Goal: Task Accomplishment & Management: Manage account settings

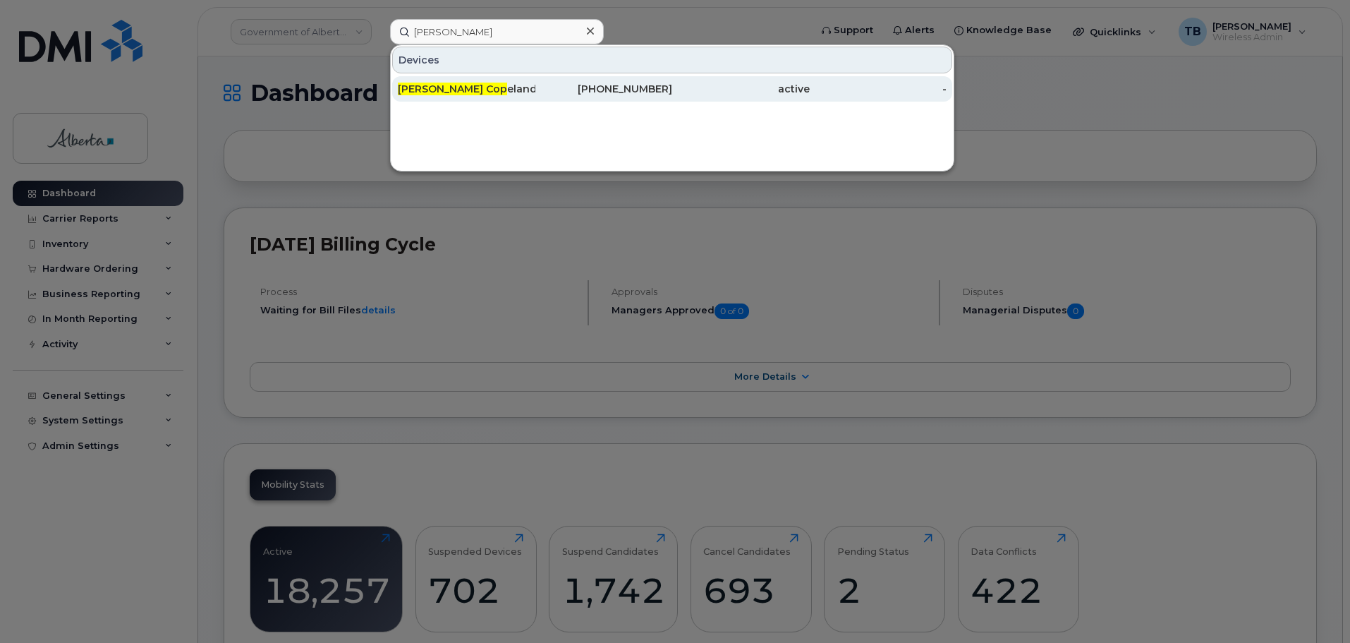
type input "[PERSON_NAME]"
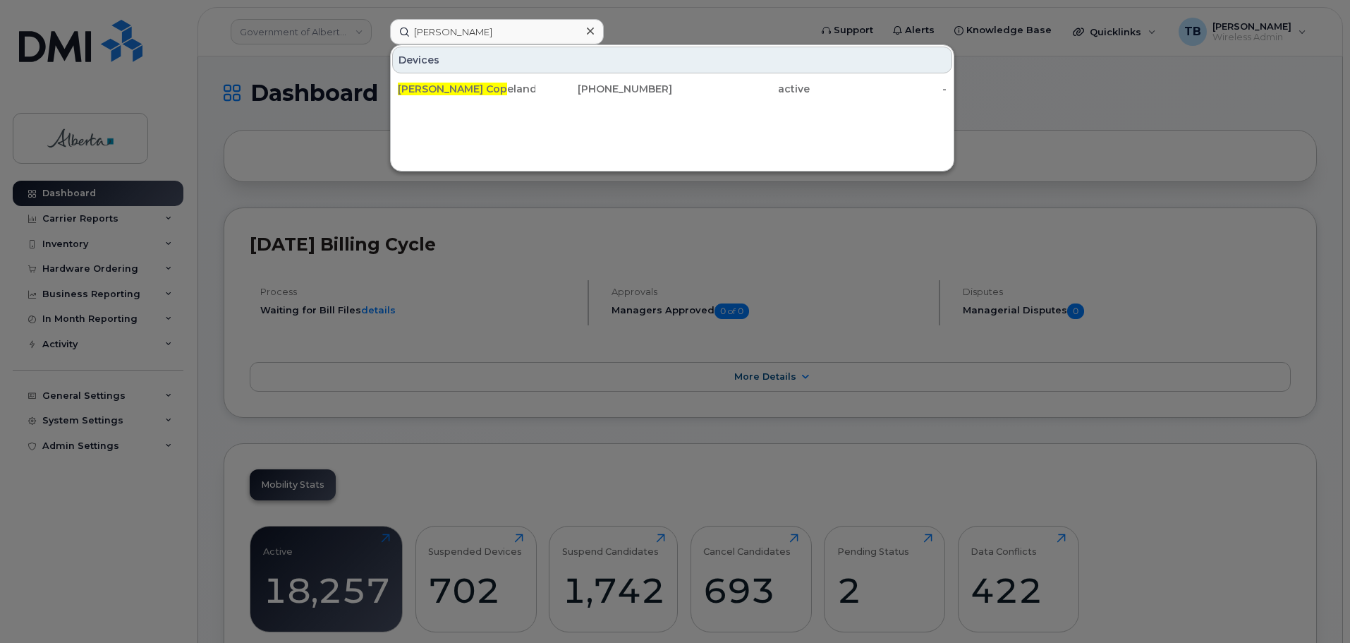
drag, startPoint x: 443, startPoint y: 93, endPoint x: 452, endPoint y: 135, distance: 42.6
click at [443, 93] on span "[PERSON_NAME] Cop" at bounding box center [452, 89] width 109 height 13
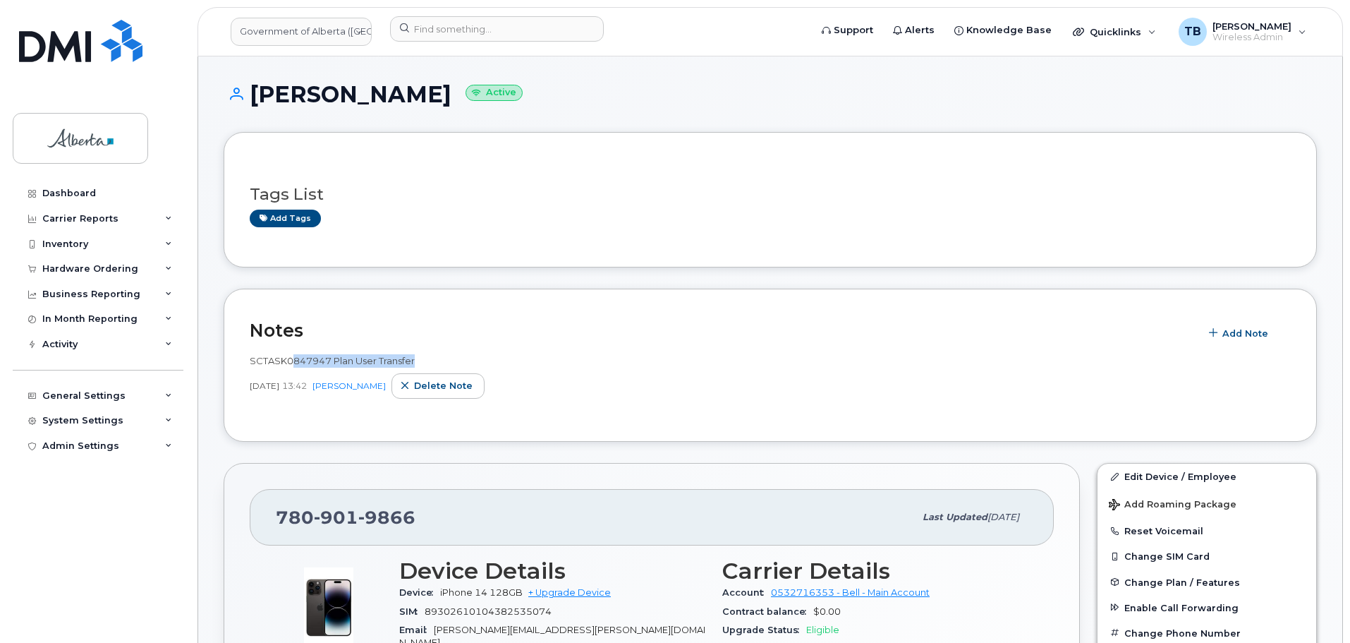
drag, startPoint x: 431, startPoint y: 360, endPoint x: 290, endPoint y: 362, distance: 141.1
click at [290, 362] on div "SCTASK0847947 Plan User Transfer" at bounding box center [770, 360] width 1041 height 13
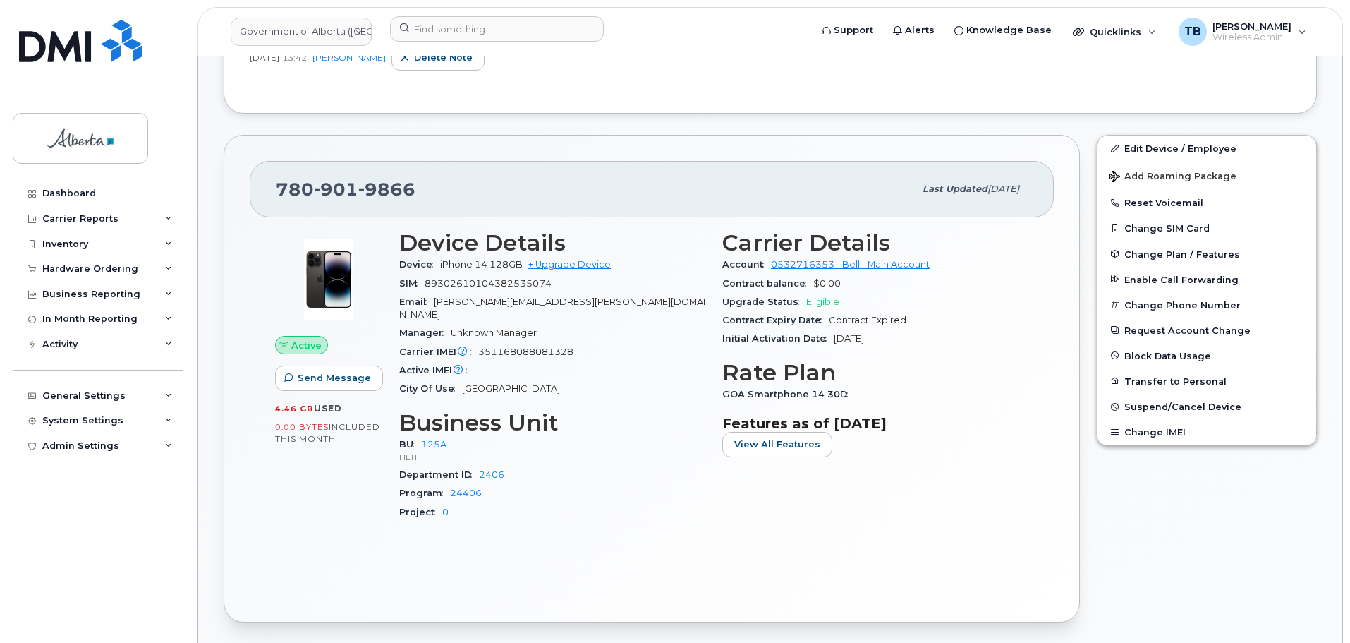
scroll to position [71, 0]
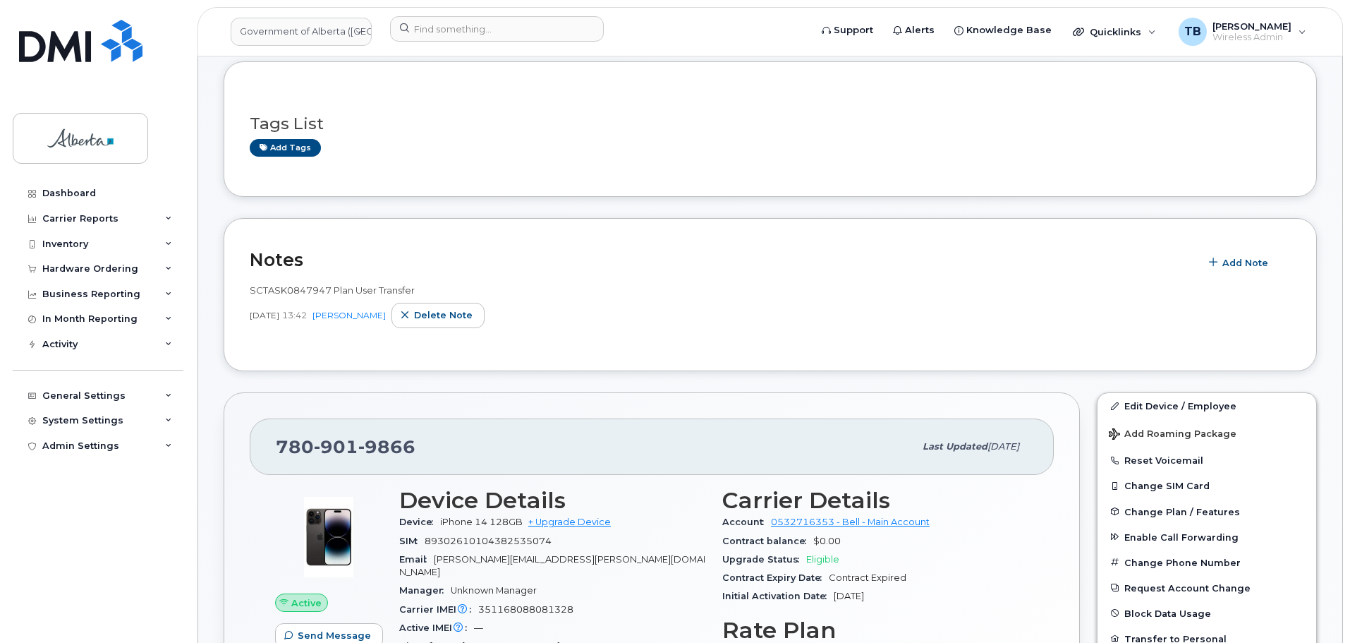
click at [259, 289] on span "SCTASK0847947 Plan User Transfer" at bounding box center [332, 289] width 165 height 11
copy span "SCTASK0847947"
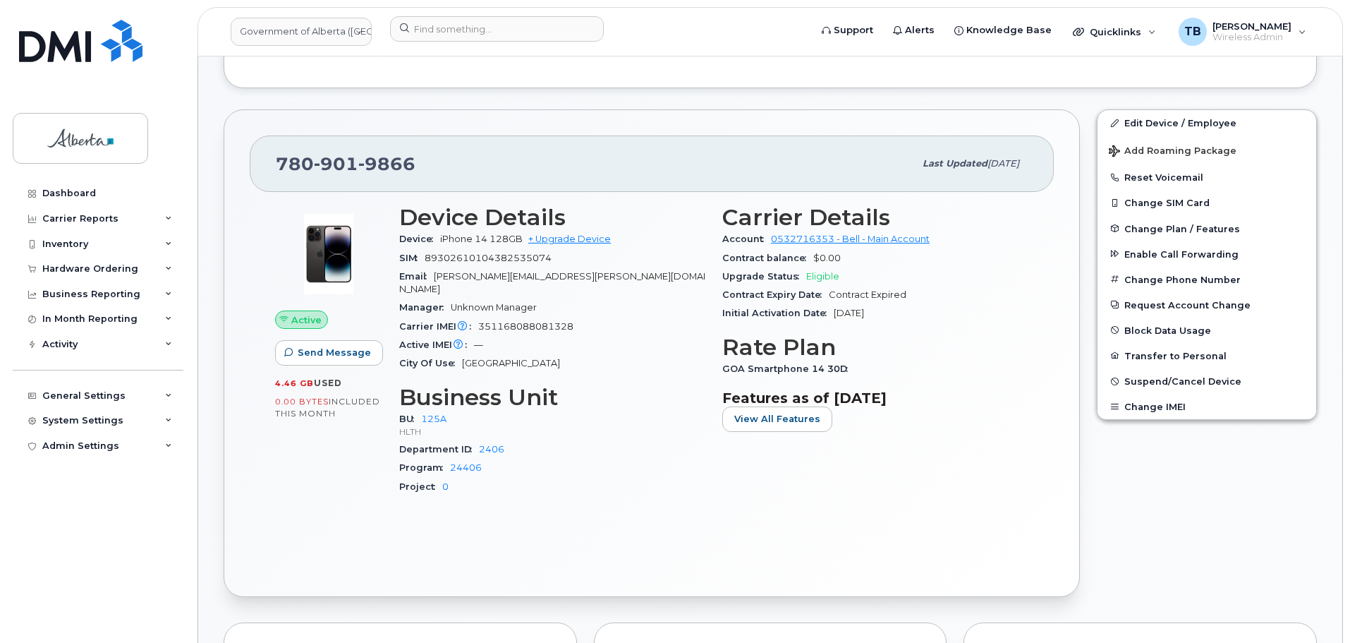
scroll to position [494, 0]
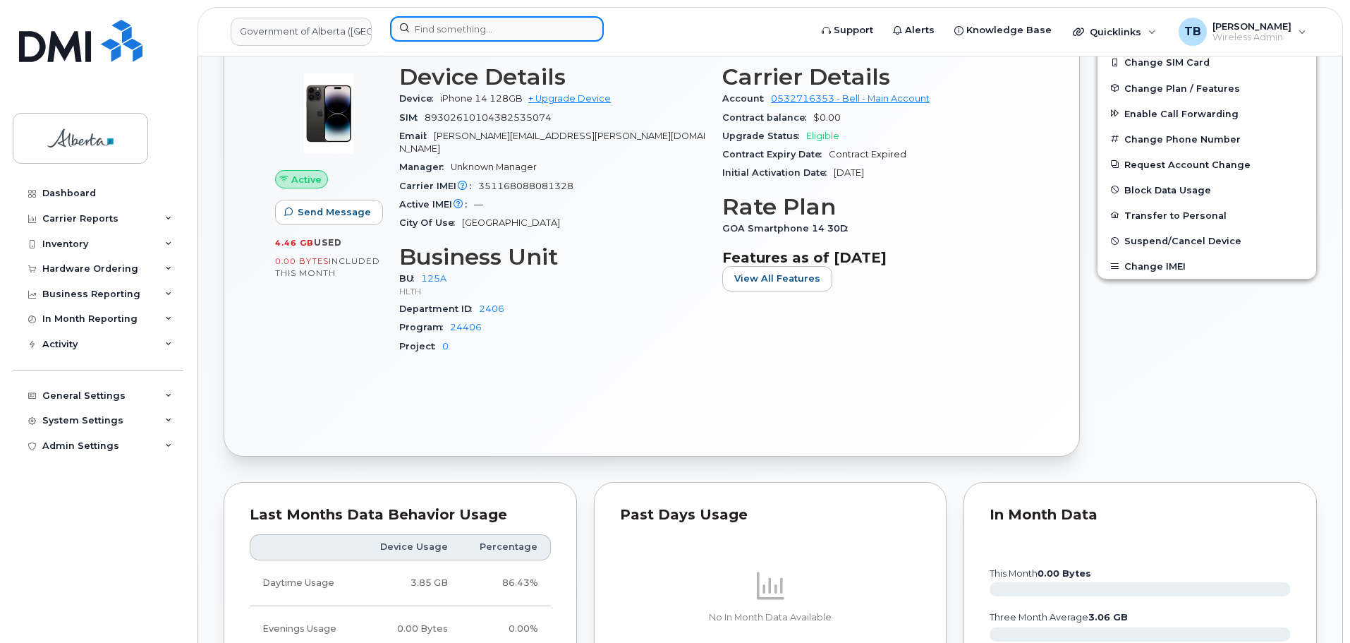
click at [451, 32] on input at bounding box center [497, 28] width 214 height 25
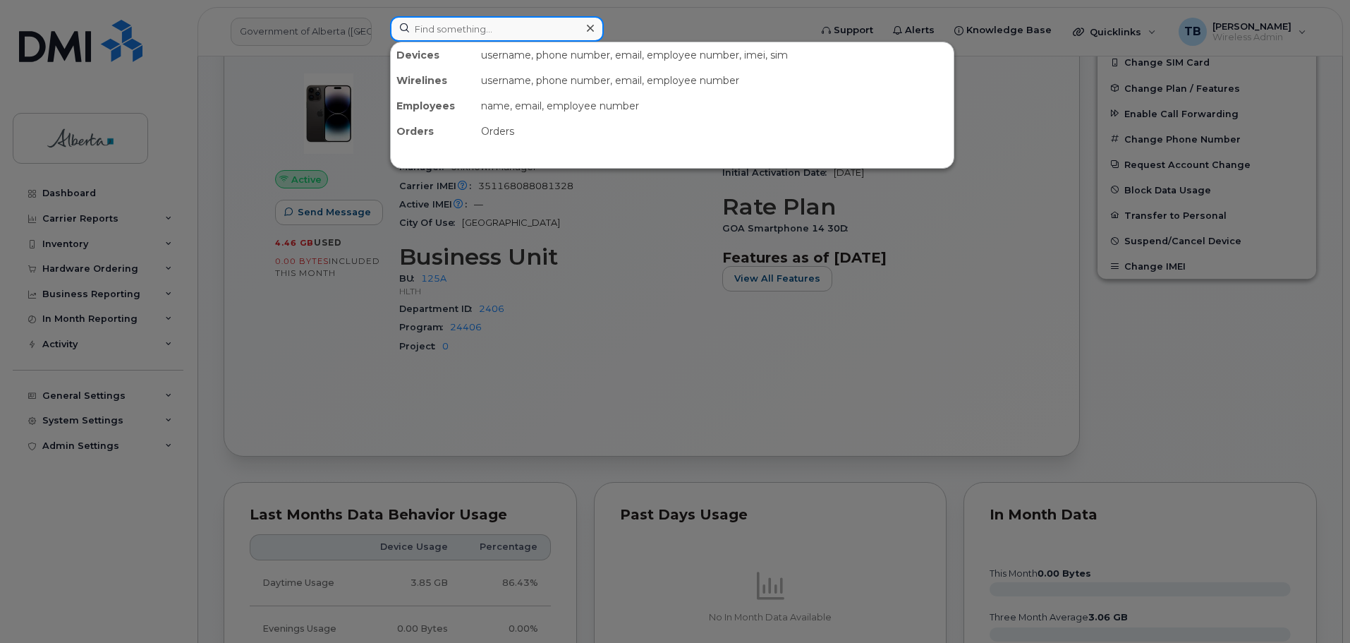
paste input "356444106493554"
type input "356444106493554"
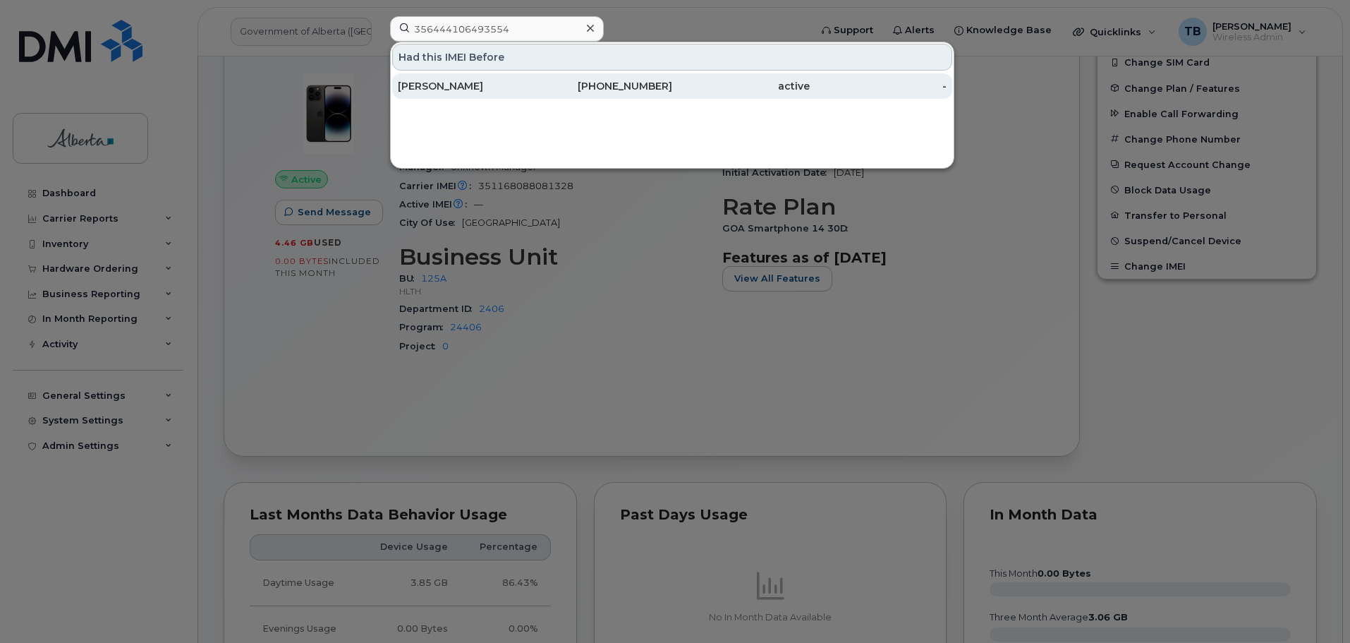
click at [446, 88] on div "Daniel Danis" at bounding box center [467, 86] width 138 height 14
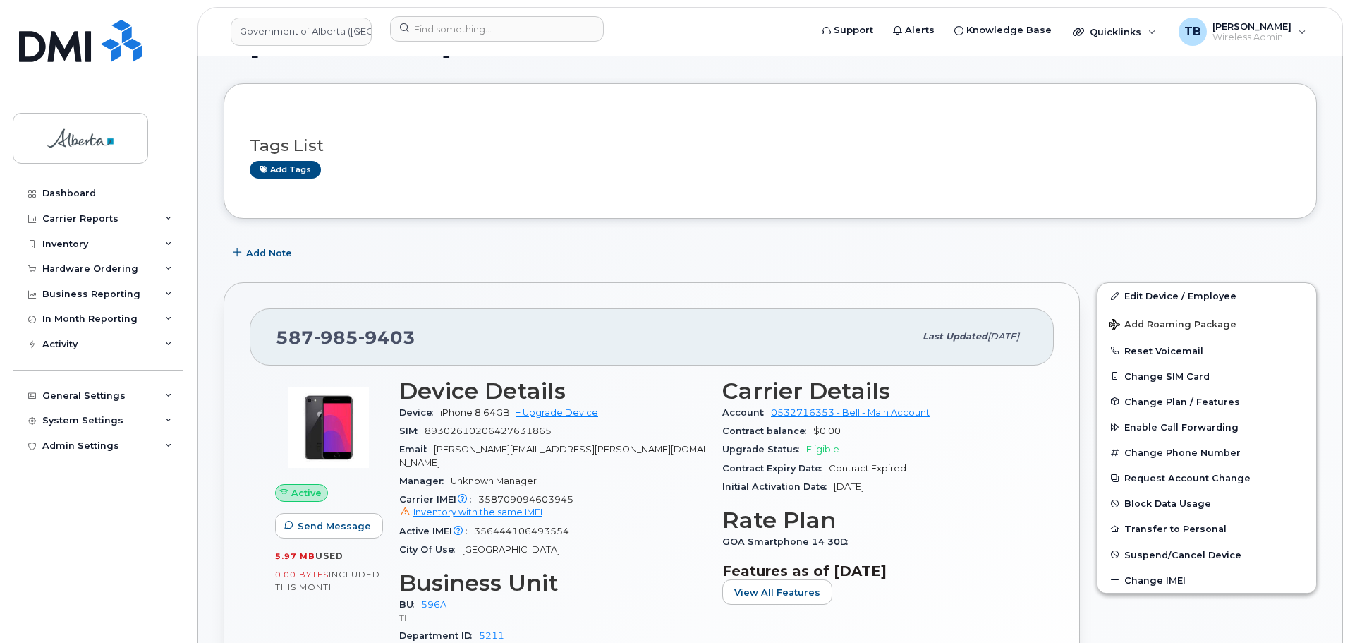
scroll to position [71, 0]
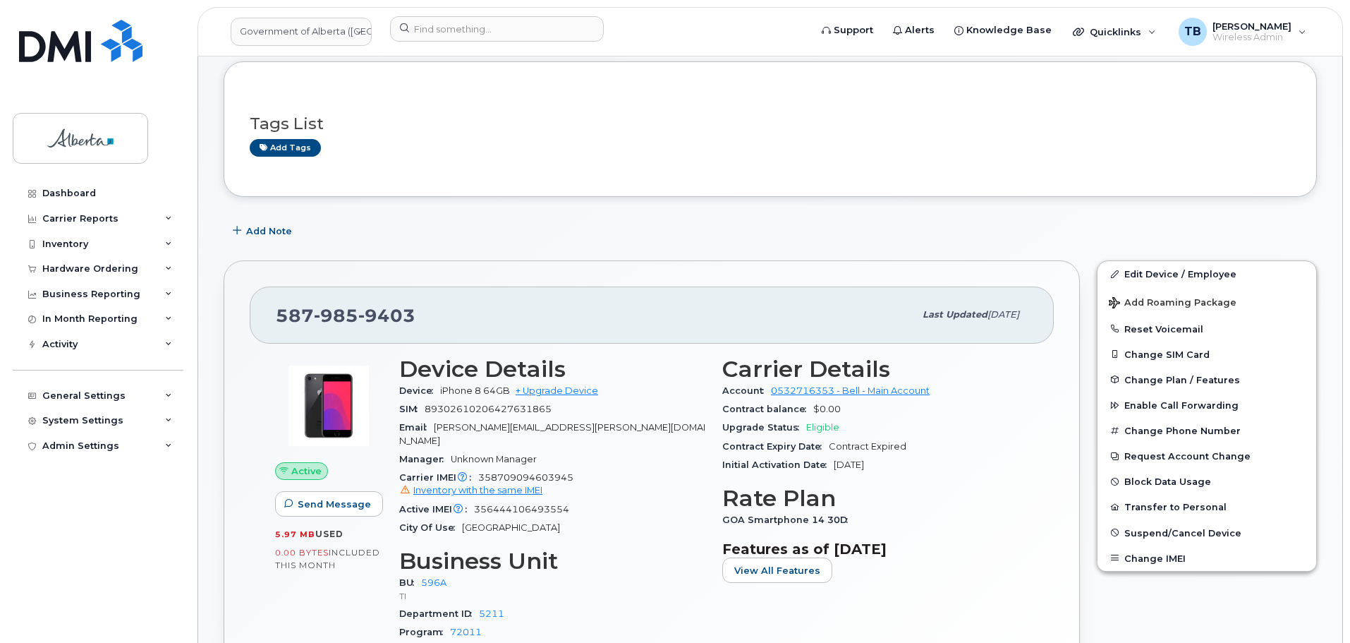
click at [532, 504] on span "356444106493554" at bounding box center [521, 509] width 95 height 11
copy span "356444106493554"
click at [1178, 274] on link "Edit Device / Employee" at bounding box center [1206, 273] width 219 height 25
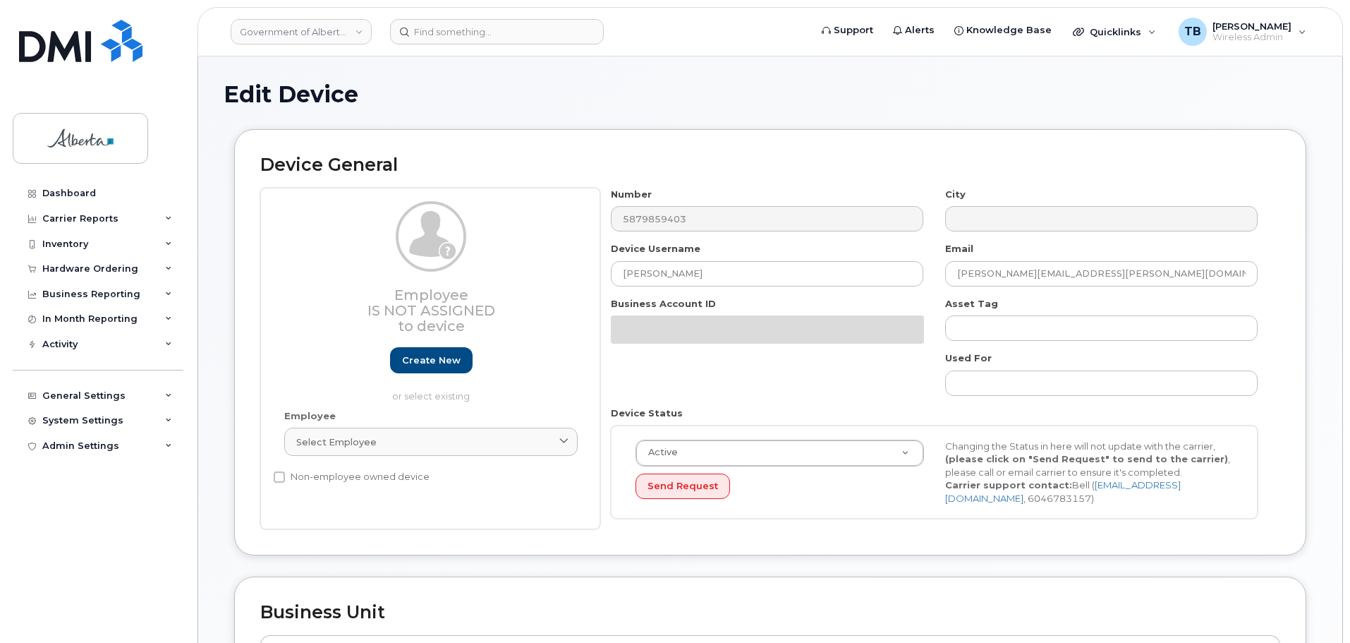
select select "4797729"
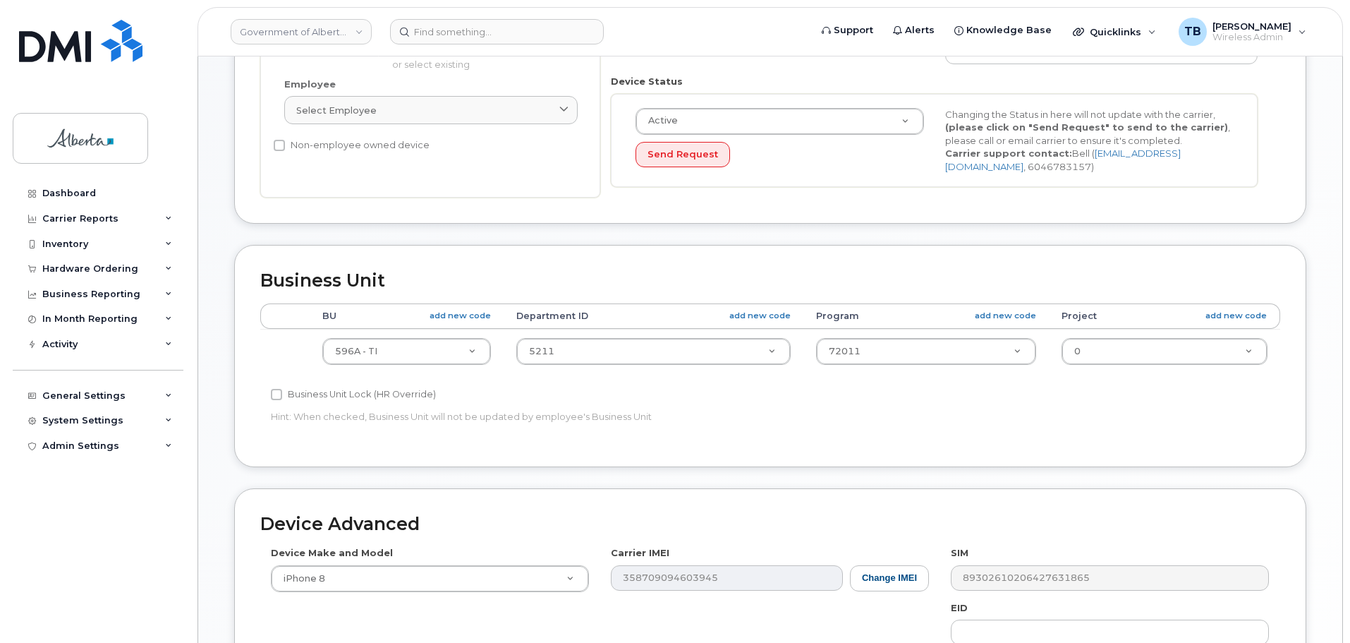
scroll to position [494, 0]
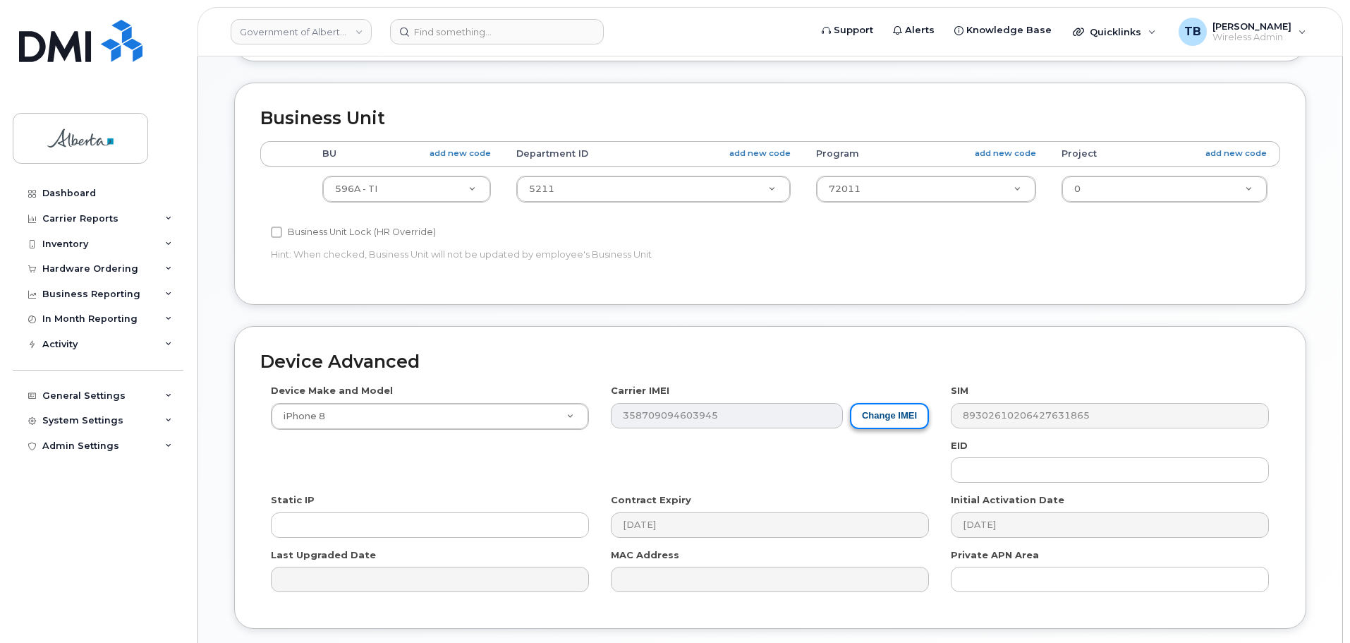
click at [882, 421] on button "Change IMEI" at bounding box center [889, 416] width 79 height 26
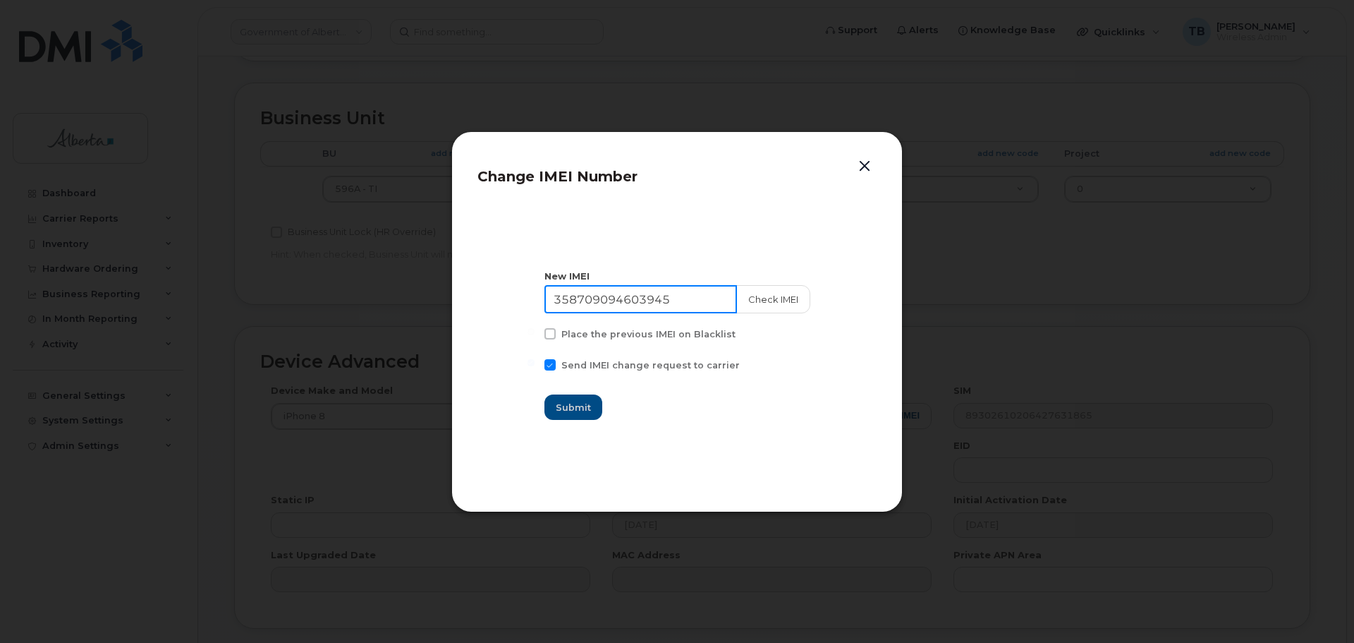
drag, startPoint x: 700, startPoint y: 300, endPoint x: 487, endPoint y: 305, distance: 213.7
click at [490, 304] on section "New IMEI 358709094603945 Check IMEI Place the previous IMEI on Blacklist Send I…" at bounding box center [676, 345] width 399 height 282
paste input "6444106493554"
type input "356444106493554"
click at [768, 306] on button "Check IMEI" at bounding box center [773, 299] width 74 height 28
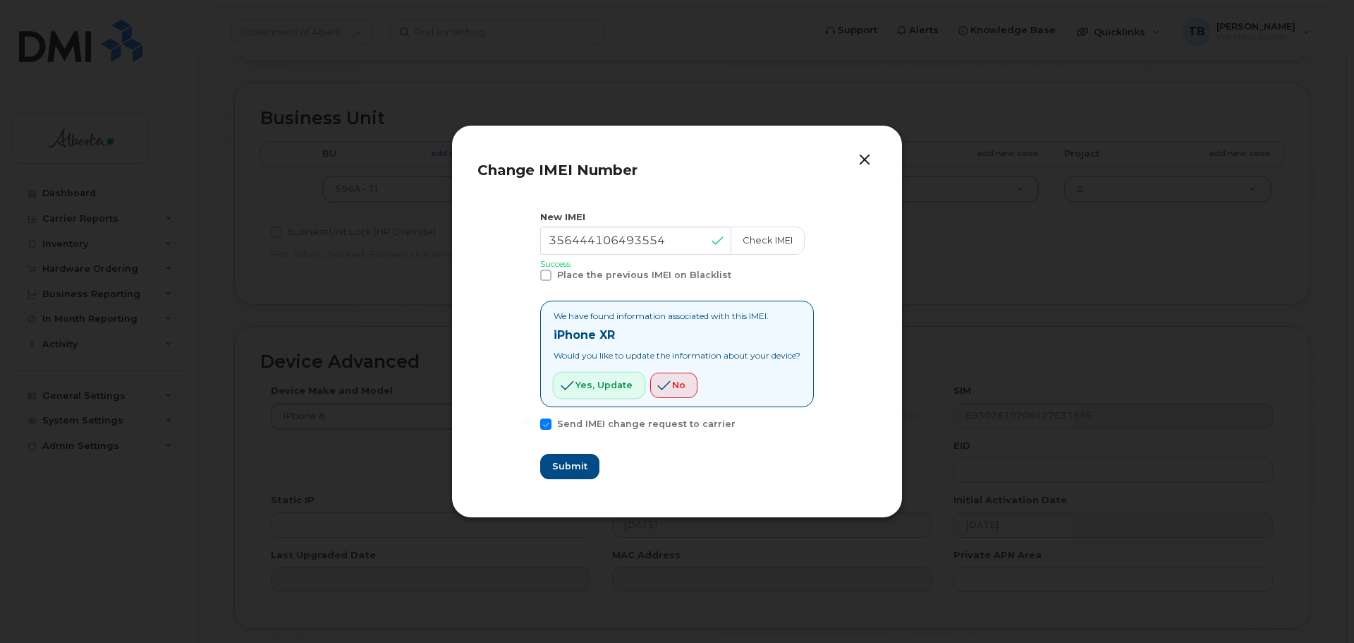
click at [605, 390] on span "Yes, update" at bounding box center [604, 384] width 57 height 13
click at [571, 462] on span "Submit" at bounding box center [569, 465] width 35 height 13
type input "356444106493554"
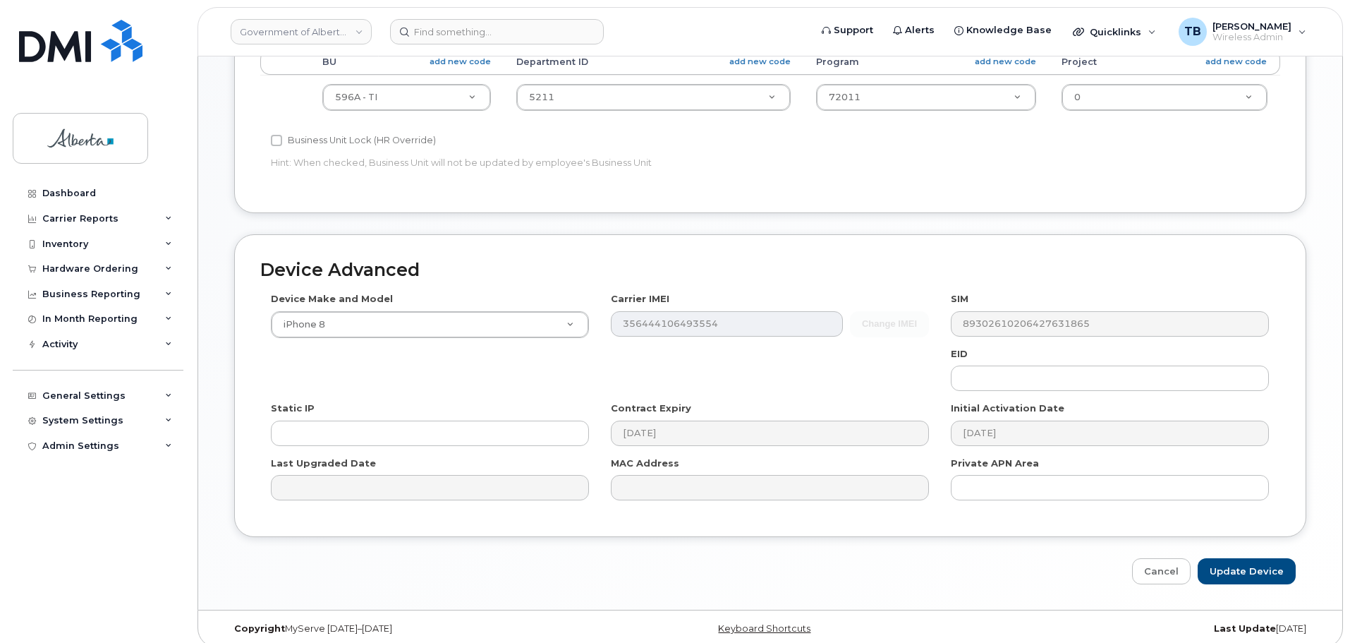
scroll to position [597, 0]
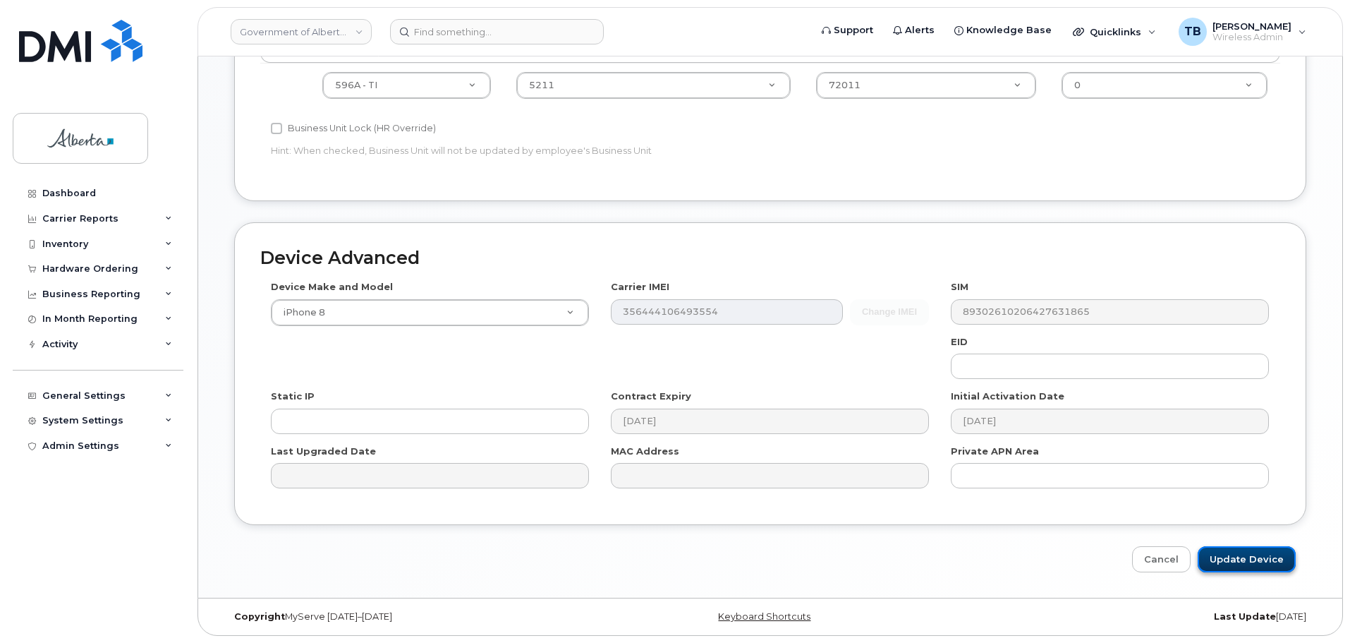
click at [1274, 559] on input "Update Device" at bounding box center [1247, 559] width 98 height 26
type input "Saving..."
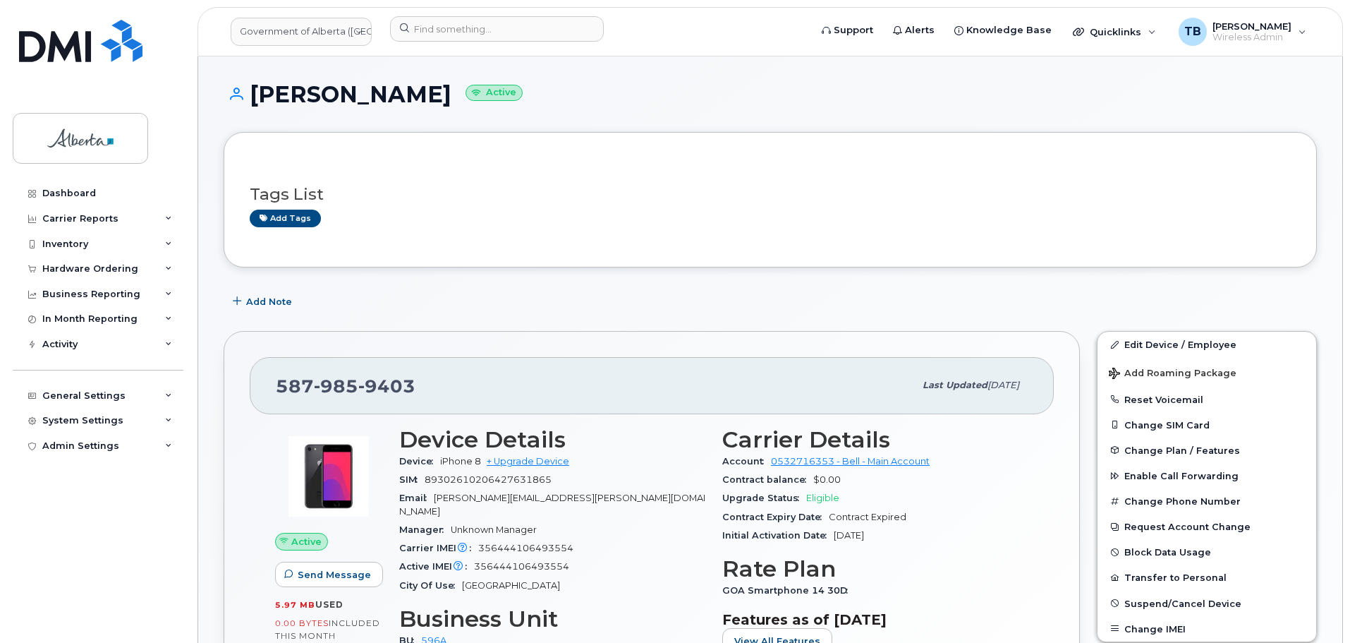
scroll to position [212, 0]
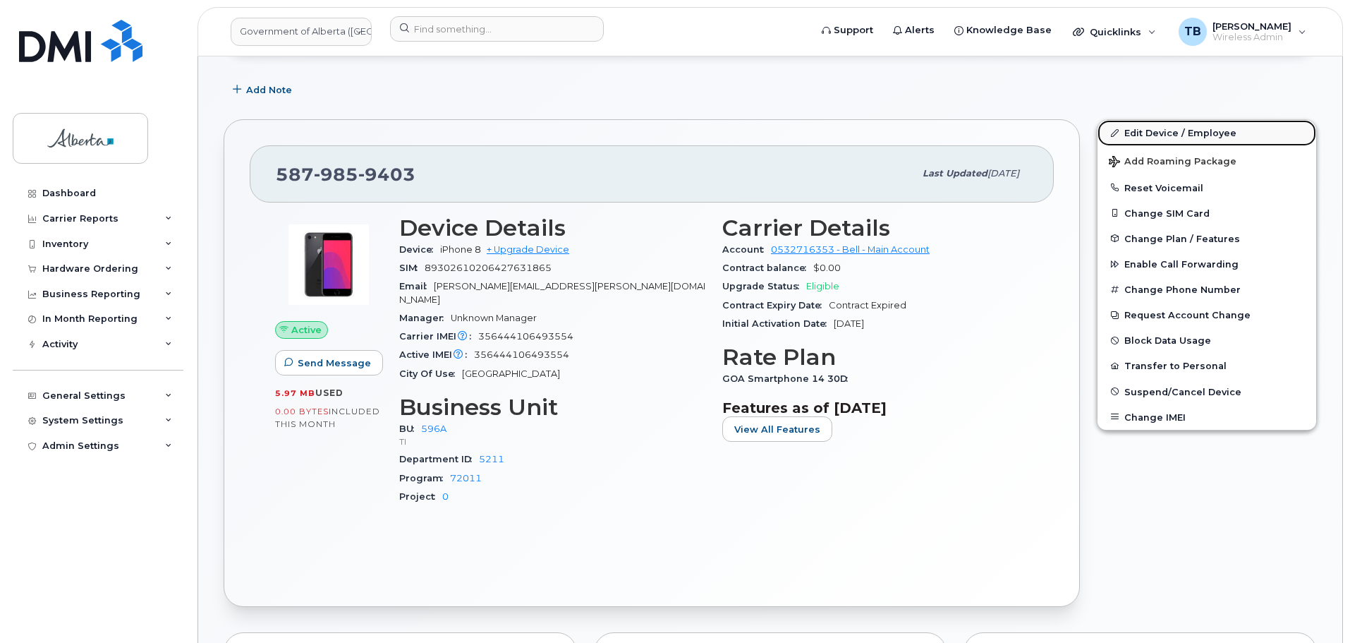
click at [1189, 130] on link "Edit Device / Employee" at bounding box center [1206, 132] width 219 height 25
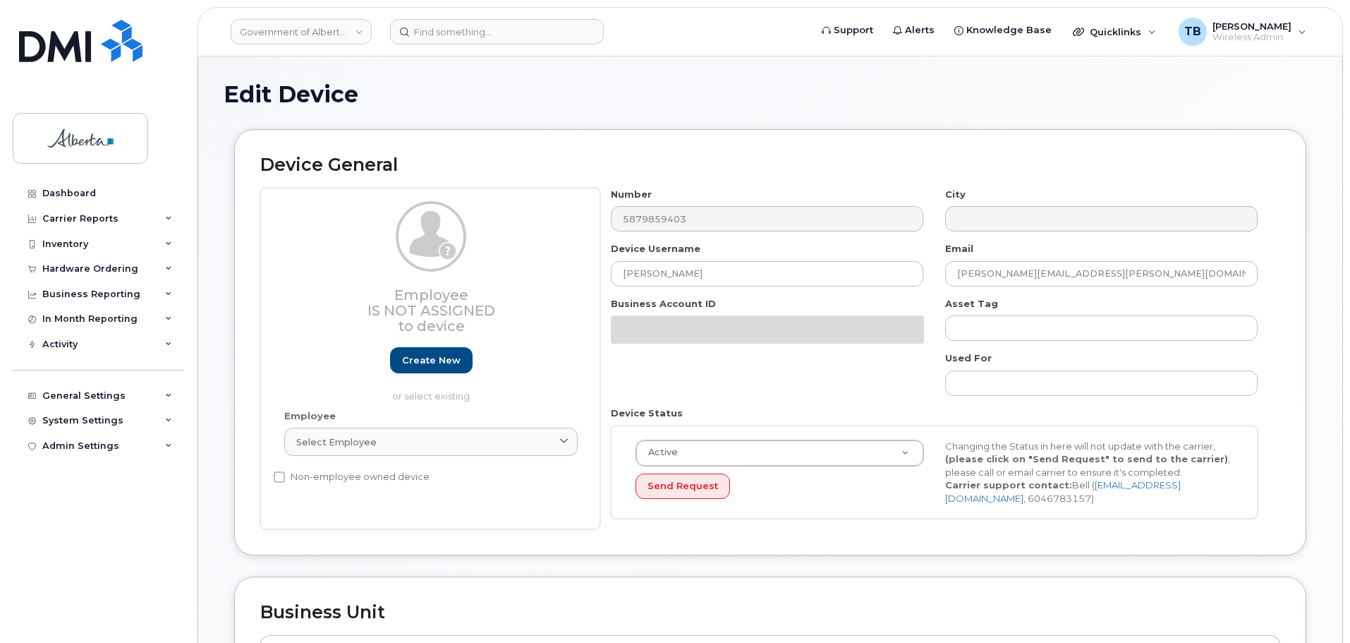
select select "4797729"
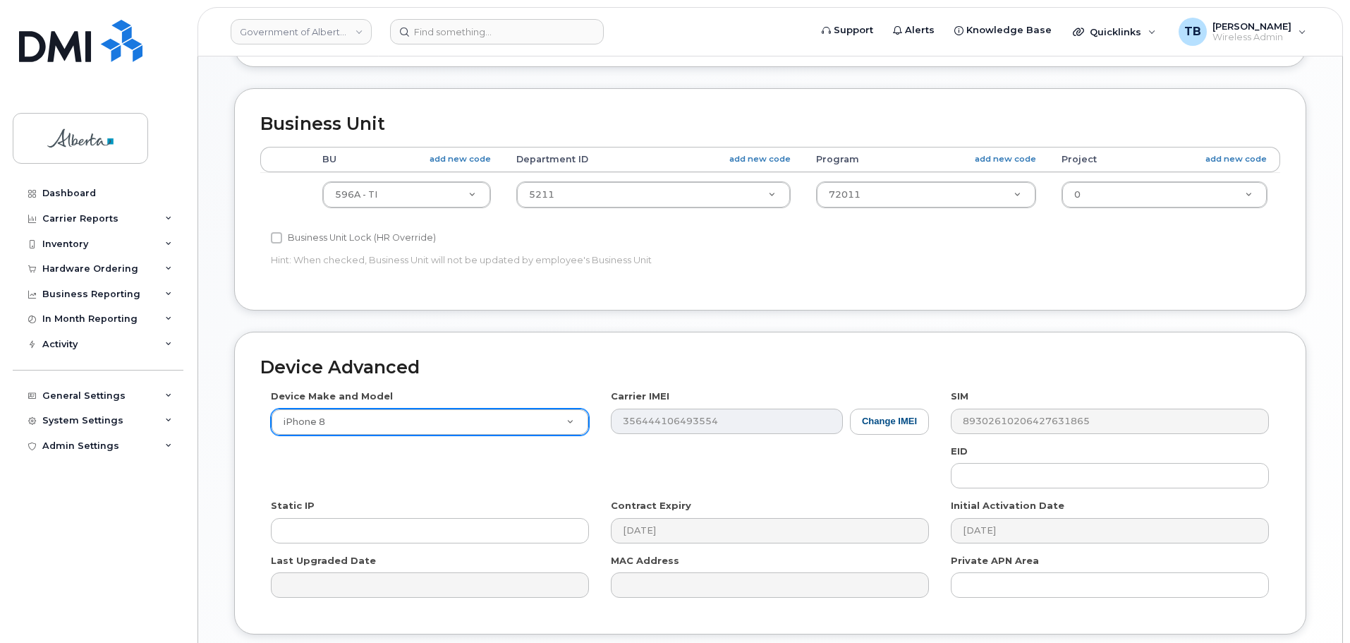
scroll to position [494, 0]
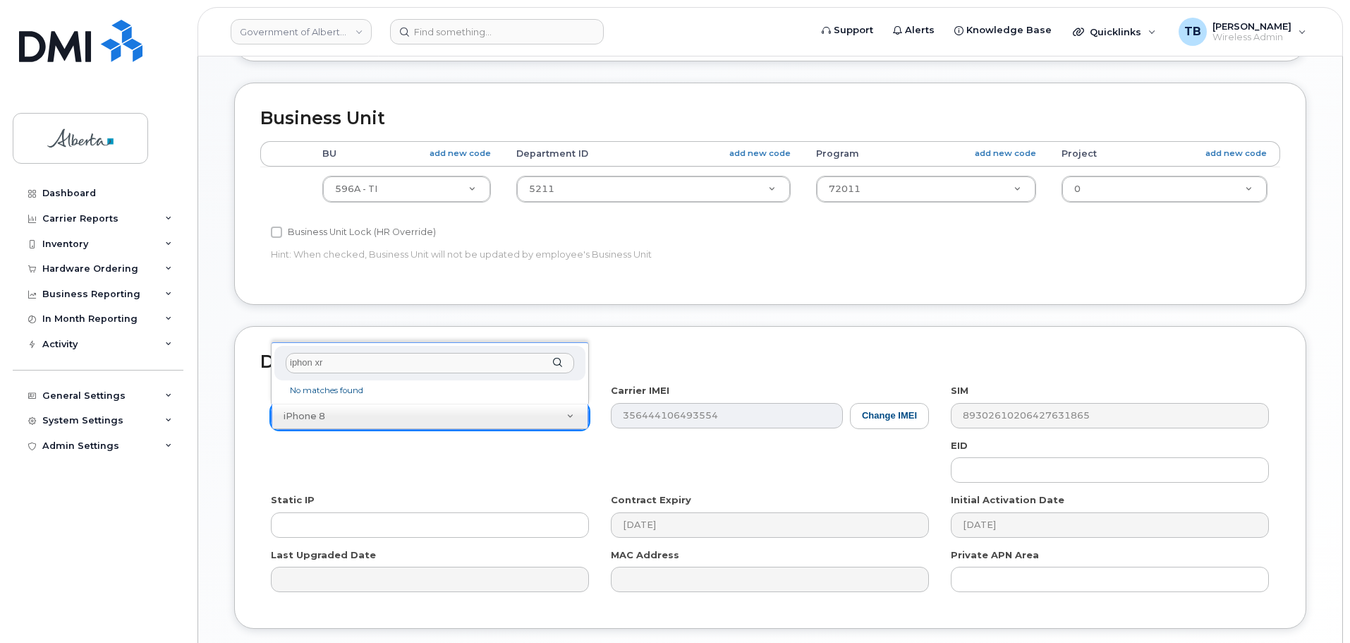
click at [309, 361] on input "iphon xr" at bounding box center [430, 363] width 288 height 20
click at [310, 361] on input "iphon xr" at bounding box center [430, 363] width 288 height 20
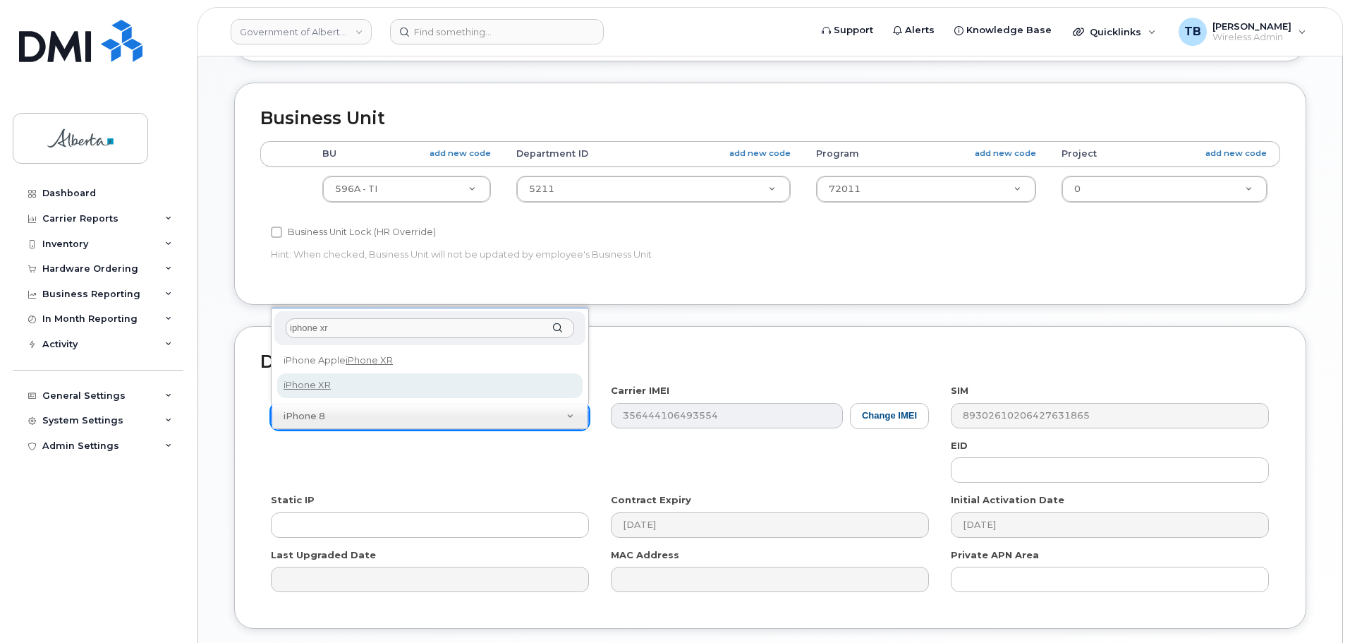
type input "iphone xr"
select select "2558"
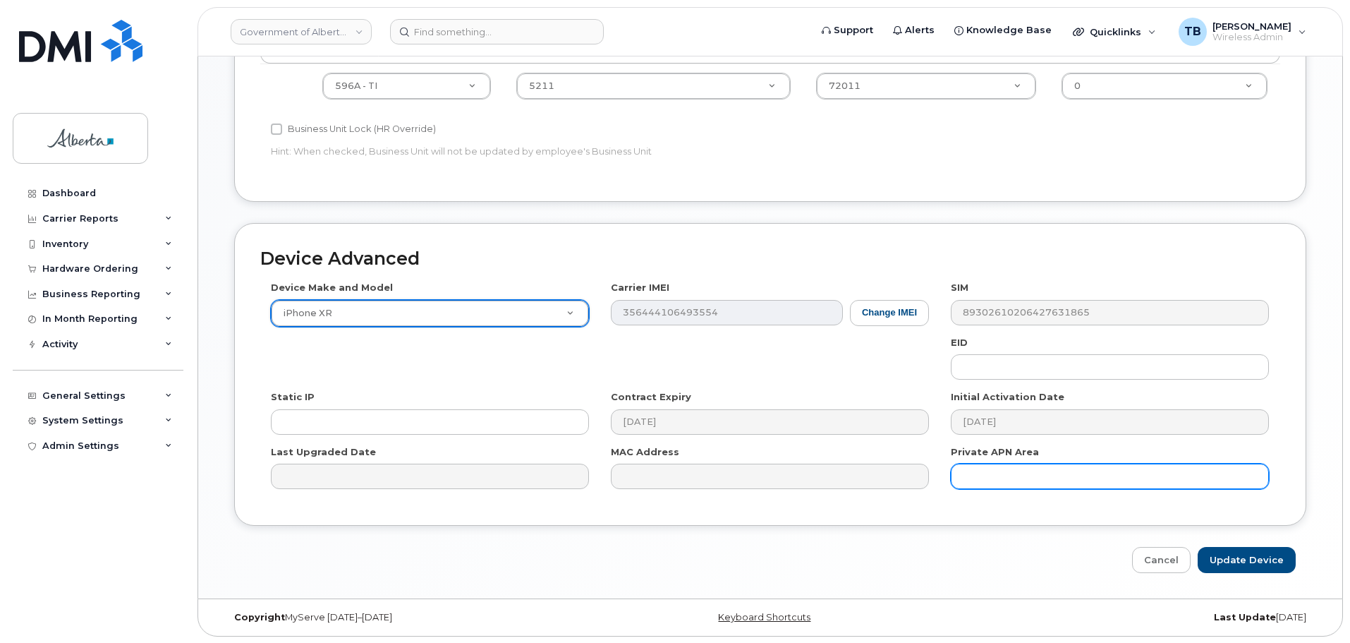
scroll to position [597, 0]
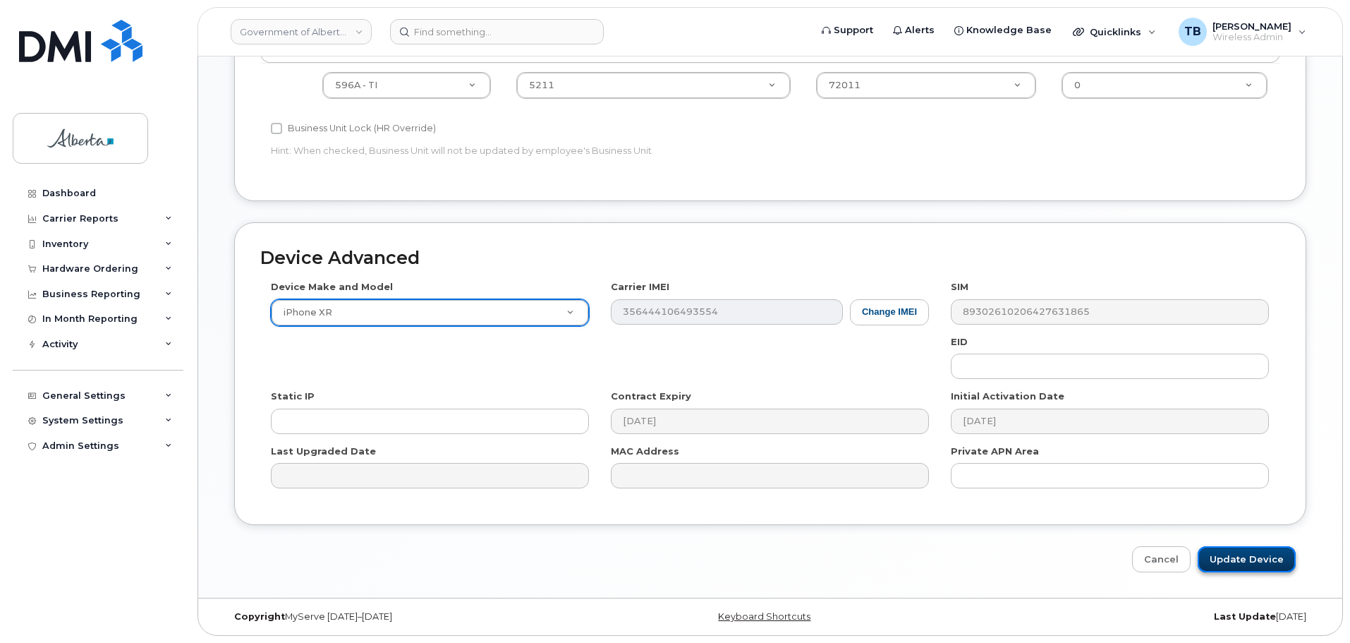
drag, startPoint x: 1249, startPoint y: 549, endPoint x: 1250, endPoint y: 556, distance: 7.8
click at [1249, 550] on input "Update Device" at bounding box center [1247, 559] width 98 height 26
click at [1250, 556] on input "Update Device" at bounding box center [1247, 559] width 98 height 26
type input "Saving..."
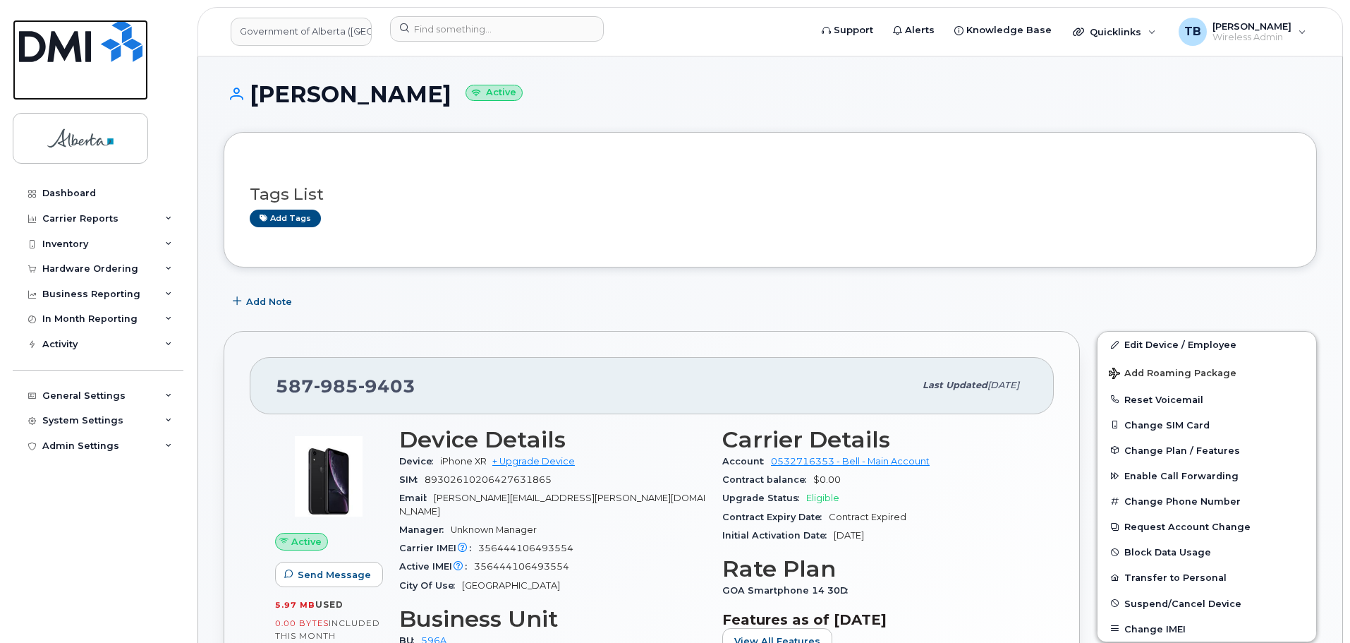
click at [104, 46] on img at bounding box center [80, 41] width 123 height 42
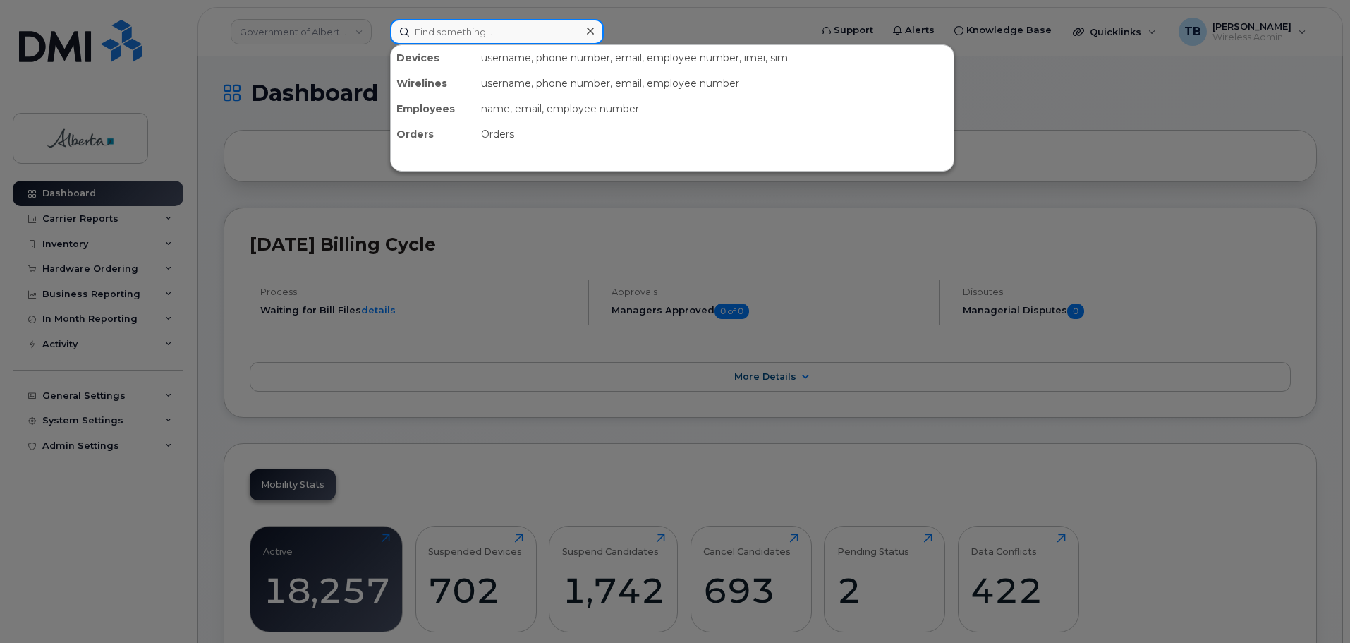
click at [456, 38] on input at bounding box center [497, 31] width 214 height 25
paste input "7808501260"
type input "7808501260"
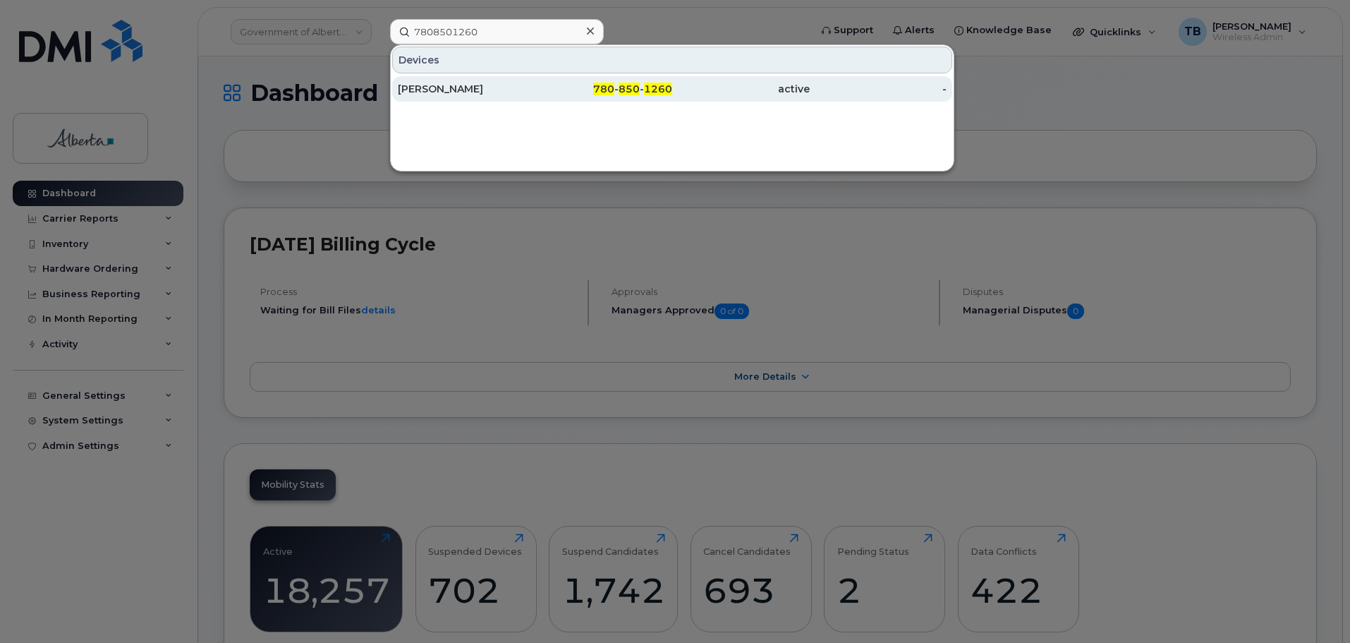
click at [427, 93] on div "Gurpreet Singh" at bounding box center [467, 89] width 138 height 14
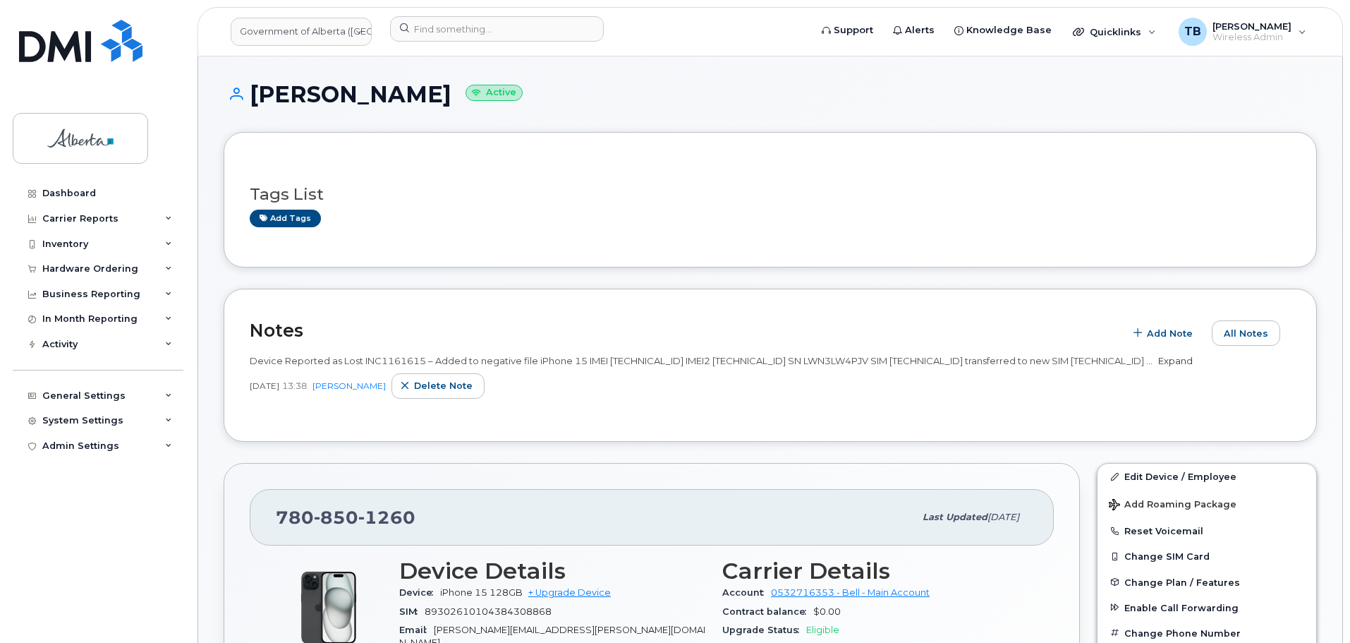
click at [1158, 366] on link "Expand" at bounding box center [1175, 360] width 35 height 11
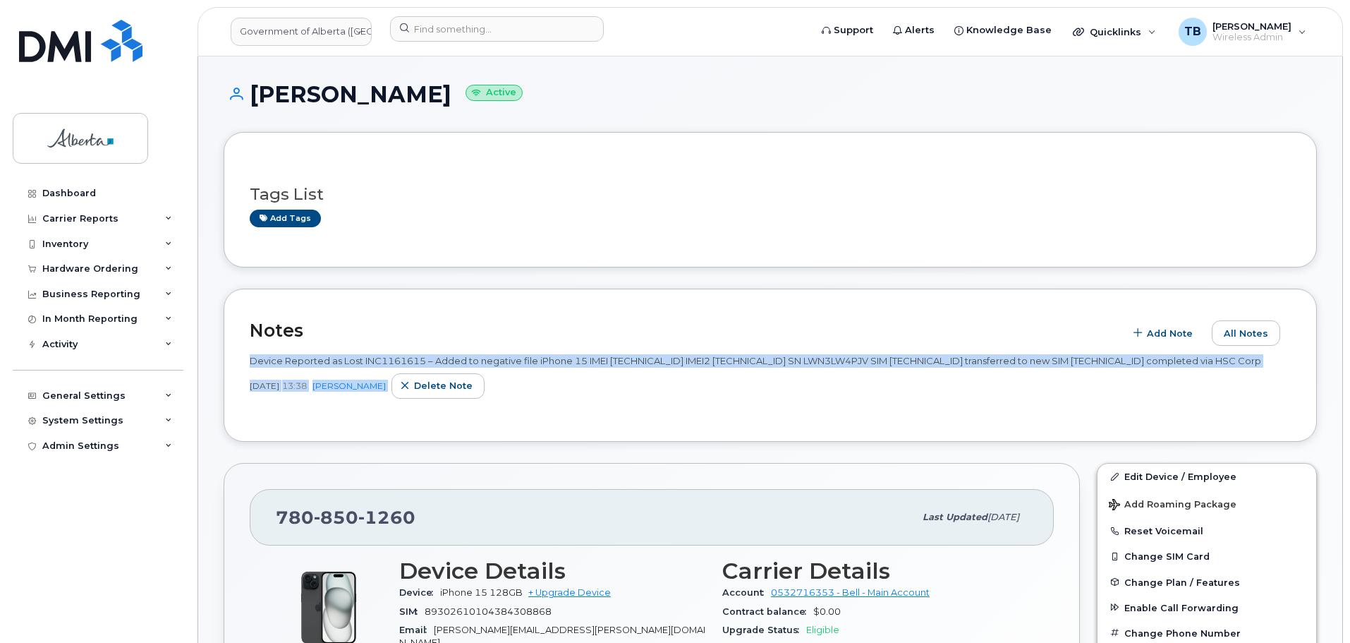
drag, startPoint x: 250, startPoint y: 358, endPoint x: 419, endPoint y: 399, distance: 174.3
click at [419, 398] on div "Device Reported as Lost INC1161615 – Added to negative file iPhone 15 IMEI 3570…" at bounding box center [770, 376] width 1041 height 44
copy div "Device Reported as Lost INC1161615 – Added to negative file iPhone 15 IMEI 3570…"
drag, startPoint x: 368, startPoint y: 401, endPoint x: 333, endPoint y: 412, distance: 37.0
click at [368, 391] on link "Arunajith Daylath" at bounding box center [348, 385] width 73 height 11
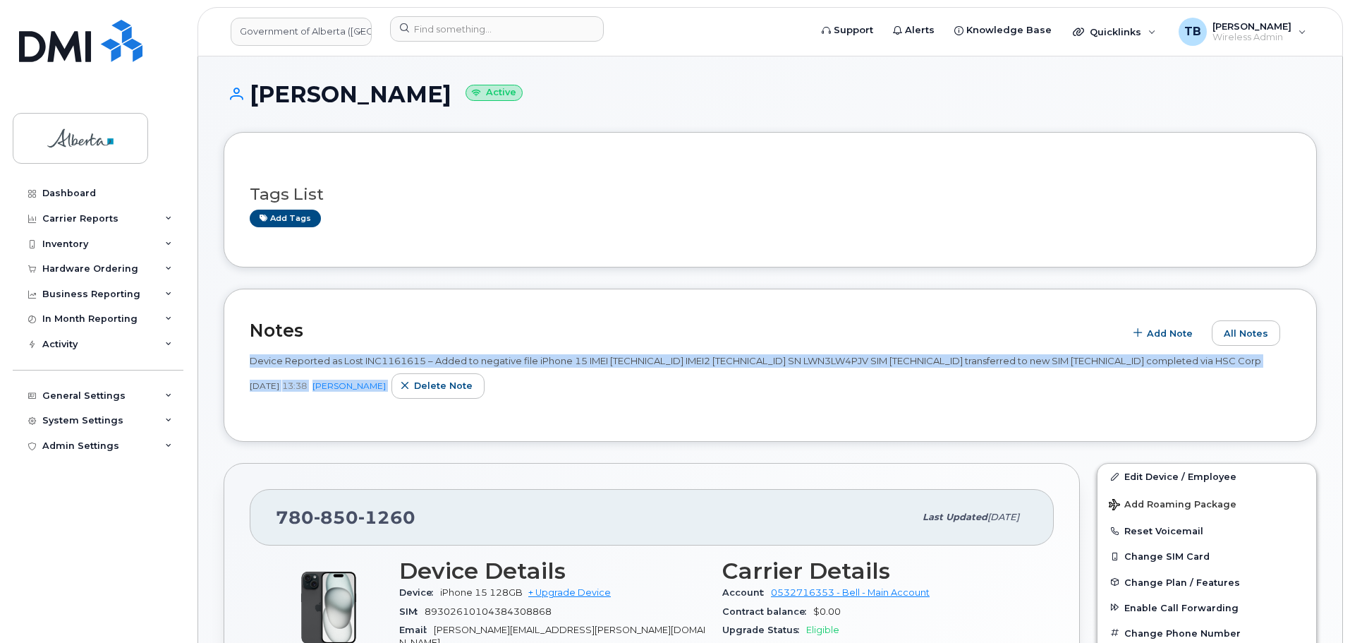
click at [267, 415] on div "Device Reported as Lost INC1161615 – Added to negative file iPhone 15 IMEI 3570…" at bounding box center [770, 381] width 1041 height 70
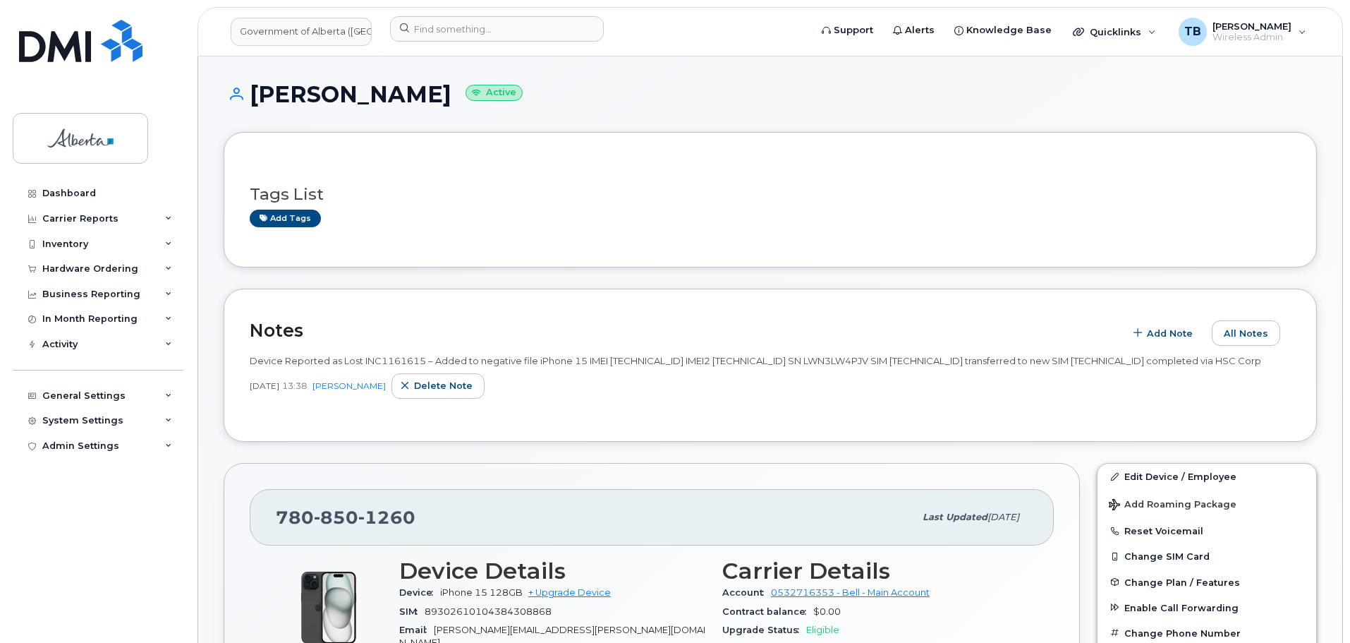
click at [279, 391] on span "Sep 26, 2025" at bounding box center [265, 385] width 30 height 12
click at [236, 406] on div "Notes Add Note All Notes Device Reported as Lost INC1161615 – Added to negative…" at bounding box center [770, 364] width 1093 height 153
click at [250, 391] on span "Sep 26, 2025" at bounding box center [265, 385] width 30 height 12
click at [250, 398] on div "Sep 26, 2025 13:38 Arunajith Daylath Delete note" at bounding box center [770, 385] width 1041 height 25
drag, startPoint x: 250, startPoint y: 401, endPoint x: 339, endPoint y: 399, distance: 88.9
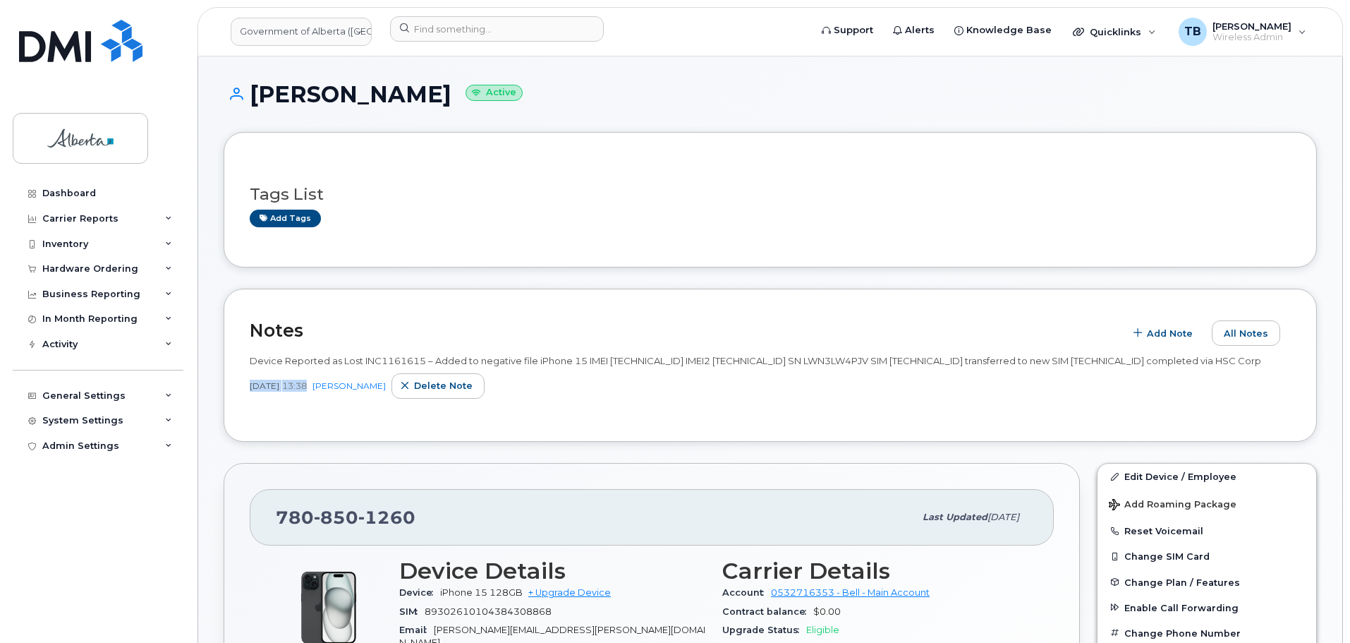
click at [339, 398] on div "Sep 26, 2025 13:38 Arunajith Daylath Delete note" at bounding box center [770, 385] width 1041 height 25
copy div "Sep 26, 2025 13:38"
drag, startPoint x: 252, startPoint y: 90, endPoint x: 422, endPoint y: 94, distance: 169.3
click at [378, 93] on h1 "Gurpreet Singh Active" at bounding box center [770, 94] width 1093 height 25
click at [428, 94] on h1 "Gurpreet Singh Active" at bounding box center [770, 94] width 1093 height 25
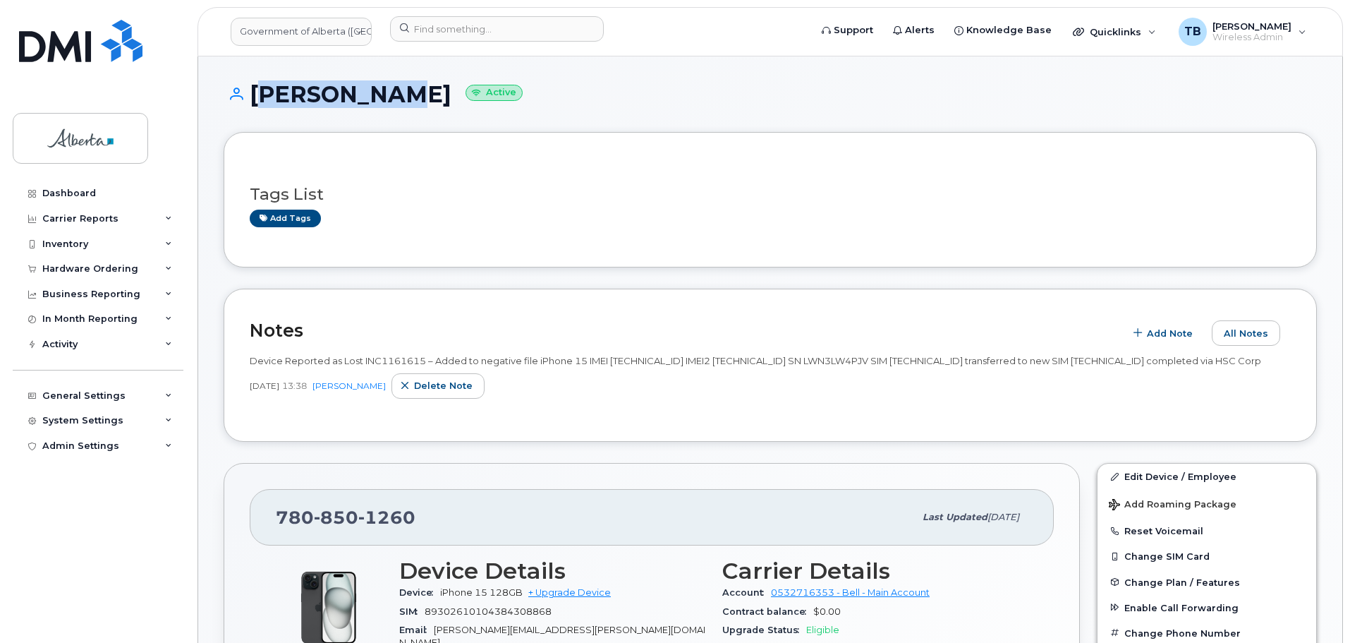
click at [434, 115] on div "Gurpreet Singh Active" at bounding box center [770, 107] width 1093 height 50
click at [430, 96] on h1 "Gurpreet Singh Active" at bounding box center [770, 94] width 1093 height 25
drag, startPoint x: 430, startPoint y: 95, endPoint x: 259, endPoint y: 95, distance: 171.4
click at [259, 95] on h1 "Gurpreet Singh Active" at bounding box center [770, 94] width 1093 height 25
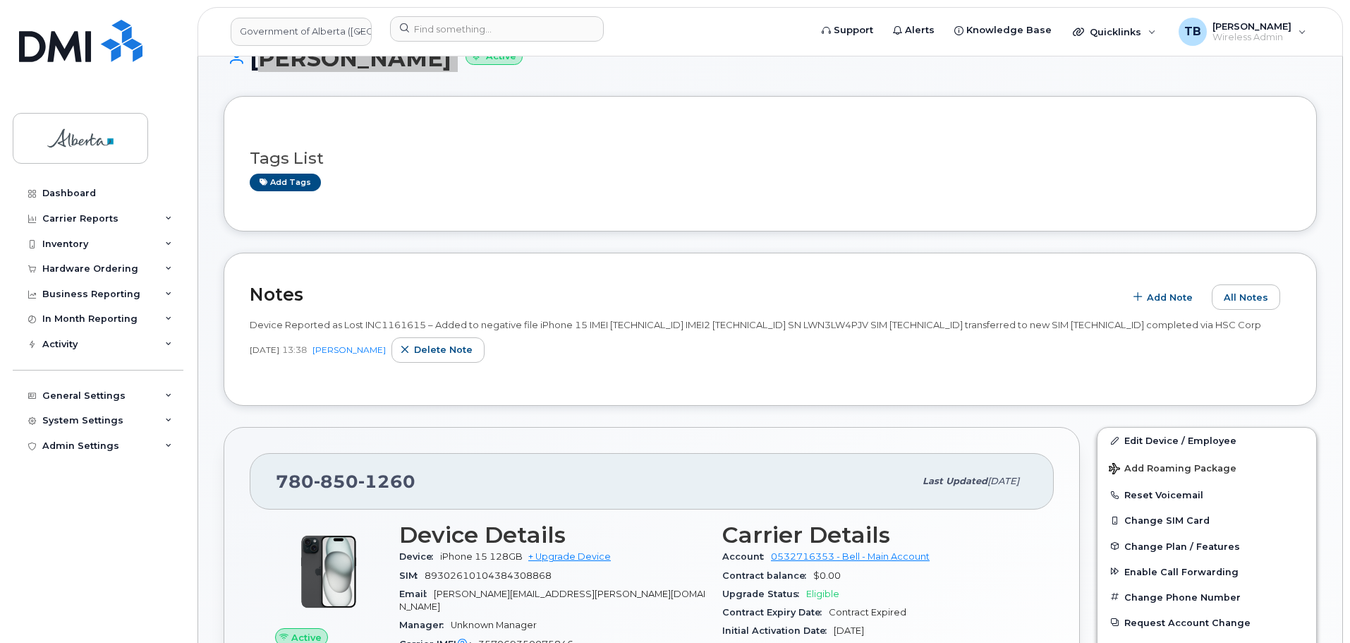
scroll to position [71, 0]
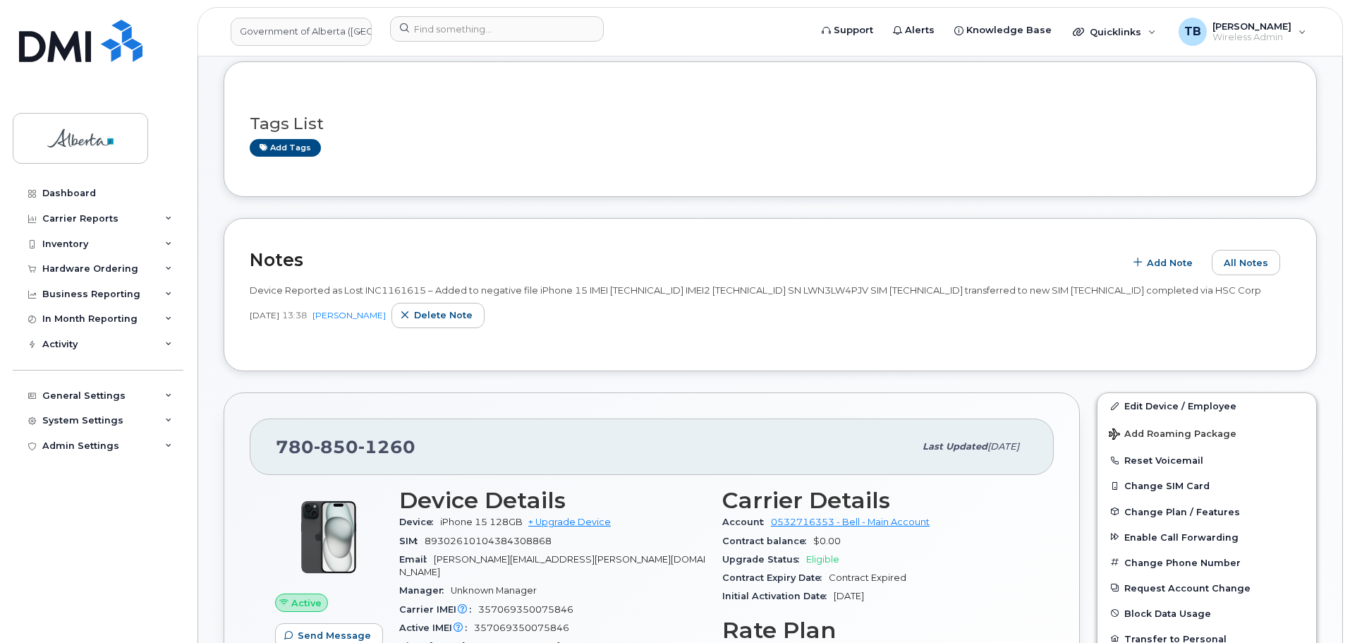
click at [642, 296] on div "Device Reported as Lost INC1161615 – Added to negative file iPhone 15 IMEI 3570…" at bounding box center [770, 290] width 1041 height 13
click at [640, 291] on span "Device Reported as Lost INC1161615 – Added to negative file iPhone 15 IMEI 3570…" at bounding box center [755, 289] width 1011 height 11
copy span "357069350075846"
click at [948, 289] on span "Device Reported as Lost INC1161615 – Added to negative file iPhone 15 IMEI 3570…" at bounding box center [755, 289] width 1011 height 11
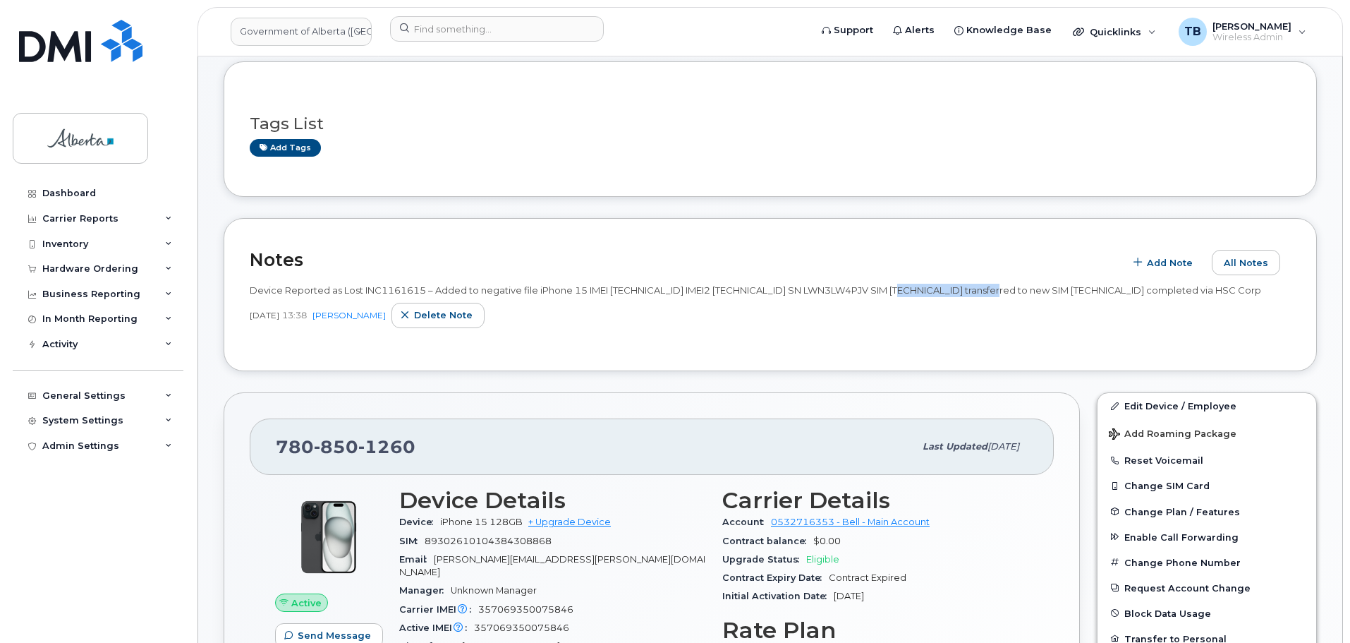
click at [948, 289] on span "Device Reported as Lost INC1161615 – Added to negative file iPhone 15 IMEI 3570…" at bounding box center [755, 289] width 1011 height 11
copy span "89302610104398198818"
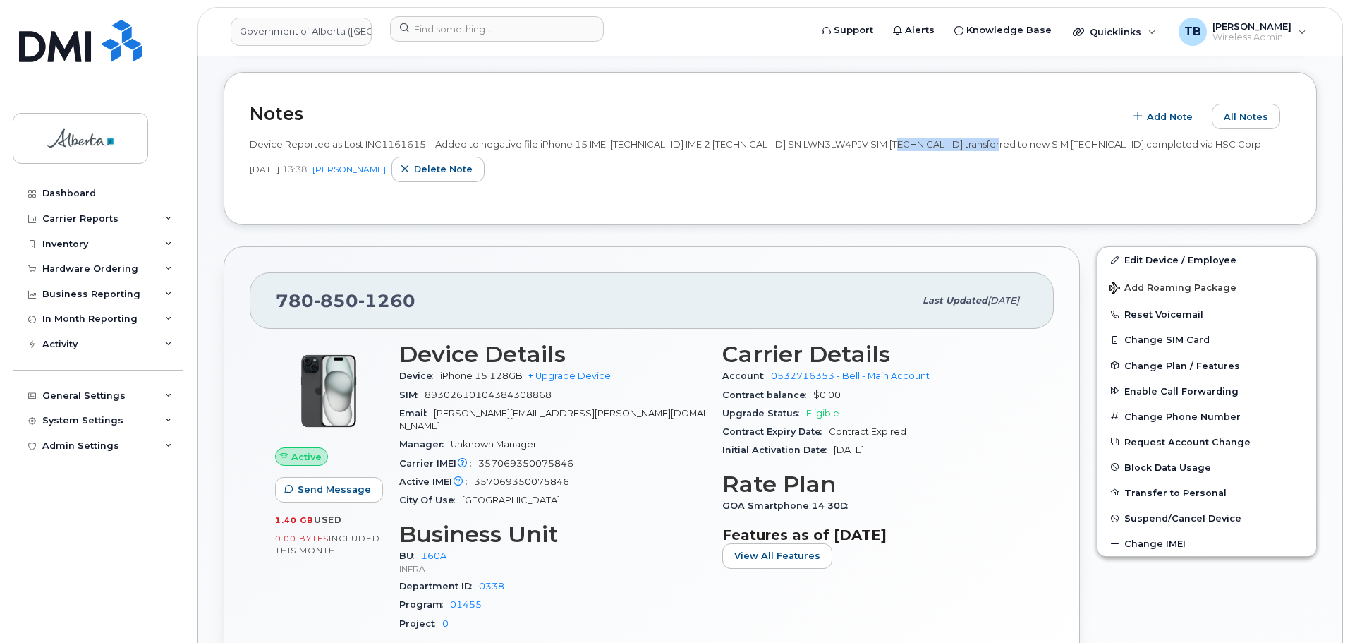
scroll to position [212, 0]
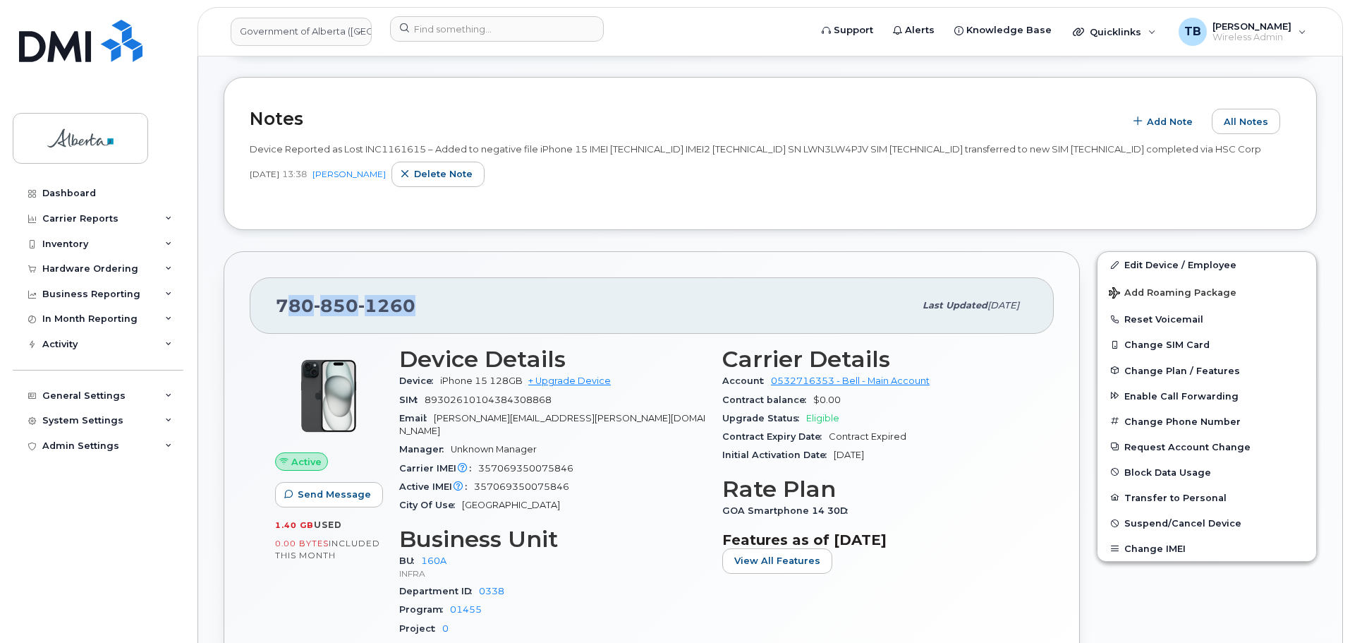
drag, startPoint x: 416, startPoint y: 320, endPoint x: 282, endPoint y: 320, distance: 134.0
click at [282, 320] on div "780 850 1260" at bounding box center [595, 306] width 638 height 30
click at [449, 320] on div "780 850 1260" at bounding box center [595, 306] width 638 height 30
drag, startPoint x: 423, startPoint y: 319, endPoint x: 255, endPoint y: 323, distance: 167.9
click at [255, 323] on div "780 850 1260 Last updated Sep 29, 2025" at bounding box center [652, 305] width 804 height 56
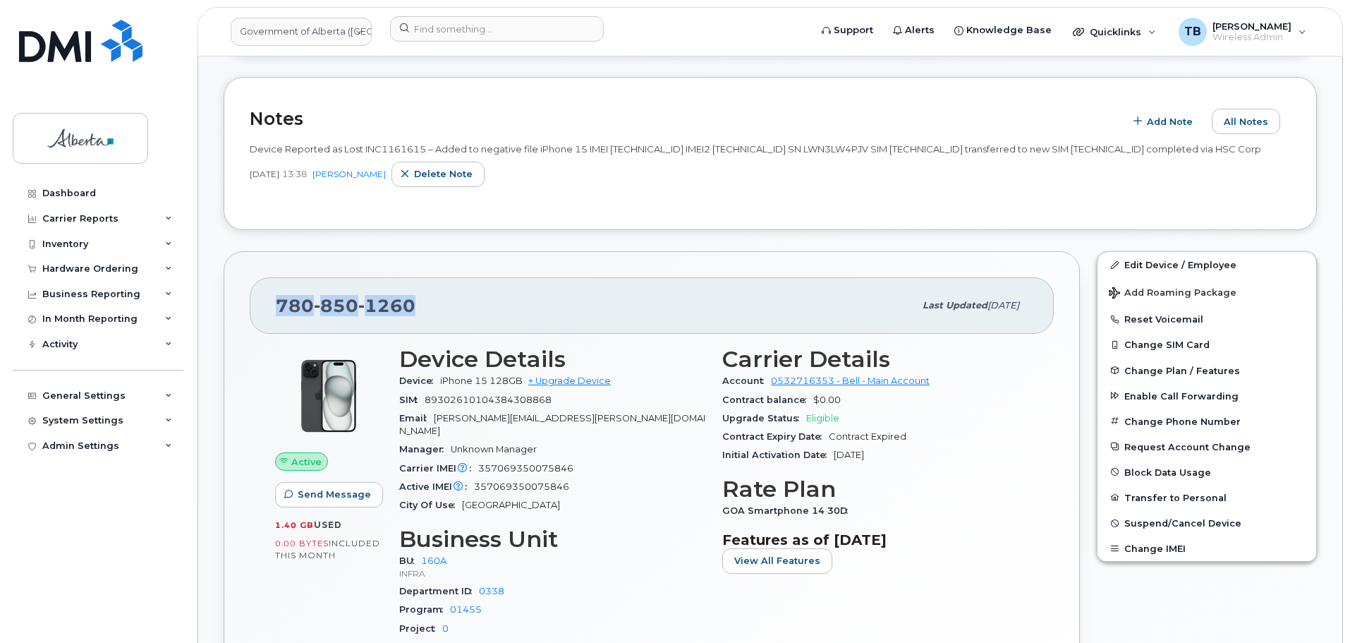
copy span "780 850 1260"
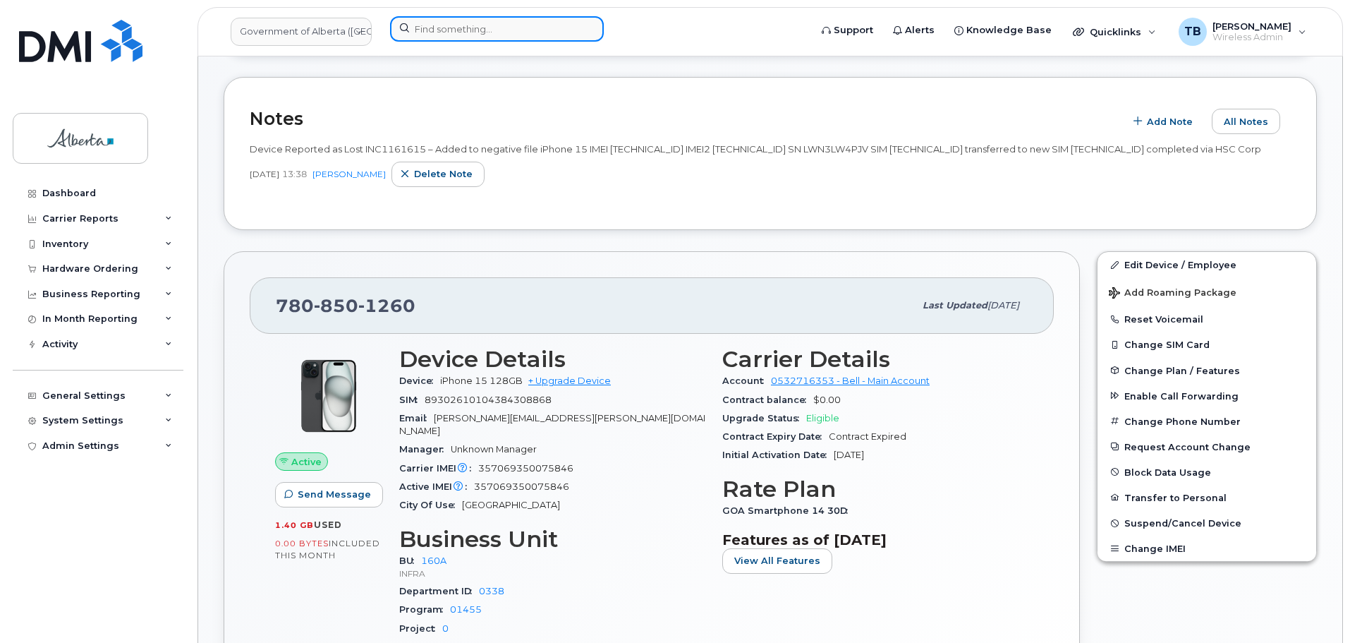
click at [464, 36] on input at bounding box center [497, 28] width 214 height 25
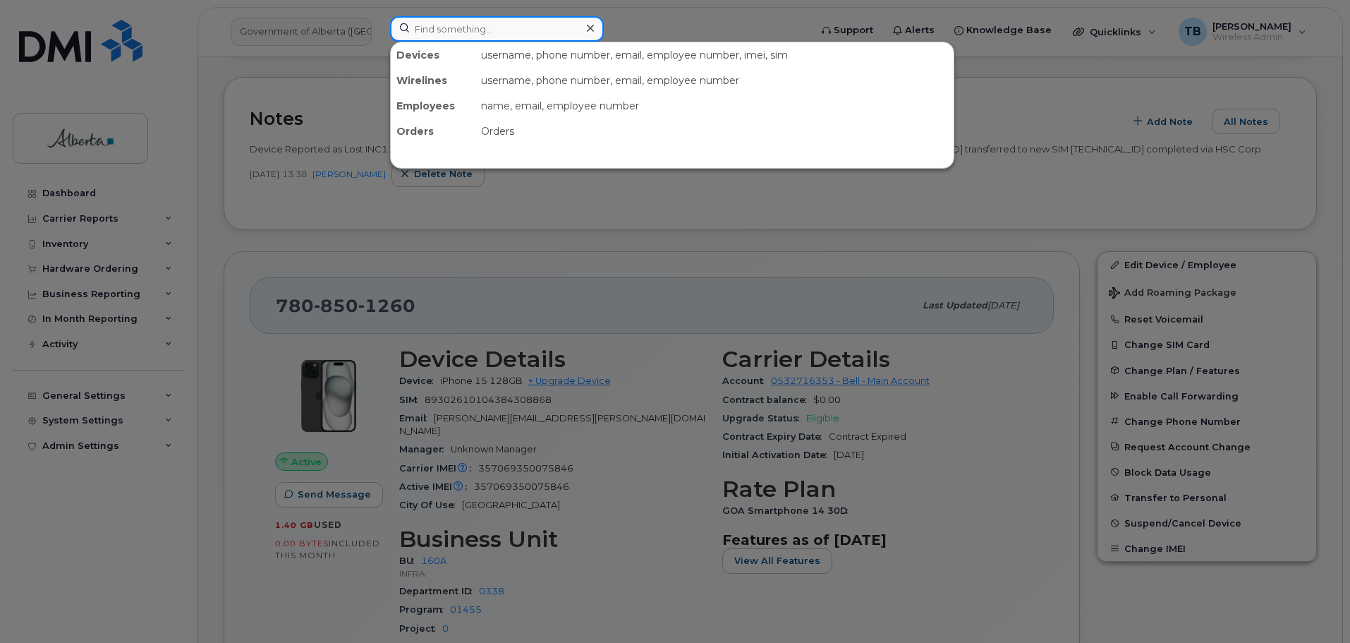
paste input "7809154979"
type input "7809154979"
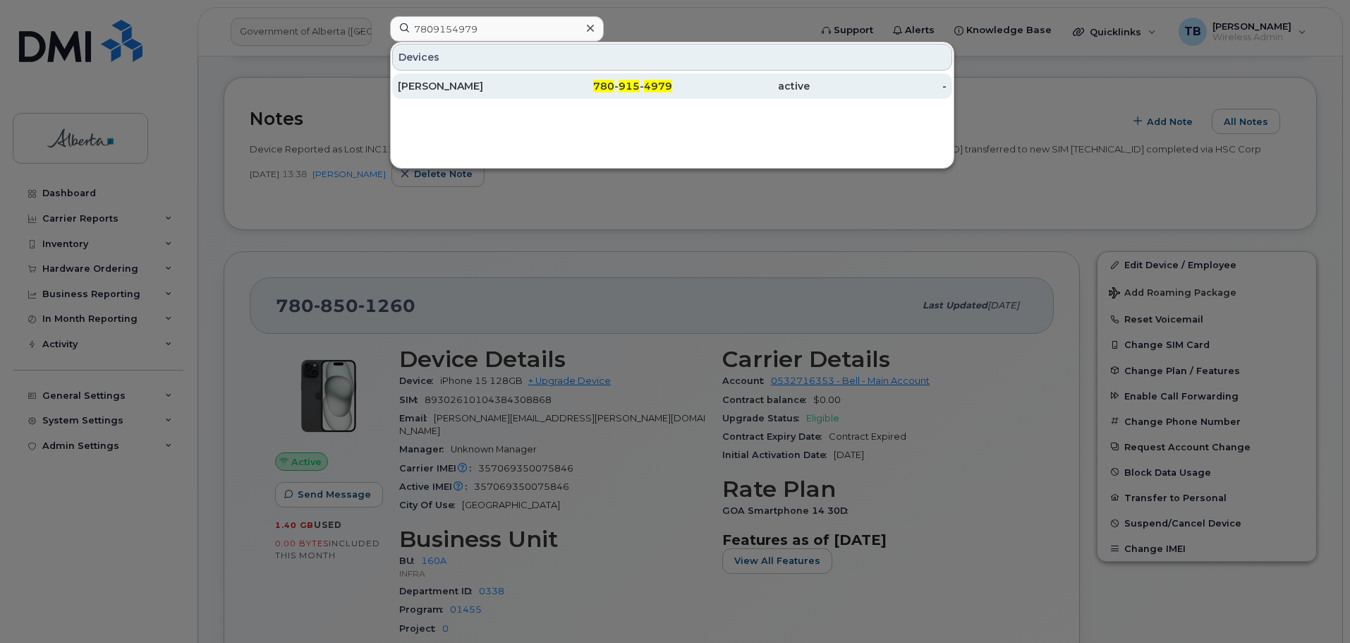
click at [432, 83] on div "Lynn Ducharme" at bounding box center [467, 86] width 138 height 14
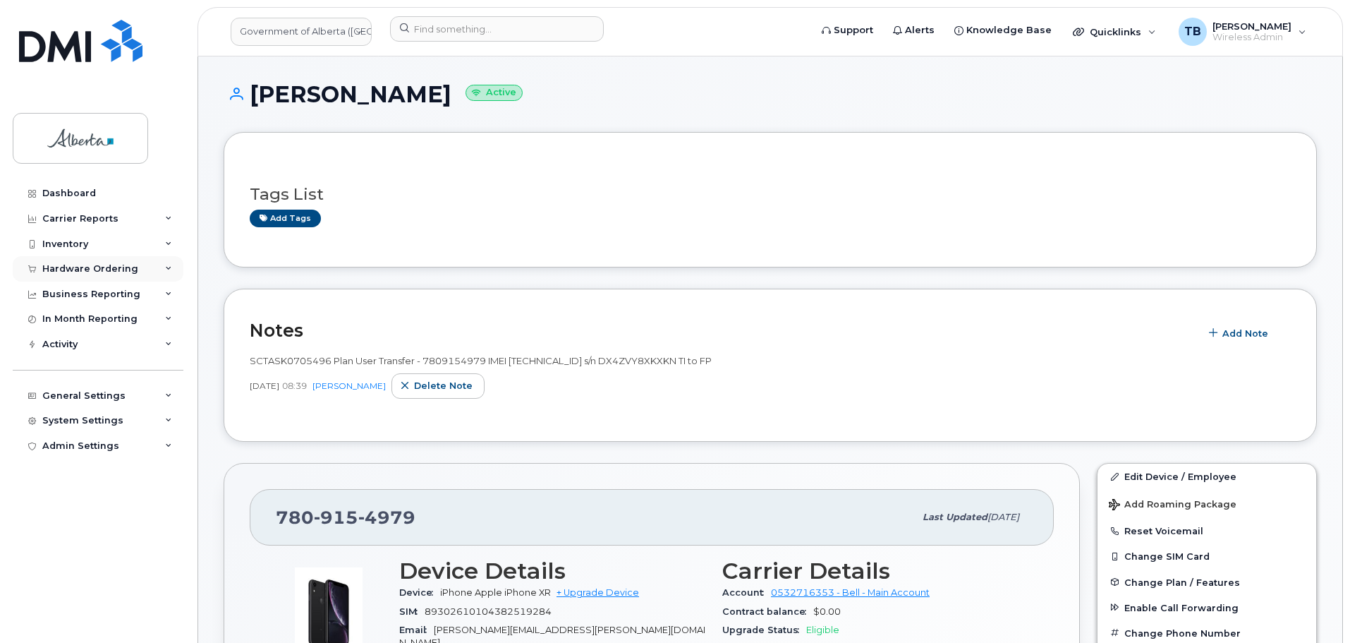
click at [78, 271] on div "Hardware Ordering" at bounding box center [90, 268] width 96 height 11
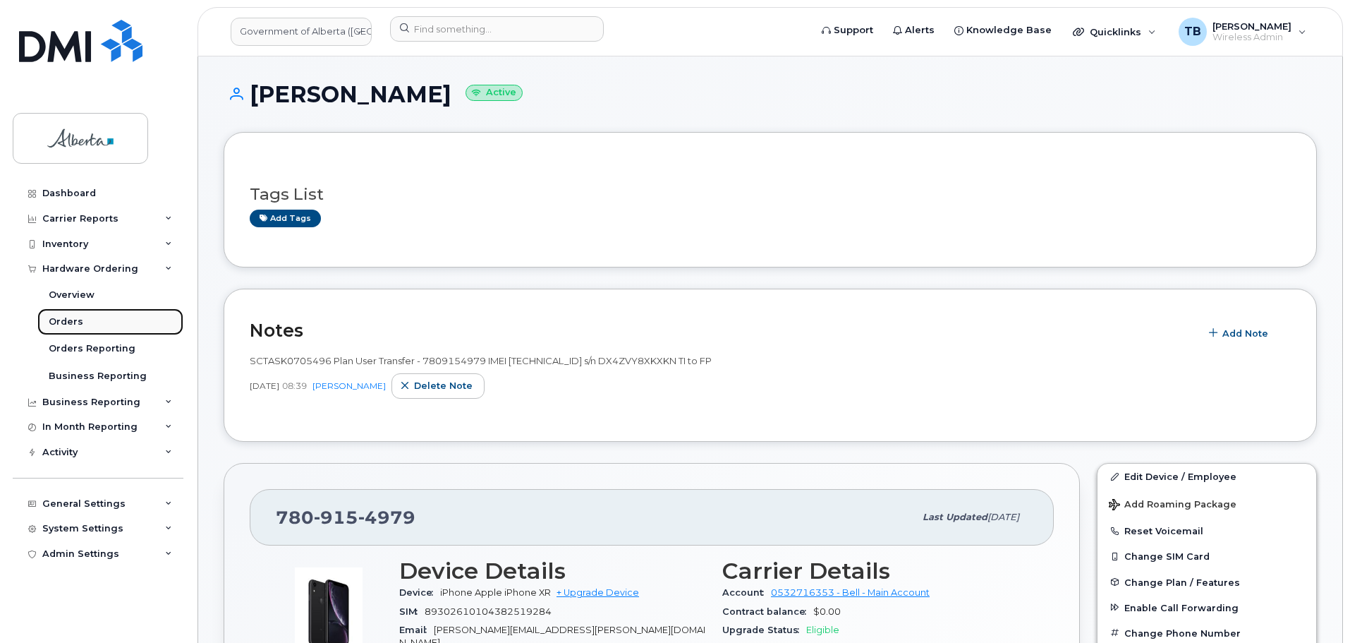
click at [58, 324] on div "Orders" at bounding box center [66, 321] width 35 height 13
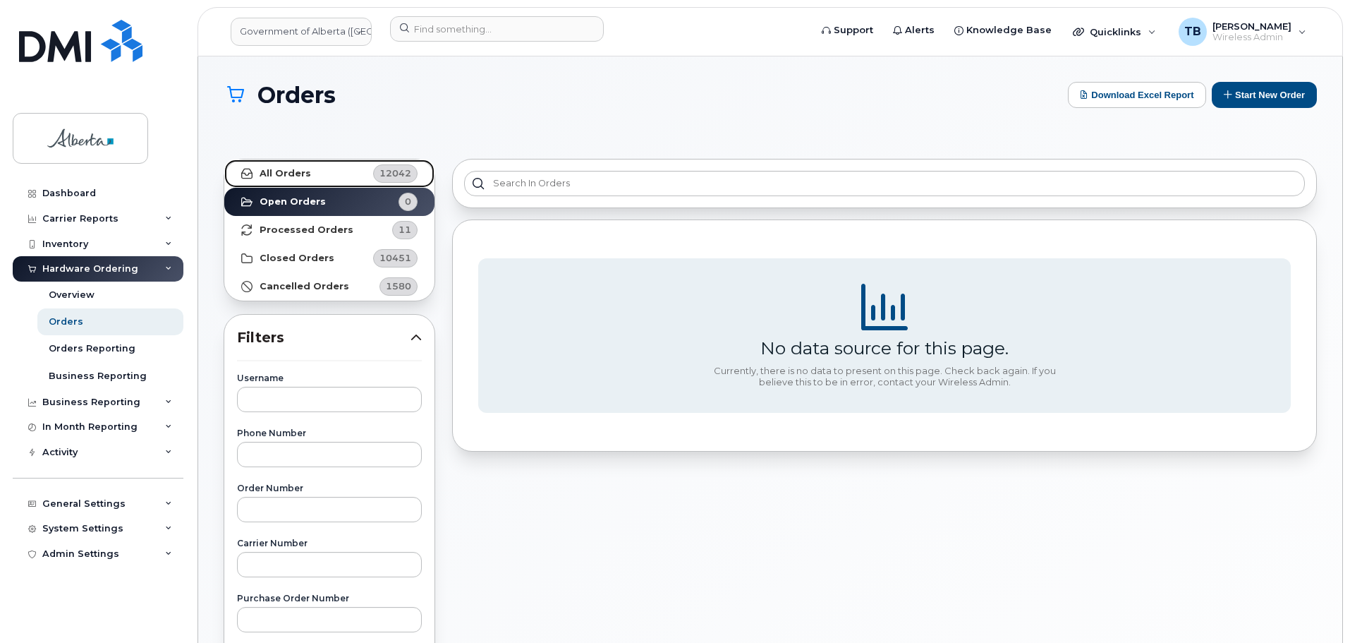
click at [274, 171] on strong "All Orders" at bounding box center [285, 173] width 51 height 11
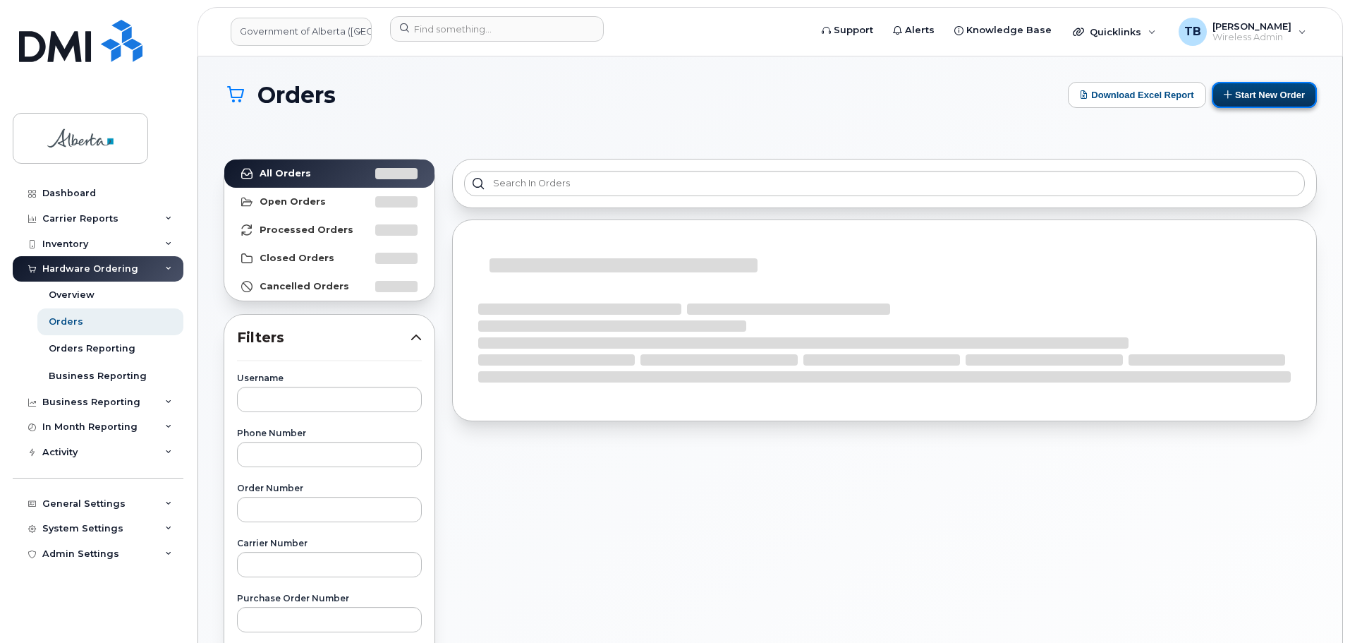
click at [1237, 102] on button "Start New Order" at bounding box center [1264, 95] width 105 height 26
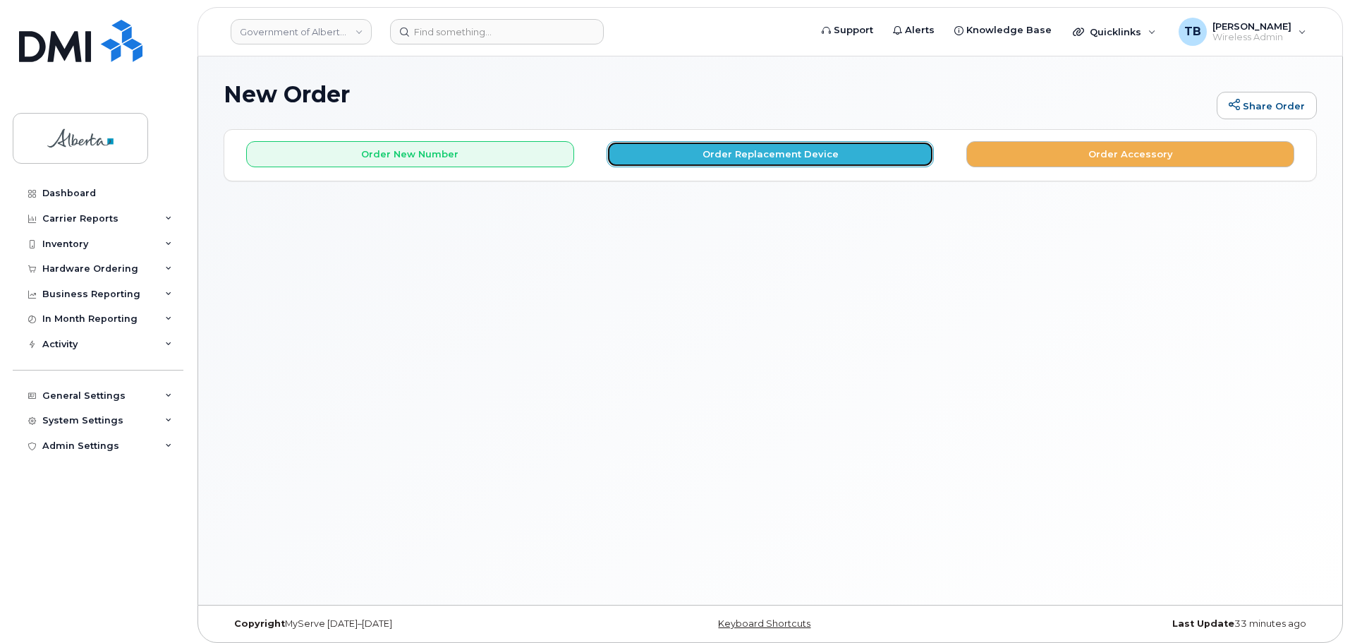
click at [782, 153] on button "Order Replacement Device" at bounding box center [771, 154] width 328 height 26
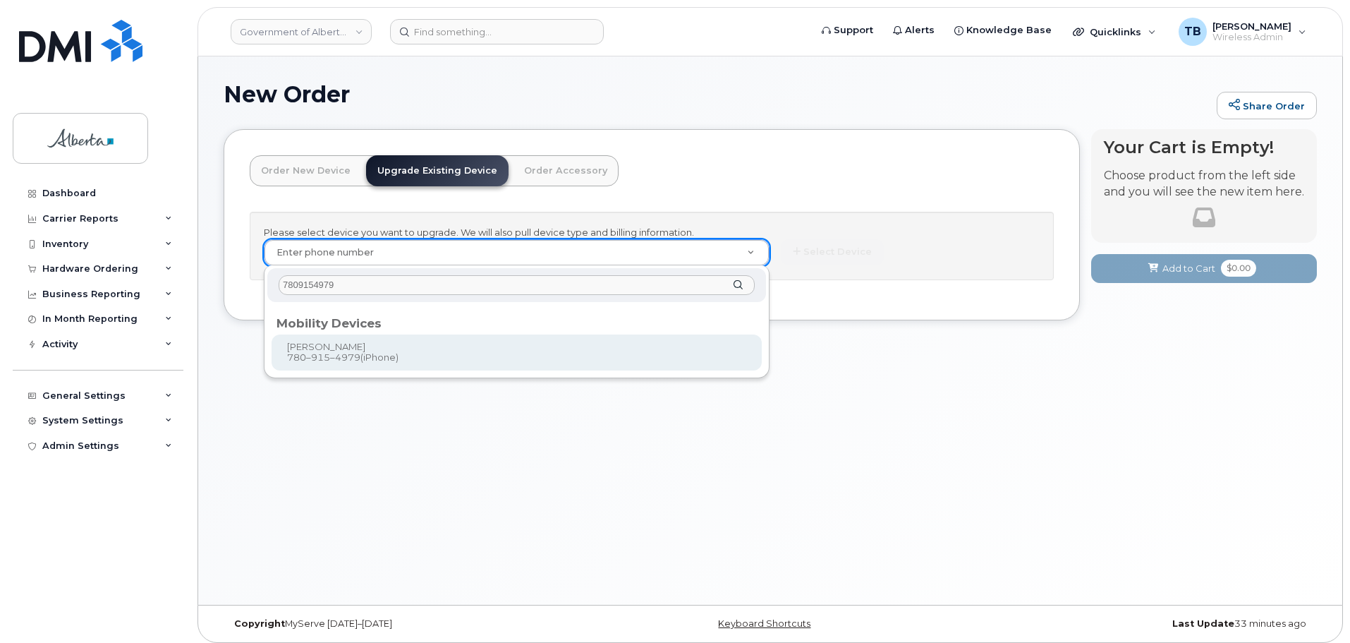
type input "7809154979"
type input "804537"
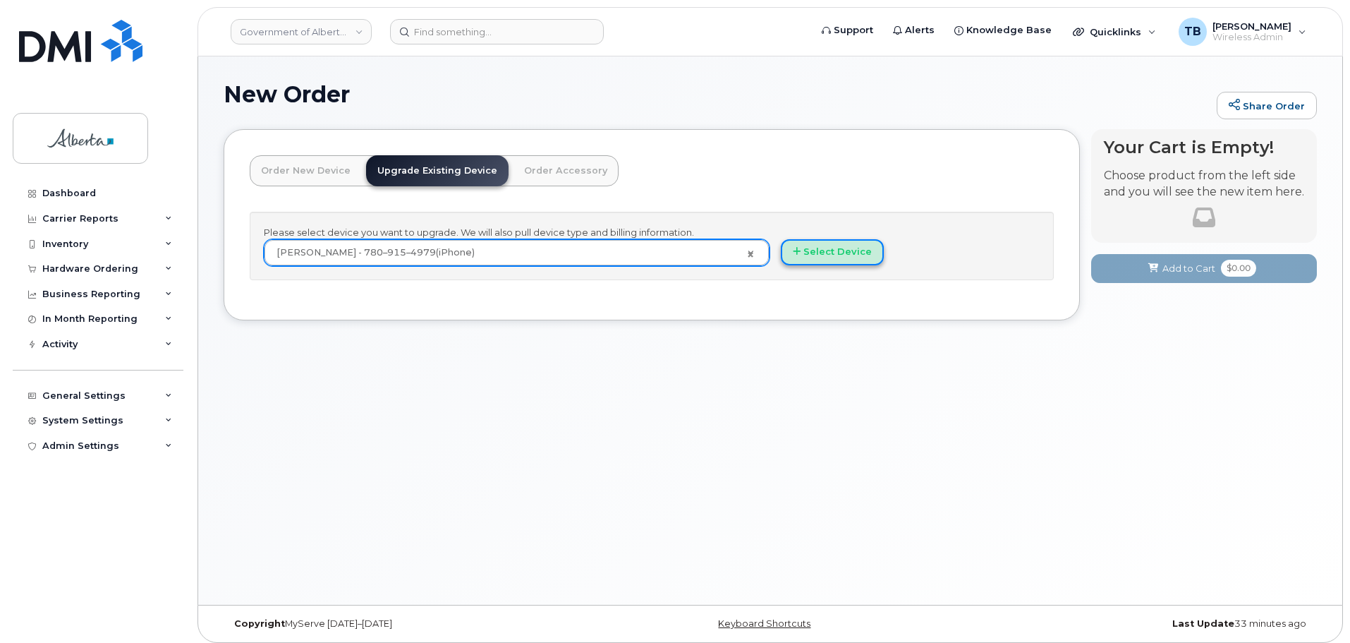
click at [832, 256] on button "Select Device" at bounding box center [832, 252] width 103 height 26
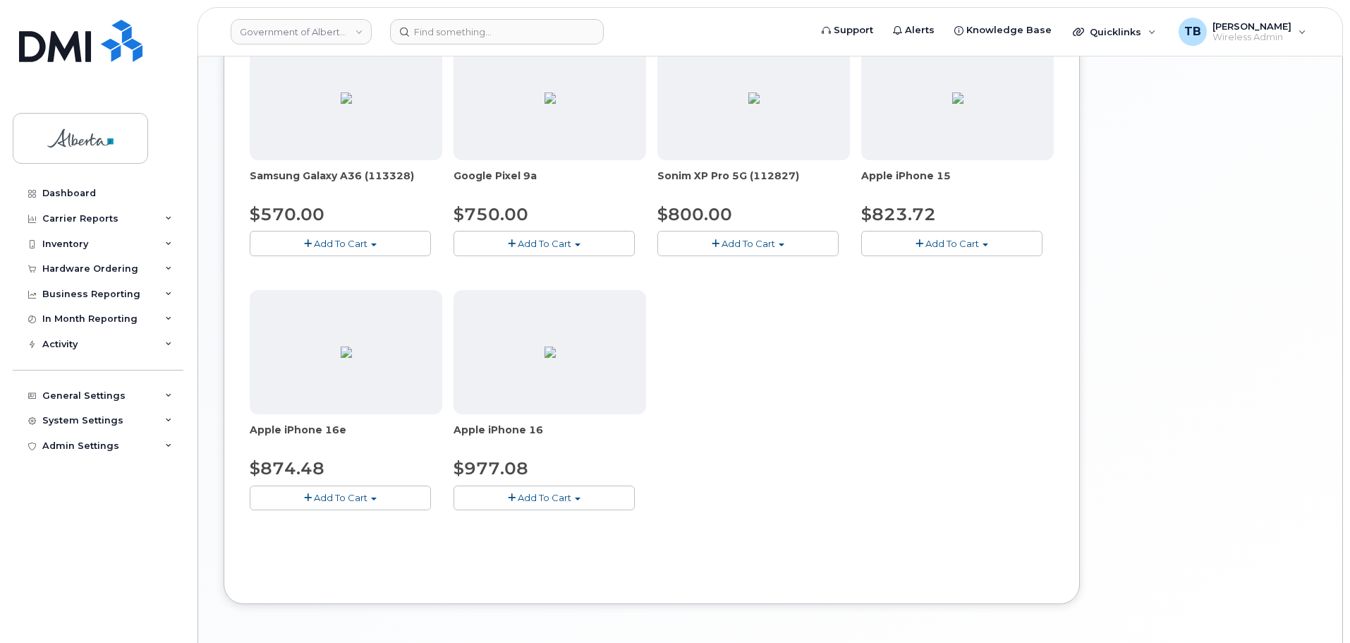
scroll to position [494, 0]
click at [523, 492] on span "Add To Cart" at bounding box center [545, 496] width 54 height 11
click at [490, 544] on link "$977.08 - 30-day upgrade (128GB model)" at bounding box center [569, 541] width 224 height 18
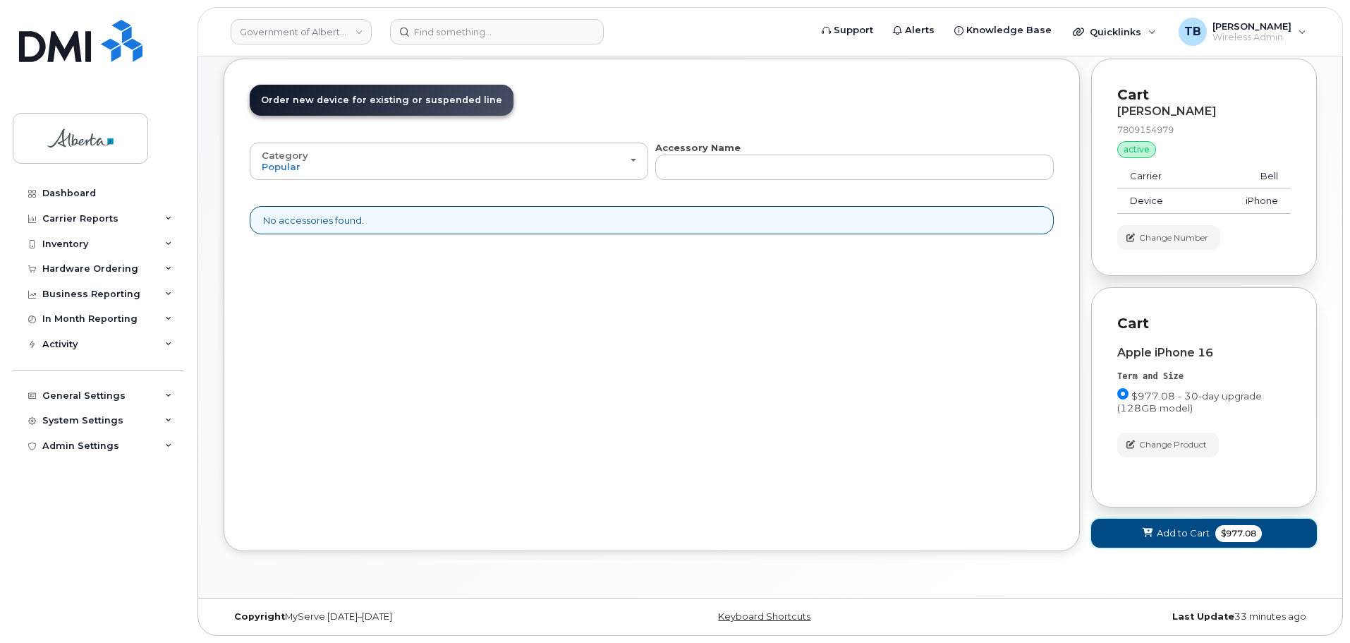
click at [1169, 545] on button "Add to Cart $977.08" at bounding box center [1204, 532] width 226 height 29
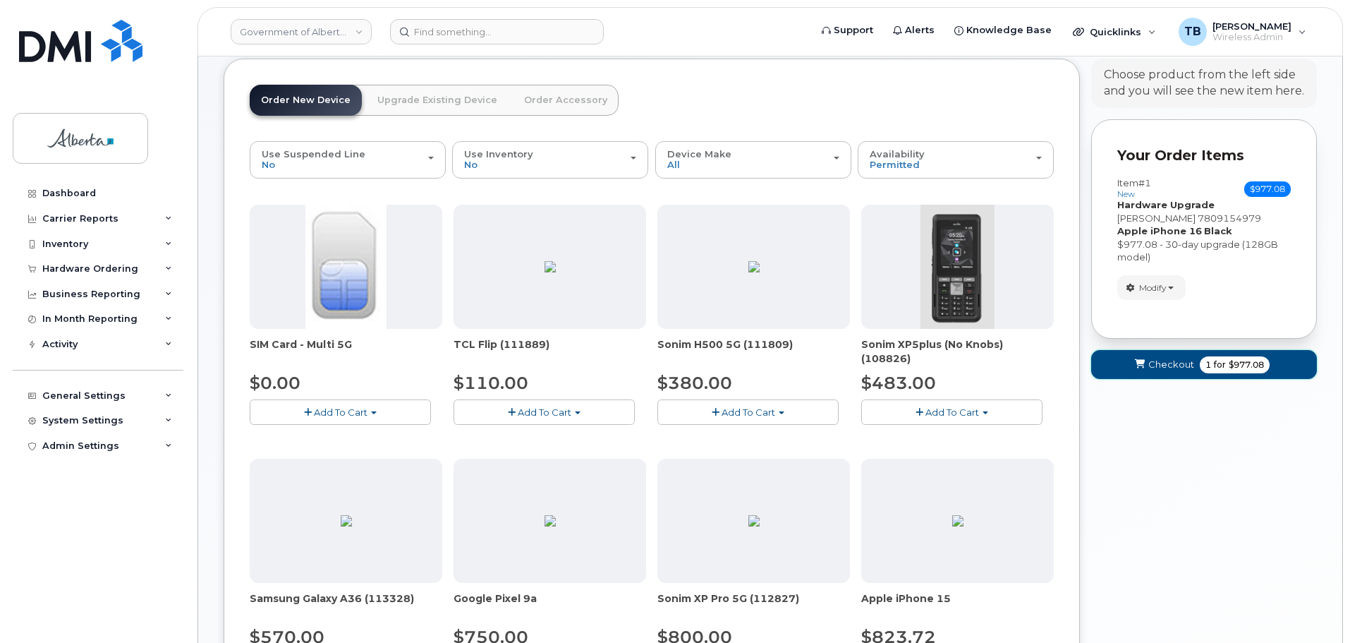
click at [1135, 367] on icon "submit" at bounding box center [1140, 364] width 10 height 9
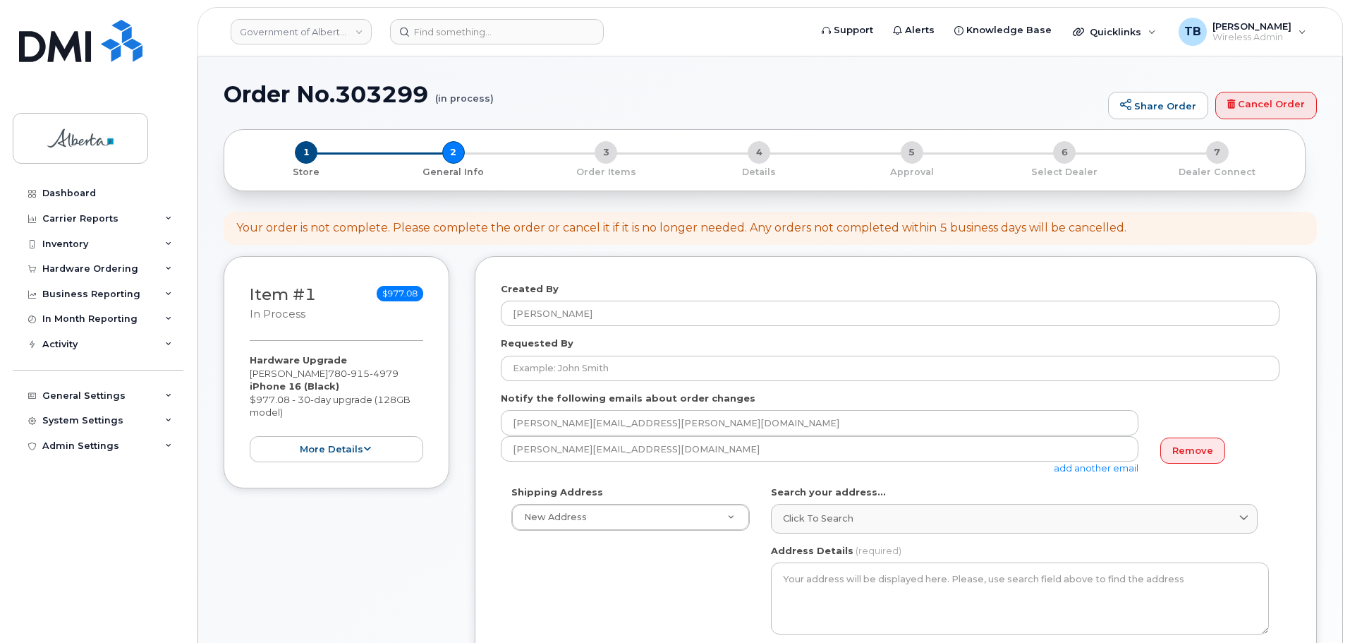
select select
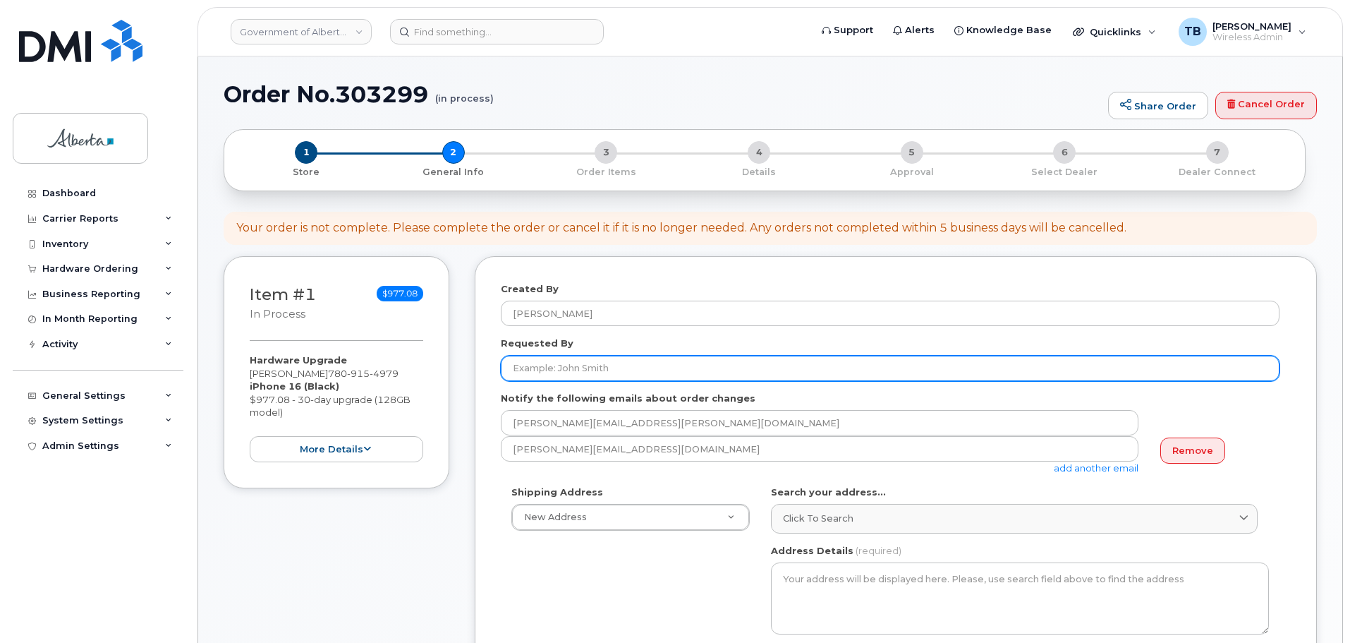
click at [513, 371] on input "Requested By" at bounding box center [890, 367] width 779 height 25
paste input "[PERSON_NAME]"
type input "[PERSON_NAME]"
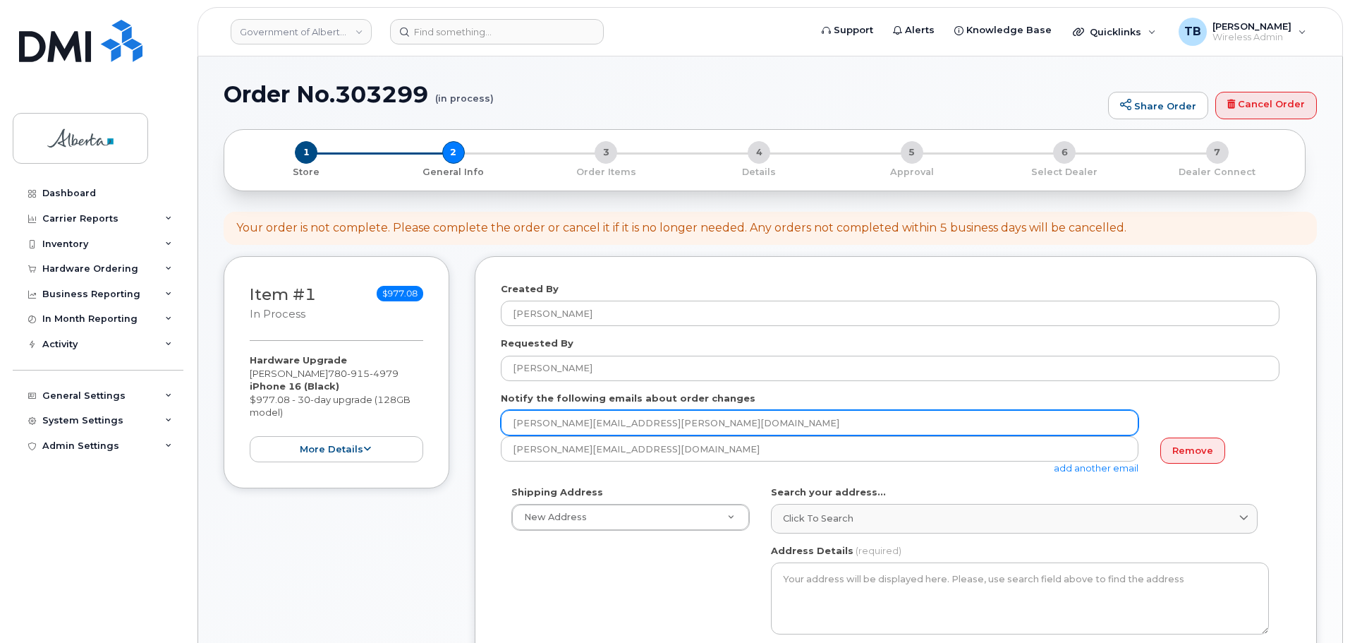
click at [540, 428] on input "[PERSON_NAME][EMAIL_ADDRESS][PERSON_NAME][DOMAIN_NAME]" at bounding box center [820, 422] width 638 height 25
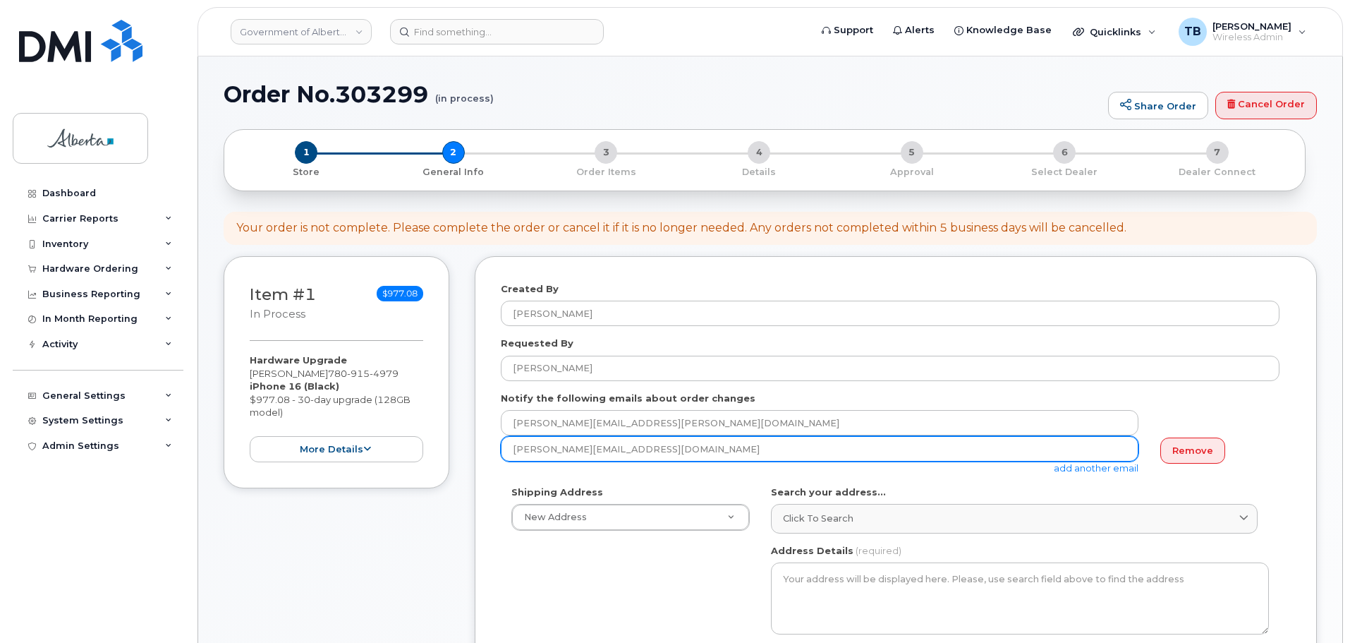
drag, startPoint x: 659, startPoint y: 436, endPoint x: 487, endPoint y: 409, distance: 174.9
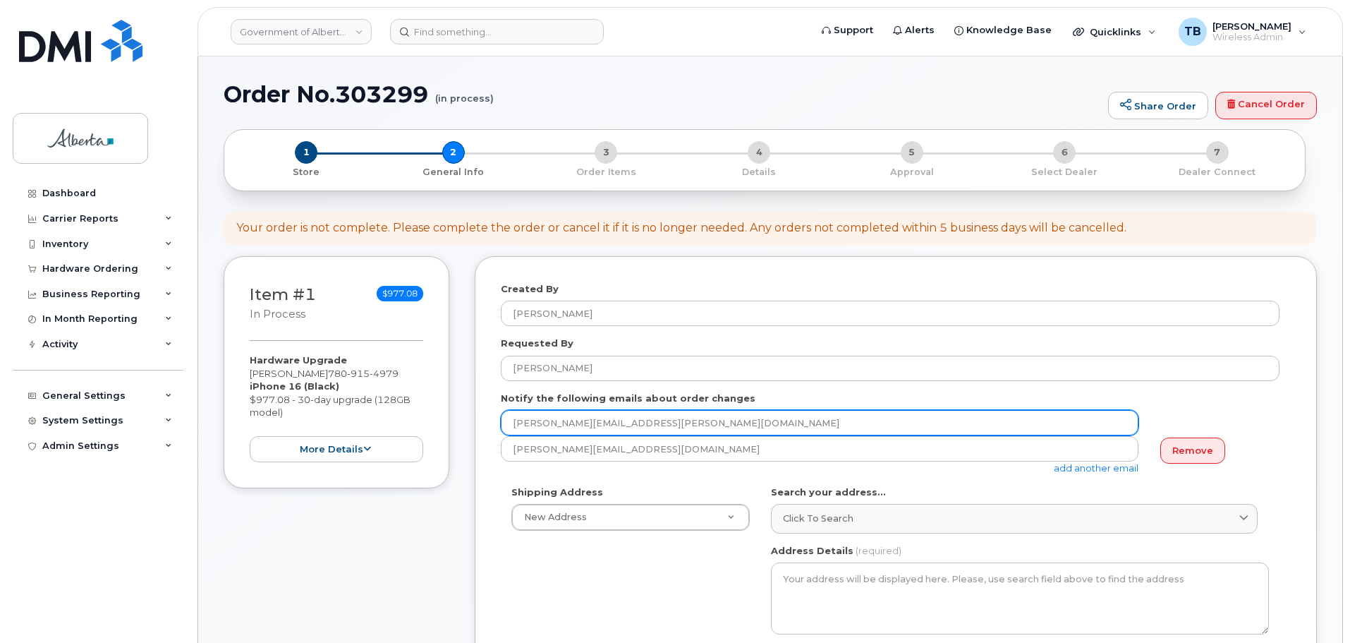
drag, startPoint x: 552, startPoint y: 418, endPoint x: 448, endPoint y: 406, distance: 105.0
paste input "karen.koo"
type input "karen.koo@gov.ab.ca"
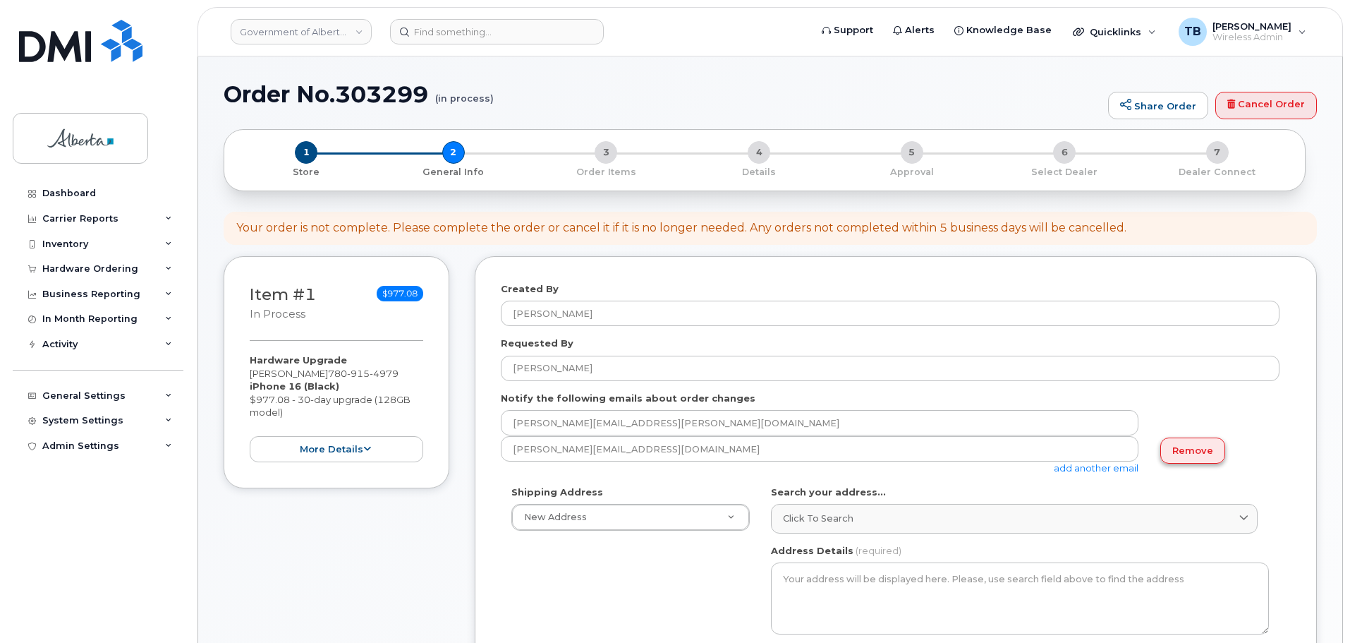
click at [1198, 457] on link "Remove" at bounding box center [1192, 450] width 65 height 26
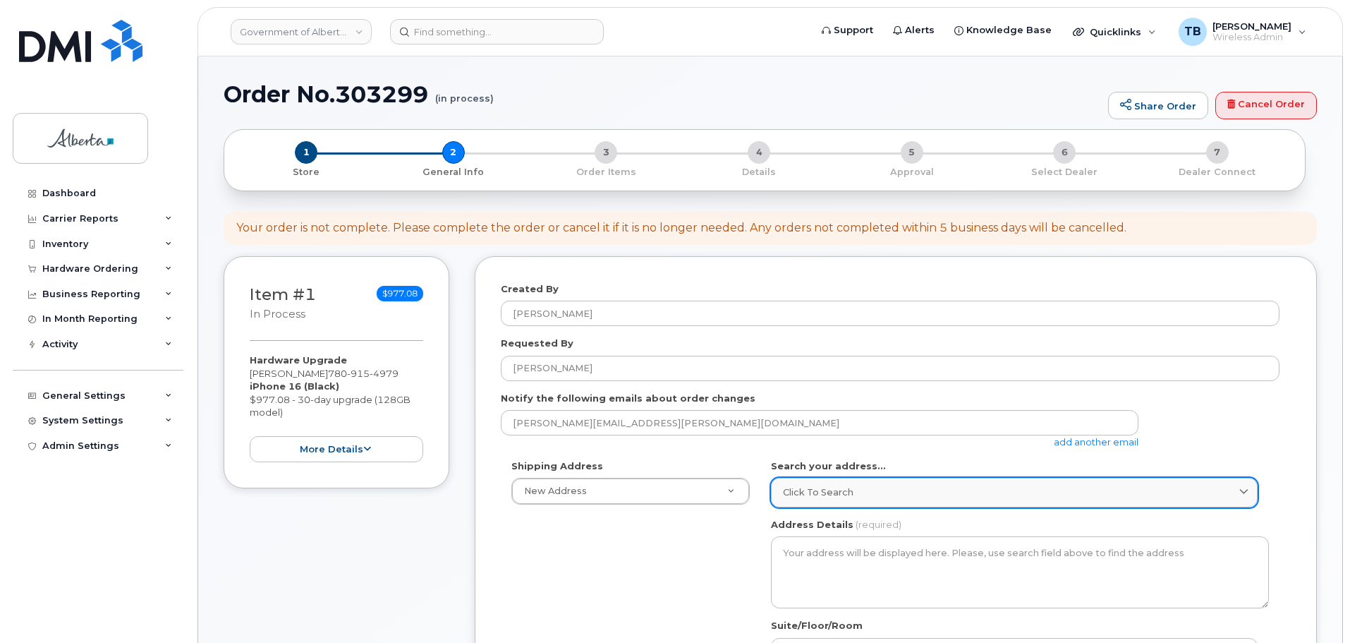
click at [806, 483] on link "Click to search" at bounding box center [1014, 491] width 487 height 29
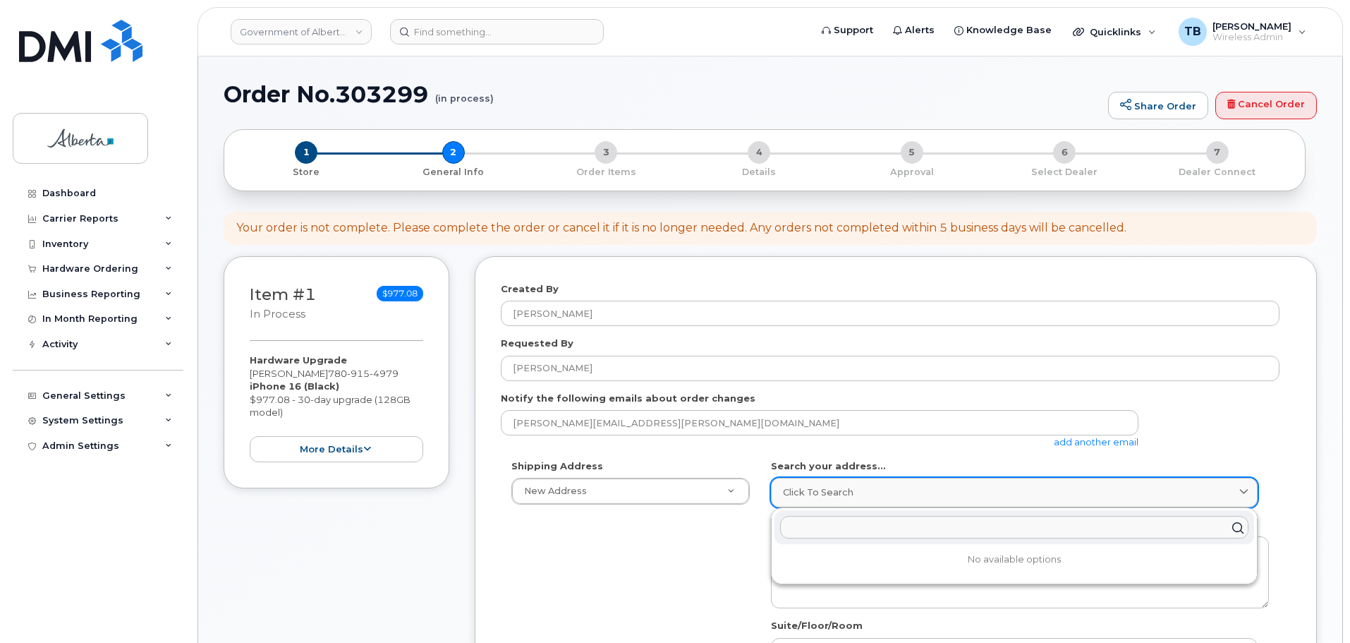
paste input "7000 - 113 Street"
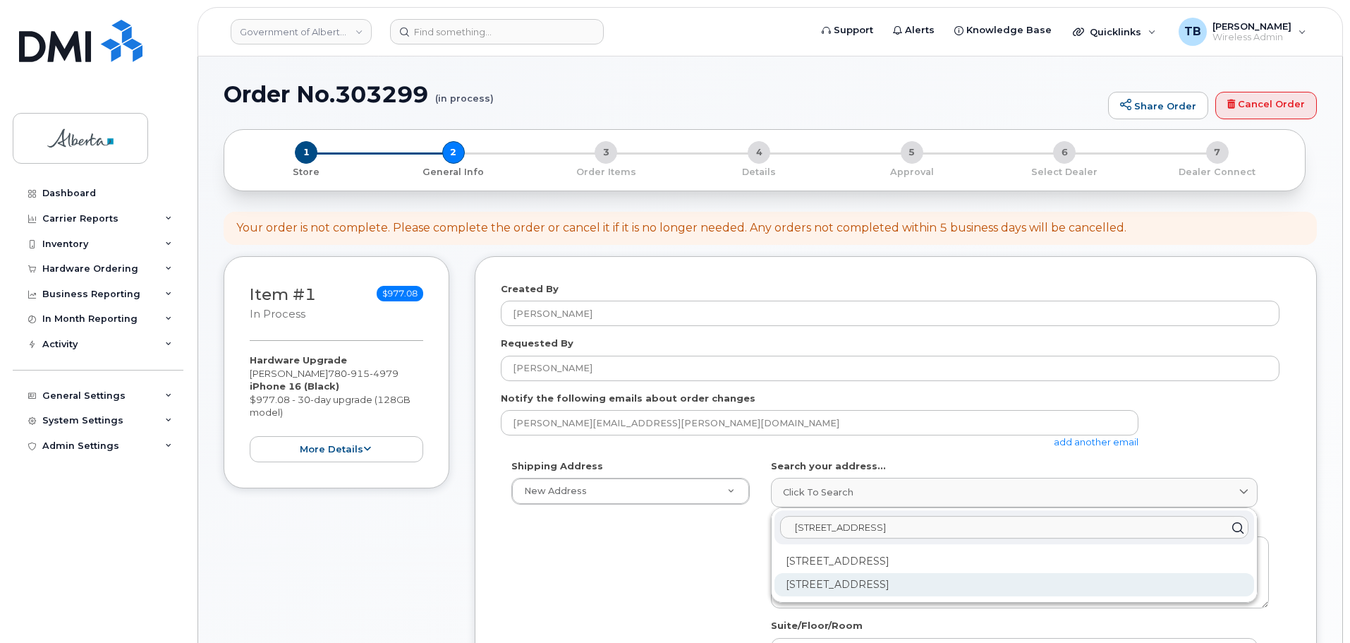
type input "7000 - 113 Street"
click at [856, 587] on div "7000 113 St NW Edmonton AB T6H 5T6" at bounding box center [1014, 584] width 480 height 23
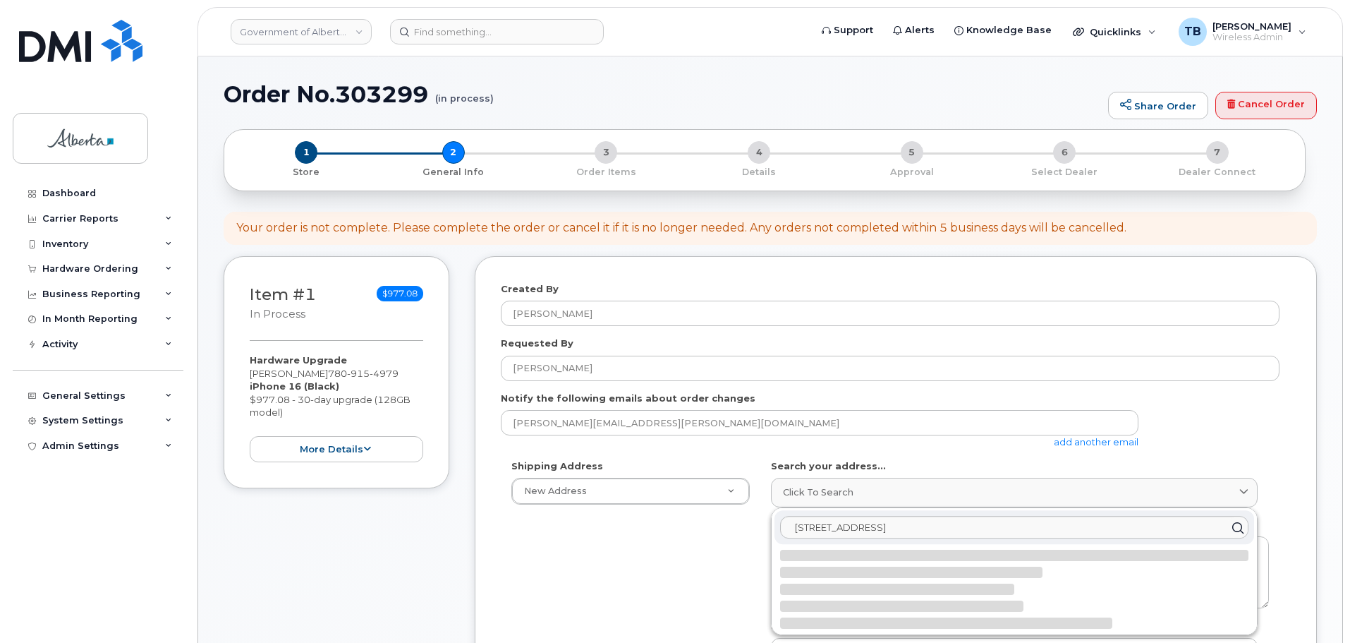
select select
type textarea "7000 113 St NW EDMONTON AB T6H 5T6 CANADA"
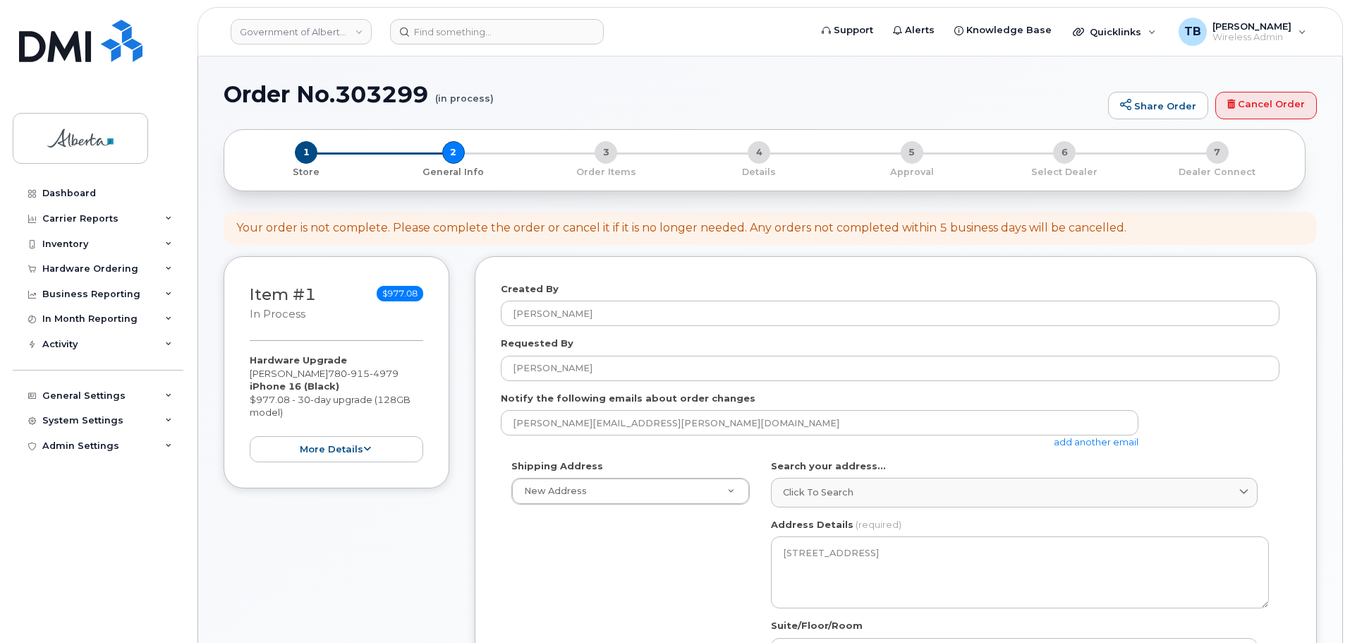
scroll to position [212, 0]
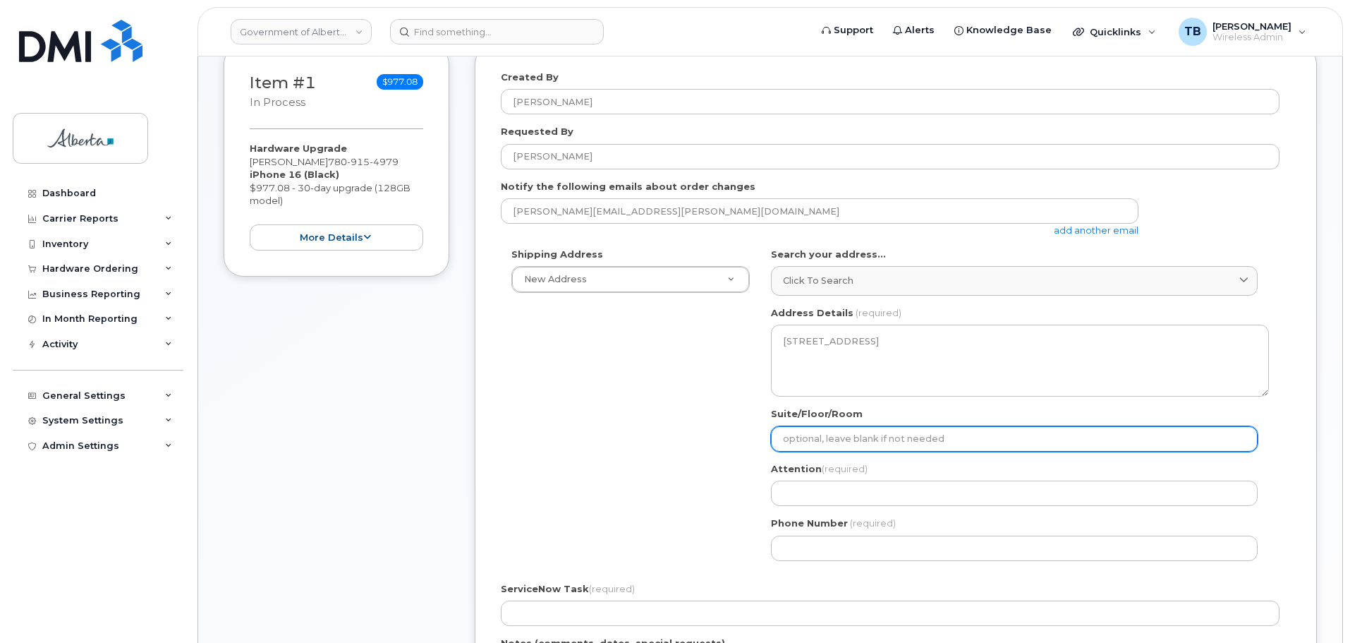
click at [800, 433] on input "Suite/Floor/Room" at bounding box center [1014, 438] width 487 height 25
paste input "1st Floor"
select select
type input "1st Floor"
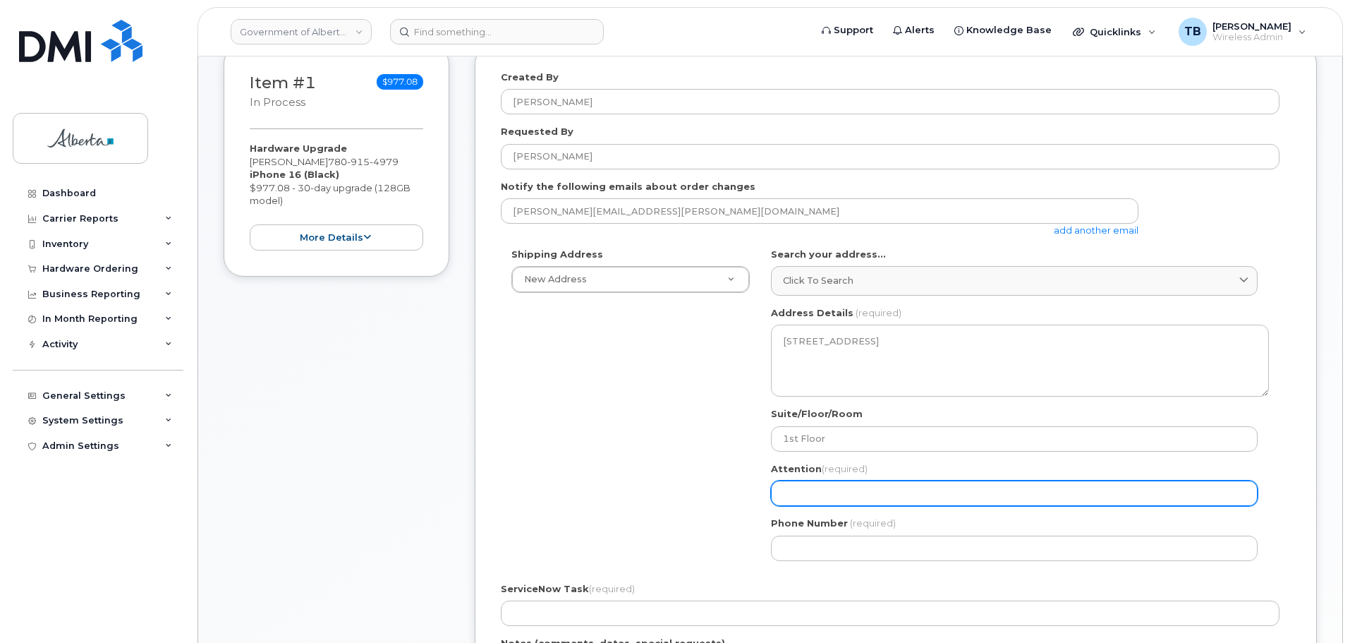
click at [784, 492] on input "Attention (required)" at bounding box center [1014, 492] width 487 height 25
paste input "[PERSON_NAME]"
select select
type input "[PERSON_NAME]"
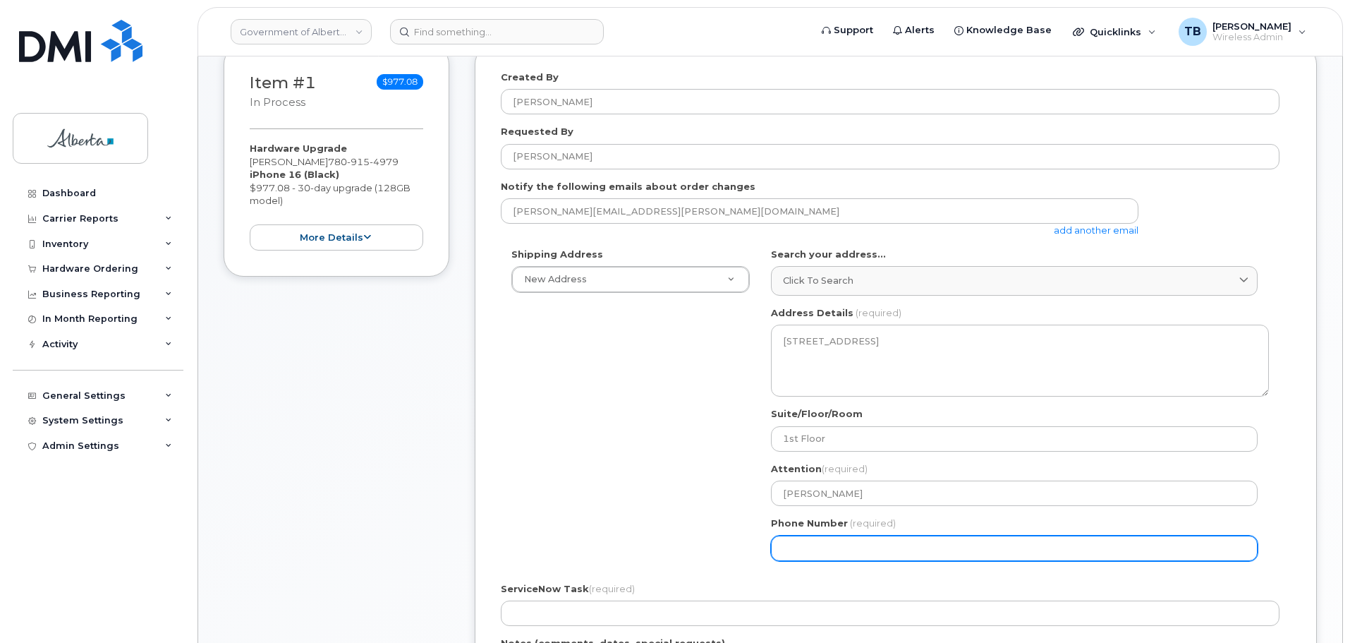
click at [803, 548] on input "Phone Number" at bounding box center [1014, 547] width 487 height 25
paste input "7804224570"
select select
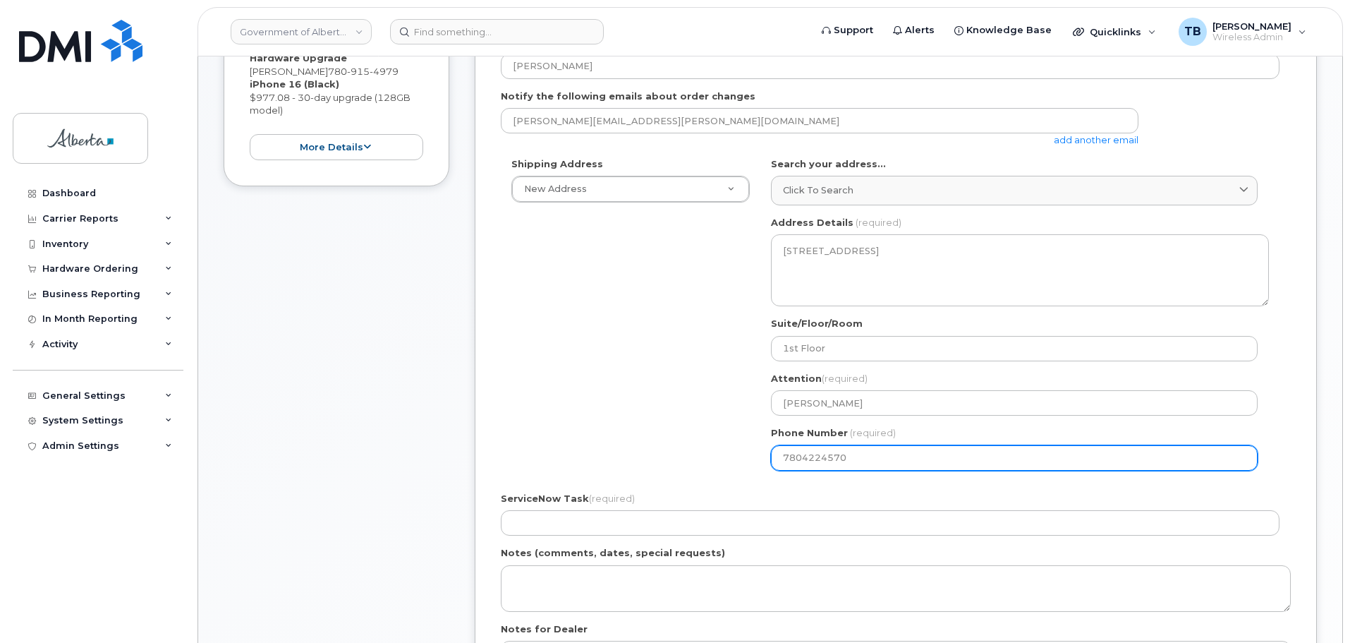
scroll to position [353, 0]
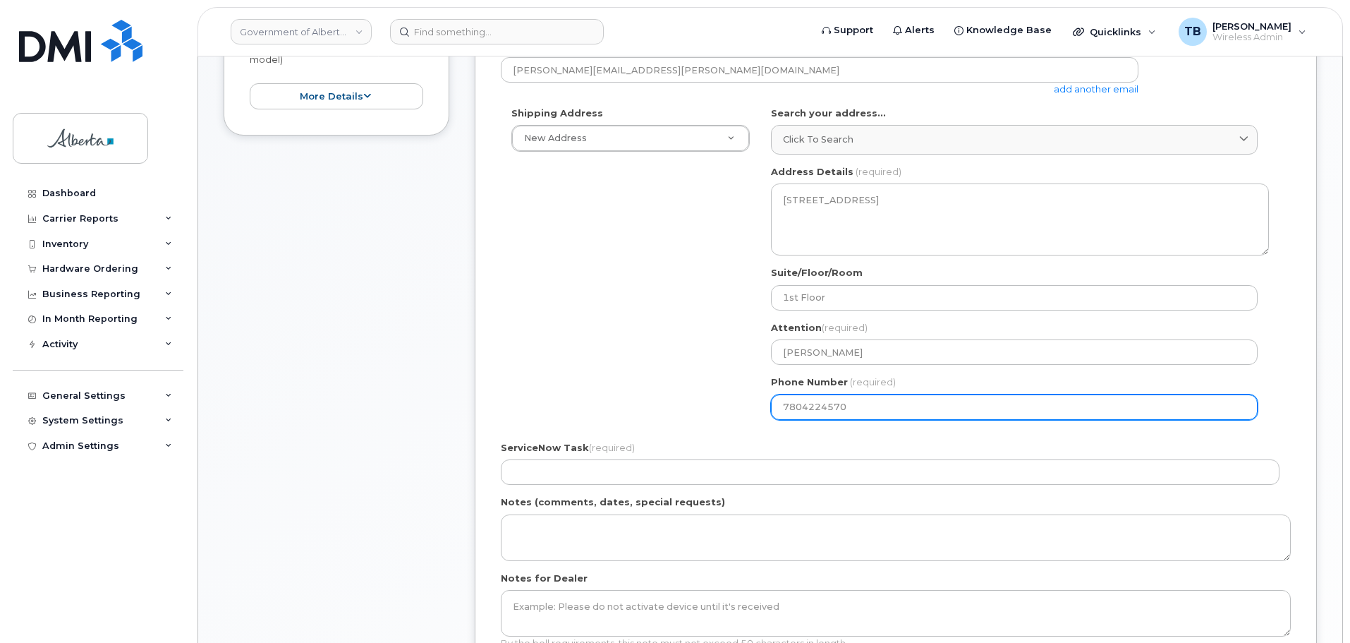
type input "7804224570"
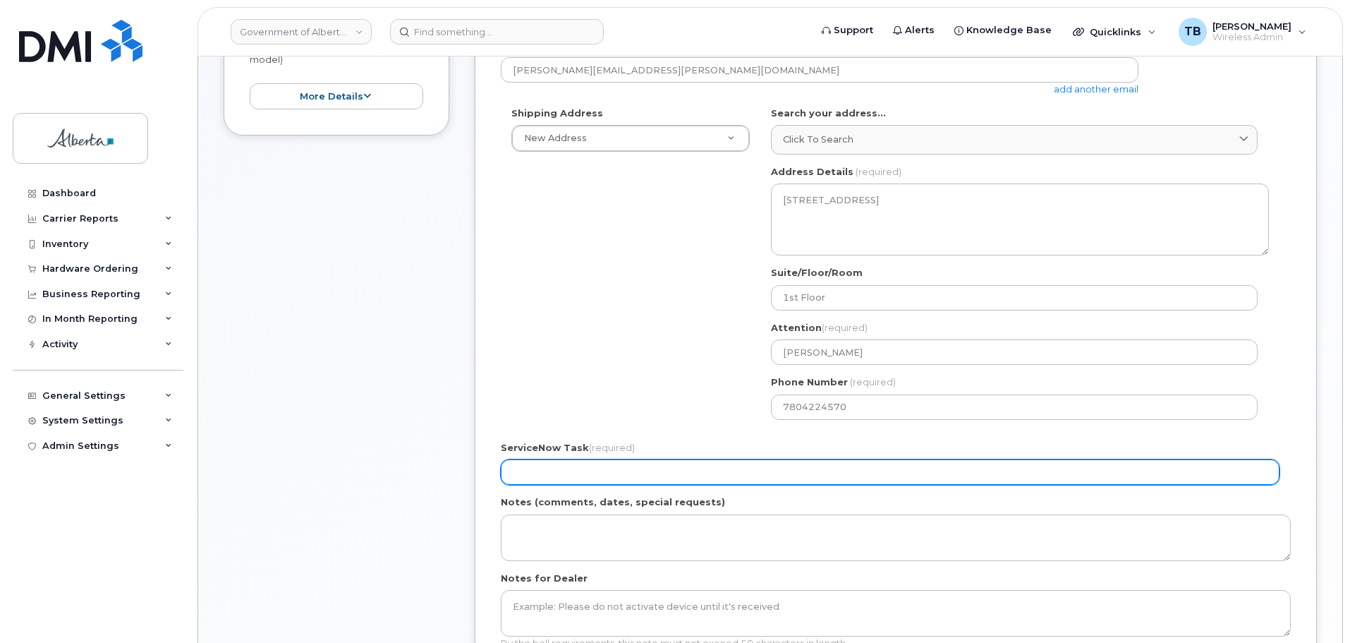
click at [527, 466] on input "ServiceNow Task (required)" at bounding box center [890, 471] width 779 height 25
paste input "SCTASK0863084"
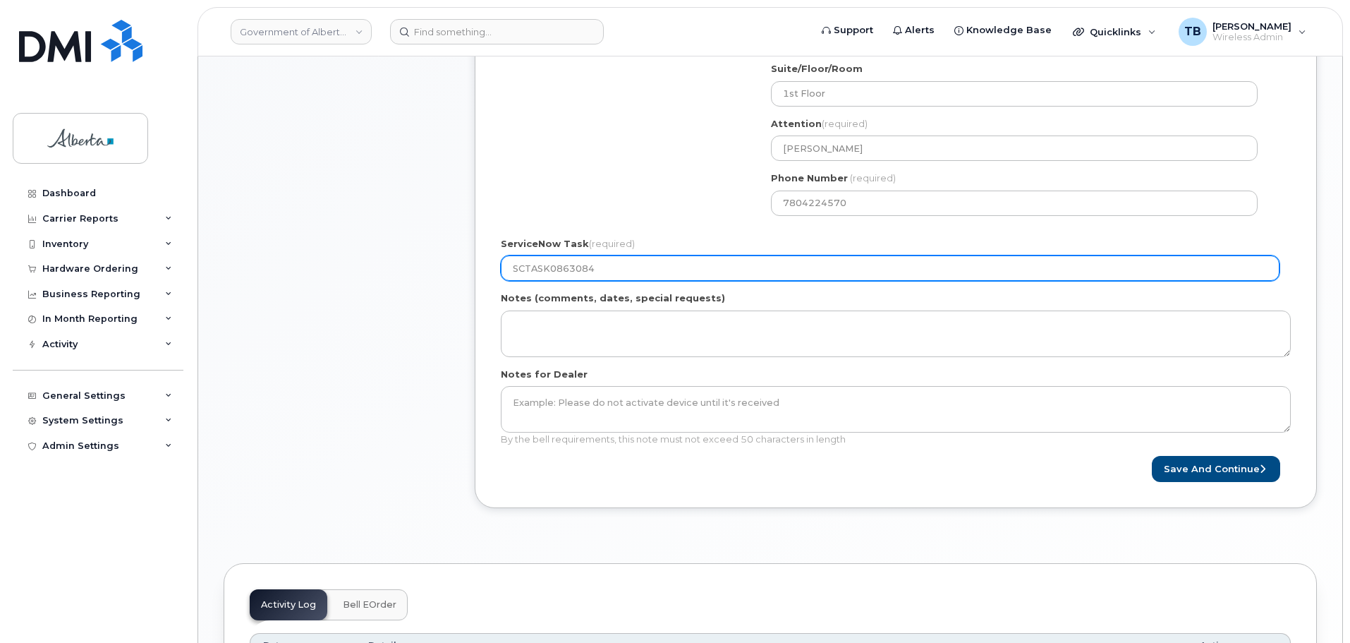
scroll to position [564, 0]
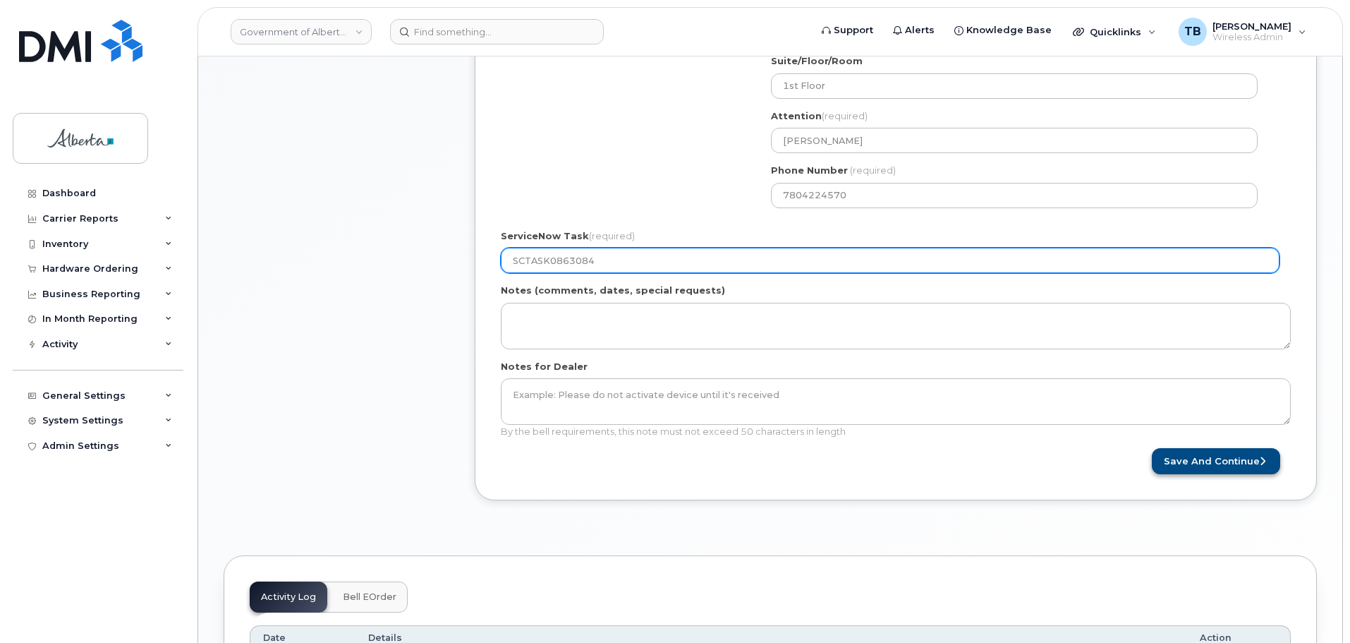
type input "SCTASK0863084"
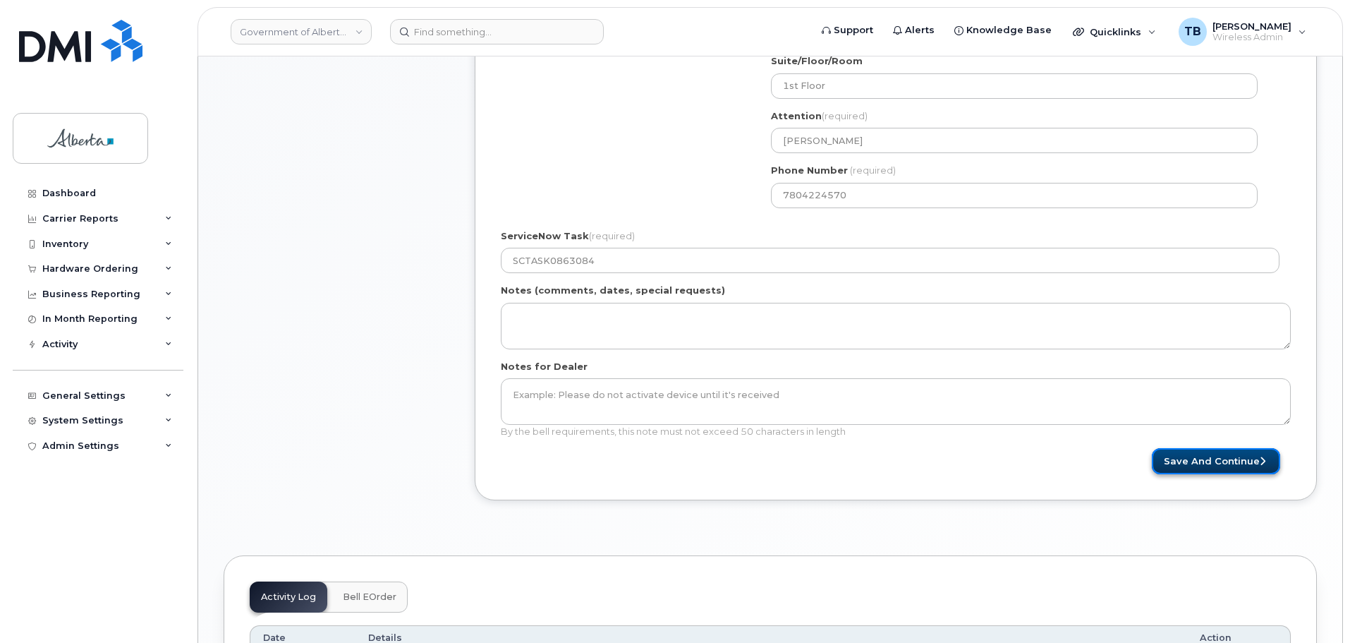
click at [1183, 458] on button "Save and Continue" at bounding box center [1216, 461] width 128 height 26
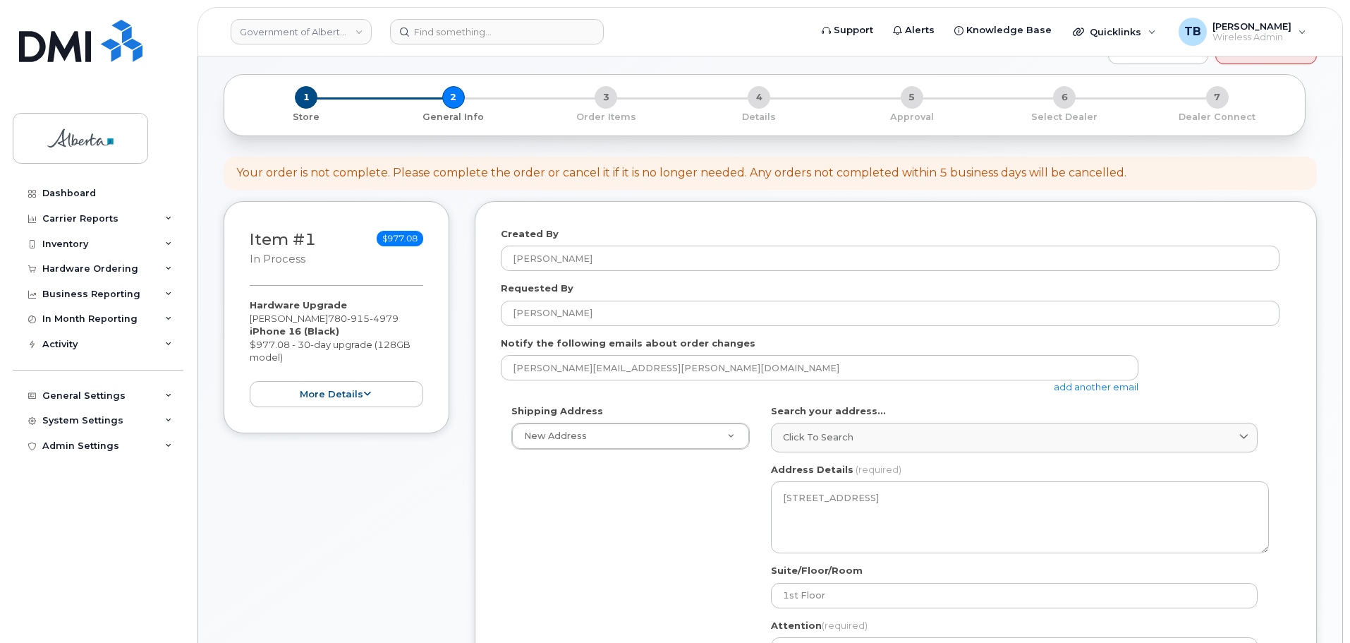
scroll to position [0, 0]
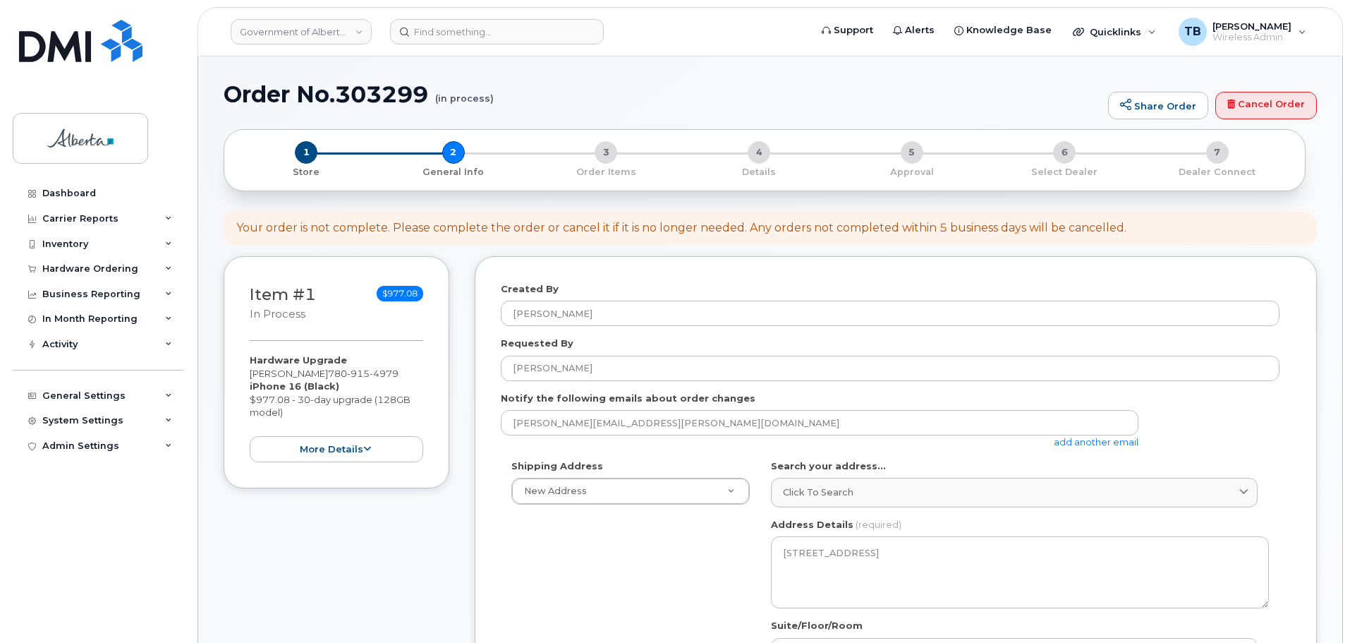
click at [372, 90] on h1 "Order No.303299 (in process)" at bounding box center [662, 94] width 877 height 25
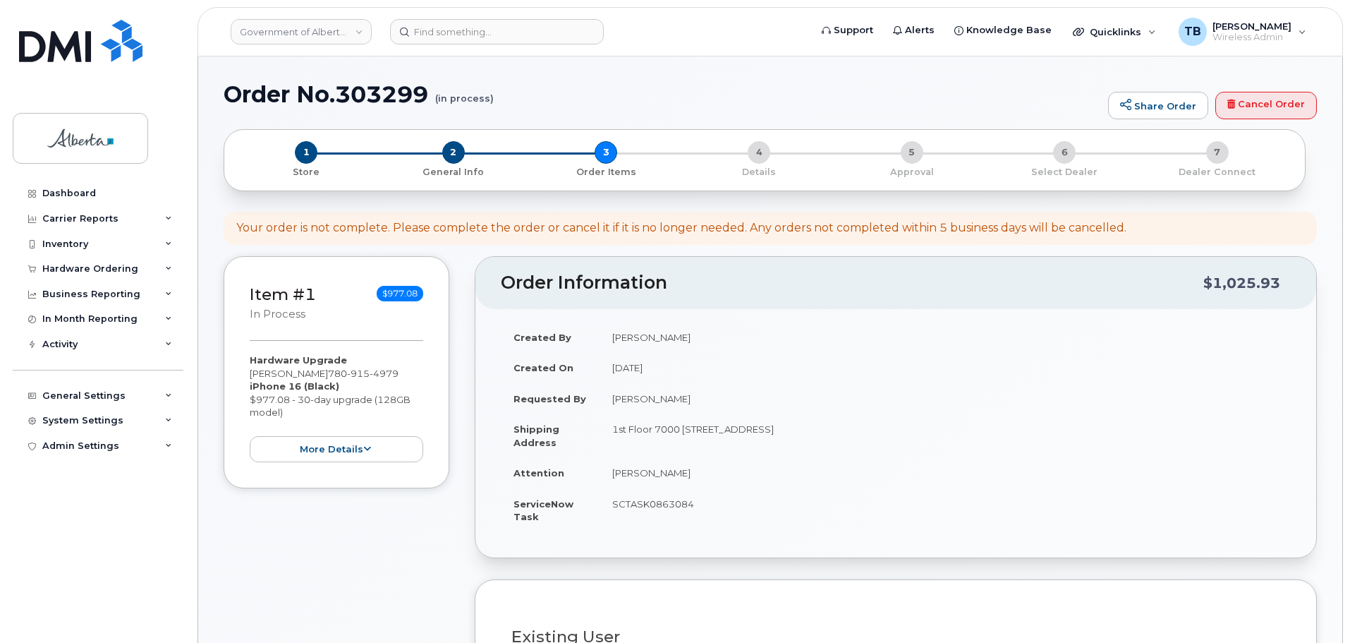
click at [366, 100] on h1 "Order No.303299 (in process)" at bounding box center [662, 94] width 877 height 25
copy h1 "303299"
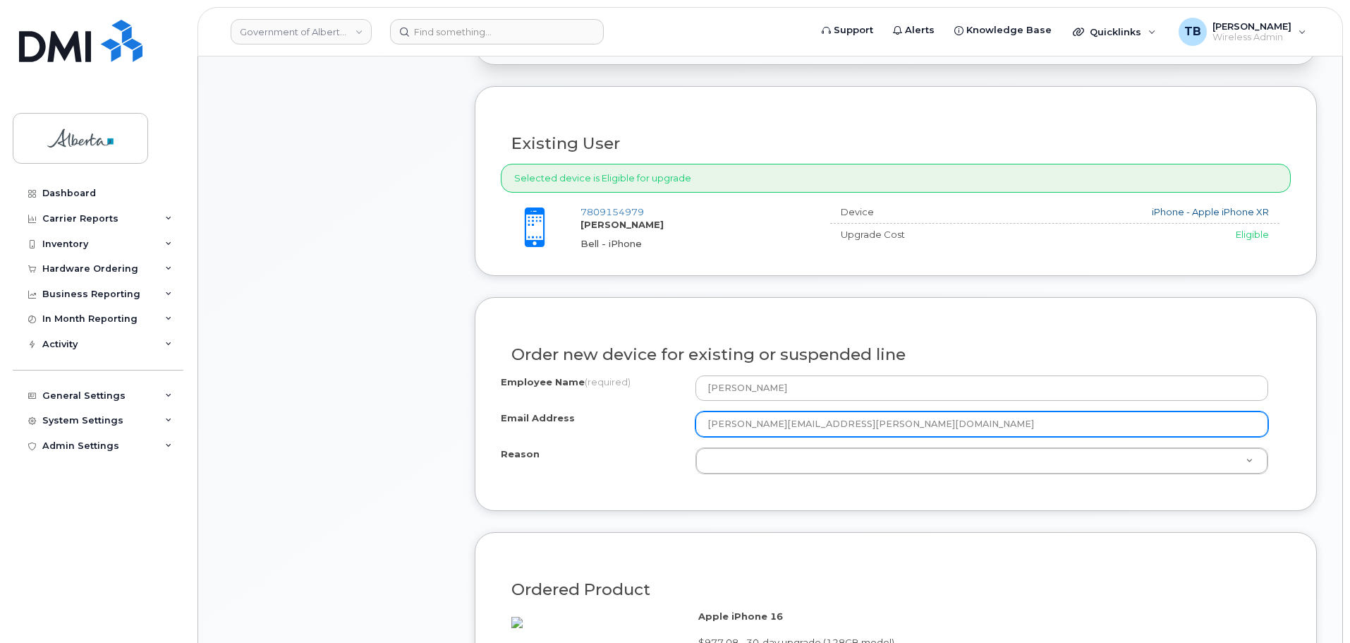
scroll to position [494, 0]
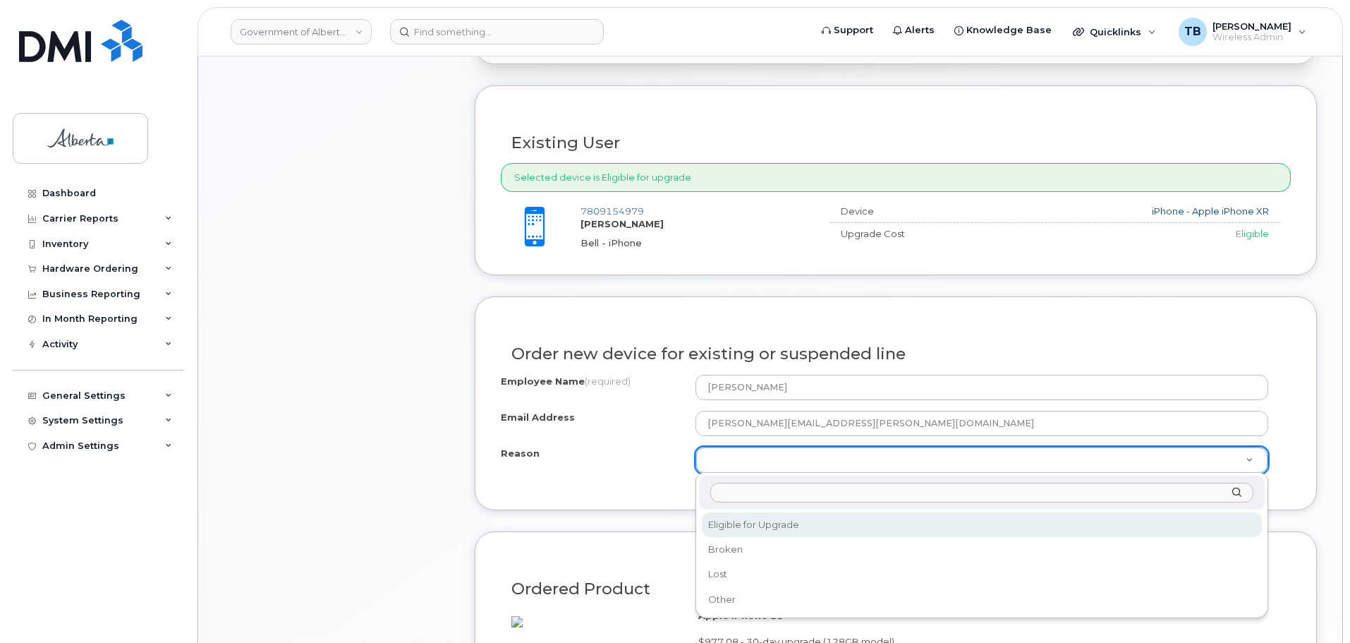
select select "eligible_for_upgrade"
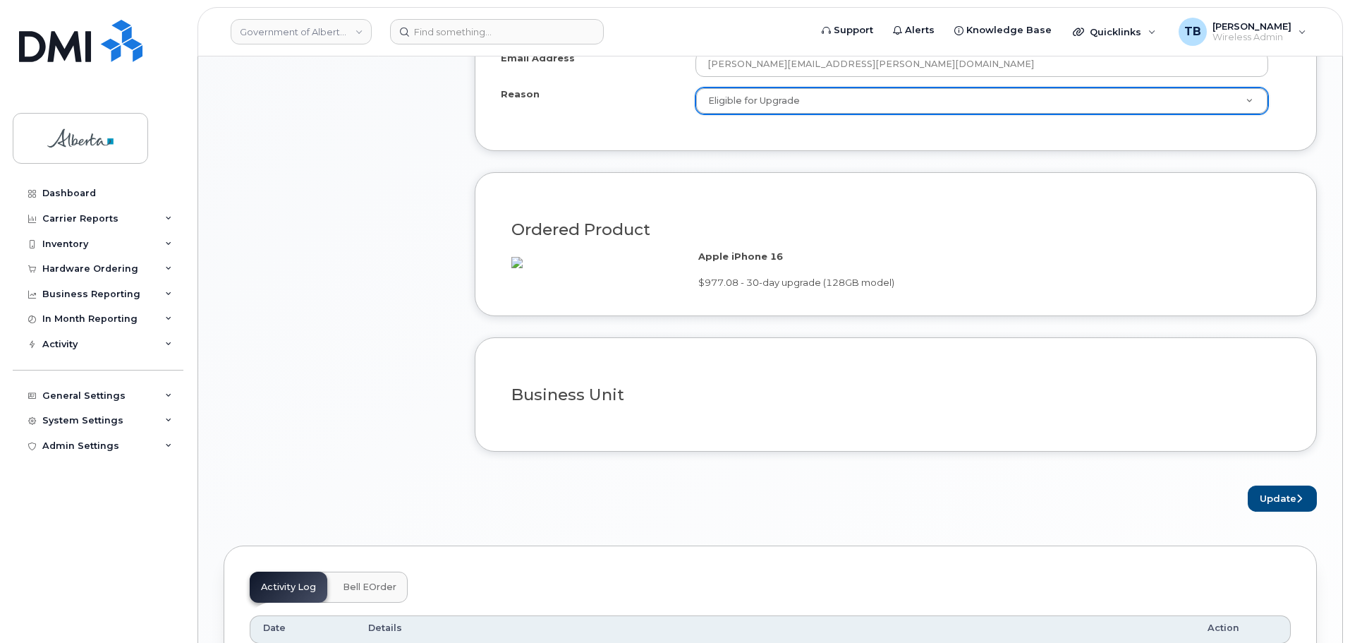
scroll to position [987, 0]
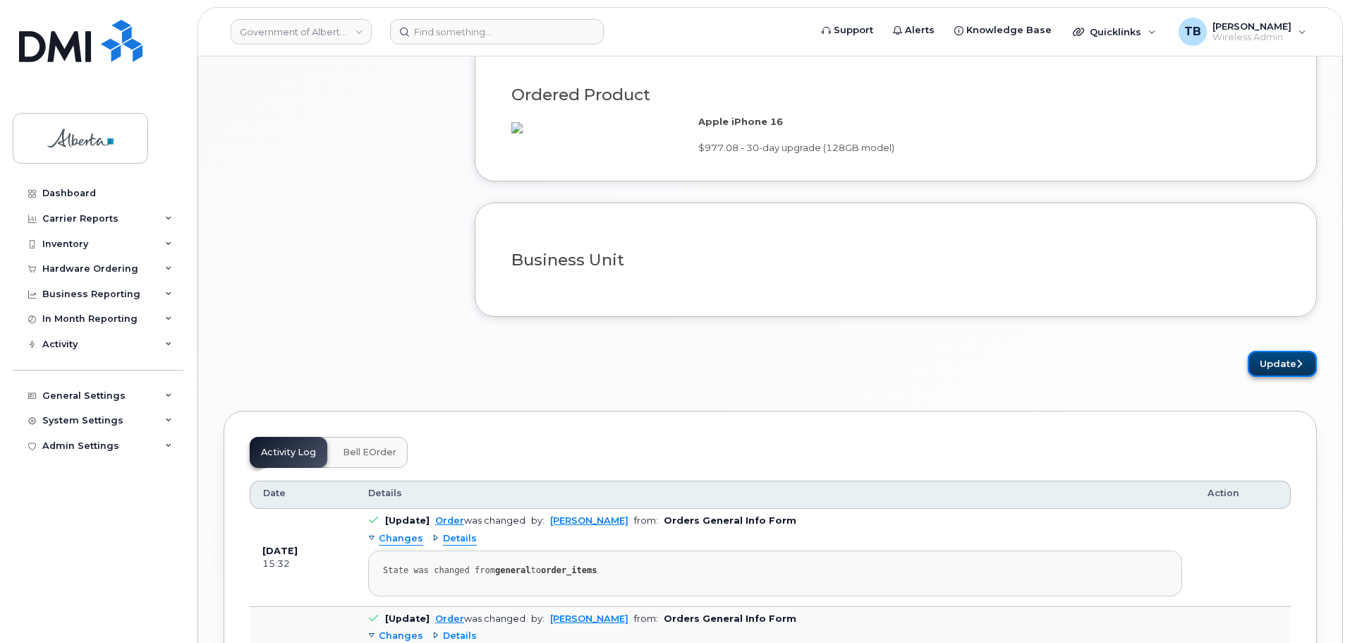
click at [1266, 377] on button "Update" at bounding box center [1282, 364] width 69 height 26
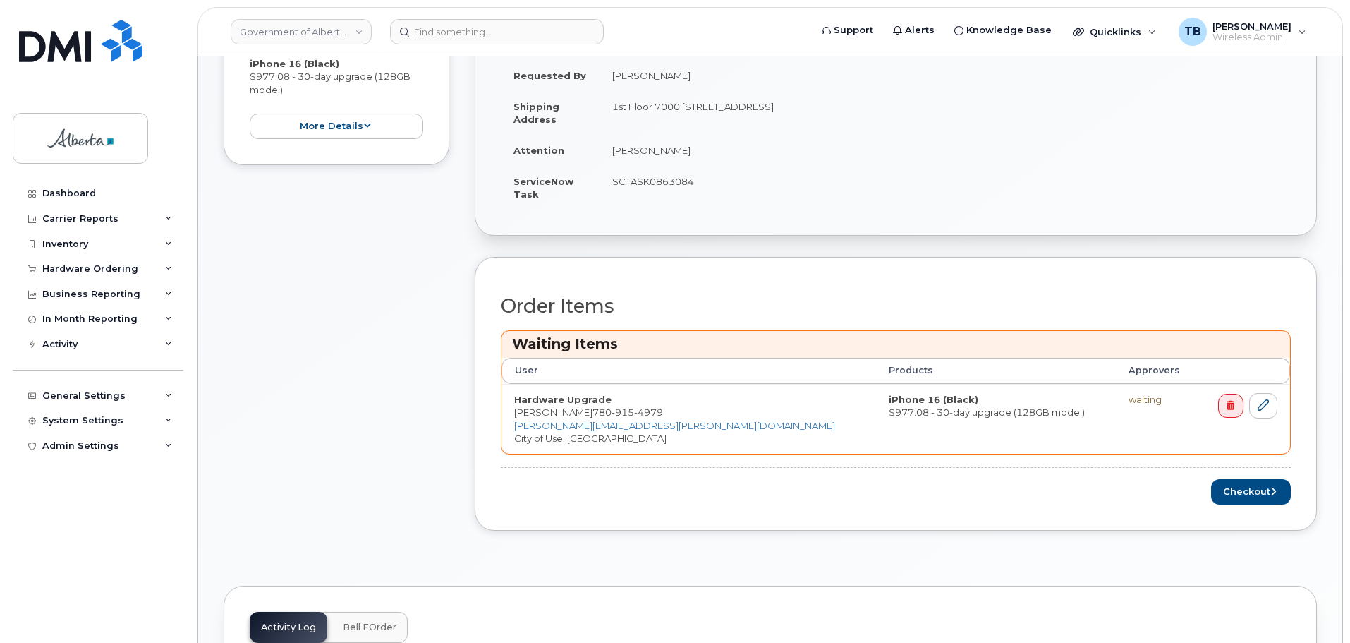
scroll to position [423, 0]
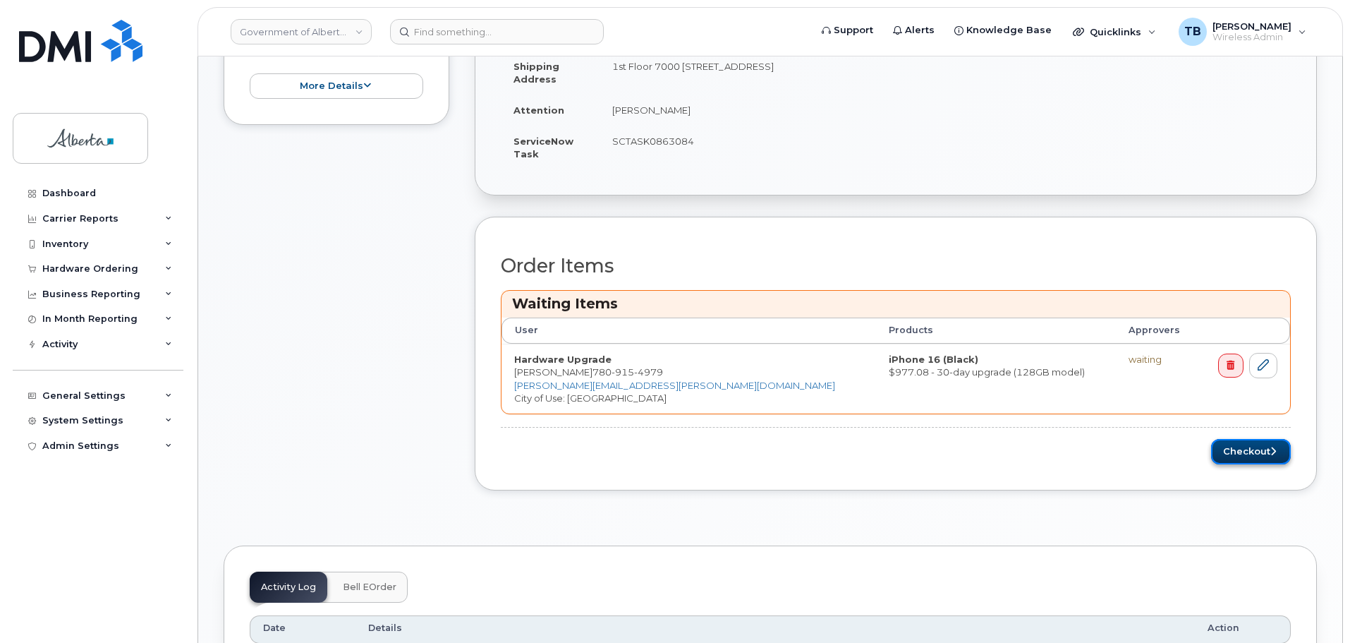
click at [1247, 454] on button "Checkout" at bounding box center [1251, 452] width 80 height 26
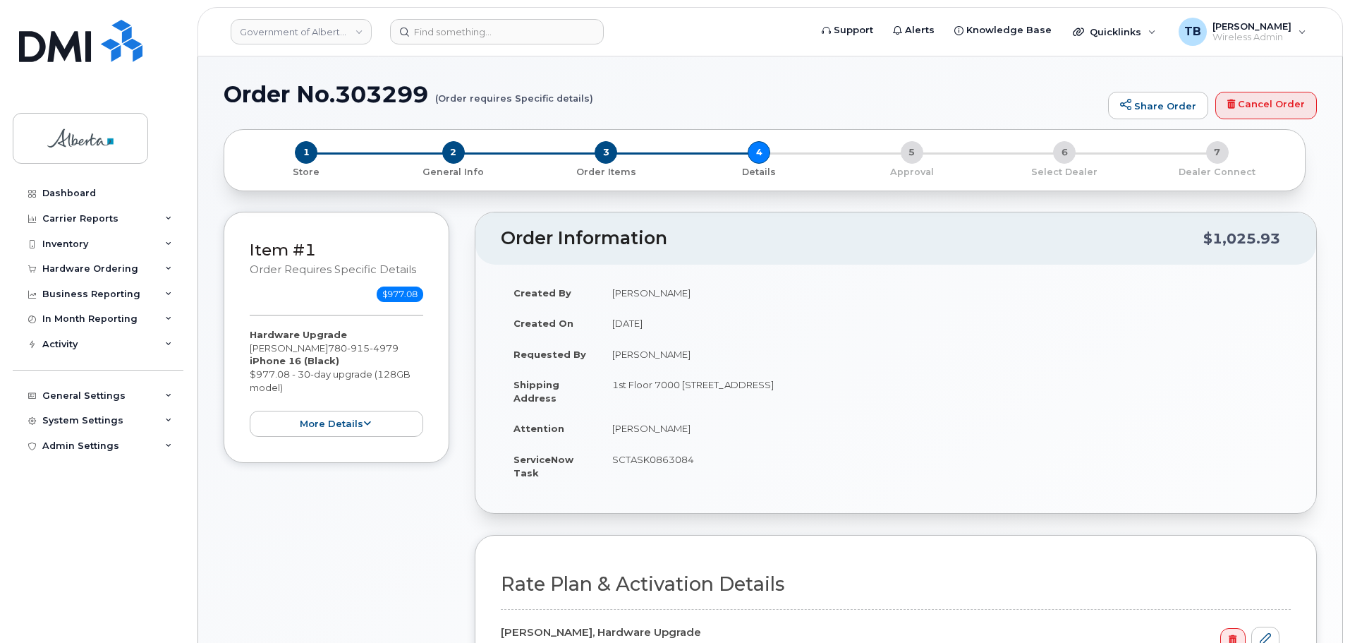
select select
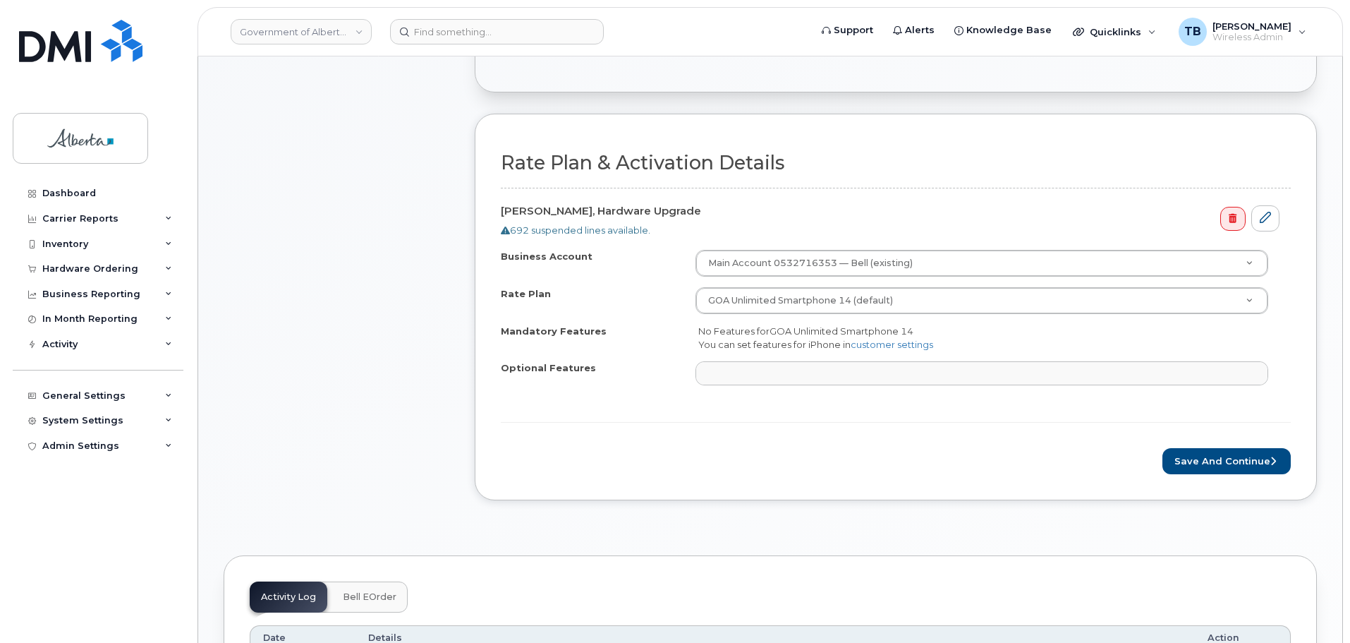
scroll to position [423, 0]
click at [1210, 461] on button "Save and Continue" at bounding box center [1226, 459] width 128 height 26
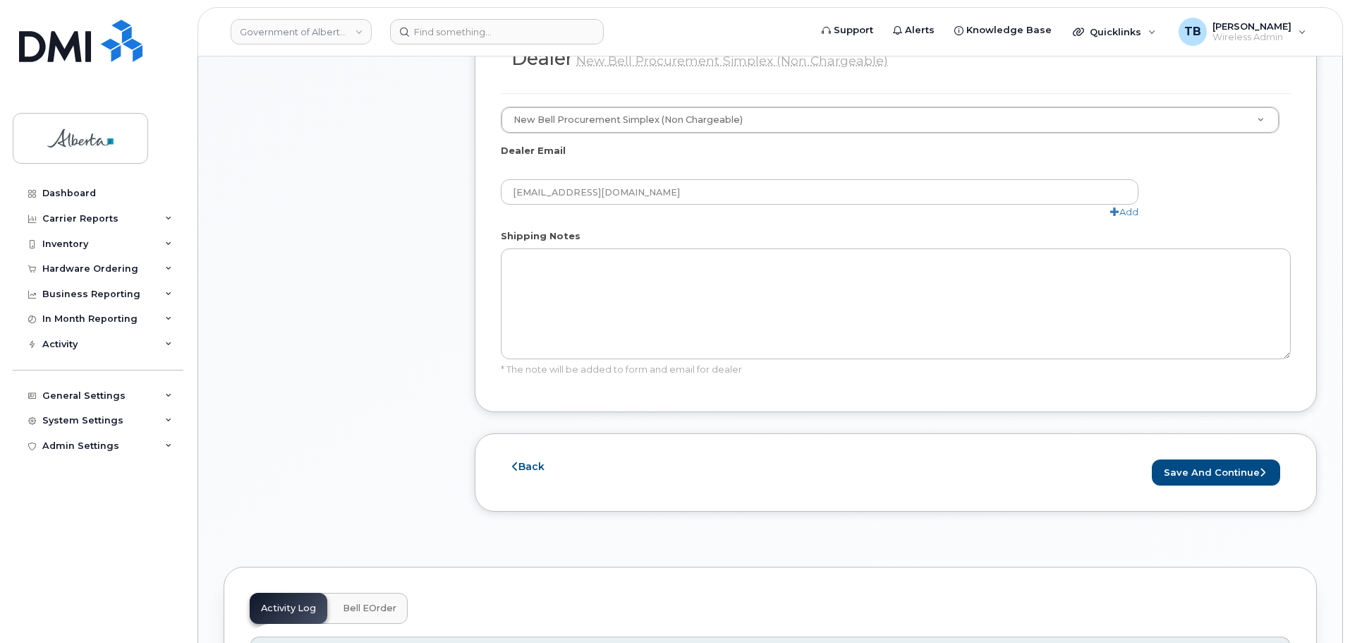
scroll to position [776, 0]
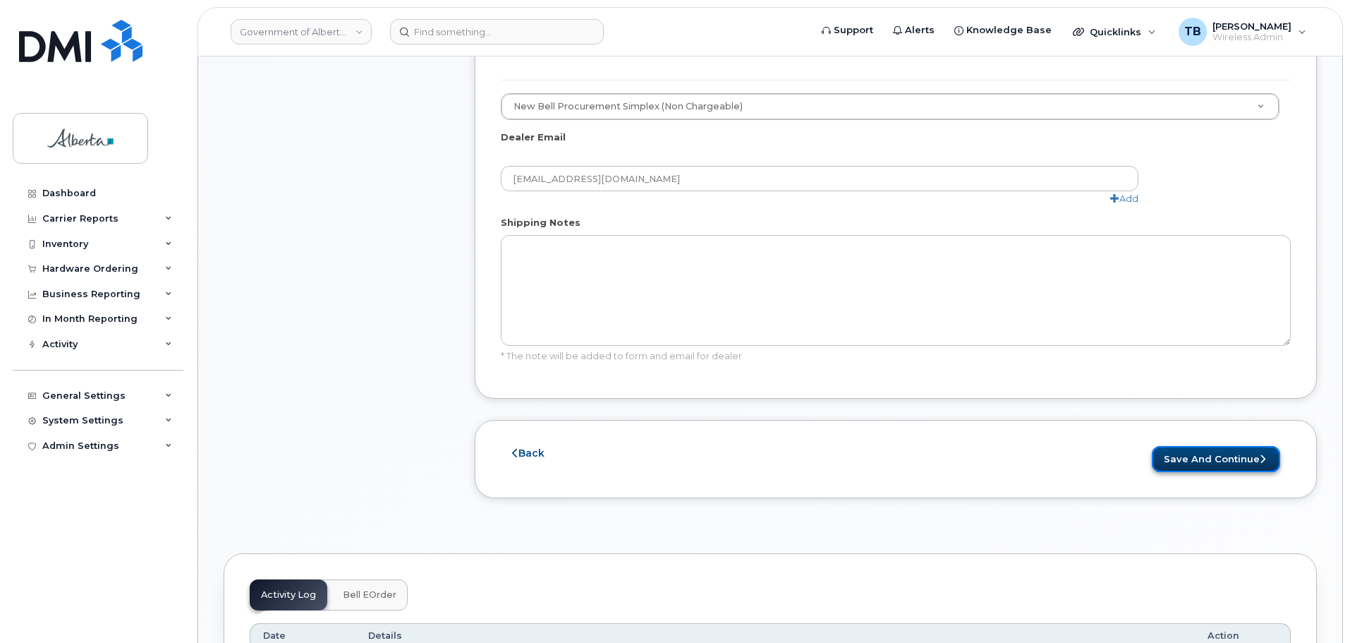
click at [1200, 446] on button "Save and Continue" at bounding box center [1216, 459] width 128 height 26
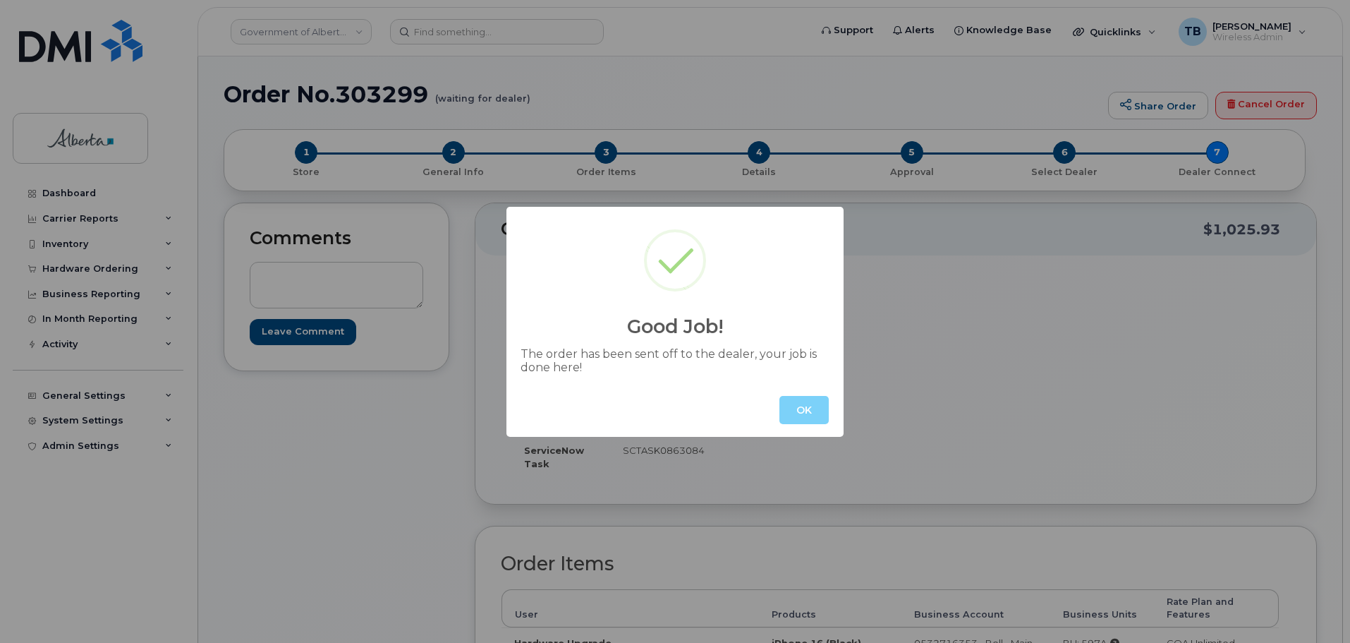
click at [799, 395] on div "OK" at bounding box center [674, 410] width 337 height 54
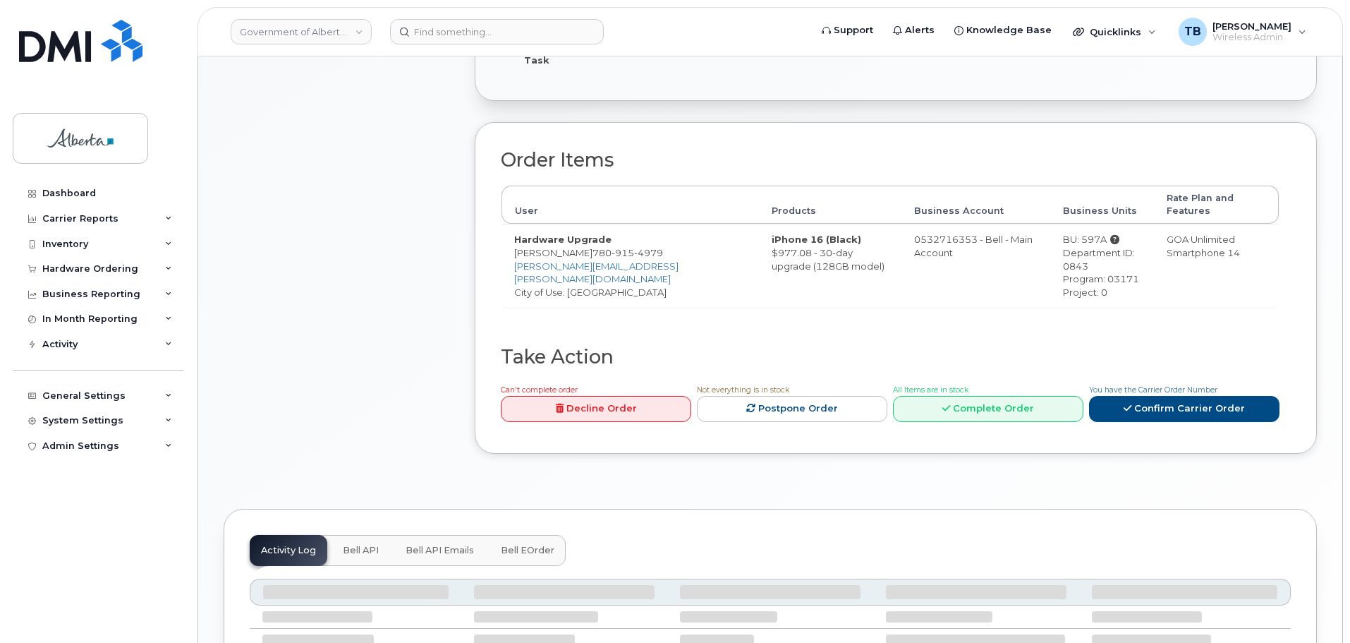
scroll to position [423, 0]
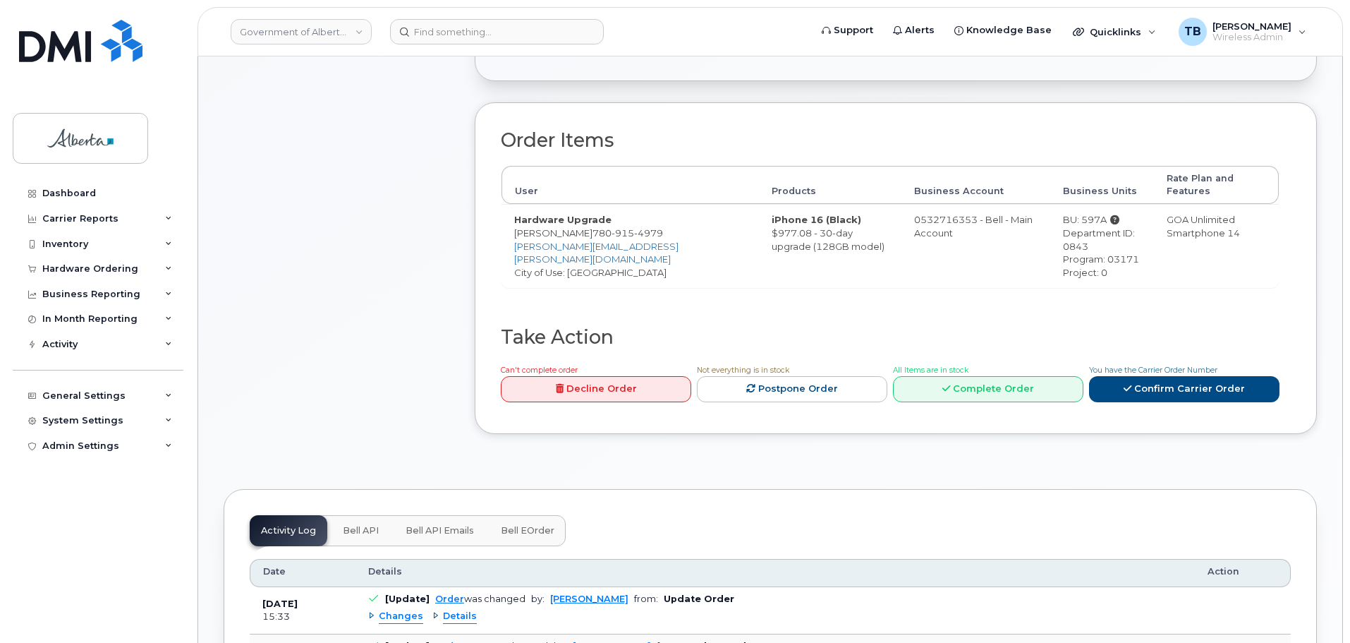
click at [372, 524] on button "Bell API" at bounding box center [360, 530] width 59 height 31
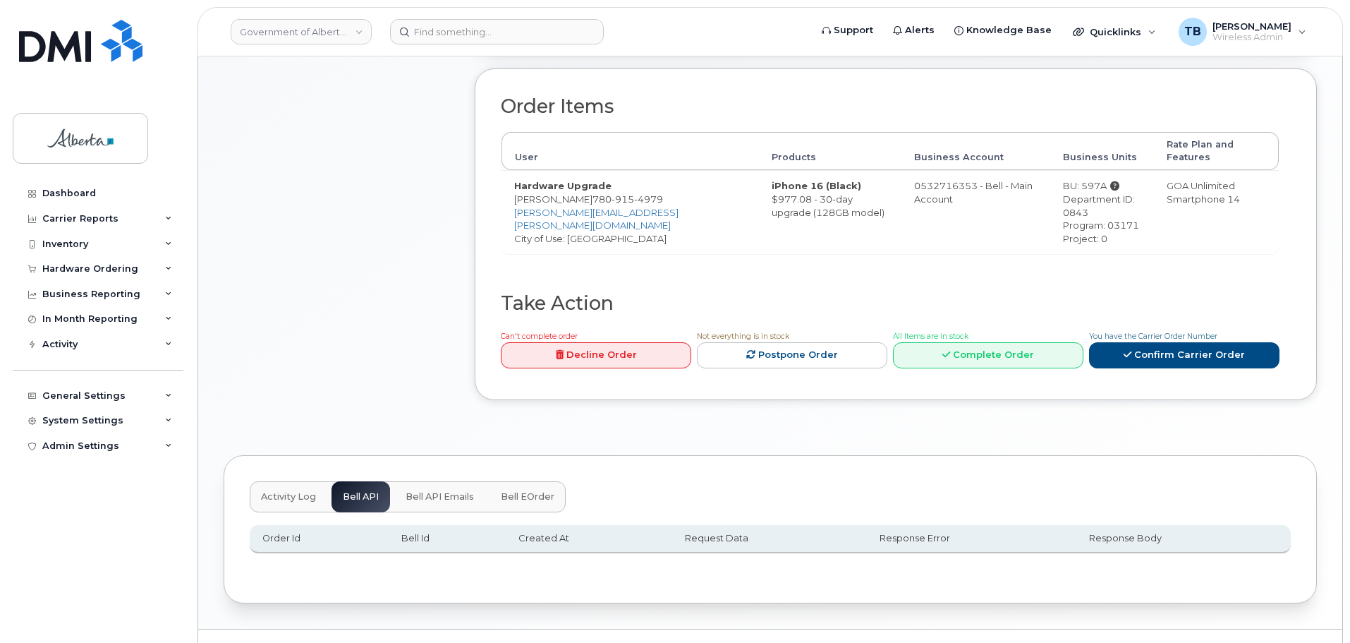
scroll to position [475, 0]
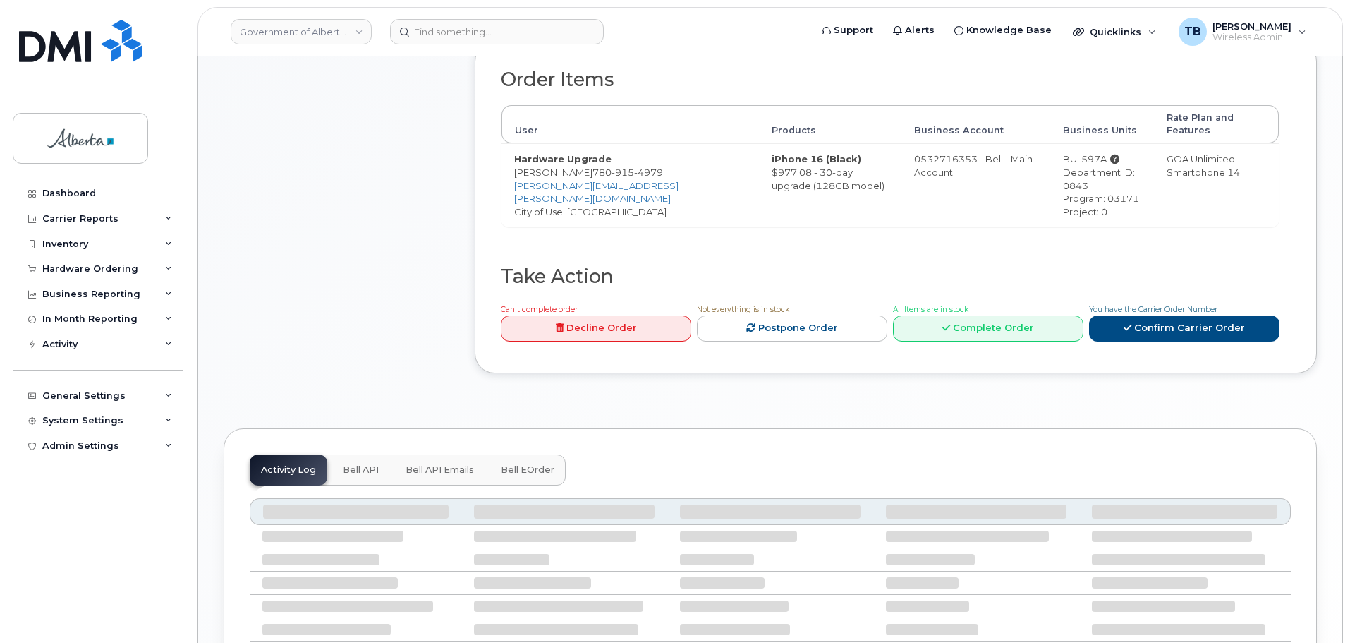
scroll to position [494, 0]
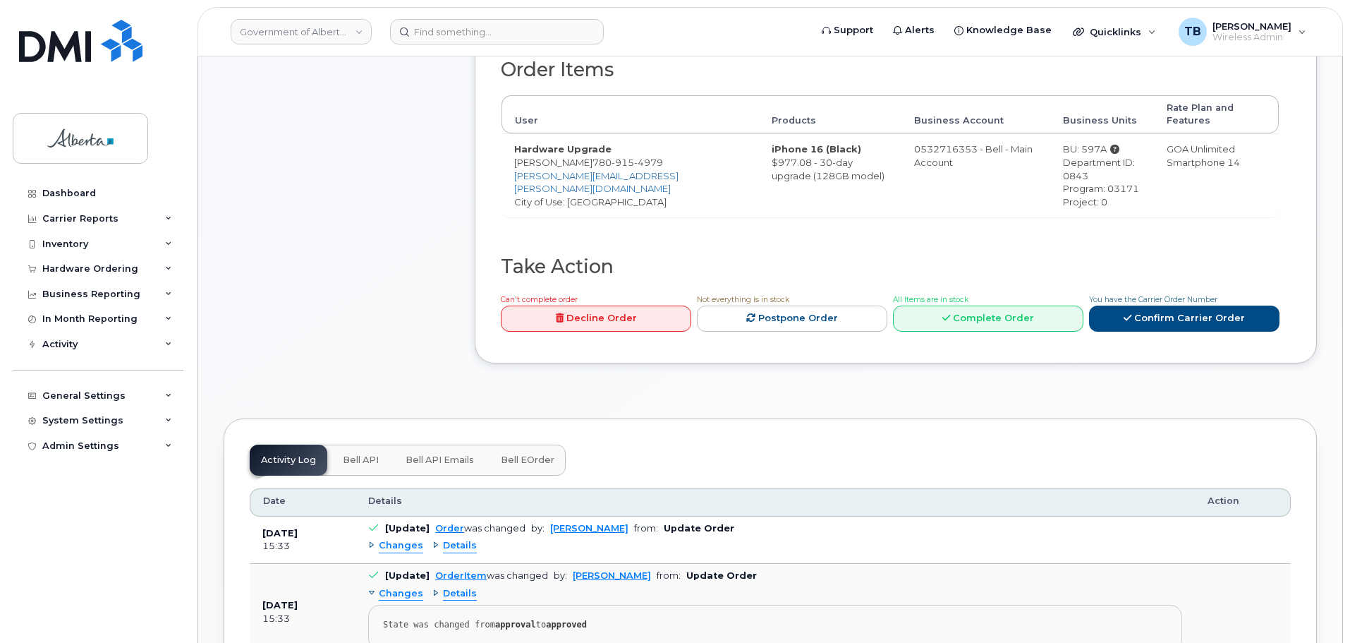
click at [367, 454] on button "Bell API" at bounding box center [360, 459] width 59 height 31
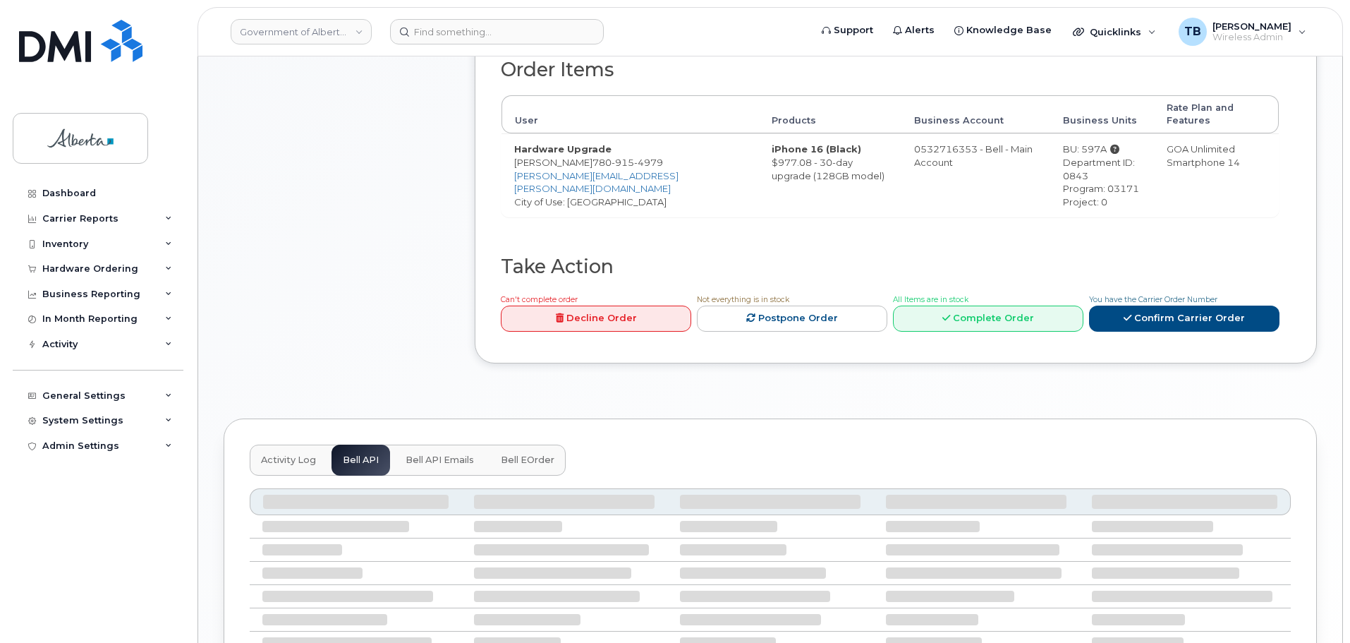
scroll to position [475, 0]
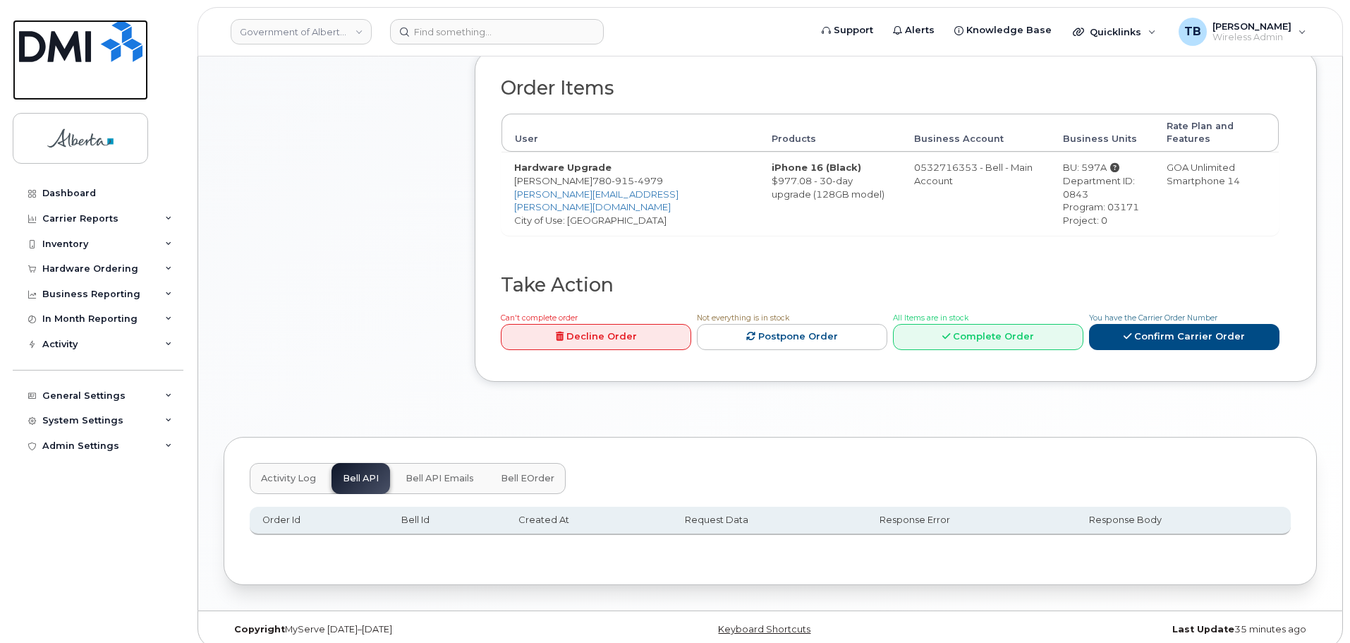
click at [68, 46] on img at bounding box center [80, 41] width 123 height 42
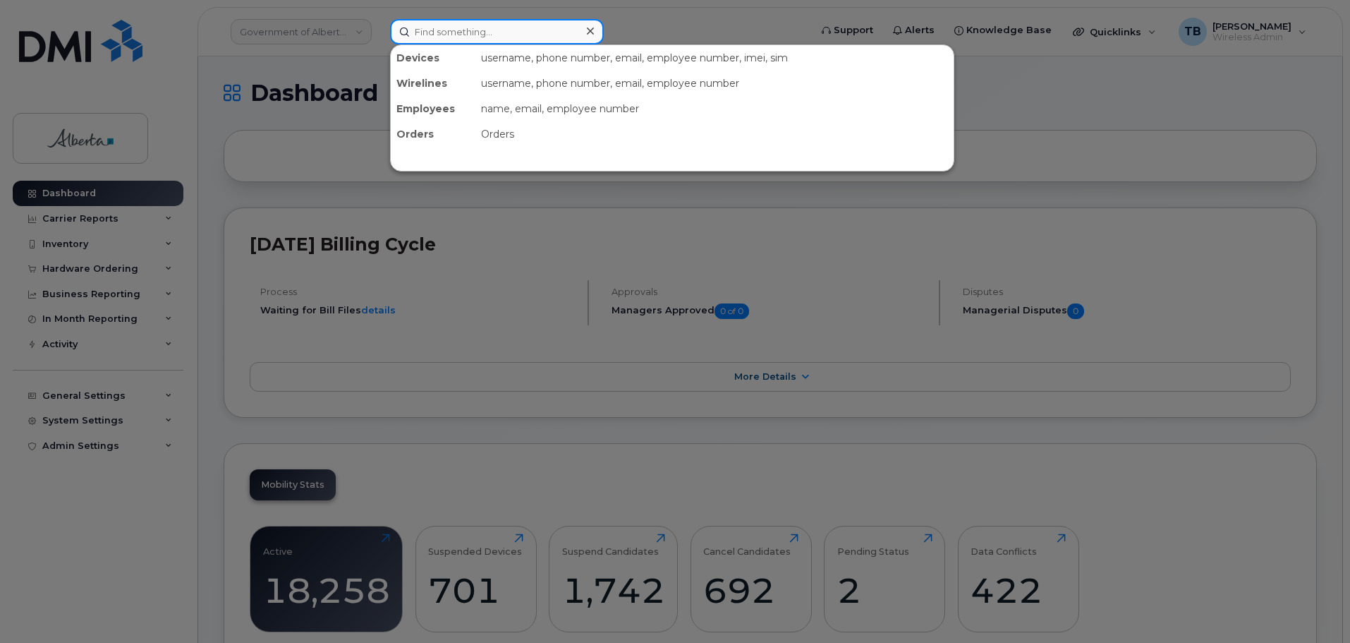
click at [450, 35] on input at bounding box center [497, 31] width 214 height 25
paste input "356869116233832"
type input "356869116233832"
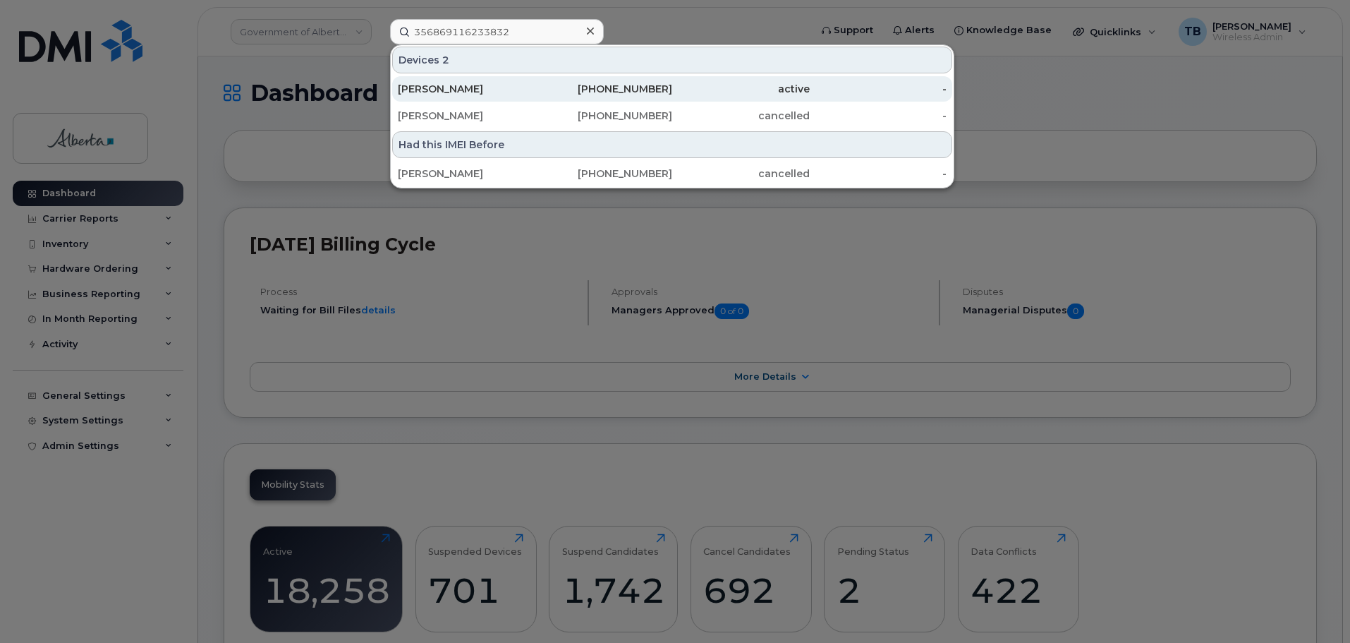
click at [444, 88] on div "[PERSON_NAME]" at bounding box center [467, 89] width 138 height 14
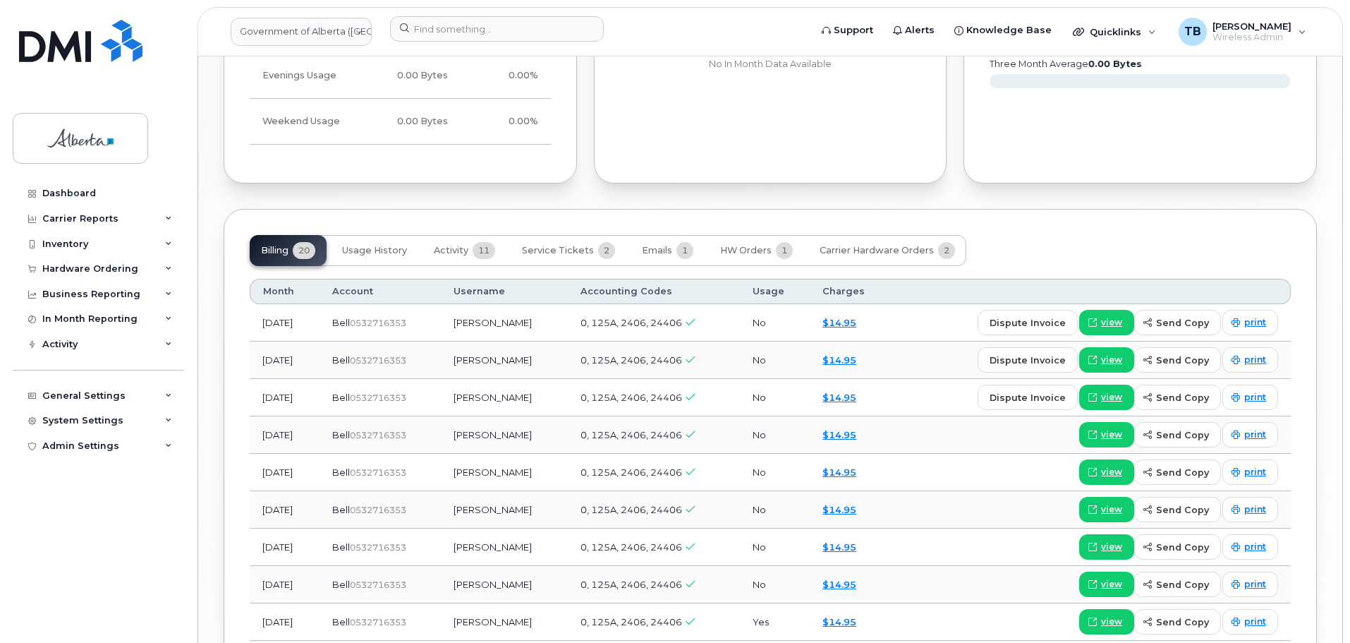
scroll to position [1128, 0]
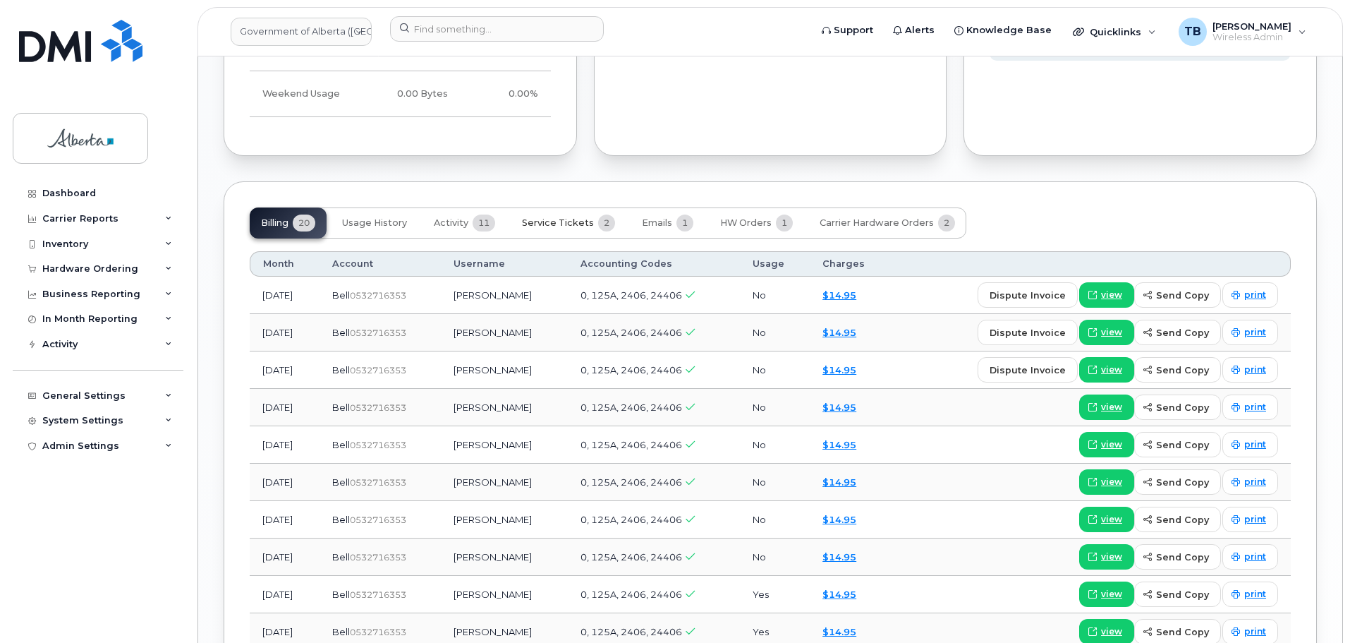
click at [546, 217] on span "Service Tickets" at bounding box center [558, 222] width 72 height 11
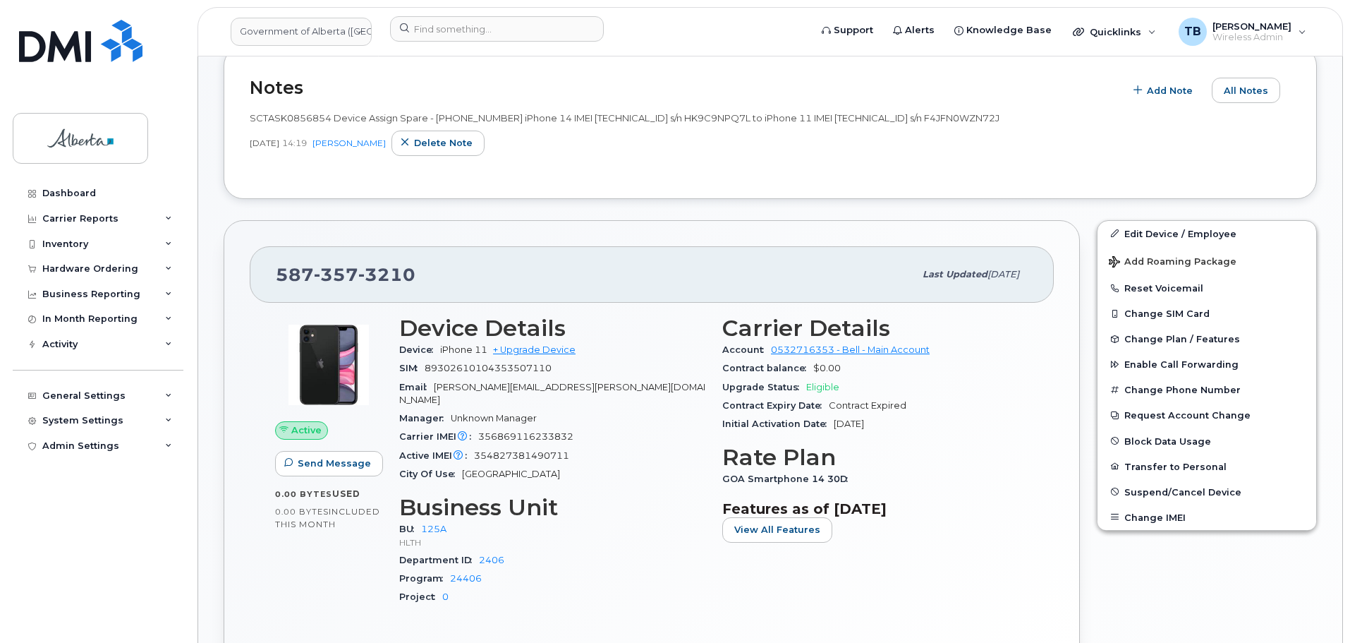
scroll to position [215, 0]
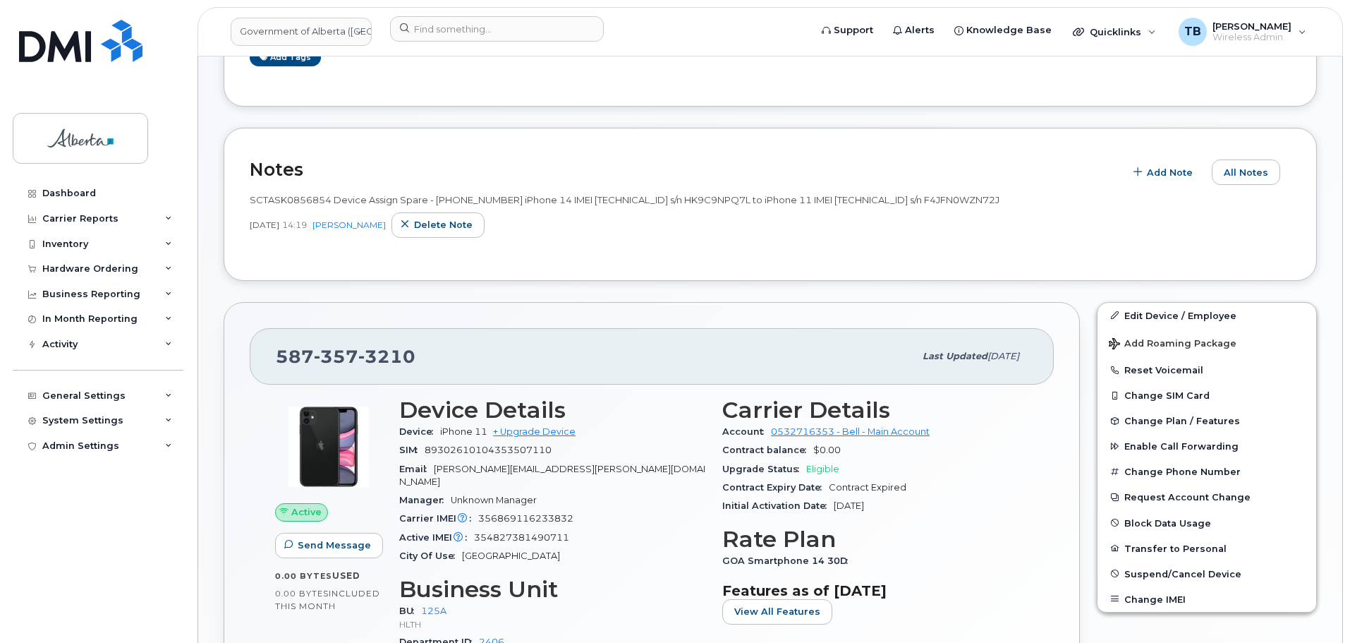
click at [631, 200] on span "SCTASK0856854 Device Assign Spare - (1) 5873573210 iPhone 14 IMEI 3548273814907…" at bounding box center [625, 199] width 750 height 11
copy span "354827381490711"
click at [464, 35] on input at bounding box center [497, 28] width 214 height 25
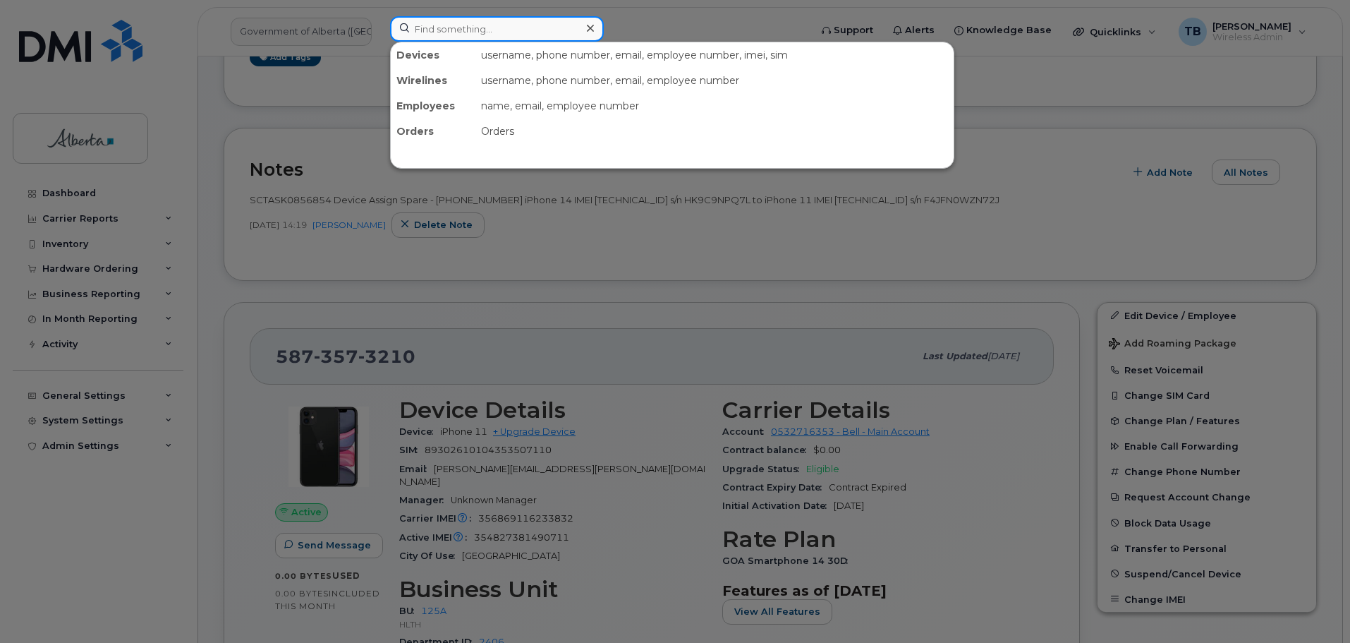
paste input "354827381490711"
type input "354827381490711"
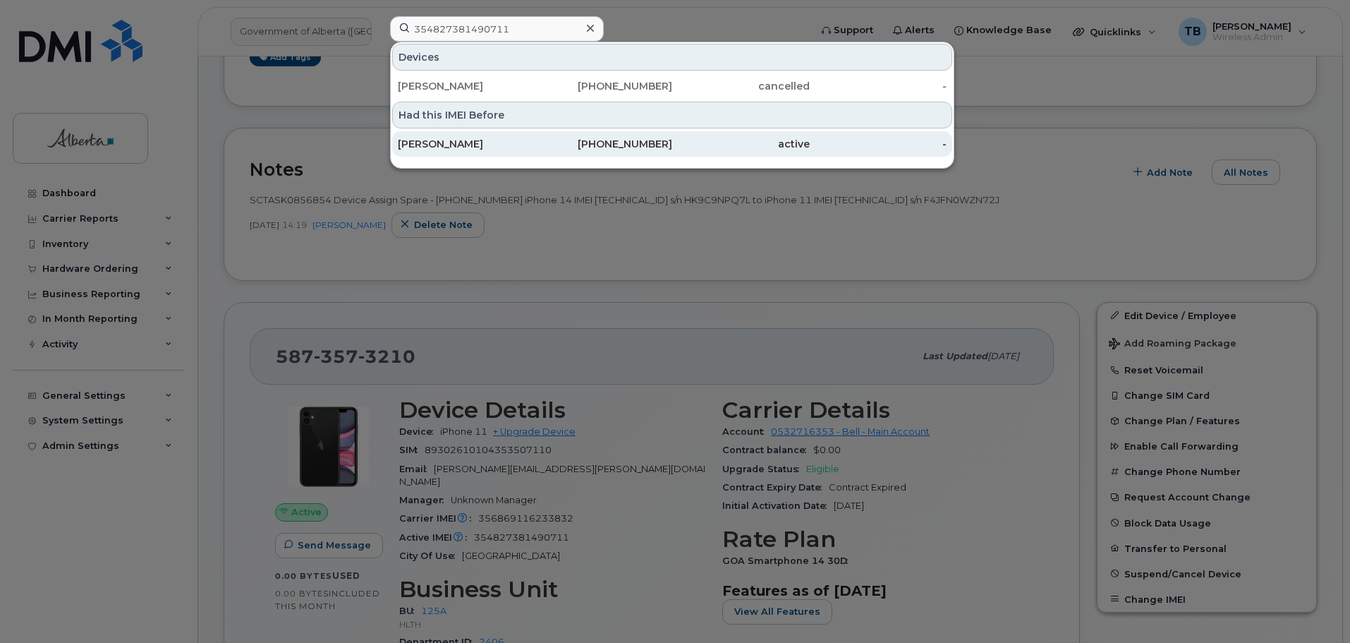
click at [451, 151] on div "Chris Carriere" at bounding box center [467, 143] width 138 height 25
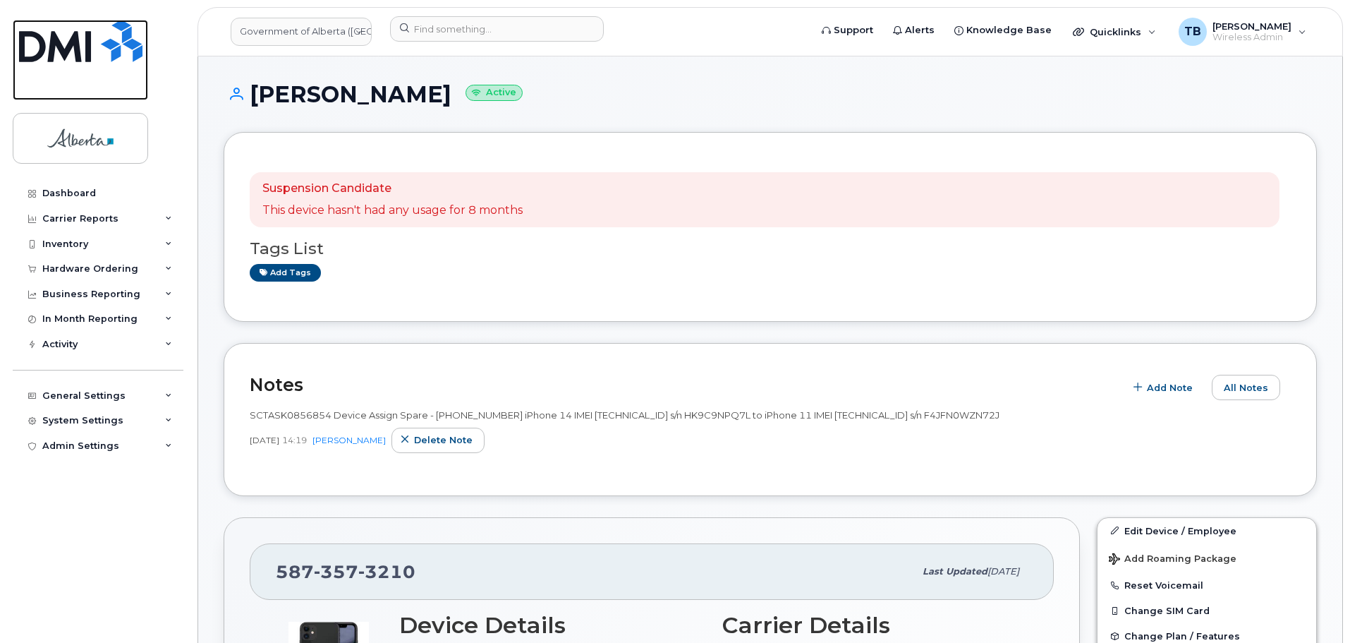
click at [109, 39] on img at bounding box center [80, 41] width 123 height 42
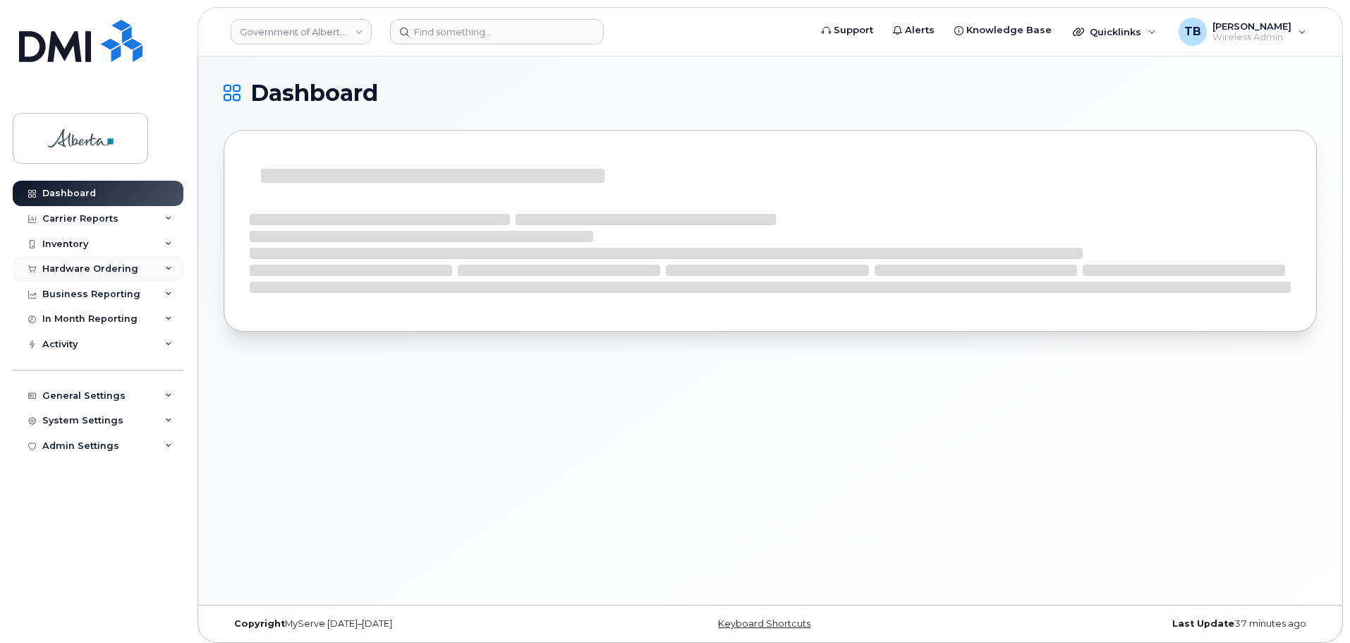
click at [80, 266] on div "Hardware Ordering" at bounding box center [90, 268] width 96 height 11
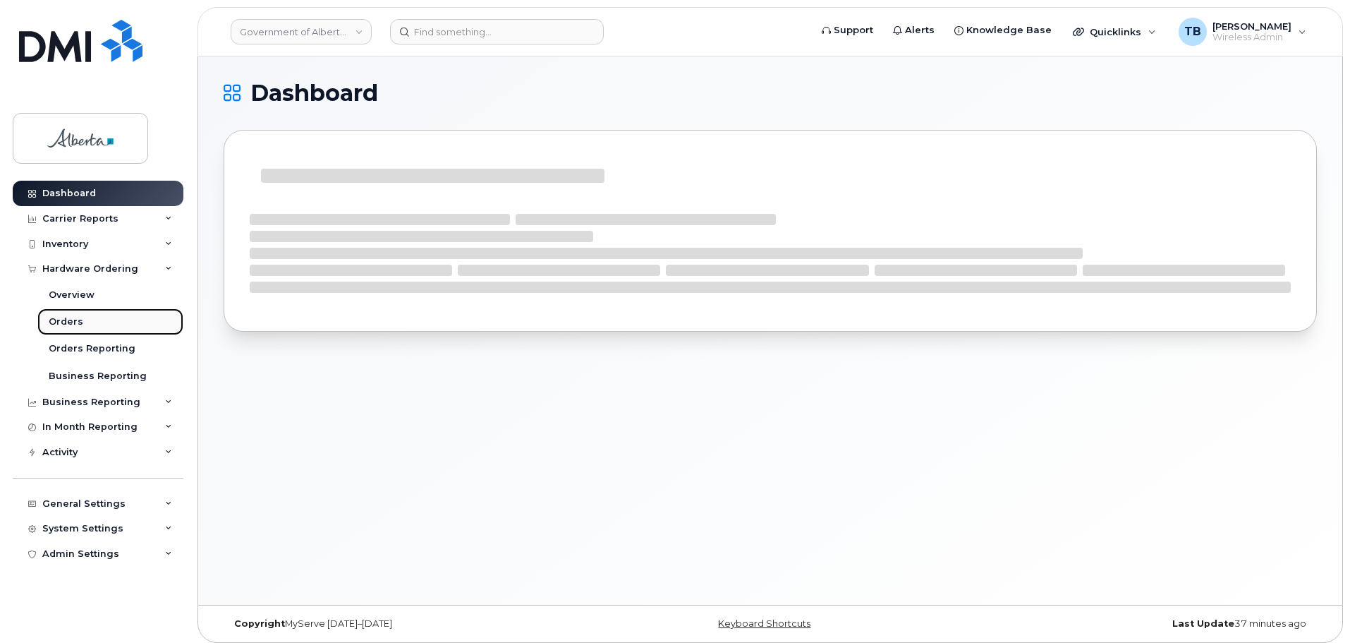
click at [73, 318] on div "Orders" at bounding box center [66, 321] width 35 height 13
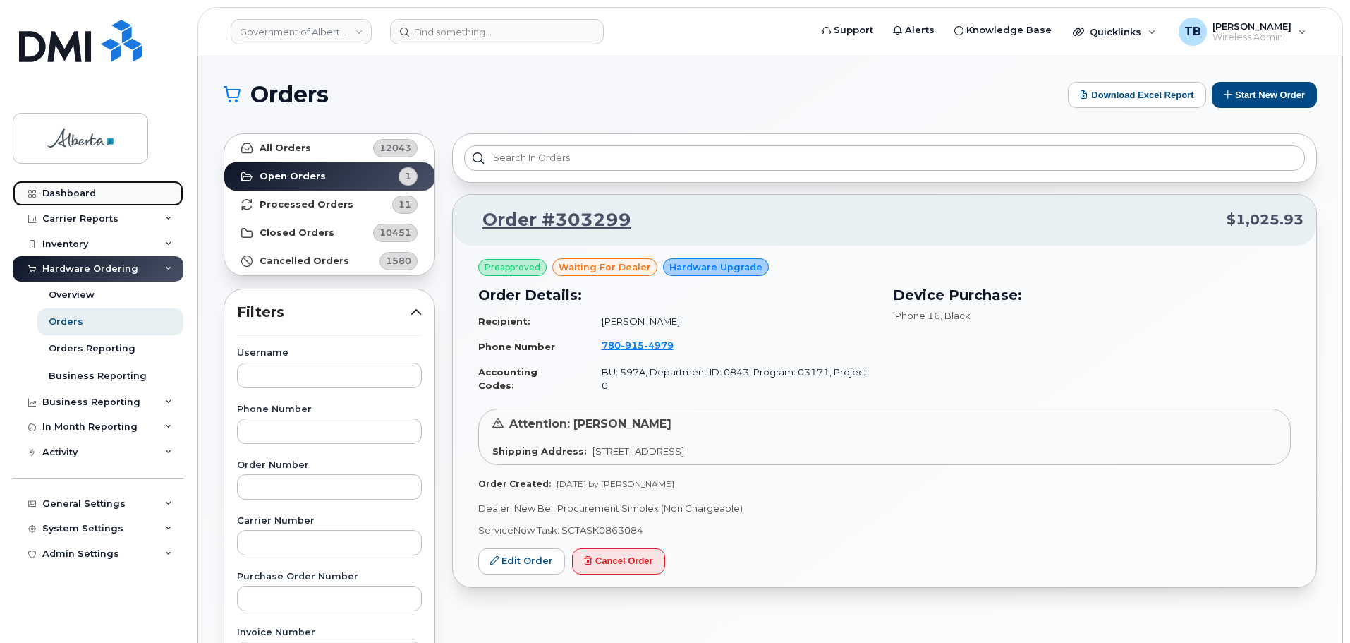
click at [56, 190] on div "Dashboard" at bounding box center [69, 193] width 54 height 11
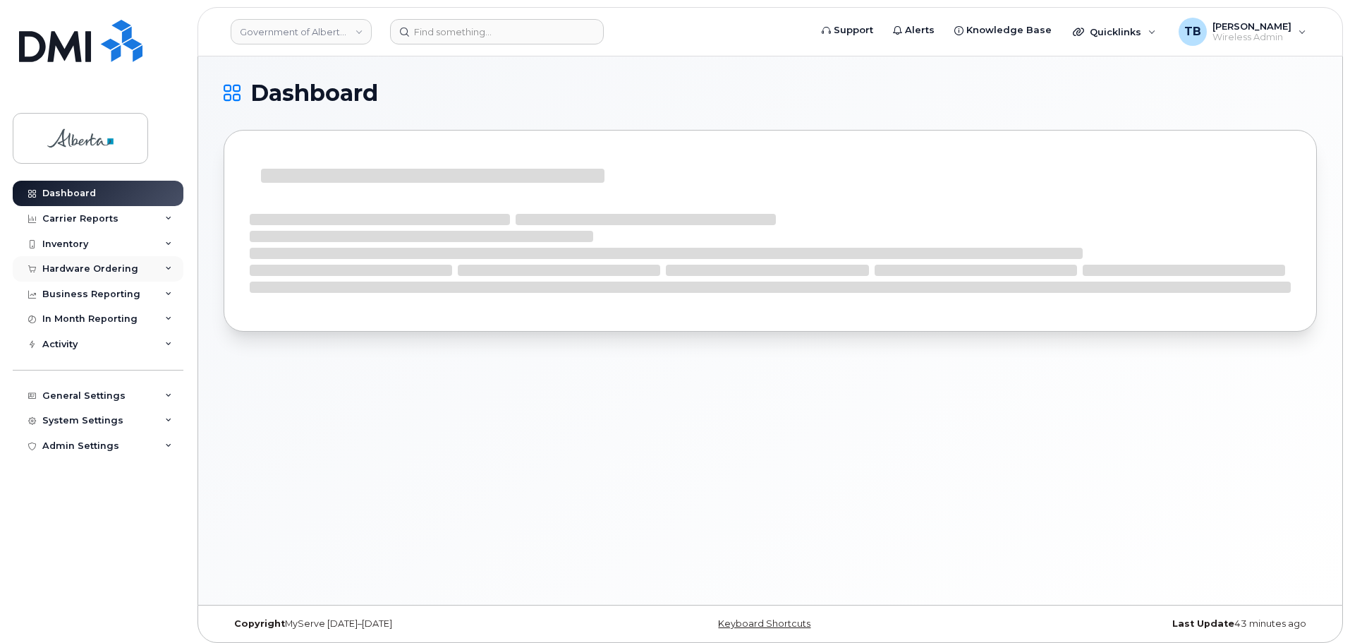
click at [63, 269] on div "Hardware Ordering" at bounding box center [90, 268] width 96 height 11
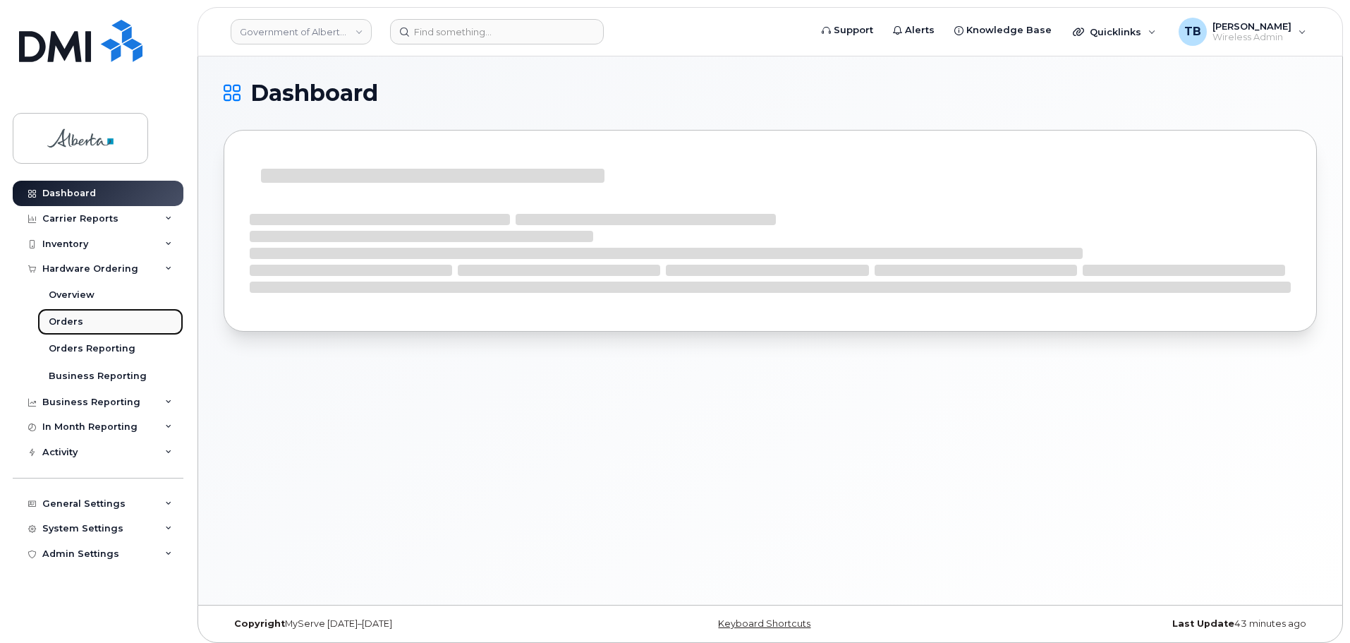
click at [75, 319] on div "Orders" at bounding box center [66, 321] width 35 height 13
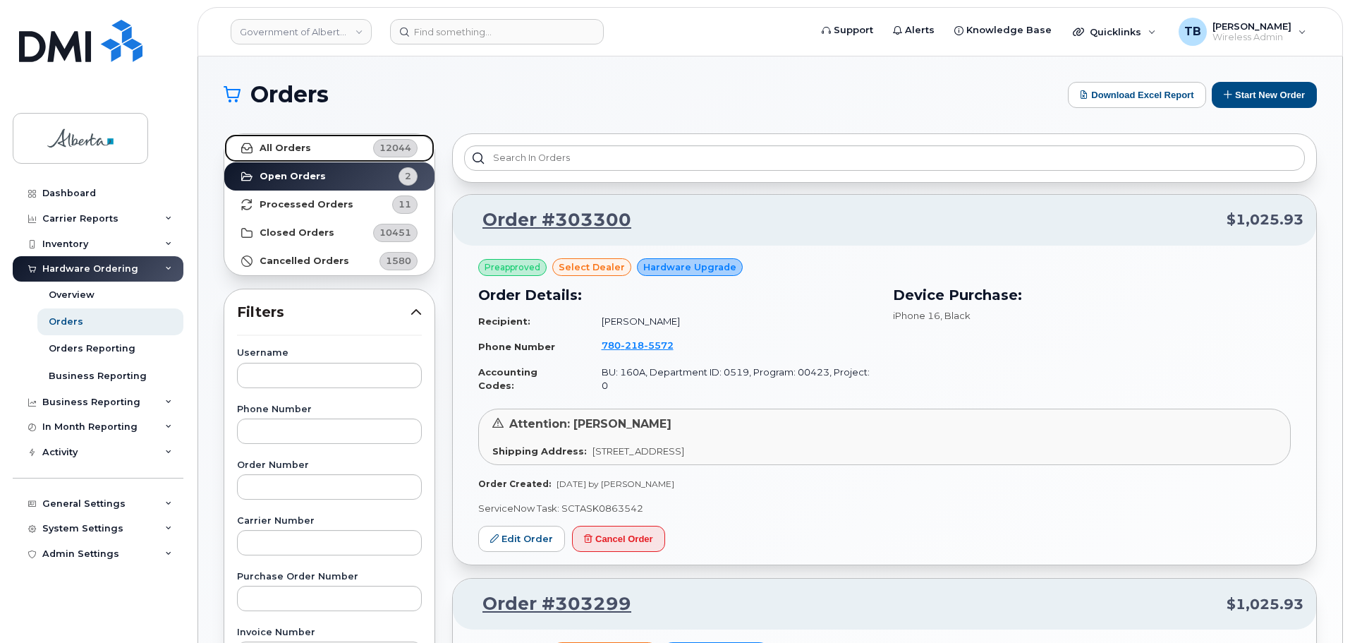
click at [259, 147] on link "All Orders 12044" at bounding box center [329, 148] width 210 height 28
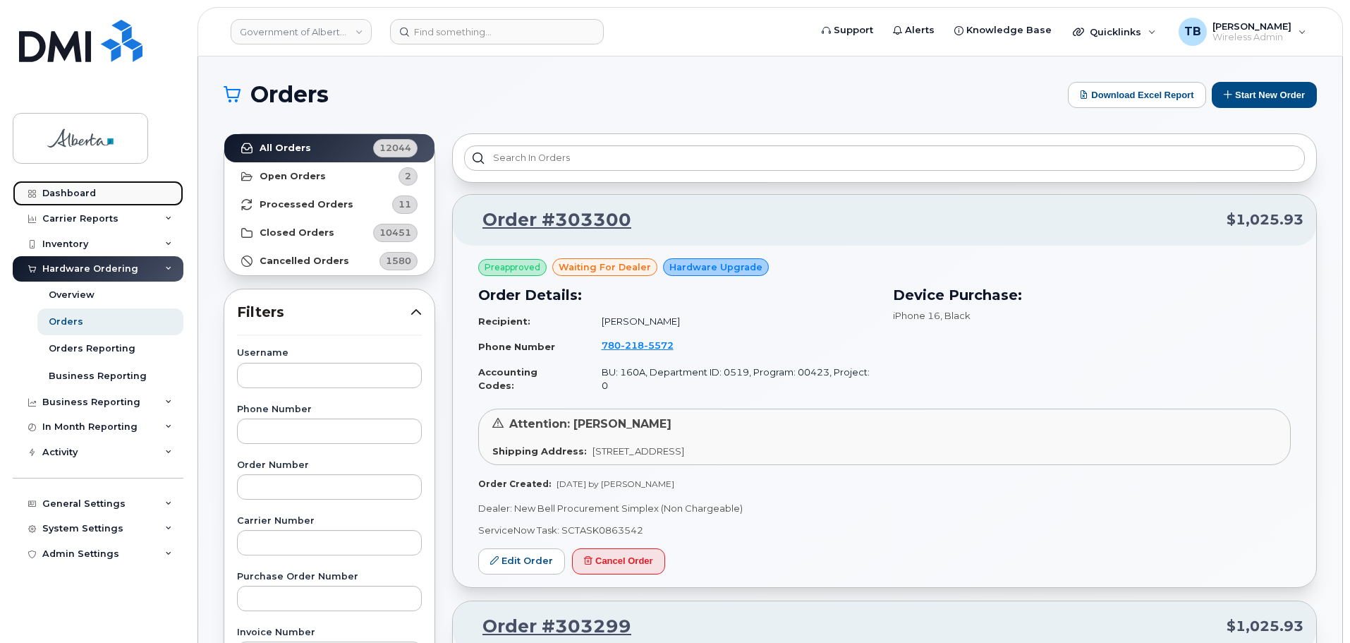
click at [63, 186] on link "Dashboard" at bounding box center [98, 193] width 171 height 25
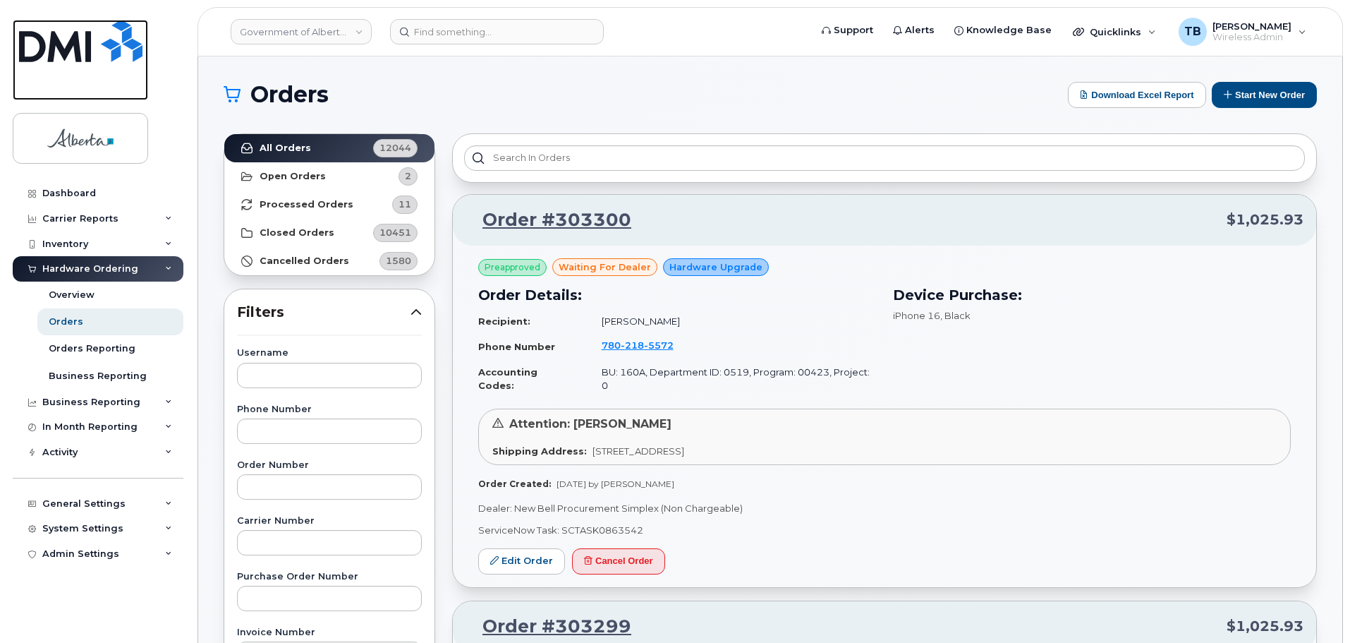
click at [86, 53] on img at bounding box center [80, 41] width 123 height 42
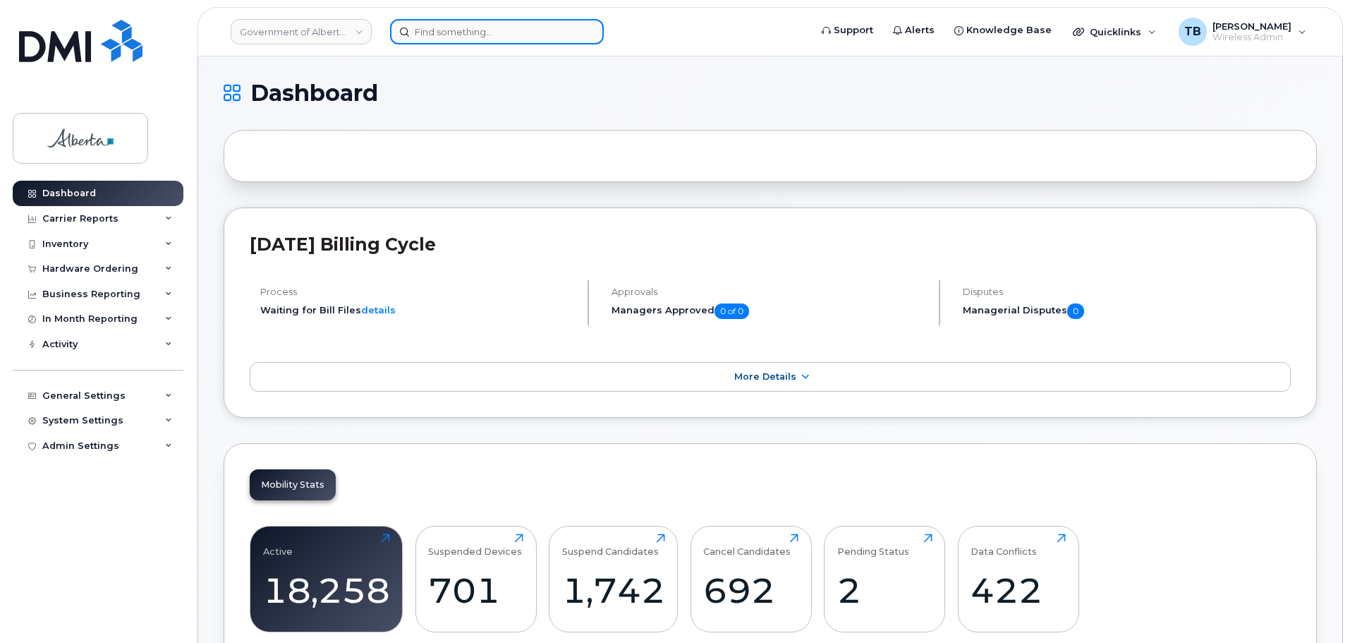
click at [451, 30] on input at bounding box center [497, 31] width 214 height 25
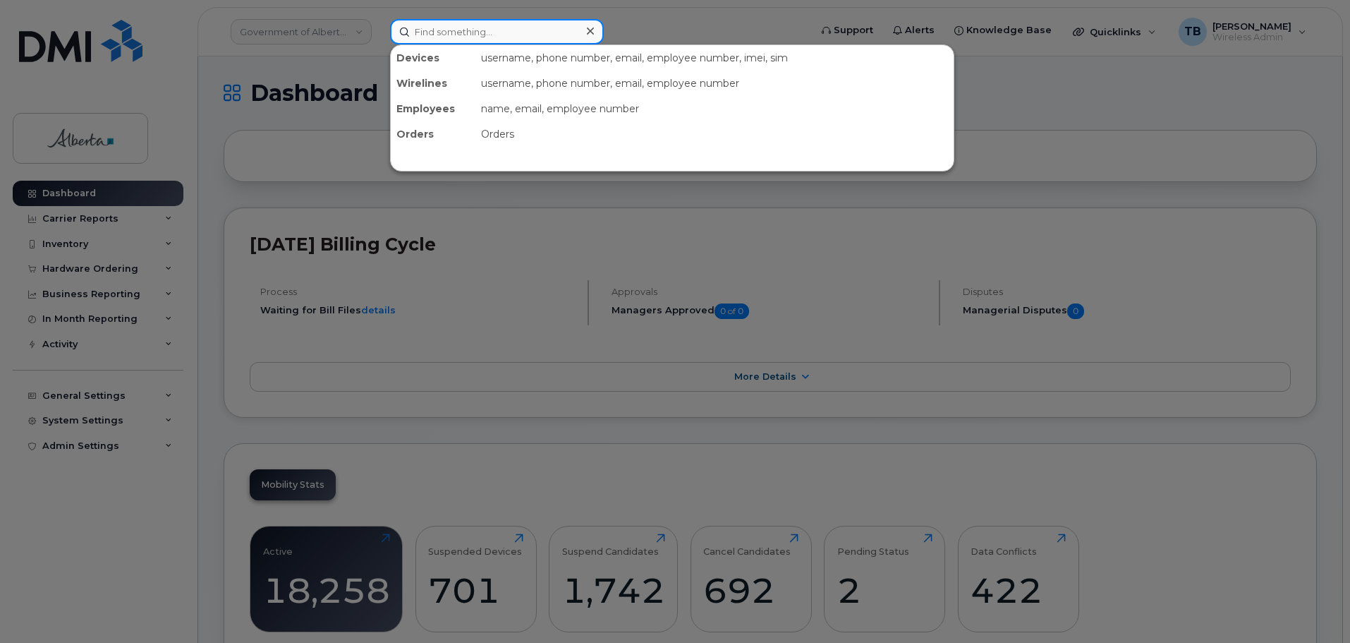
paste input "5875885074"
type input "5875885074"
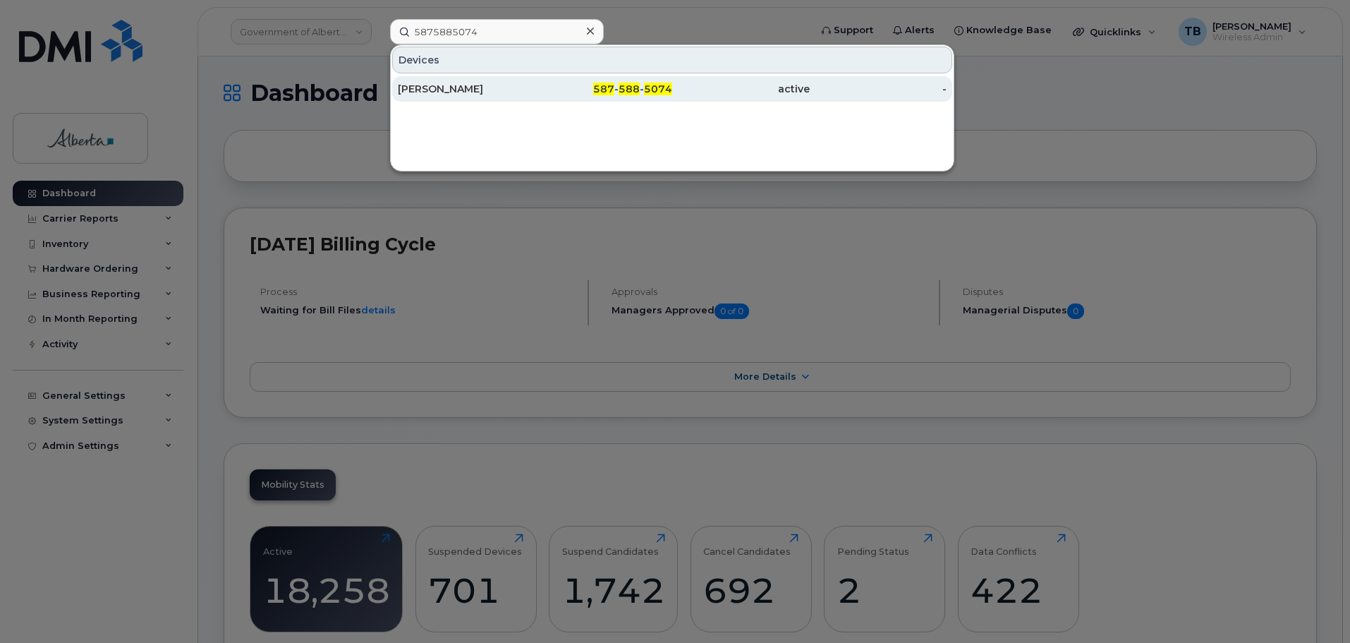
click at [427, 92] on div "[PERSON_NAME]" at bounding box center [467, 89] width 138 height 14
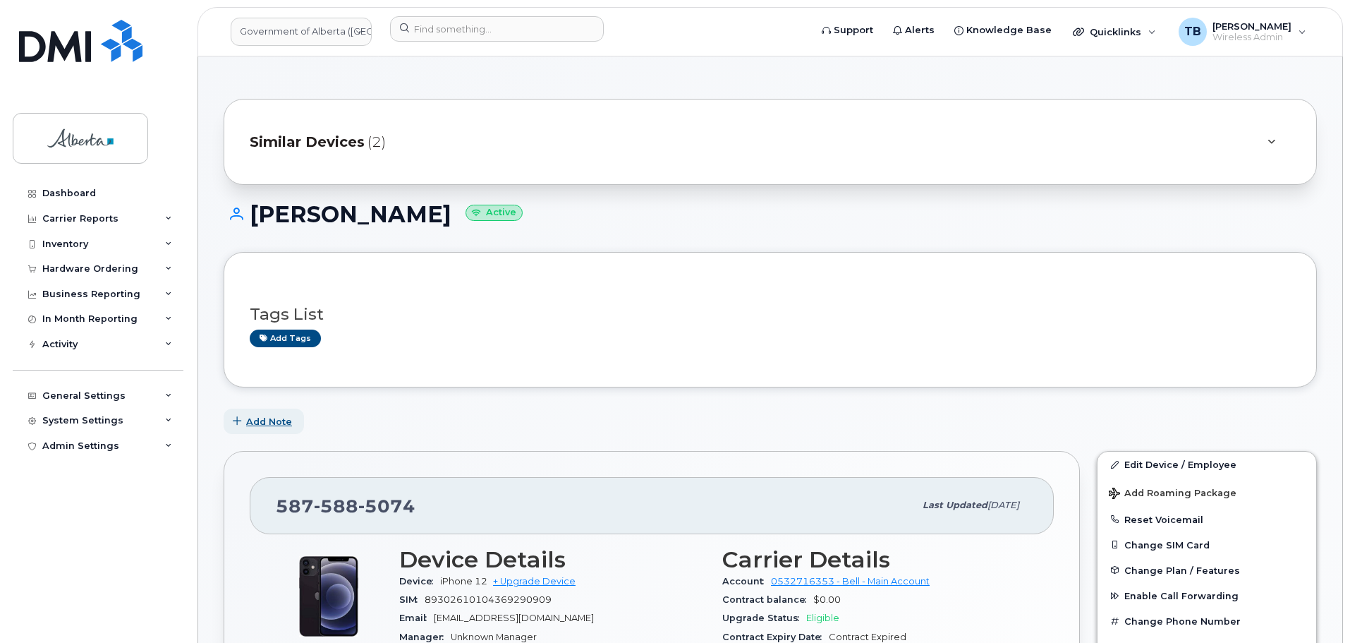
click at [271, 415] on span "Add Note" at bounding box center [269, 421] width 46 height 13
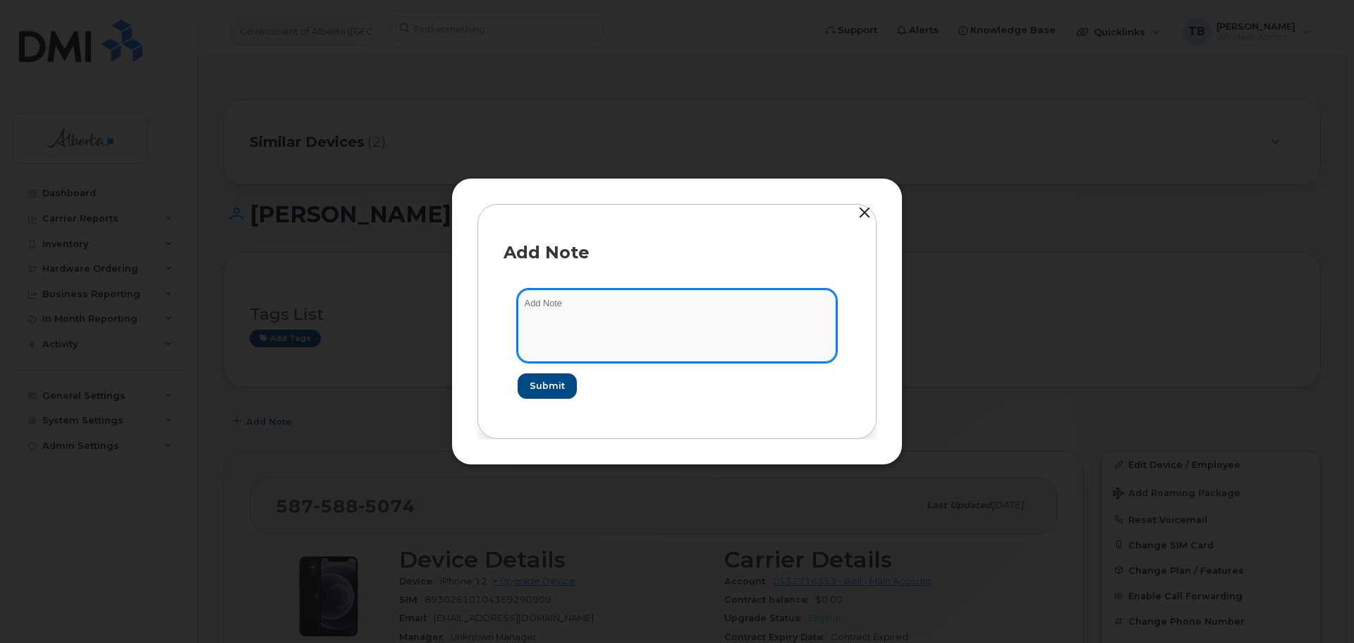
click at [572, 331] on textarea at bounding box center [677, 325] width 319 height 72
paste textarea "SCTASK0865564 Device Plan Reassign - (1)"
type textarea "SCTASK0865564 Device Plan Reassign - (1)"
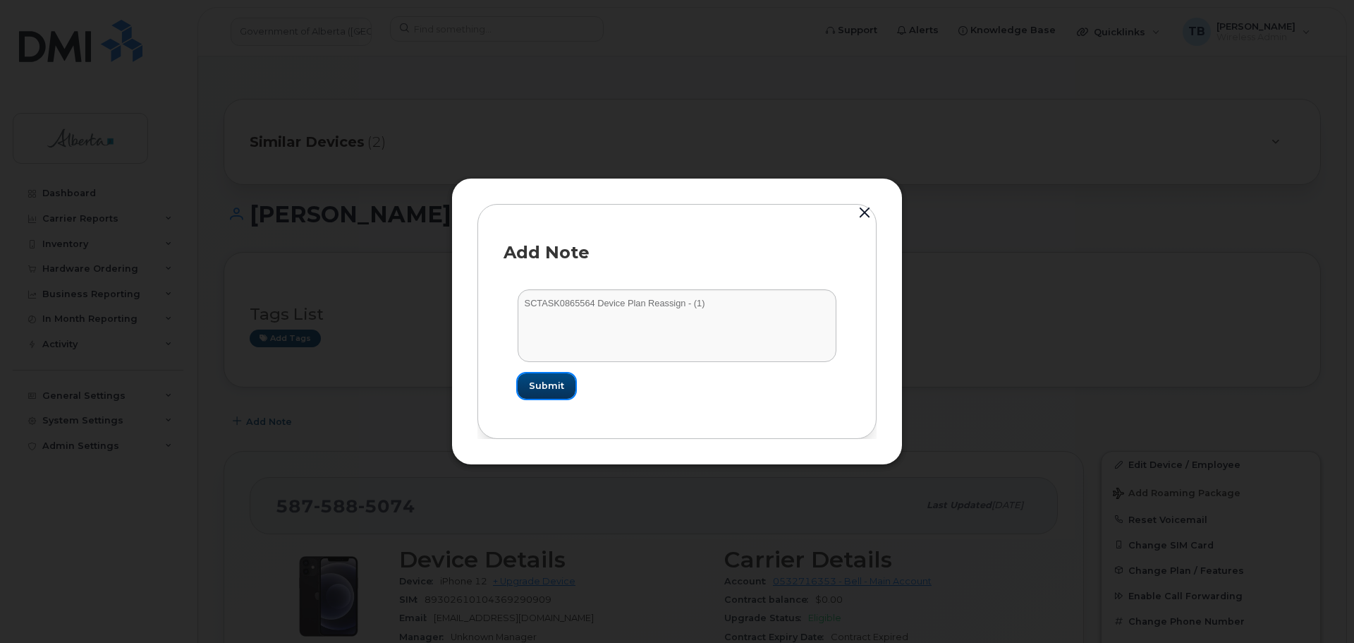
click at [547, 386] on span "Submit" at bounding box center [546, 385] width 35 height 13
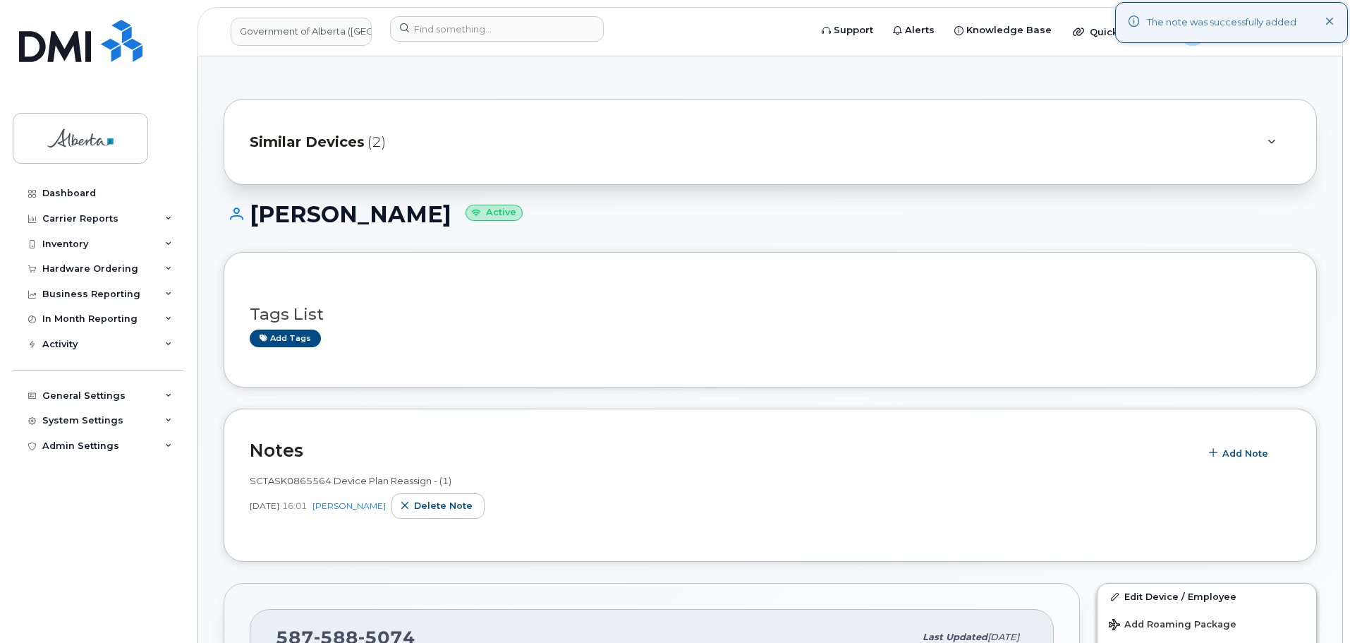
scroll to position [282, 0]
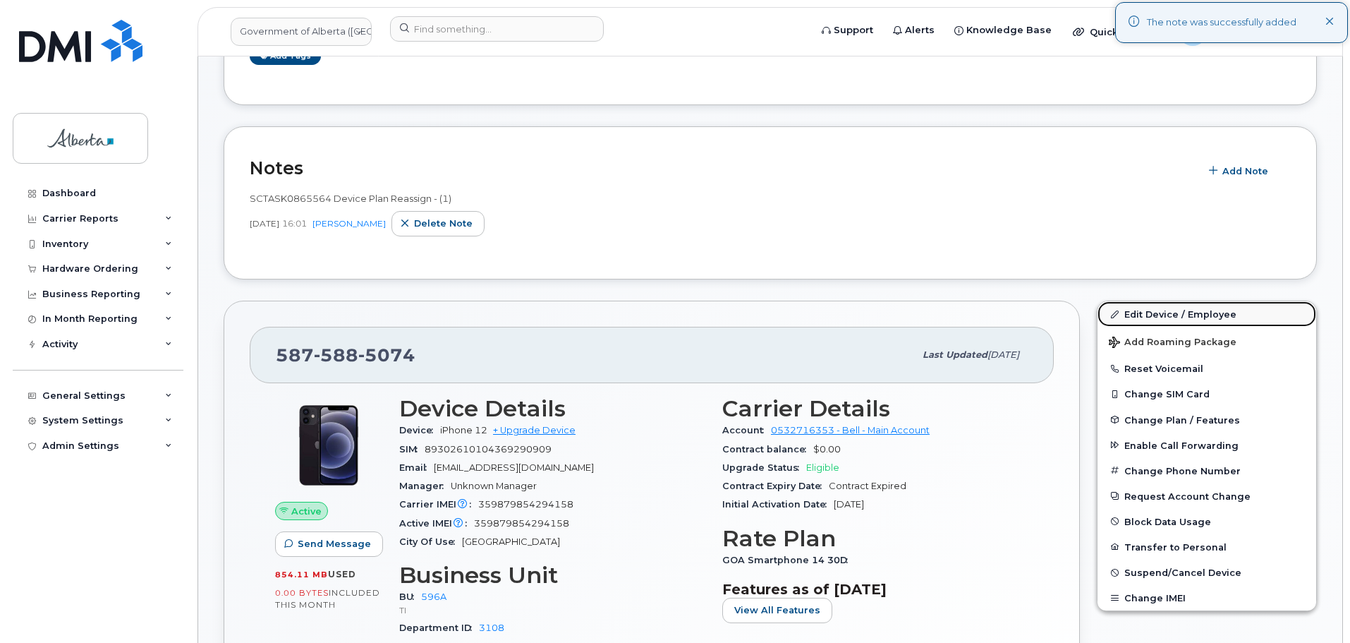
click at [1156, 310] on link "Edit Device / Employee" at bounding box center [1206, 313] width 219 height 25
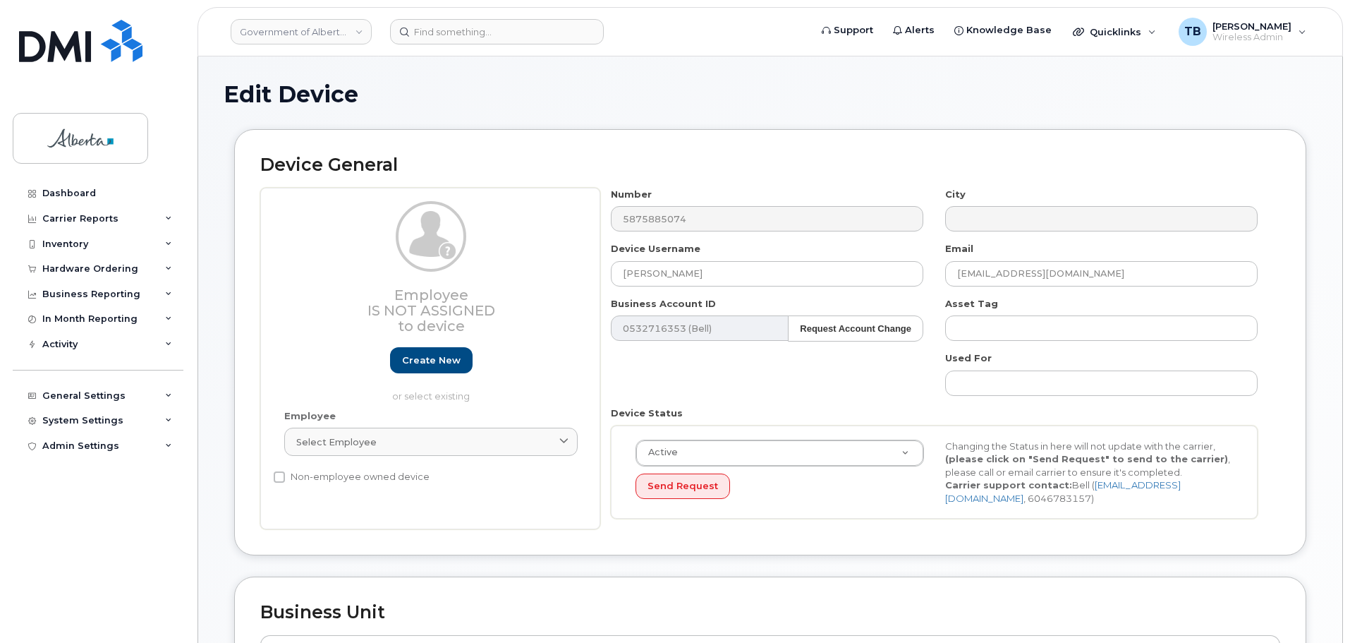
select select "4797729"
drag, startPoint x: 580, startPoint y: 279, endPoint x: 558, endPoint y: 279, distance: 21.9
click at [559, 279] on div "Employee Is not assigned to device Create new or select existing Employee Selec…" at bounding box center [770, 359] width 1020 height 342
paste input "[PERSON_NAME]"
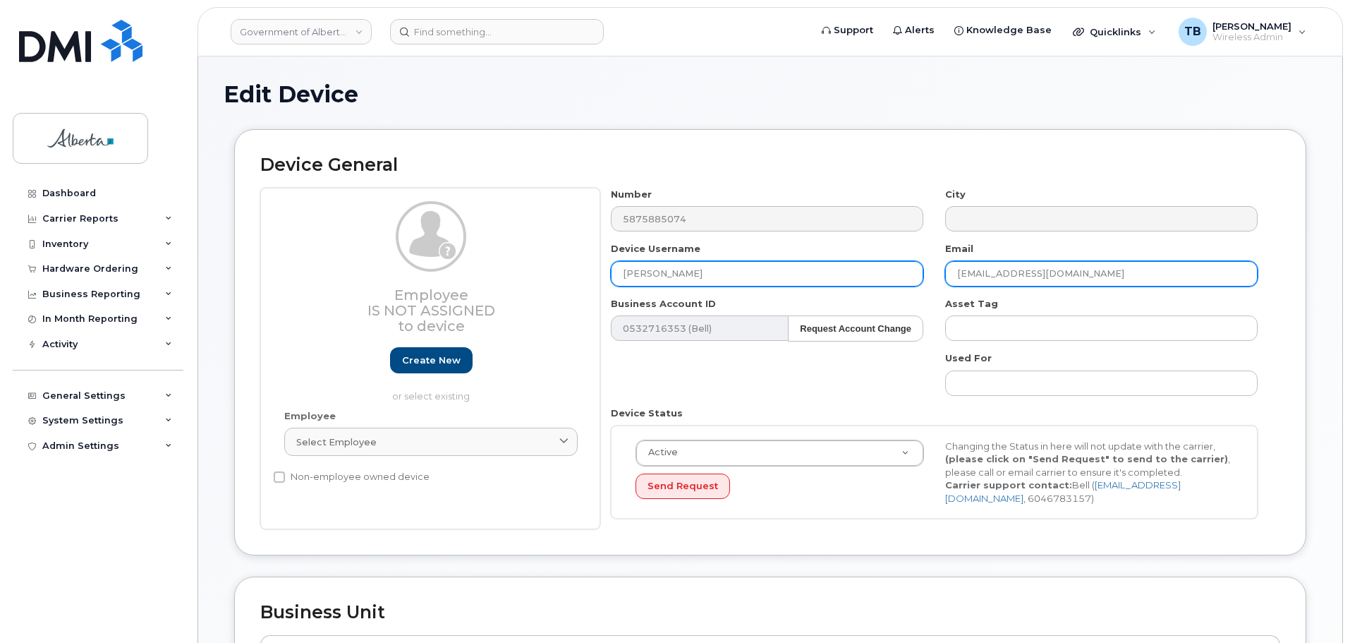
drag, startPoint x: 1046, startPoint y: 273, endPoint x: 916, endPoint y: 272, distance: 129.8
click at [918, 272] on div "Number 5875885074 City Device Username [PERSON_NAME] Email [EMAIL_ADDRESS][DOMA…" at bounding box center [934, 359] width 669 height 342
click at [915, 272] on input "[PERSON_NAME]" at bounding box center [767, 273] width 312 height 25
paste input "[PERSON_NAME][EMAIL_ADDRESS][PERSON_NAME][DOMAIN_NAME]"
drag, startPoint x: 901, startPoint y: 273, endPoint x: 739, endPoint y: 277, distance: 161.6
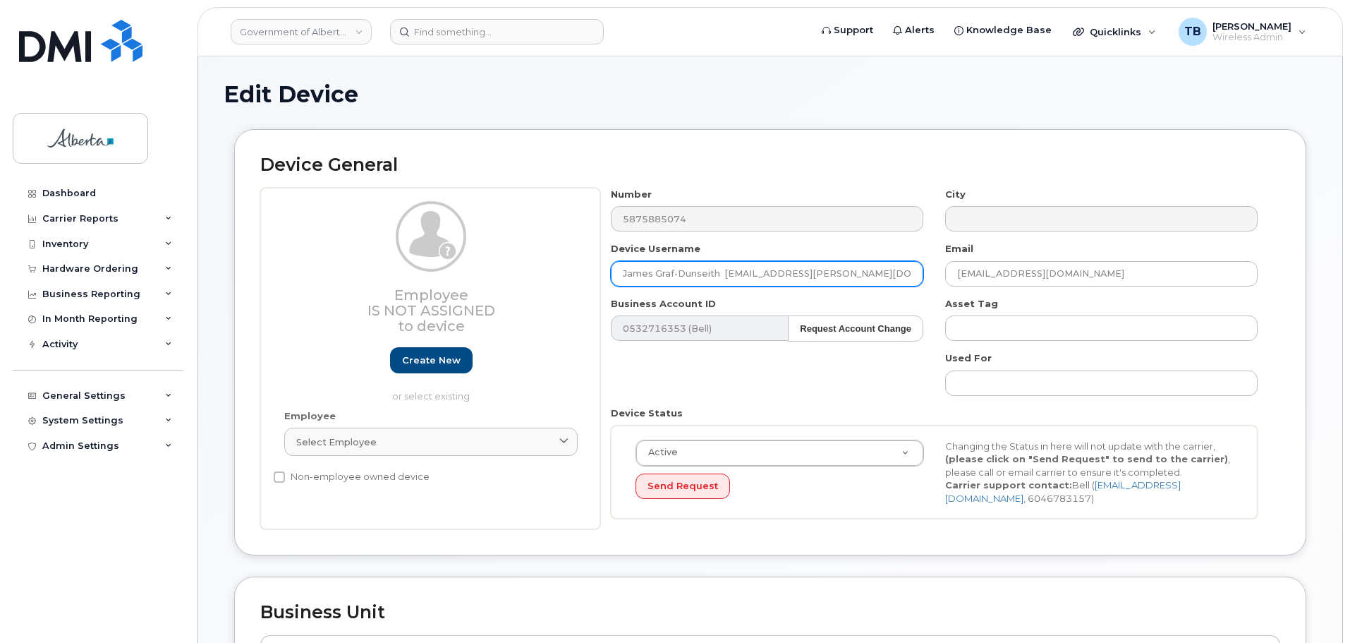
click at [739, 277] on input "James Graf-Dunseith [EMAIL_ADDRESS][PERSON_NAME][DOMAIN_NAME]" at bounding box center [767, 273] width 312 height 25
type input "[PERSON_NAME]"
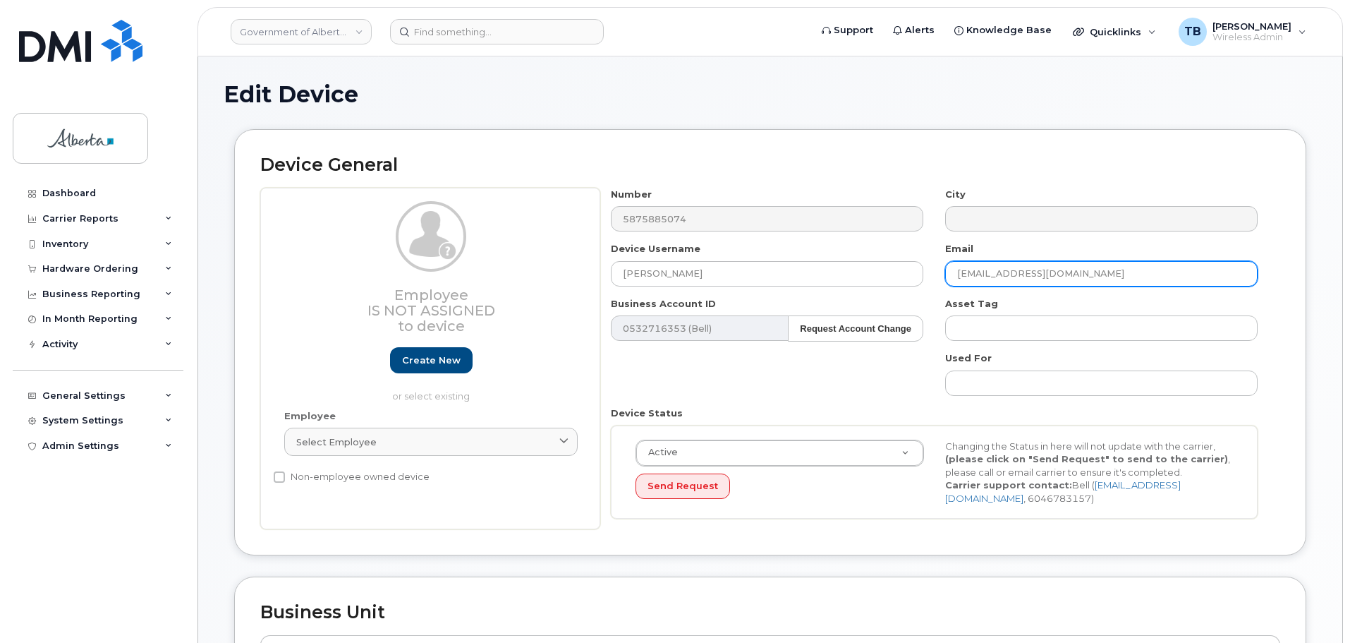
paste input "[PERSON_NAME].[PERSON_NAME]"
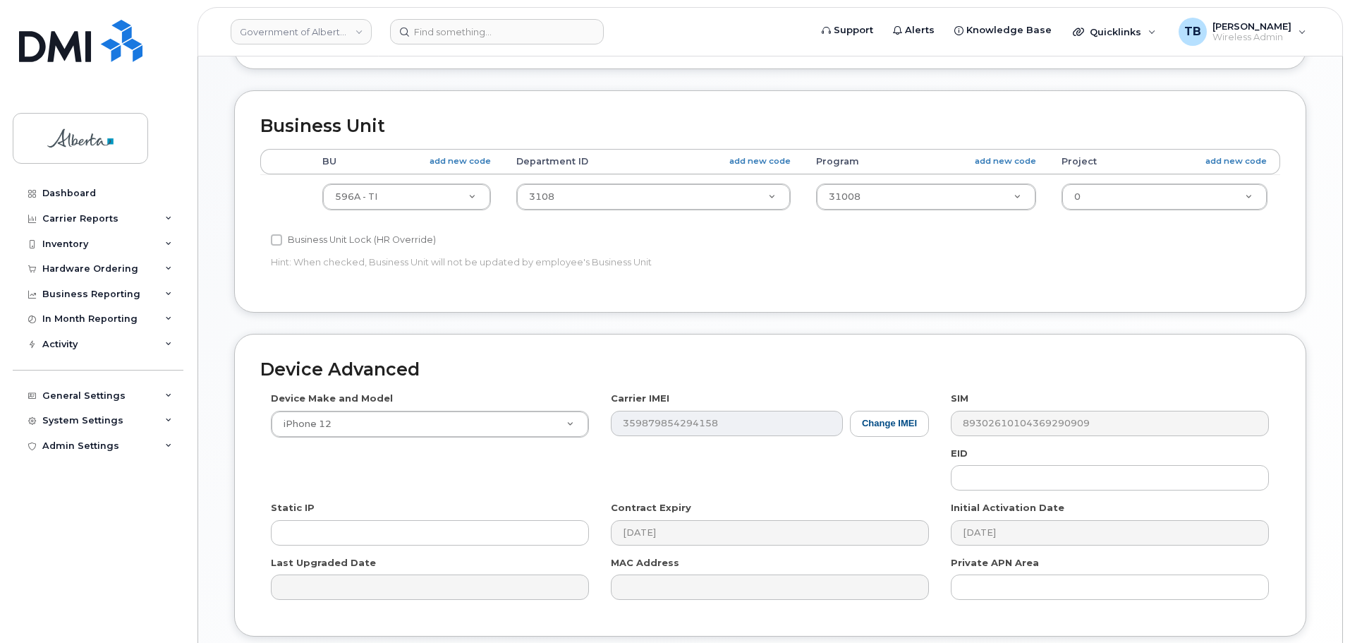
scroll to position [597, 0]
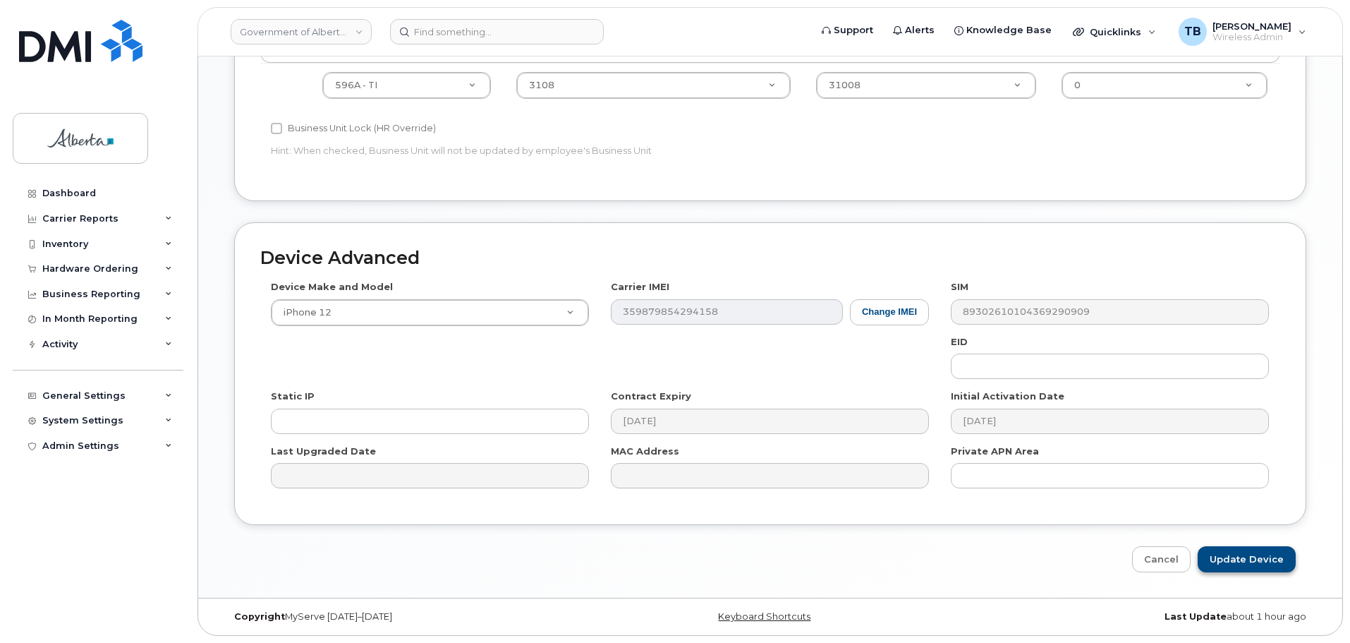
type input "[PERSON_NAME][EMAIL_ADDRESS][PERSON_NAME][DOMAIN_NAME]"
click at [1242, 555] on input "Update Device" at bounding box center [1247, 559] width 98 height 26
type input "Saving..."
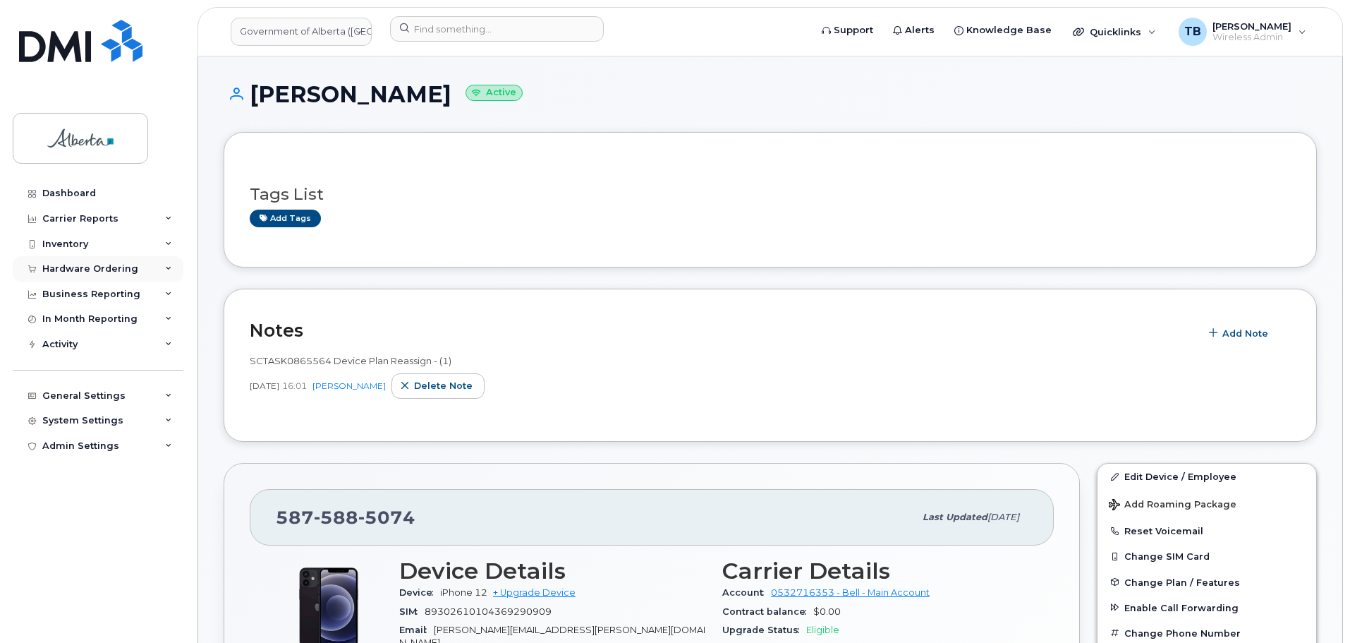
click at [73, 265] on div "Hardware Ordering" at bounding box center [90, 268] width 96 height 11
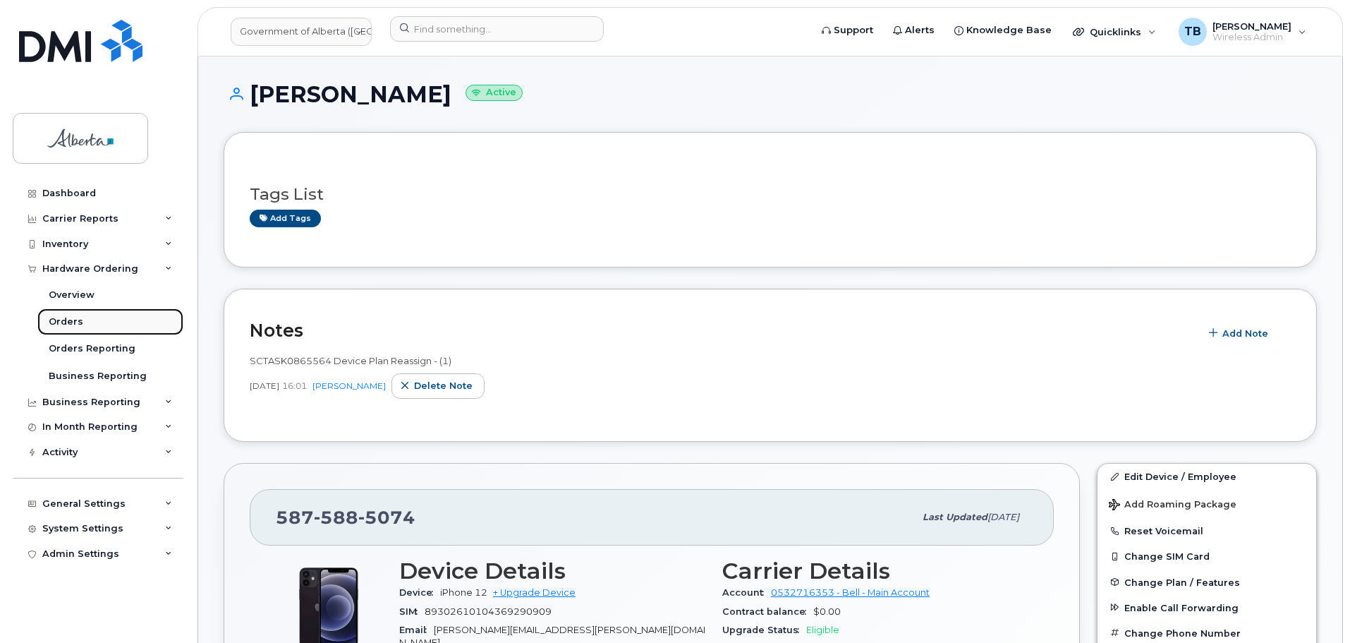
click at [61, 322] on div "Orders" at bounding box center [66, 321] width 35 height 13
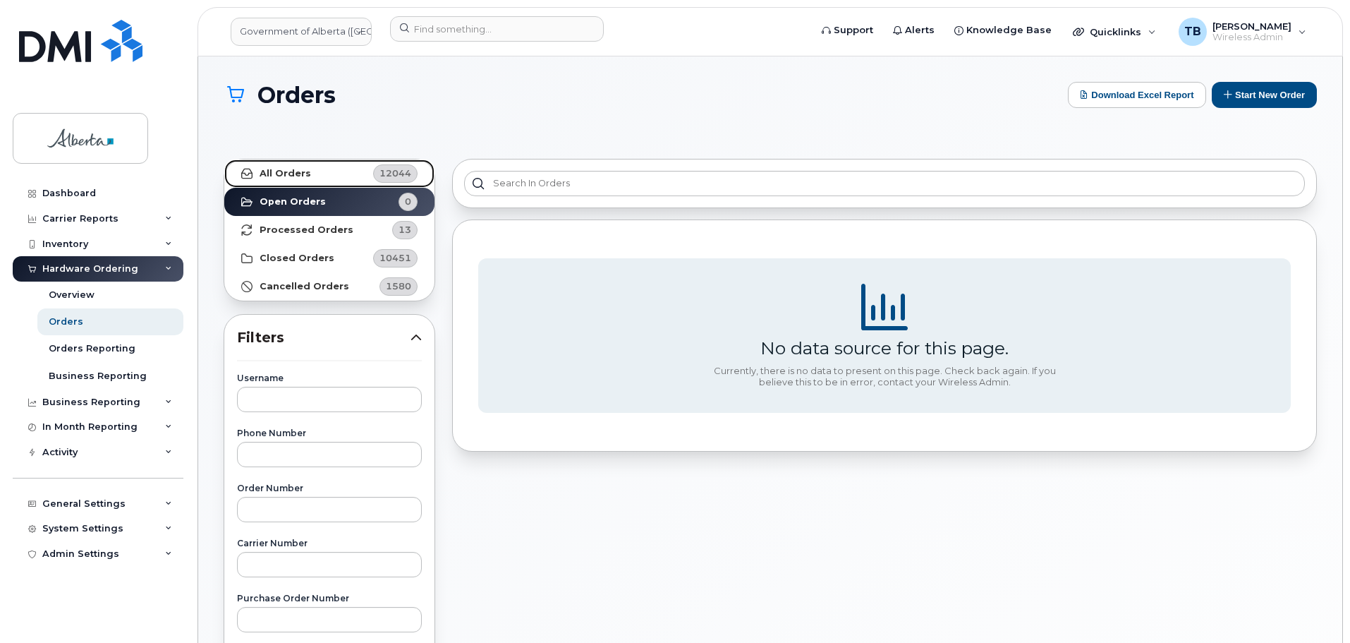
click at [270, 179] on link "All Orders 12044" at bounding box center [329, 173] width 210 height 28
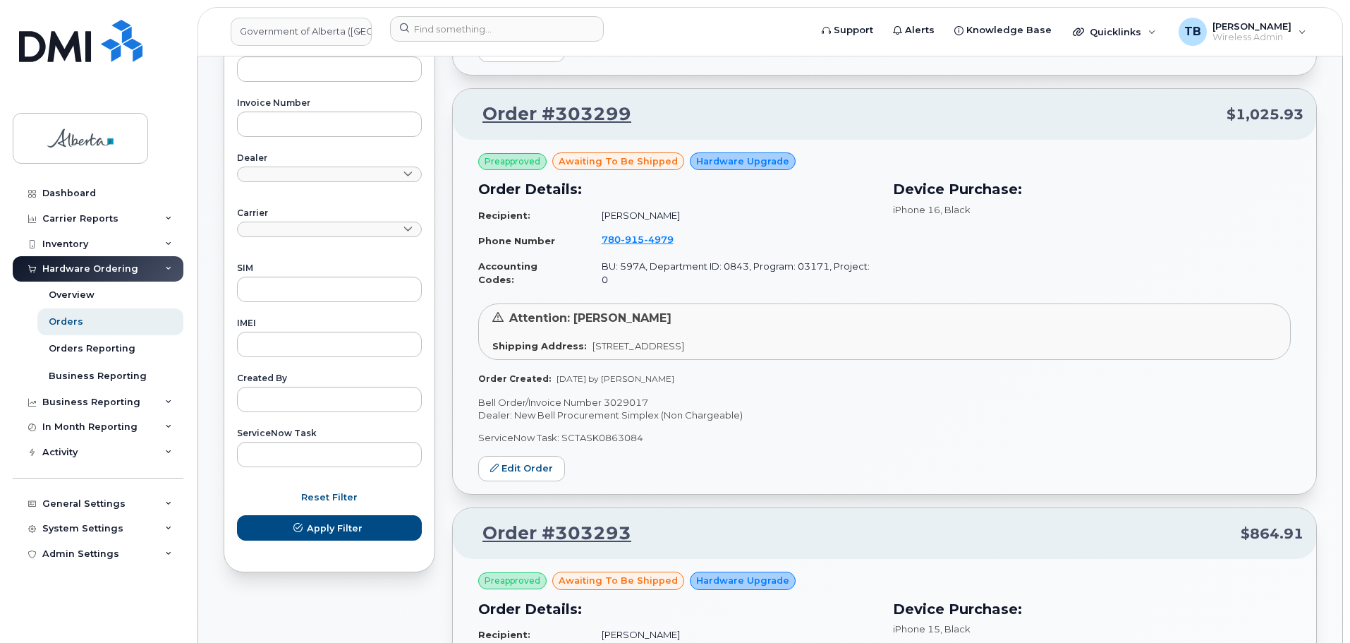
scroll to position [564, 0]
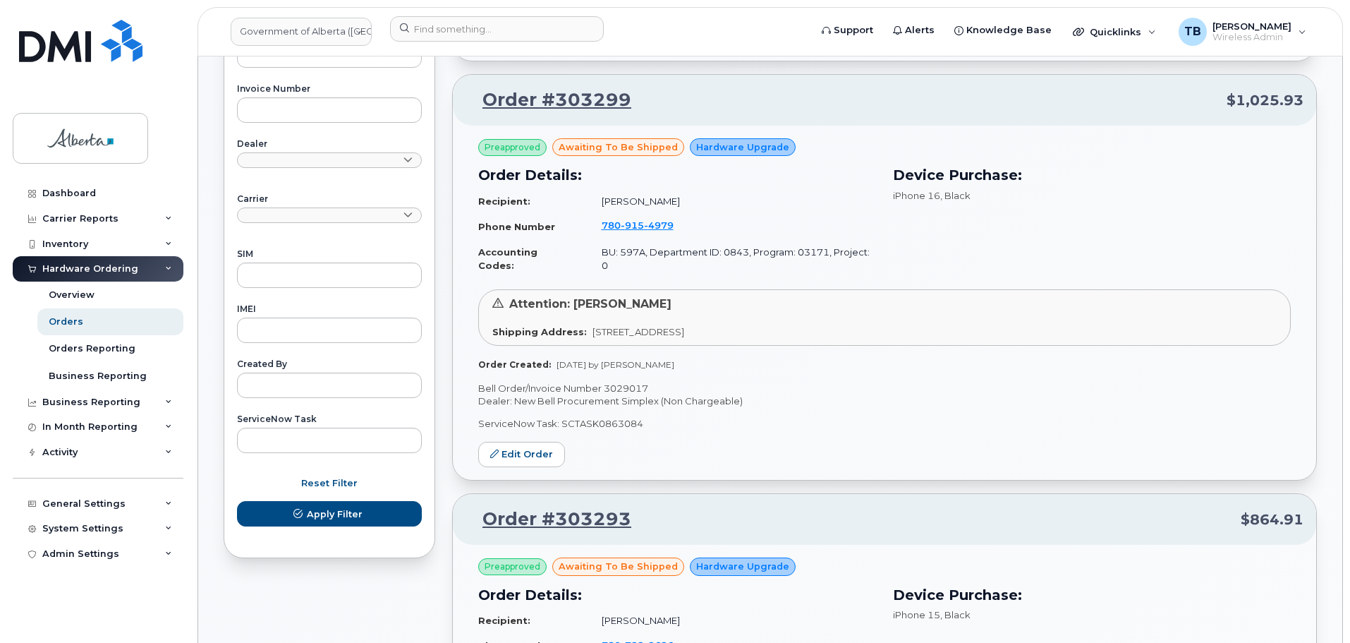
click at [623, 382] on p "Bell Order/Invoice Number 3029017" at bounding box center [884, 388] width 812 height 13
copy p "3029017"
click at [598, 417] on p "ServiceNow Task: SCTASK0863084" at bounding box center [884, 423] width 812 height 13
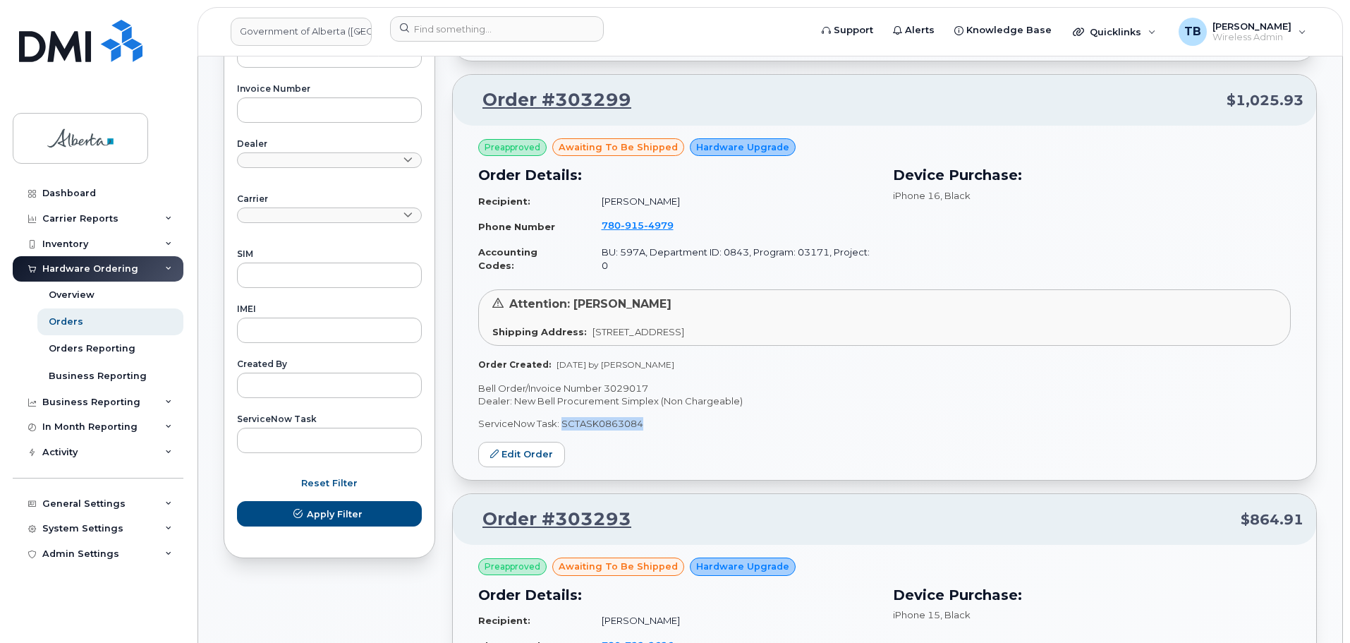
copy p "SCTASK0863084"
click at [632, 382] on p "Bell Order/Invoice Number 3029017" at bounding box center [884, 388] width 812 height 13
copy p "3029017"
click at [632, 219] on span "915" at bounding box center [632, 224] width 23 height 11
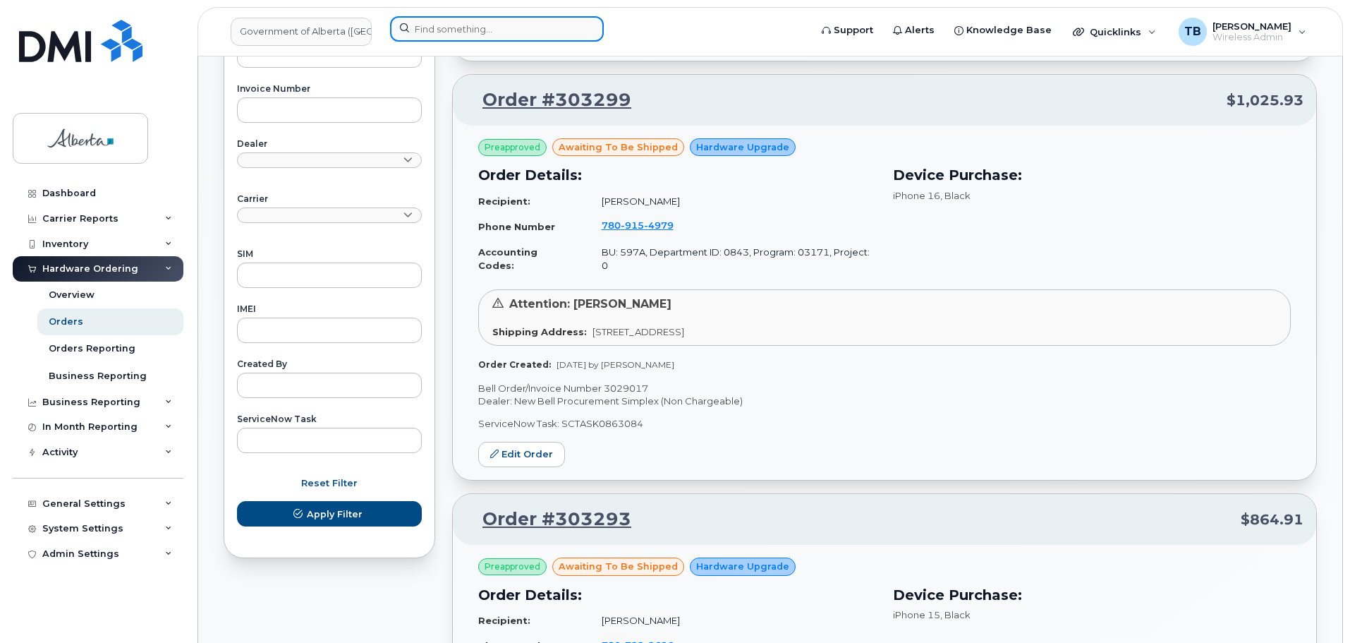
click at [499, 34] on input at bounding box center [497, 28] width 214 height 25
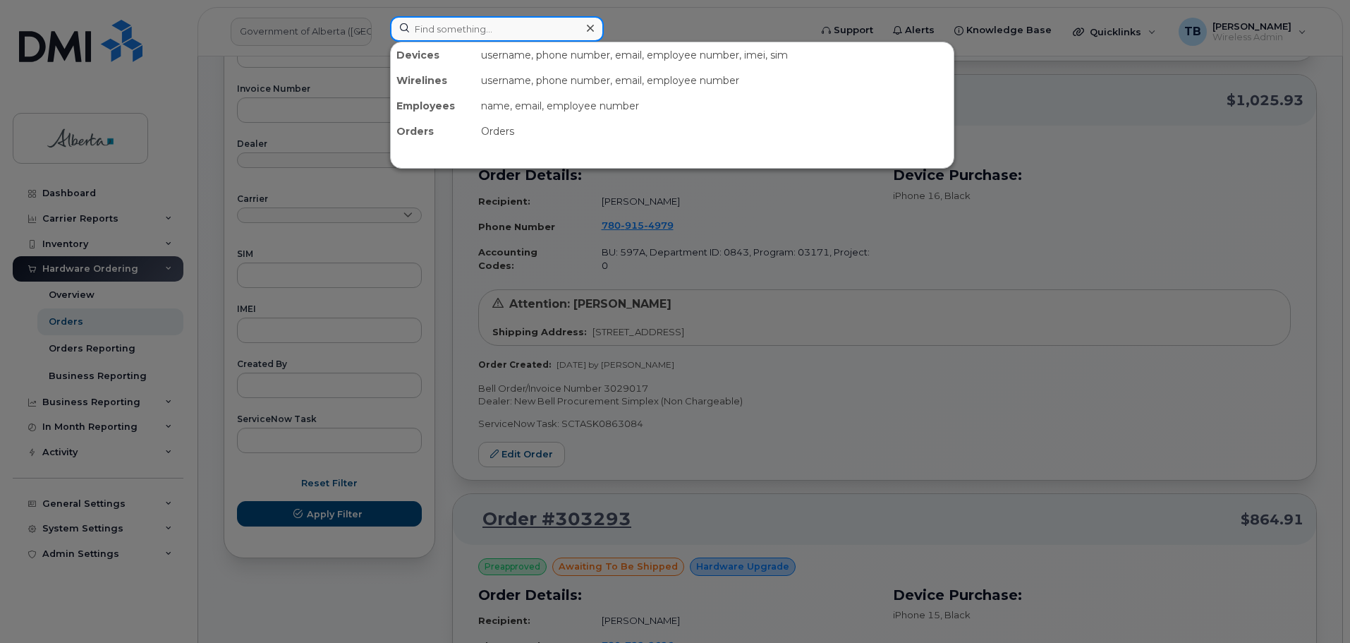
paste input "4038274716"
type input "4038274716"
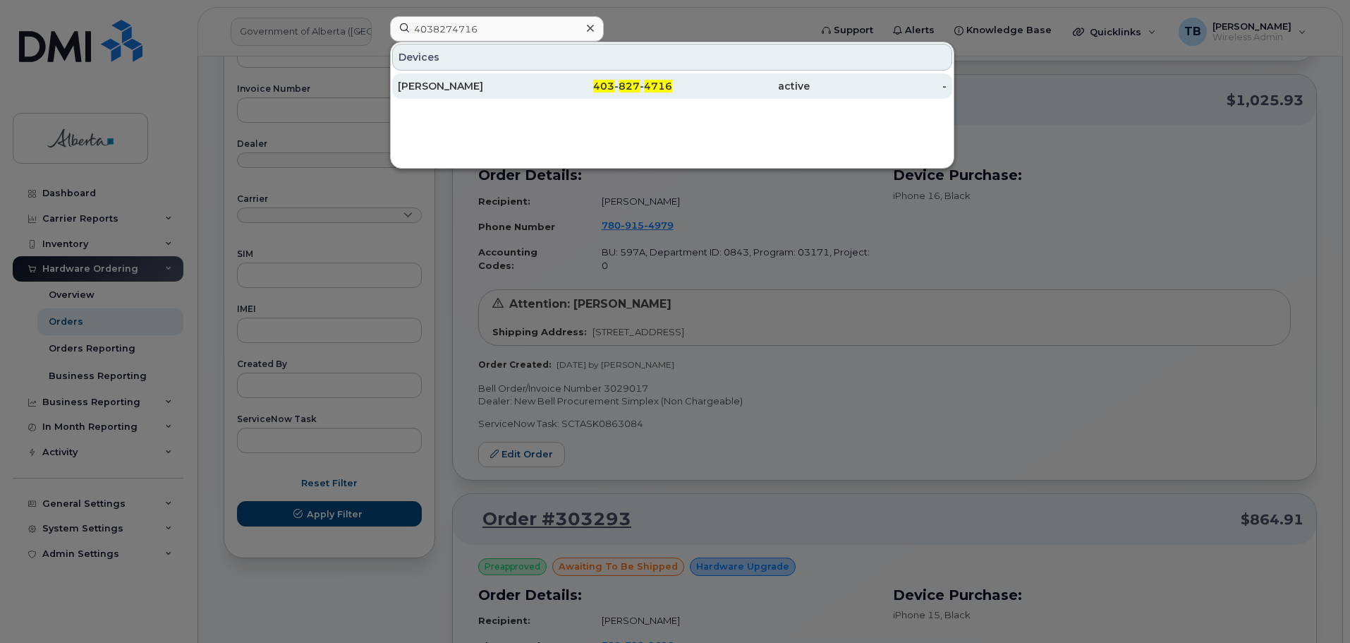
click at [437, 94] on div "Bobbi Wilson" at bounding box center [467, 85] width 138 height 25
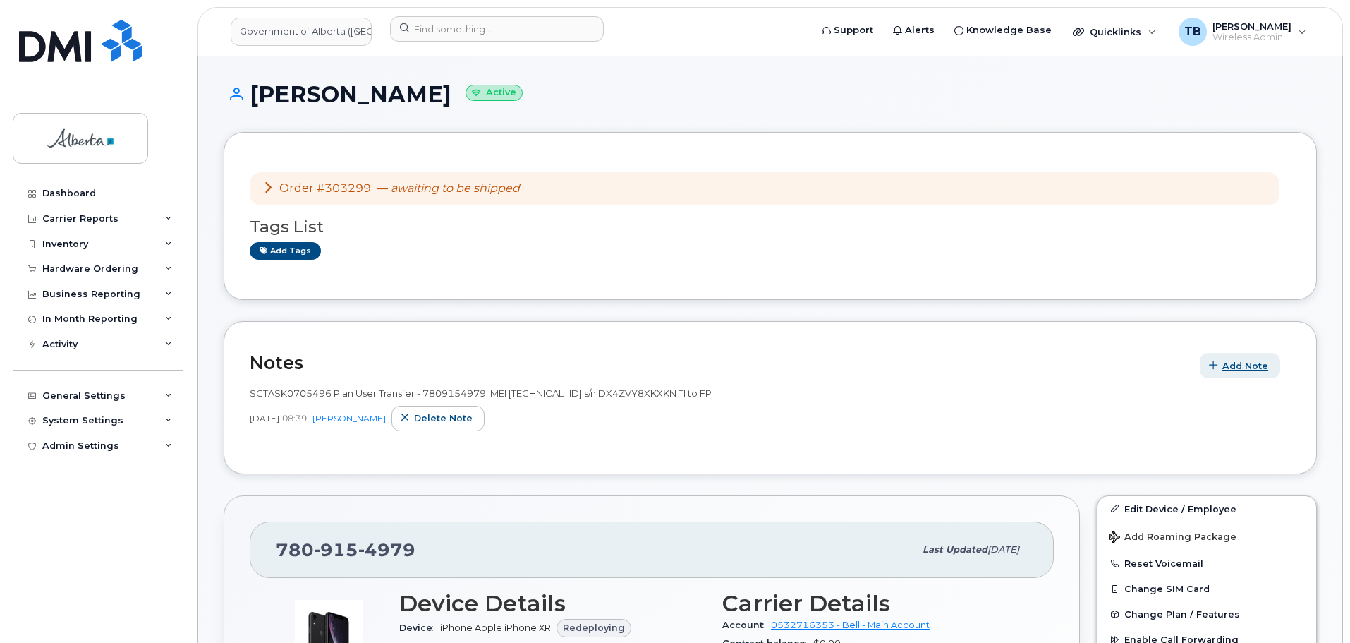
click at [1220, 367] on span "button" at bounding box center [1213, 365] width 13 height 13
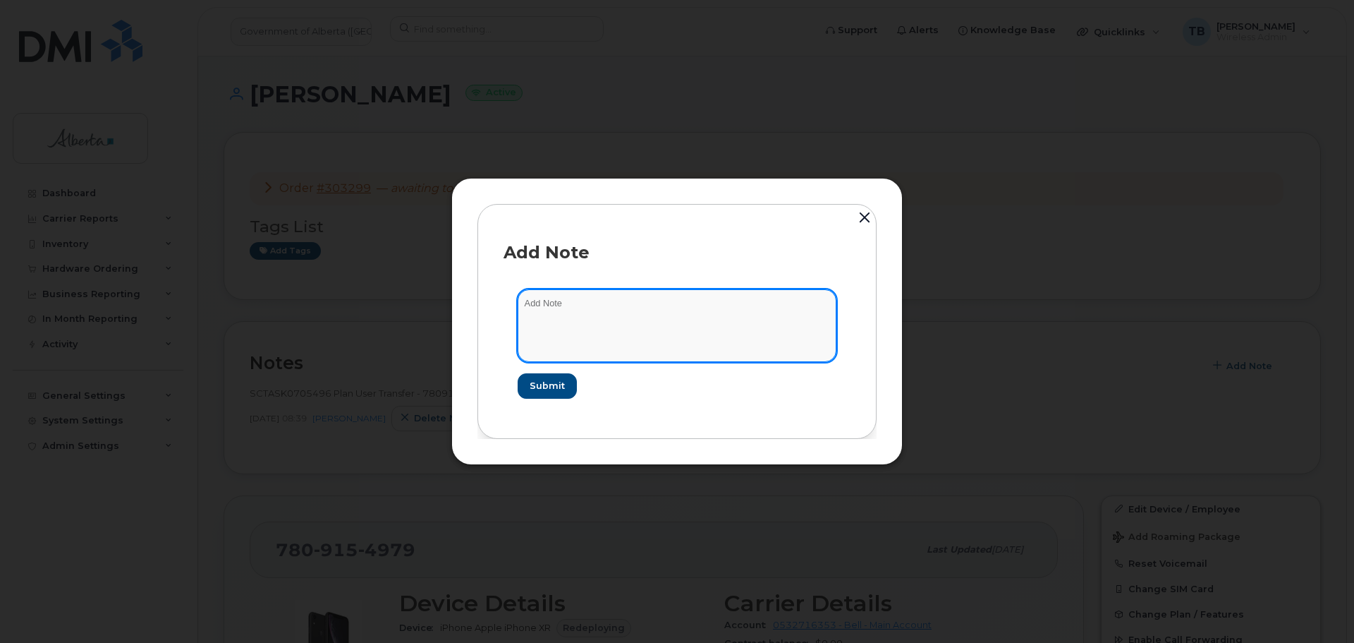
click at [643, 336] on textarea at bounding box center [677, 325] width 319 height 72
paste textarea "SCTASK0863084 Device Replace - (1) Order 303299 Bell 3029017"
type textarea "SCTASK0863084 Device Replace - (1) Order 303299 Bell 3029017"
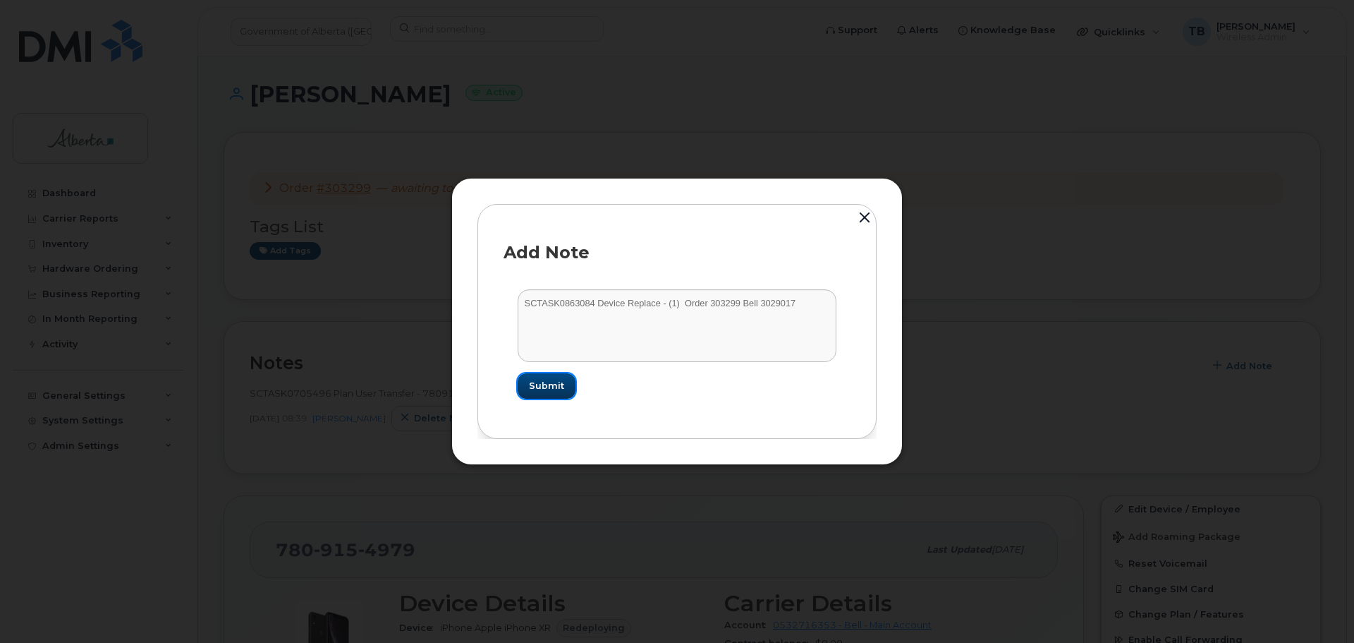
click at [548, 391] on span "Submit" at bounding box center [546, 385] width 35 height 13
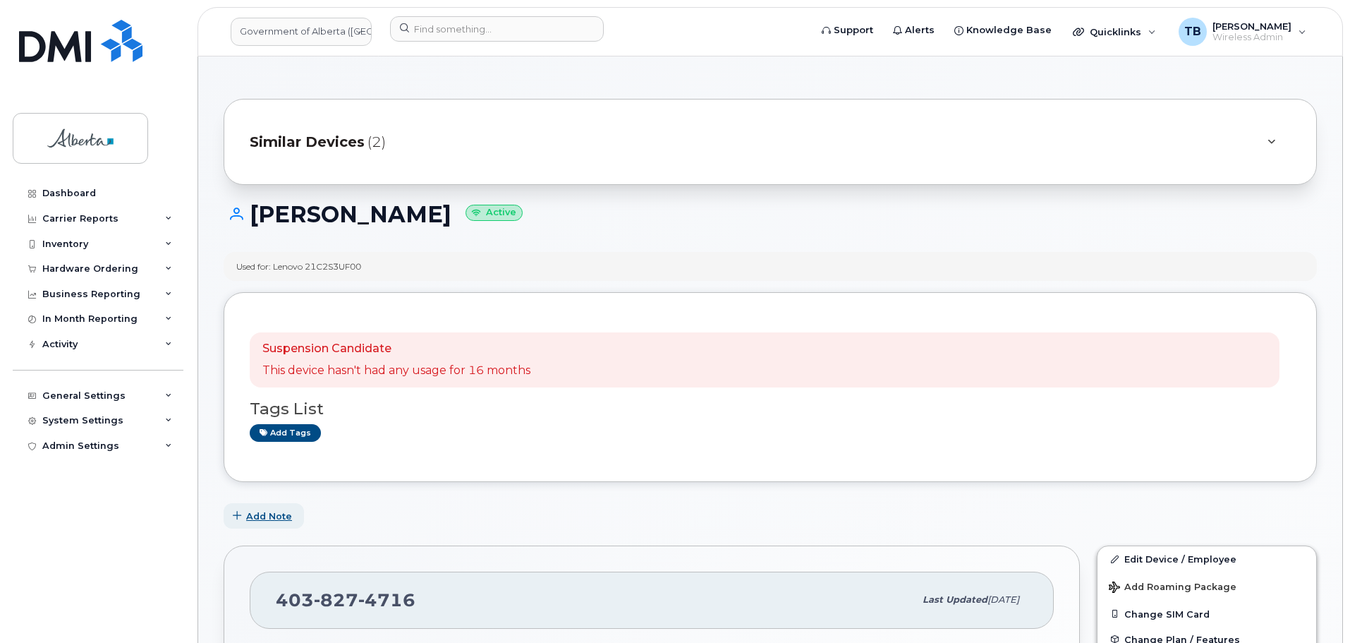
click at [271, 512] on span "Add Note" at bounding box center [269, 515] width 46 height 13
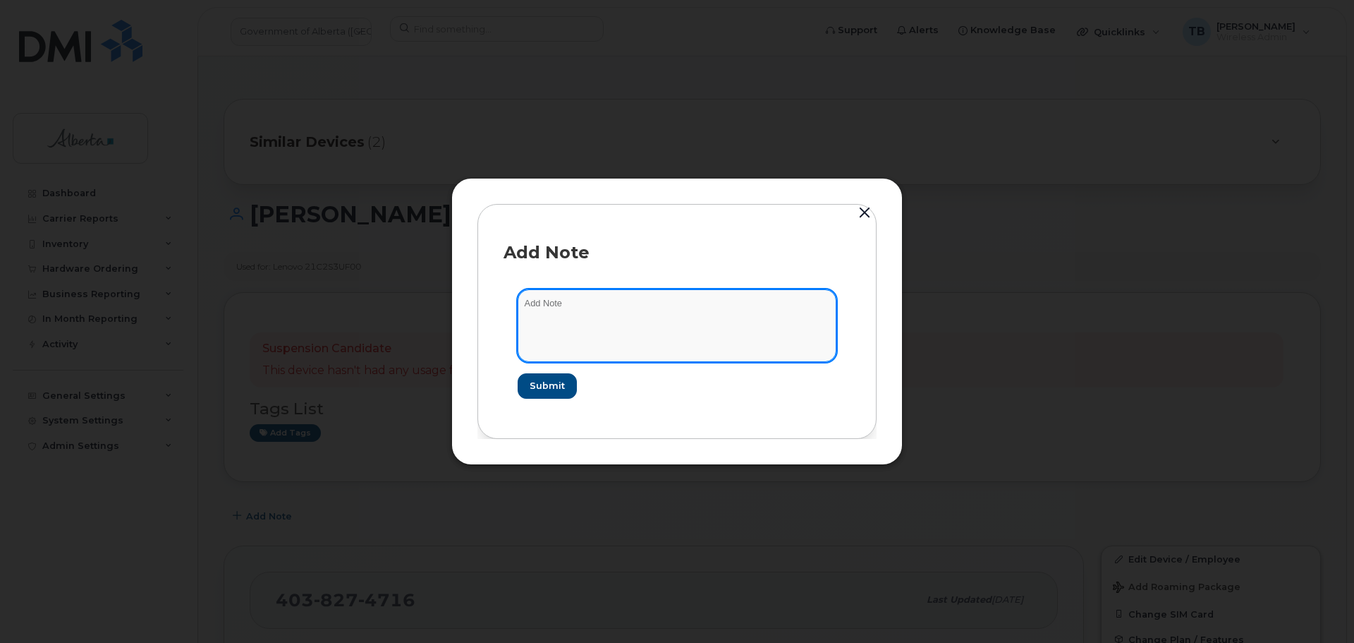
click at [603, 332] on textarea at bounding box center [677, 325] width 319 height 72
paste textarea "SCTASK0862773 4038274716 DO NOT DELETE - BEING REASSIGNED to [PERSON_NAME]. Pre…"
type textarea "SCTASK0862773 4038274716 DO NOT DELETE - BEING REASSIGNED to [PERSON_NAME]. Pre…"
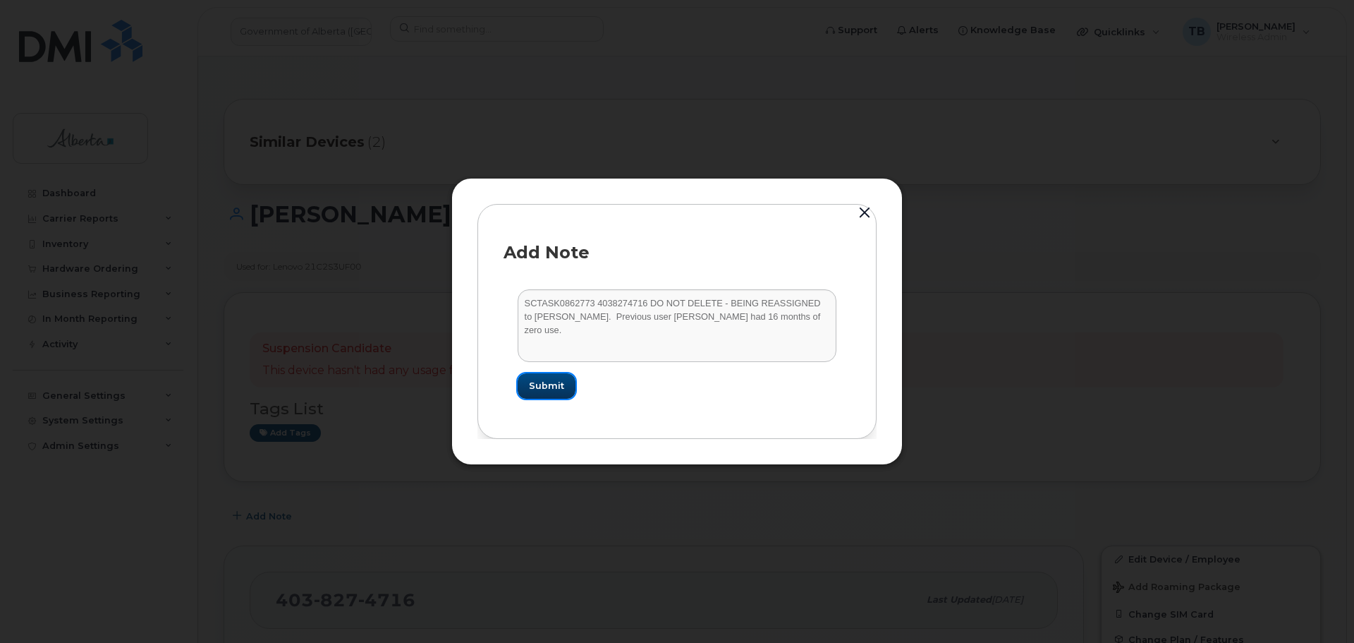
click at [537, 386] on span "Submit" at bounding box center [546, 385] width 35 height 13
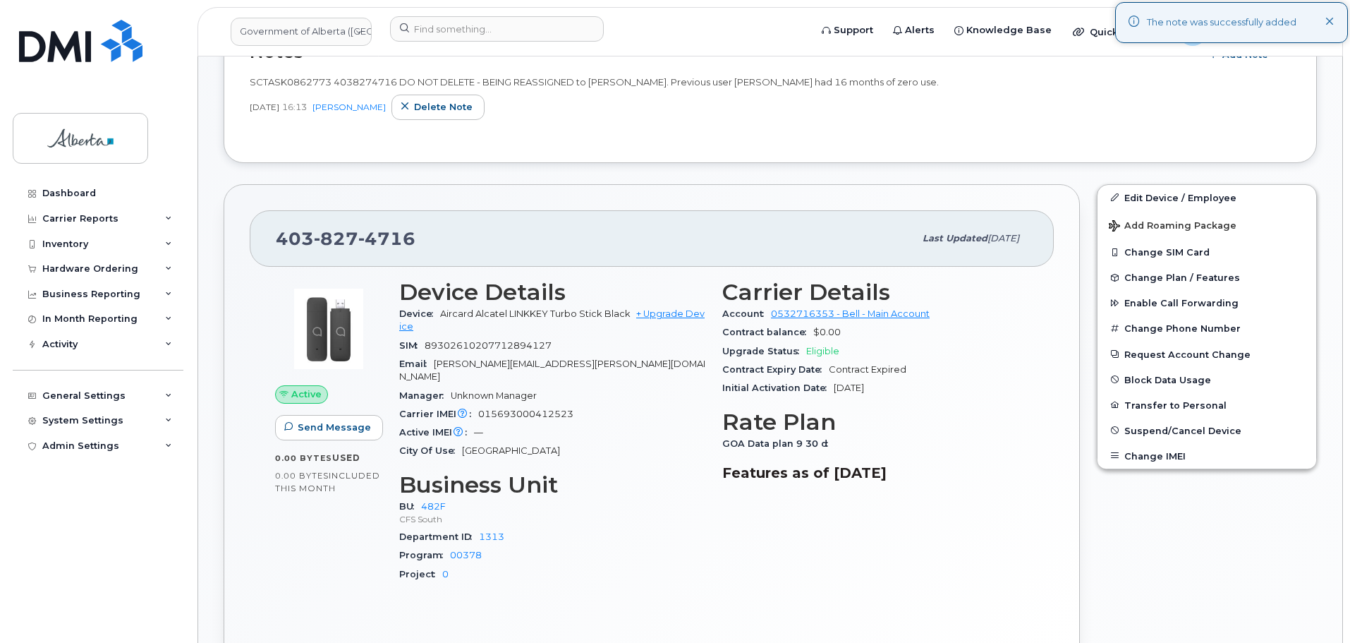
scroll to position [494, 0]
click at [1162, 197] on link "Edit Device / Employee" at bounding box center [1206, 196] width 219 height 25
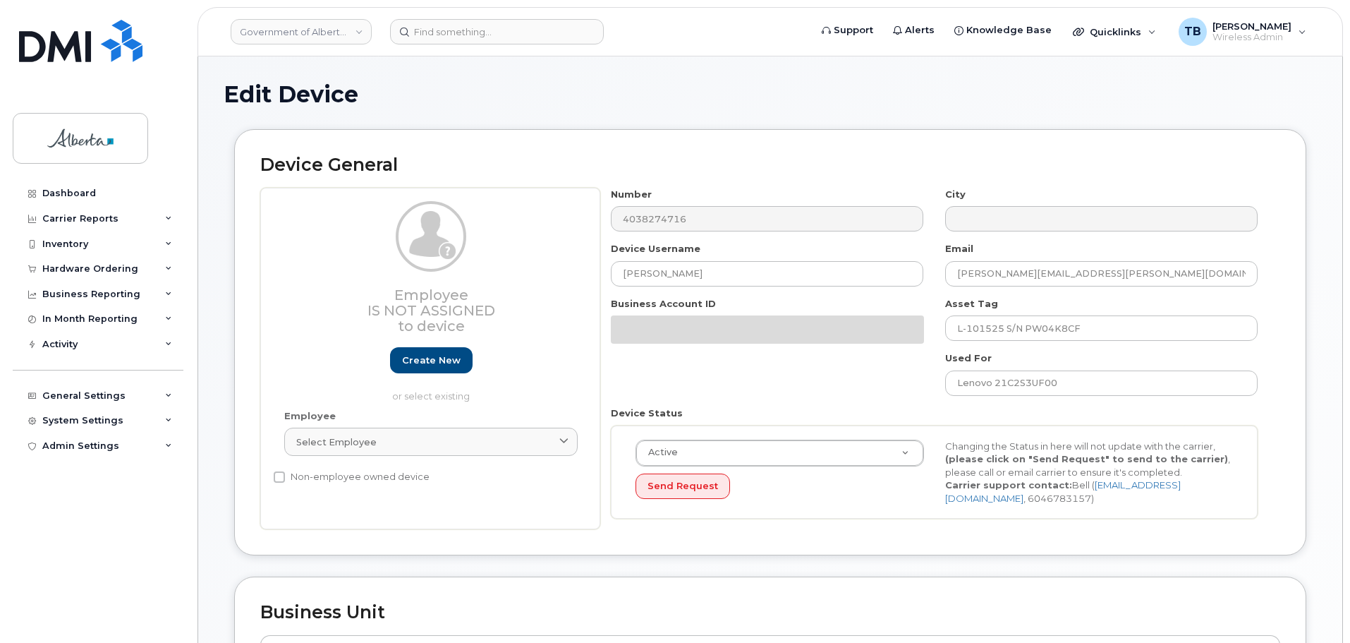
select select "4749740"
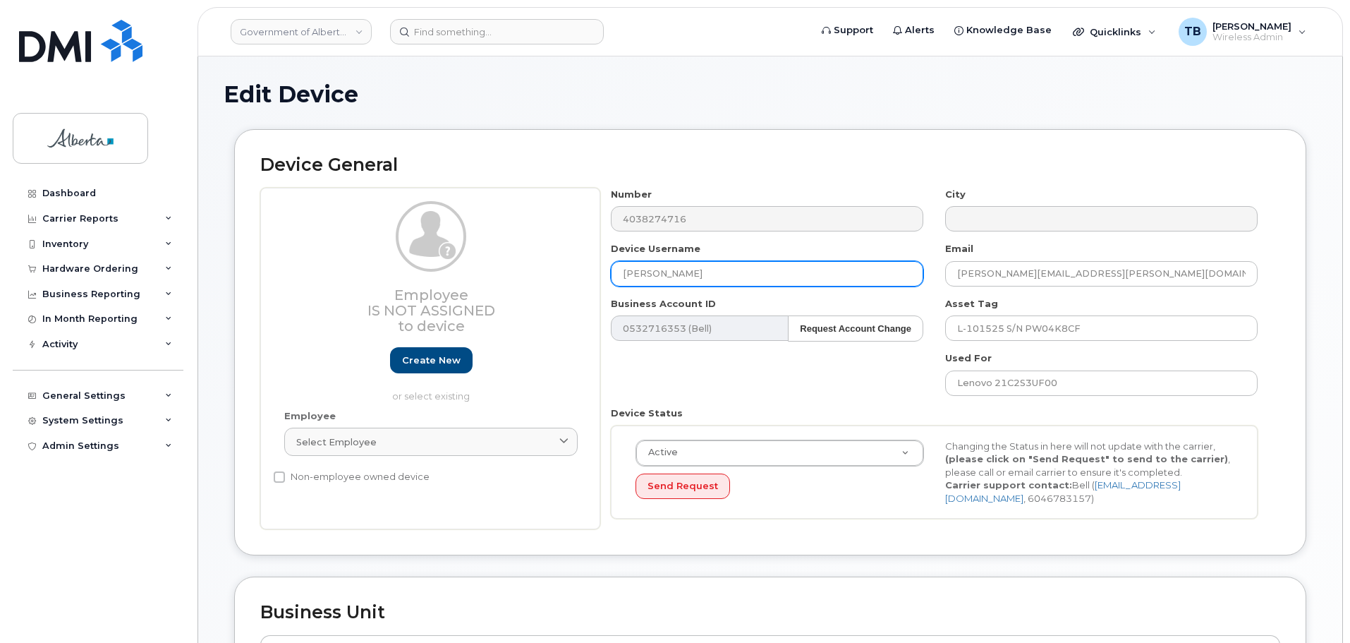
click at [669, 279] on div "Number 4038274716 City Device Username [PERSON_NAME] Email [PERSON_NAME][EMAIL_…" at bounding box center [934, 359] width 669 height 342
drag, startPoint x: 694, startPoint y: 276, endPoint x: 483, endPoint y: 261, distance: 211.4
click at [484, 261] on div "Employee Is not assigned to device Create new or select existing Employee Selec…" at bounding box center [770, 359] width 1020 height 342
paste input "Radio Programmer"
type input "Radio Programmer"
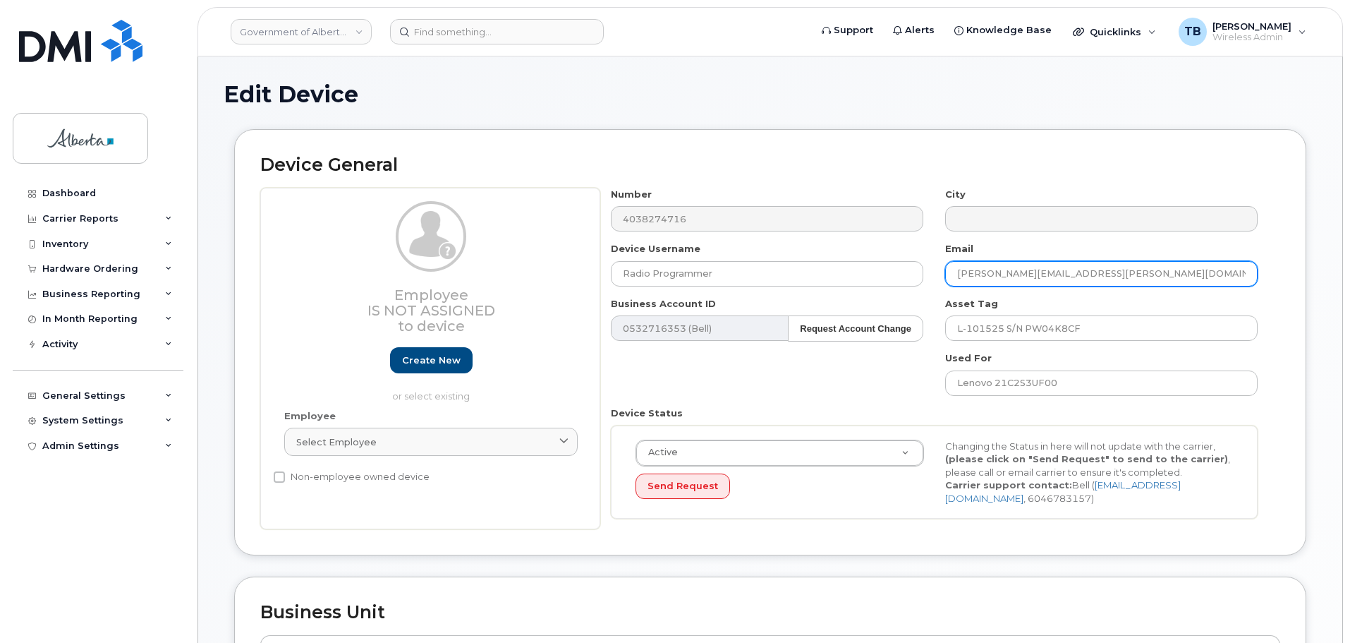
drag, startPoint x: 1095, startPoint y: 275, endPoint x: 923, endPoint y: 275, distance: 171.4
click at [923, 275] on div "Number 4038274716 City Device Username Radio Programmer Email Bobbi.Wilson@gov.…" at bounding box center [934, 359] width 669 height 342
paste input "Chris.Eddy"
type input "[PERSON_NAME][EMAIL_ADDRESS][PERSON_NAME][DOMAIN_NAME]"
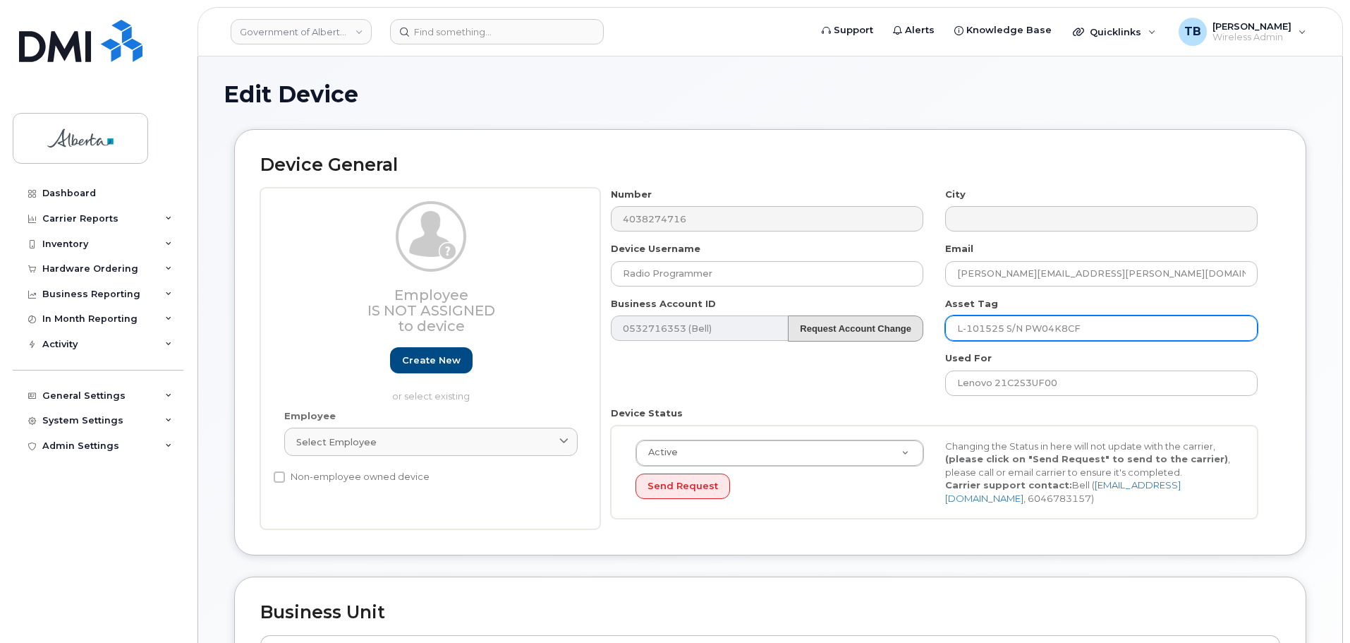
drag, startPoint x: 1081, startPoint y: 327, endPoint x: 889, endPoint y: 333, distance: 191.9
click at [890, 333] on div "Number 4038274716 City Device Username Radio Programmer Email Chris.Eddy@gov.ab…" at bounding box center [934, 359] width 669 height 342
paste input "59744"
click at [1058, 331] on input "L-159744 s/n" at bounding box center [1101, 327] width 312 height 25
paste input "5GTTC83162"
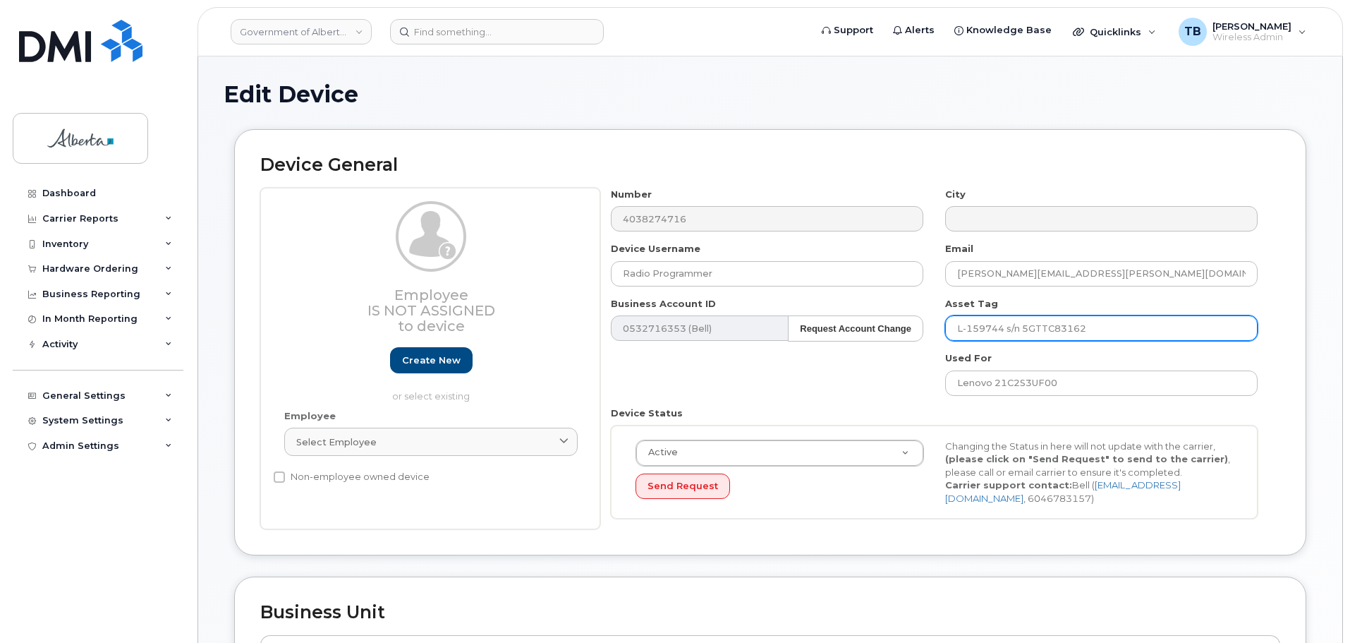
type input "L-159744 s/n 5GTTC83162"
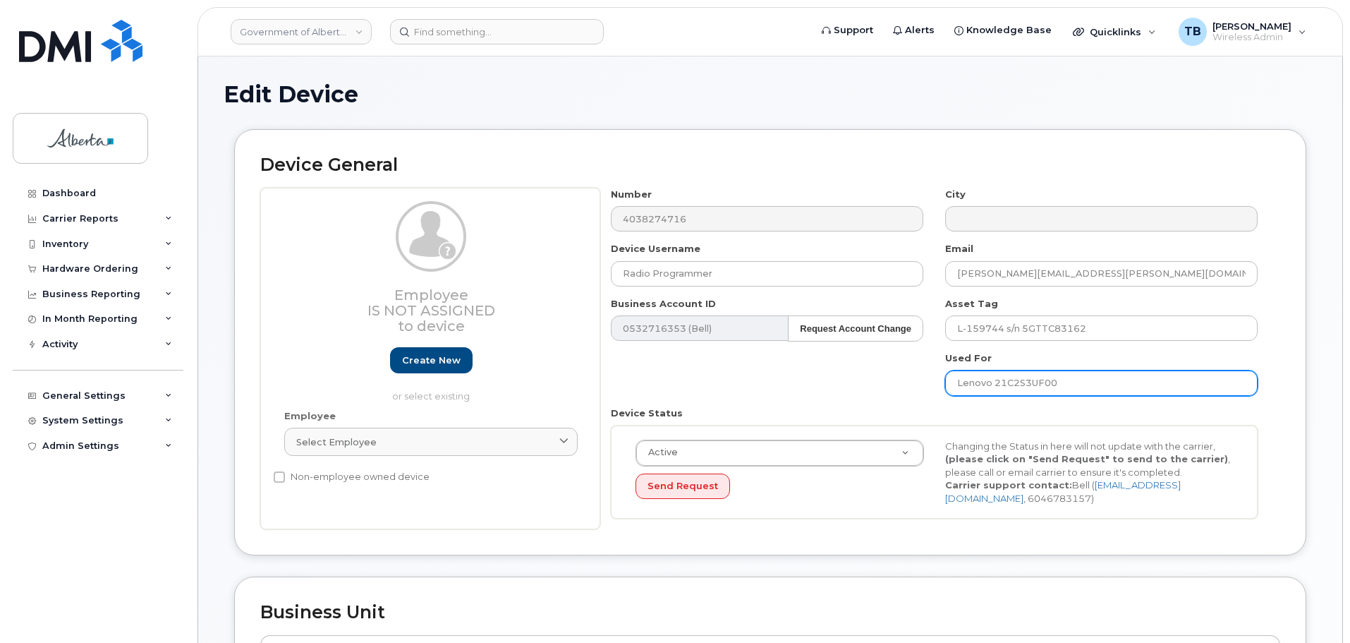
drag, startPoint x: 1075, startPoint y: 386, endPoint x: 912, endPoint y: 383, distance: 162.9
click at [913, 383] on div "Number 4038274716 City Device Username Radio Programmer Email Chris.Eddy@gov.ab…" at bounding box center [934, 359] width 669 height 342
paste input "Panasonic Connect Co., Ltd. CF33-4"
type input "Panasonic Connect Co., Ltd. CF33-4"
drag, startPoint x: 1133, startPoint y: 382, endPoint x: 905, endPoint y: 371, distance: 228.1
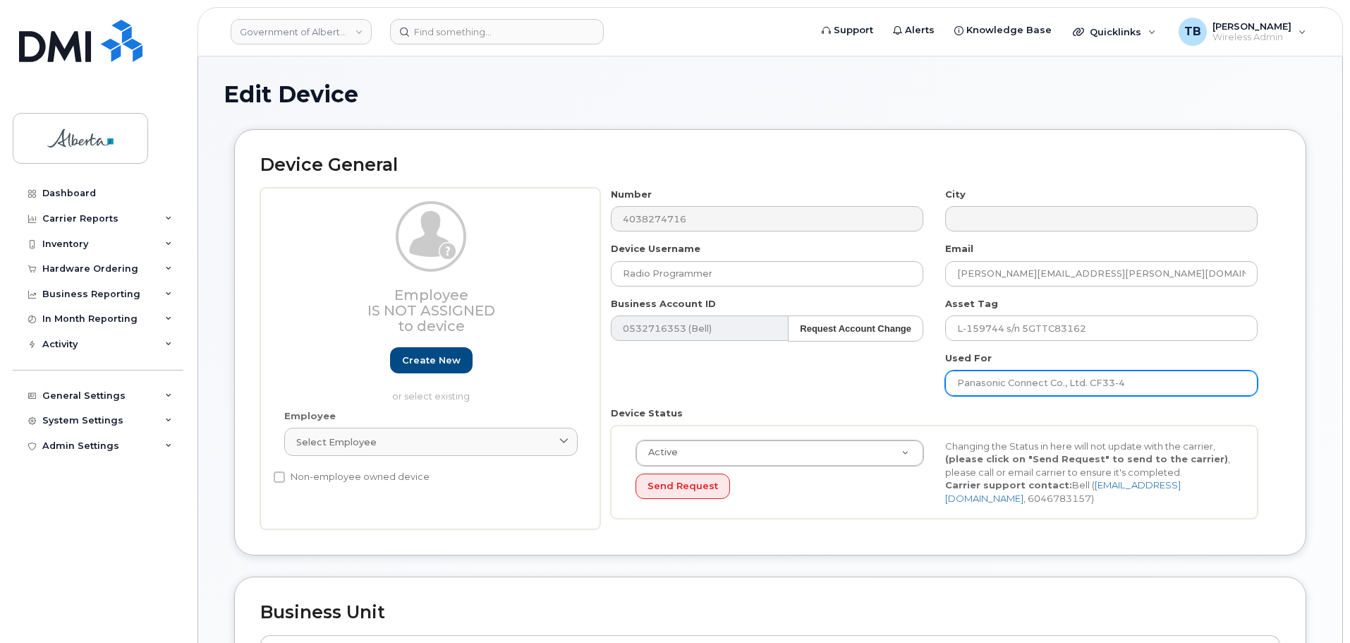
click at [905, 371] on div "Number 4038274716 City Device Username Radio Programmer Email Chris.Eddy@gov.ab…" at bounding box center [934, 359] width 669 height 342
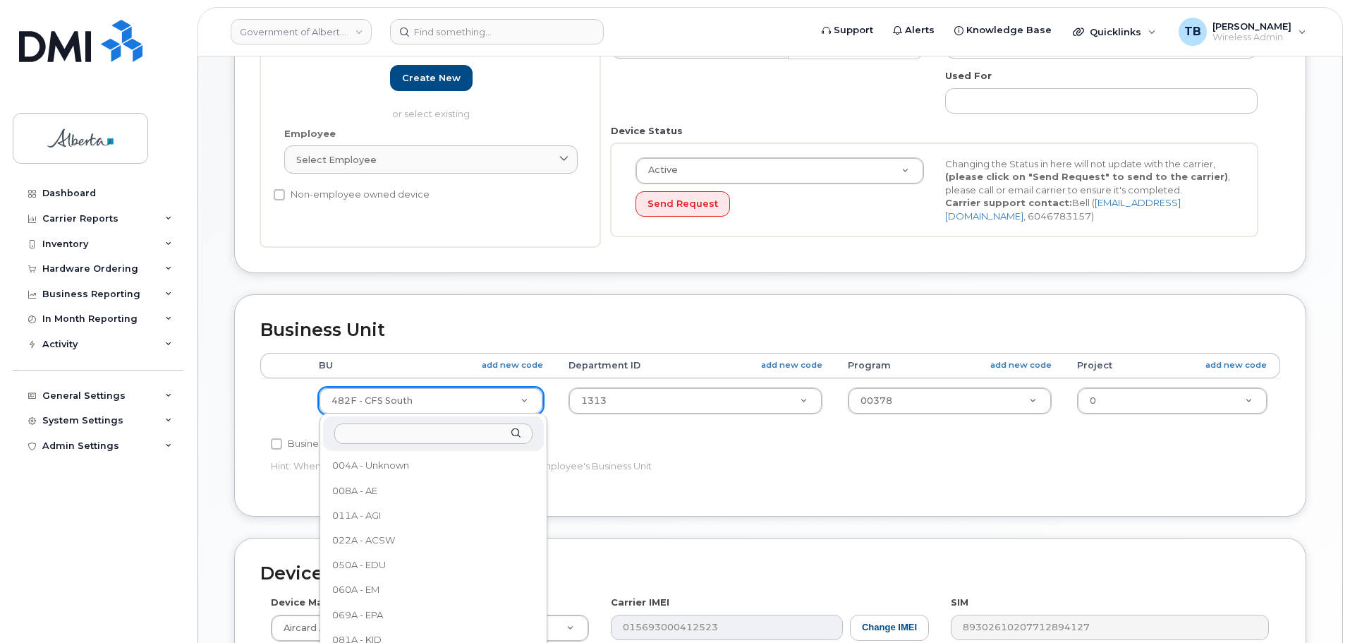
scroll to position [570, 0]
type input "9"
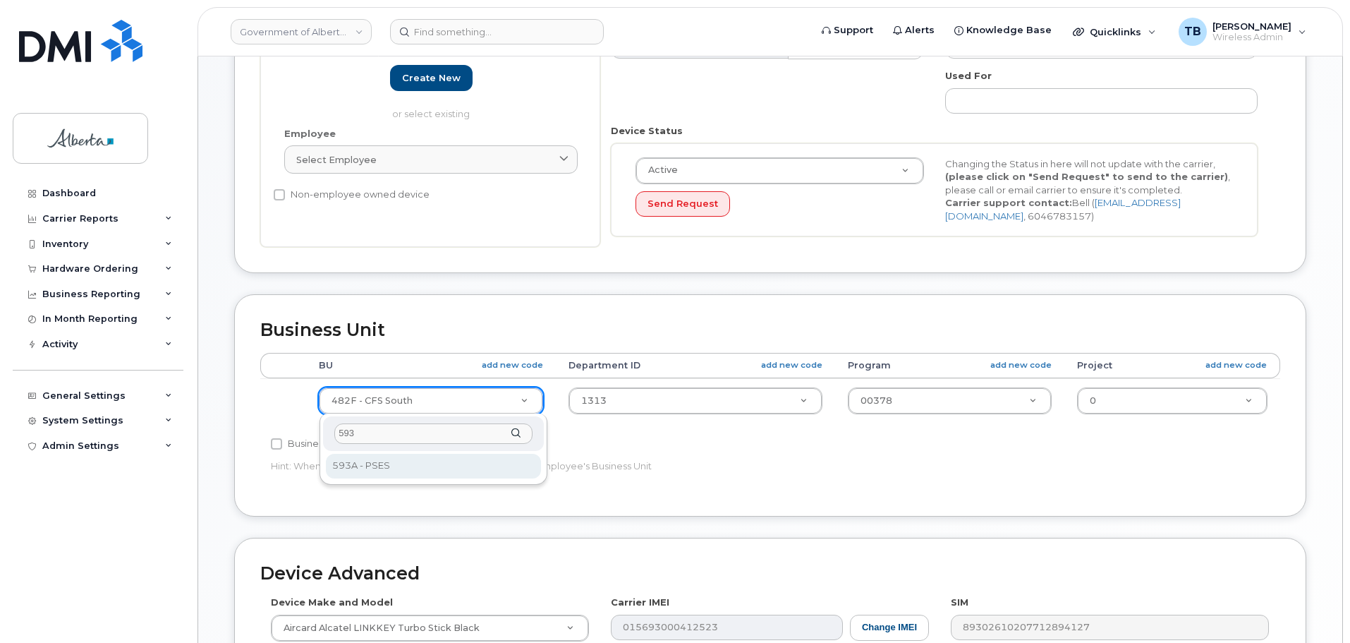
type input "593"
select select "4797682"
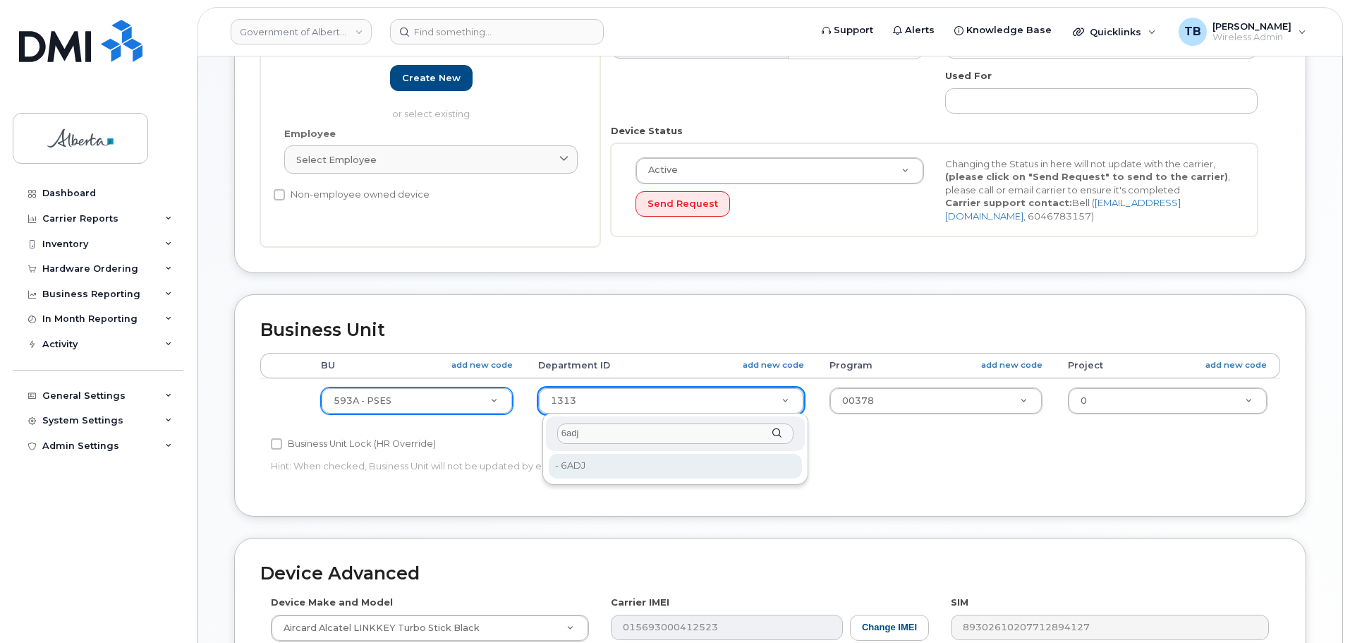
type input "6adj"
type input "5645854"
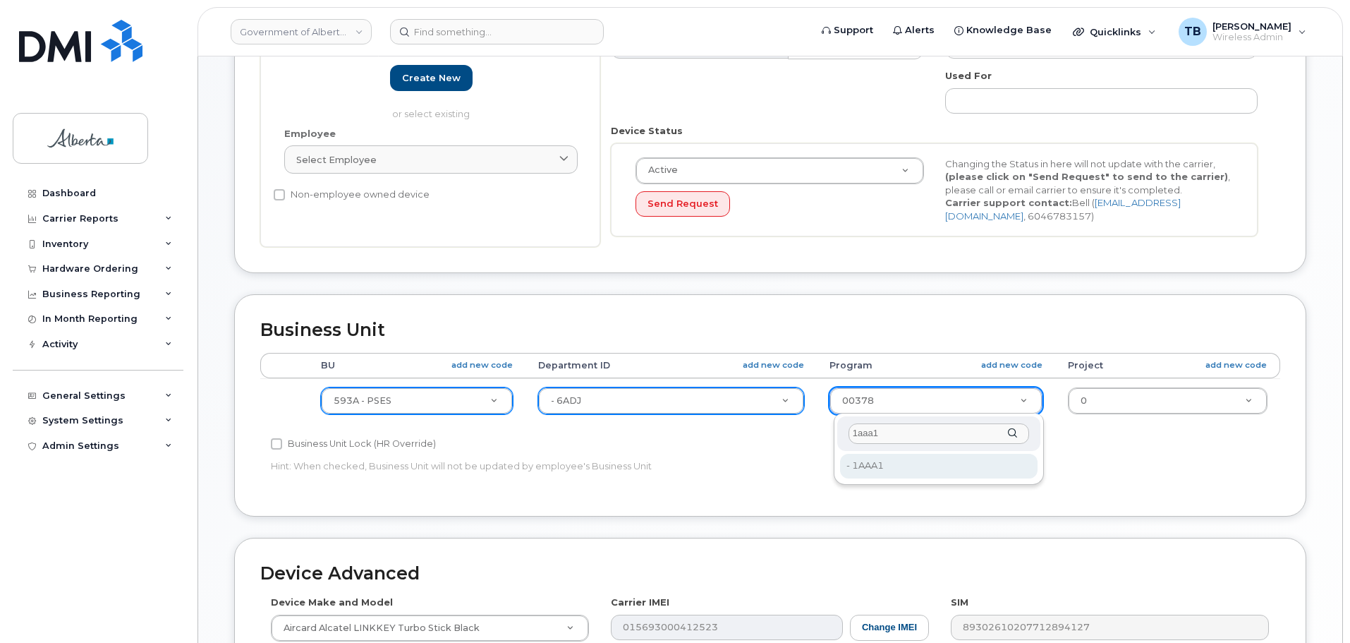
type input "1aaa1"
type input "4753515"
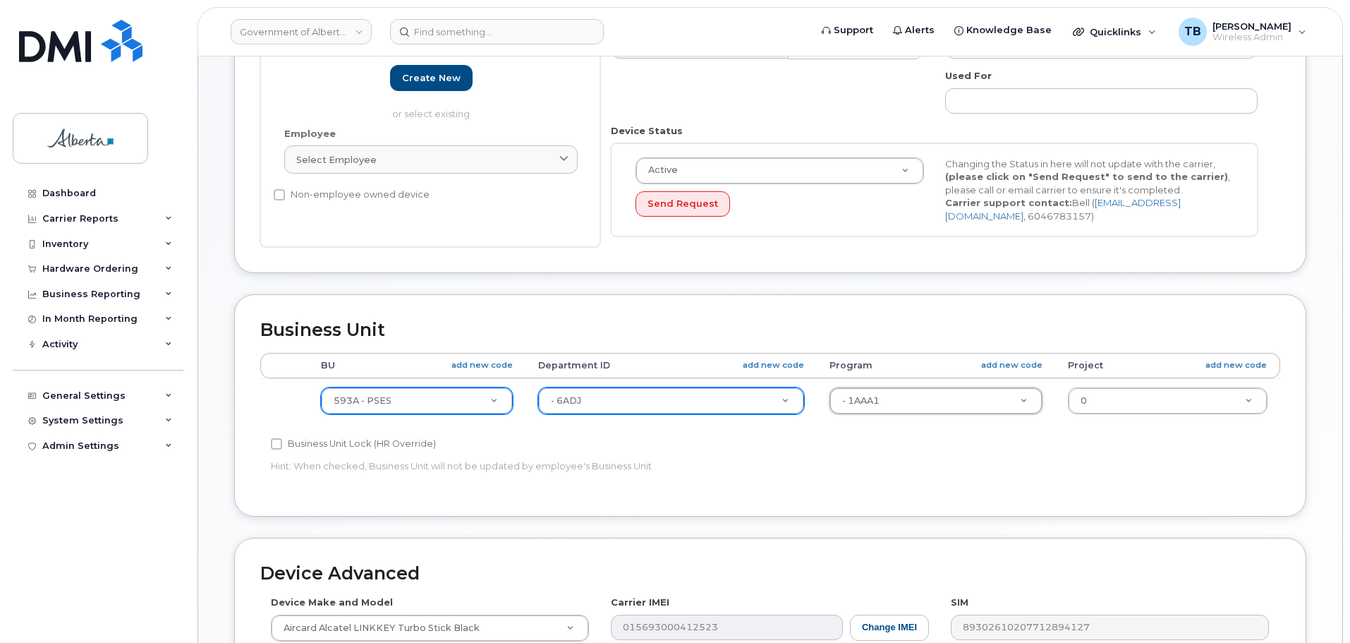
click at [757, 501] on div "Business Unit Accounting Categories Rules BU add new code Department ID add new…" at bounding box center [770, 404] width 1072 height 221
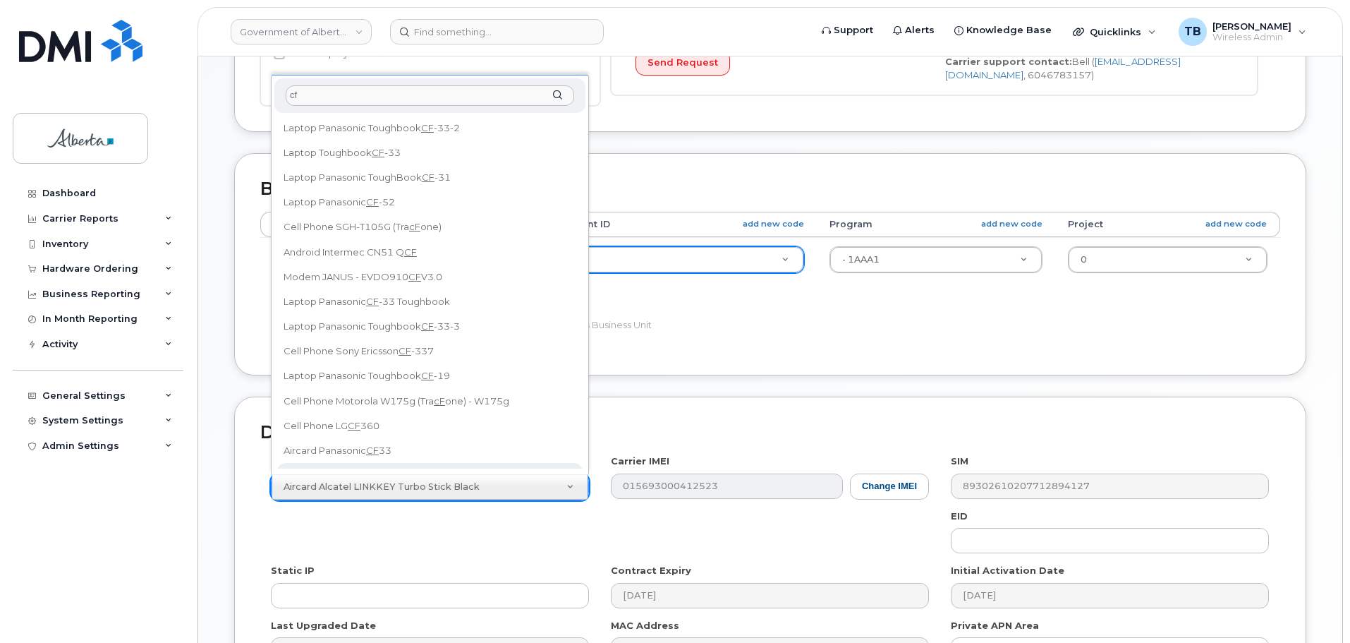
scroll to position [13, 0]
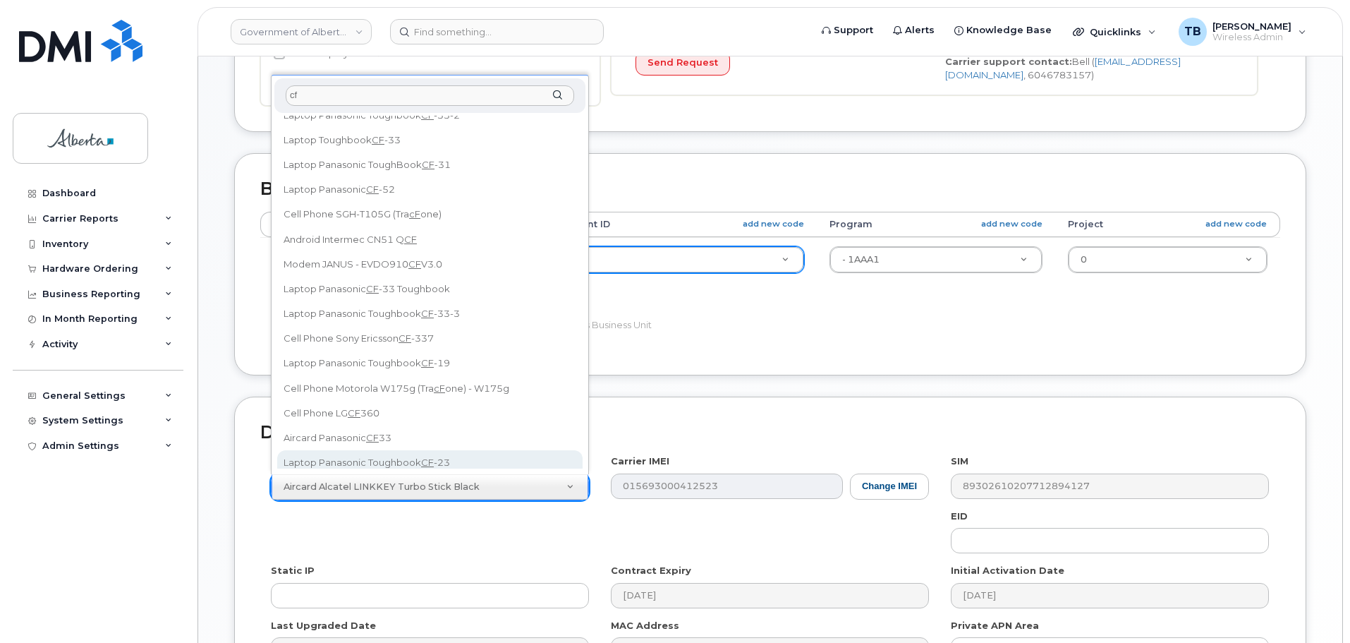
type input "cf"
select select "2847"
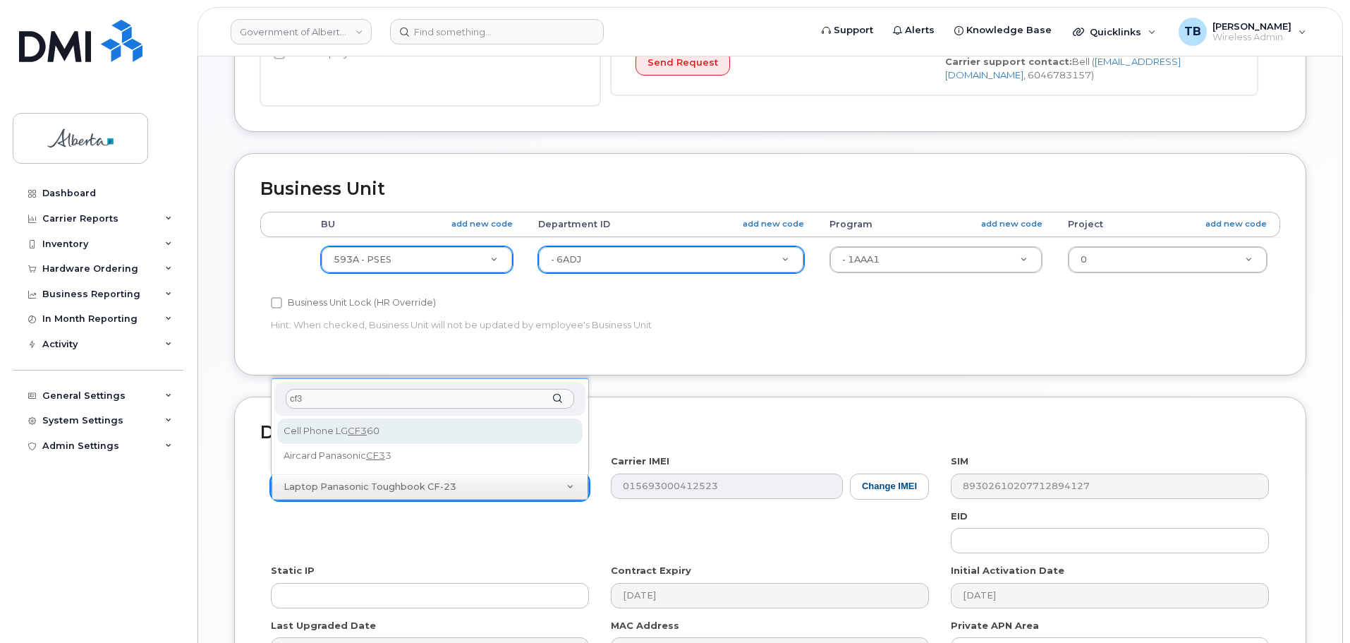
type input "cf33"
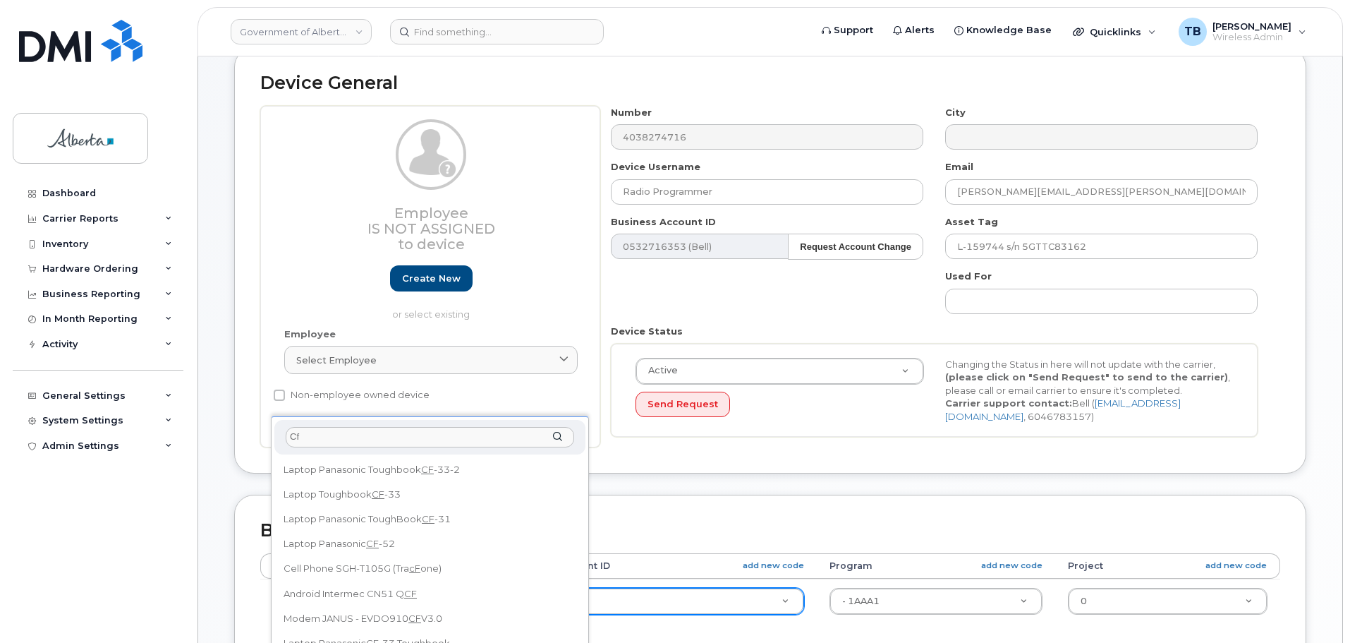
scroll to position [71, 0]
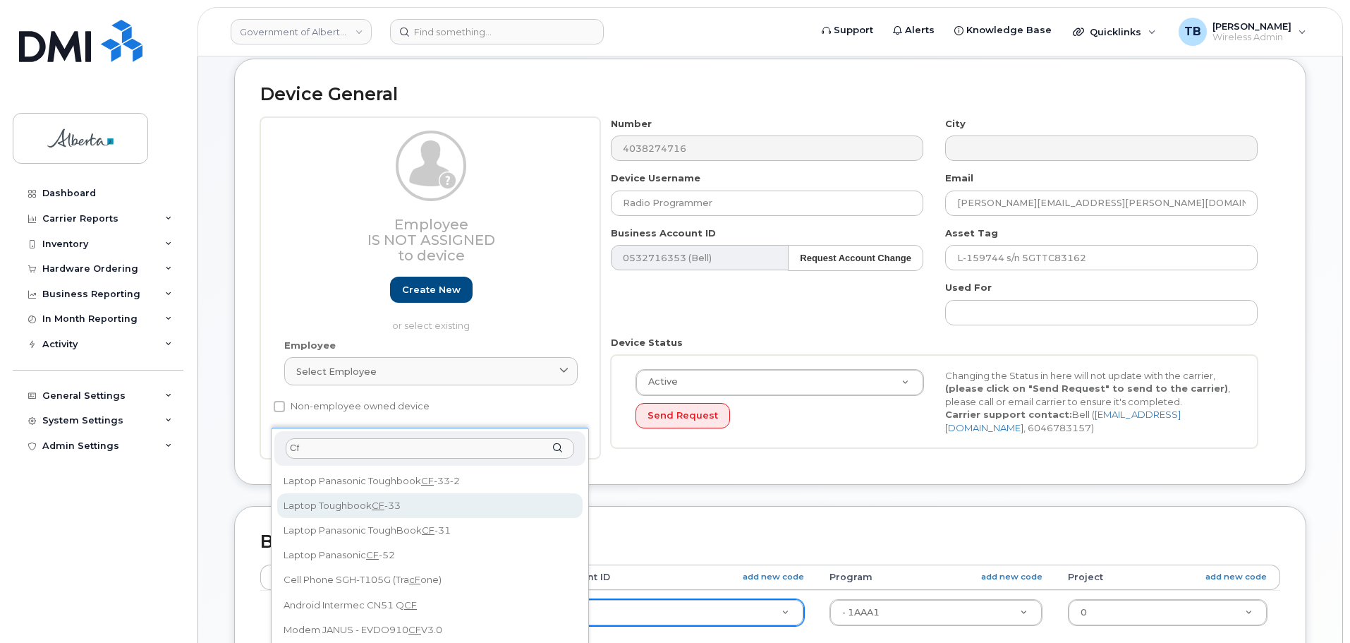
type input "Cf"
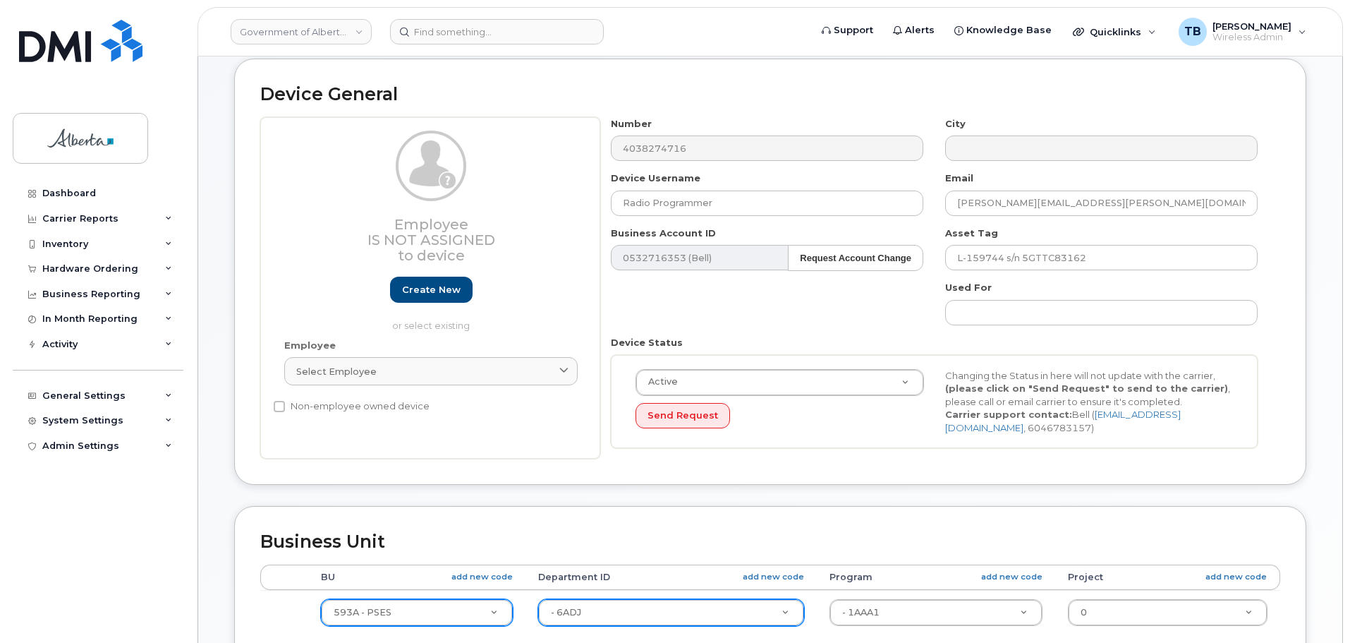
select select "3005"
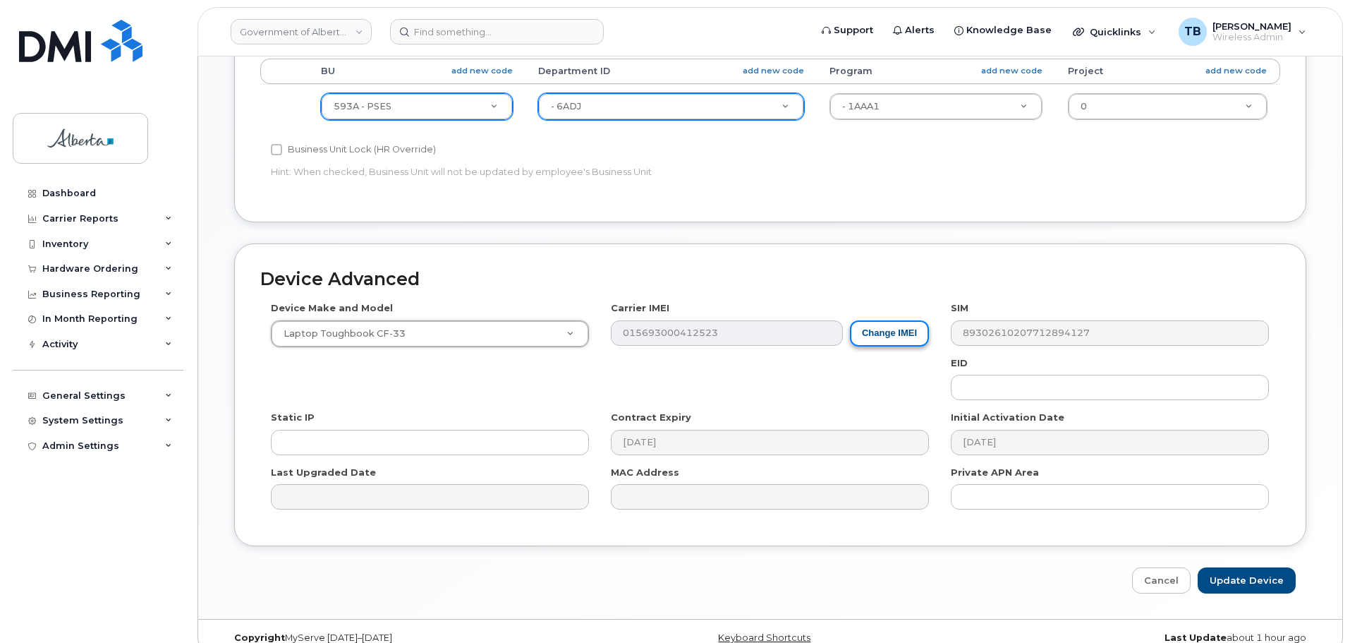
click at [904, 343] on button "Change IMEI" at bounding box center [889, 333] width 79 height 26
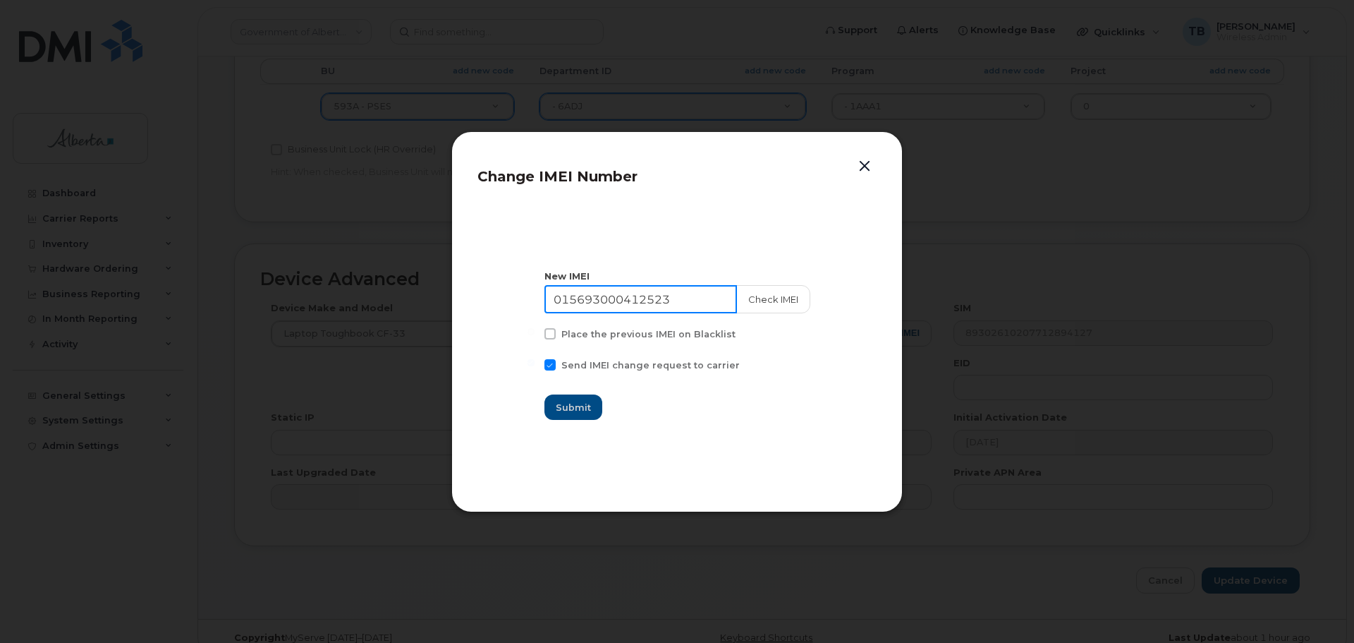
drag, startPoint x: 702, startPoint y: 298, endPoint x: 509, endPoint y: 290, distance: 192.7
click at [509, 290] on section "New IMEI 015693000412523 Check IMEI Place the previous IMEI on Blacklist Send I…" at bounding box center [676, 345] width 399 height 282
paste input "354622790281904"
type input "354622790281904"
click at [796, 300] on button "Check IMEI" at bounding box center [773, 299] width 74 height 28
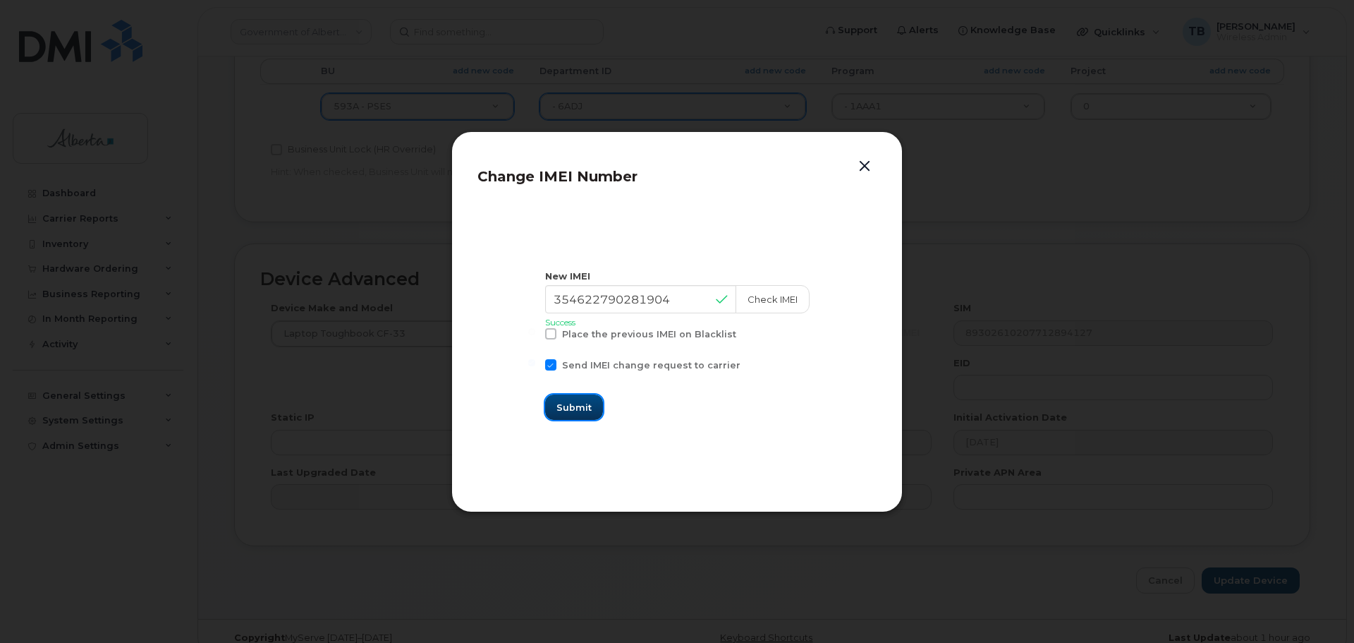
click at [585, 413] on span "Submit" at bounding box center [573, 407] width 35 height 13
type input "354622790281904"
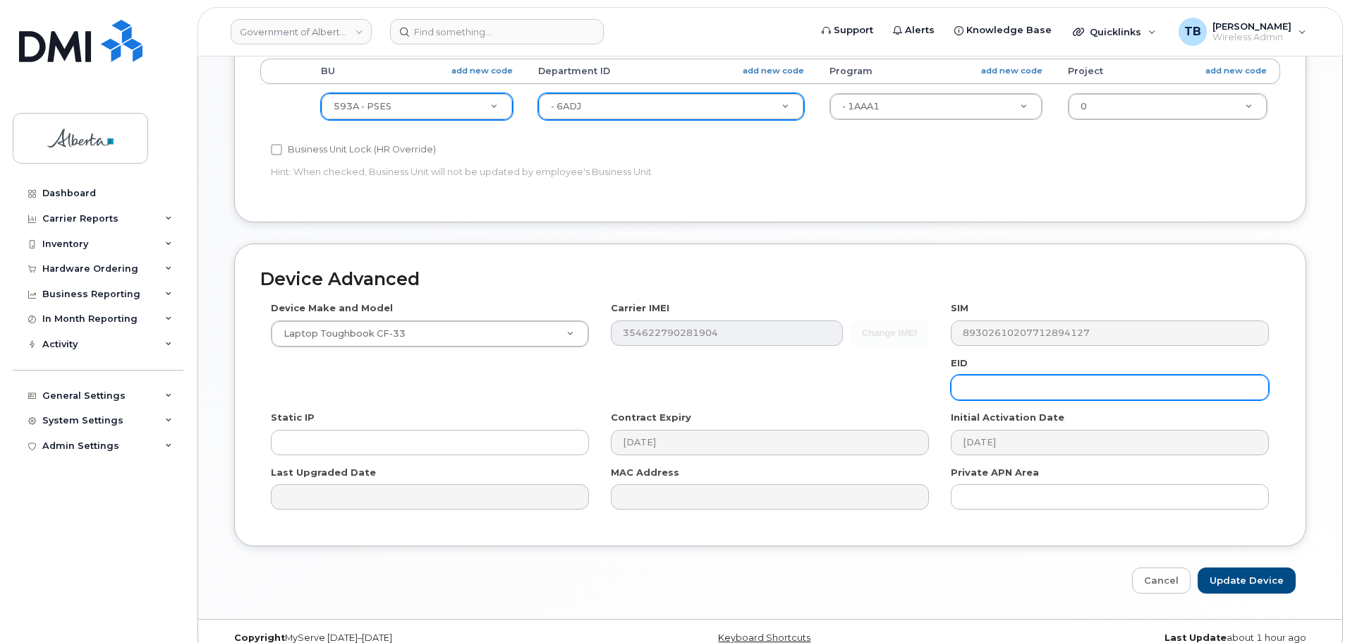
click at [1035, 389] on input "text" at bounding box center [1110, 387] width 318 height 25
paste input "89049032000001000000222180926044"
type input "89049032000001000000222180926044"
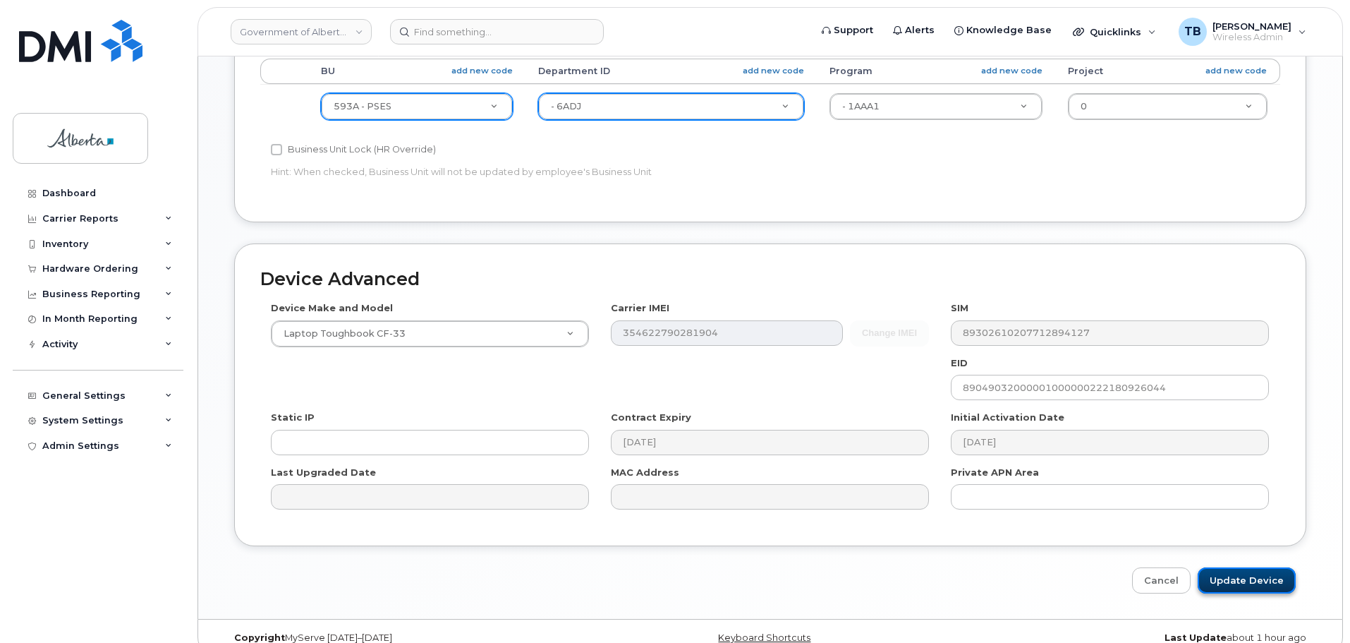
click at [1250, 585] on input "Update Device" at bounding box center [1247, 580] width 98 height 26
type input "Saving..."
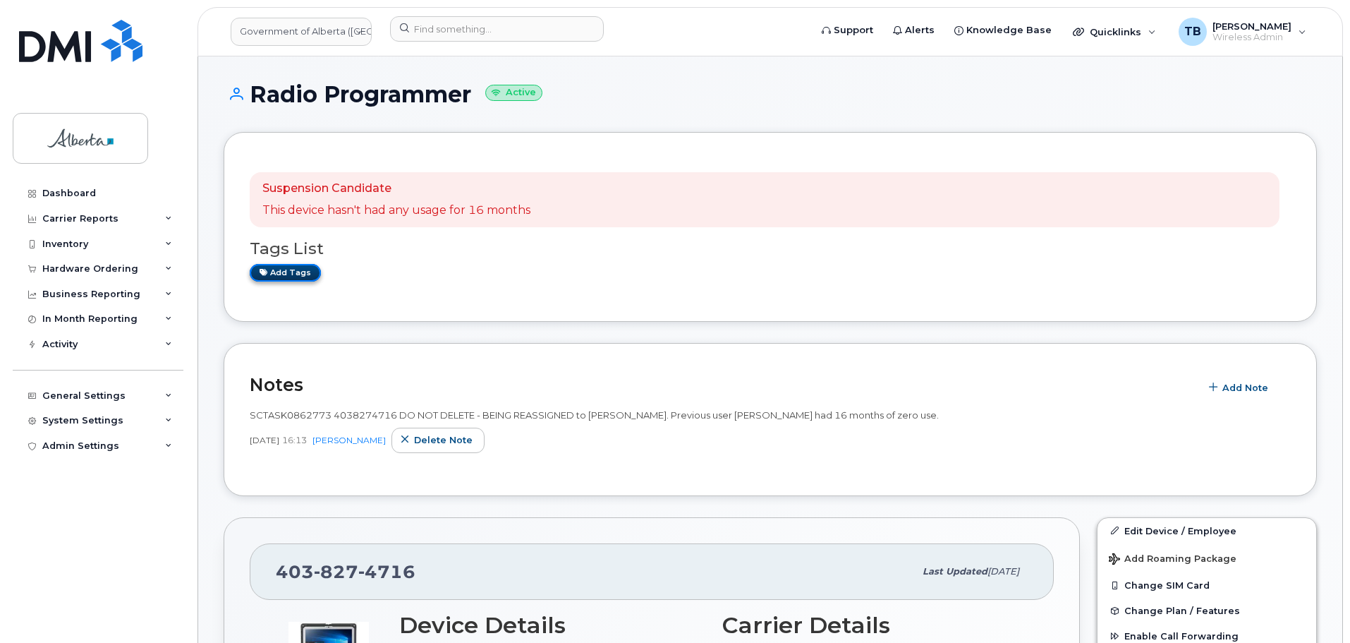
click at [291, 265] on link "Add tags" at bounding box center [285, 273] width 71 height 18
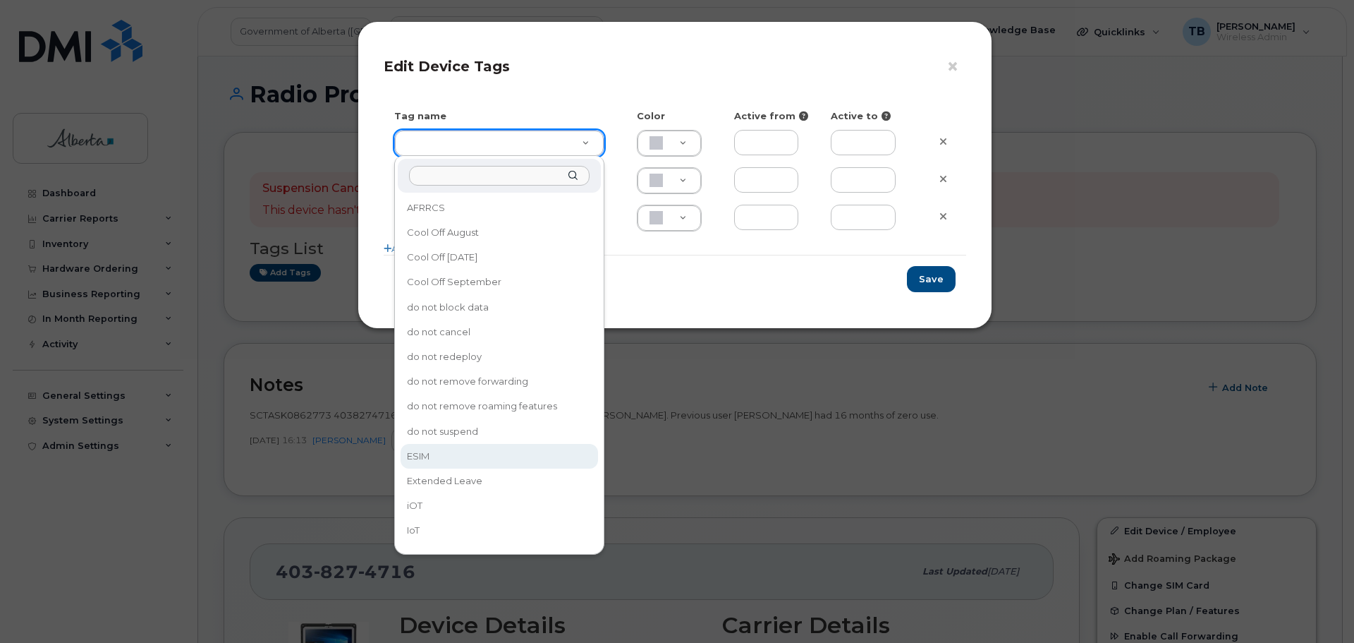
type input "ESIM"
type input "D6CDC1"
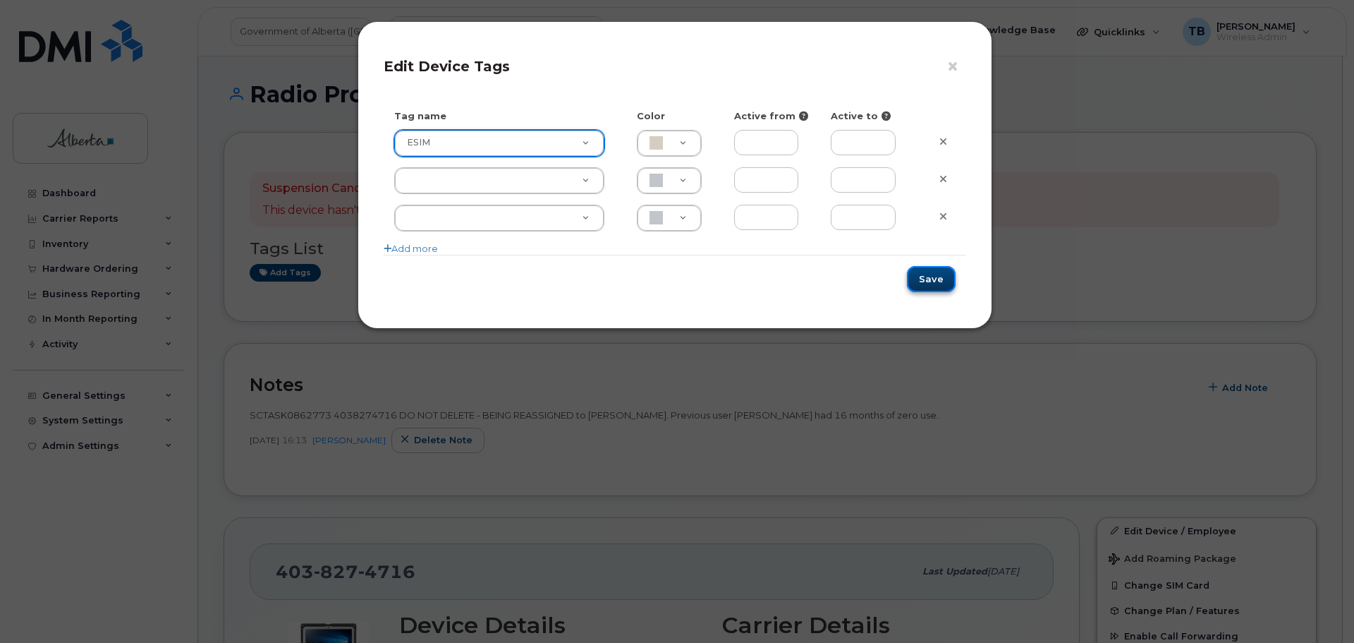
click at [931, 286] on button "Save" at bounding box center [931, 279] width 49 height 26
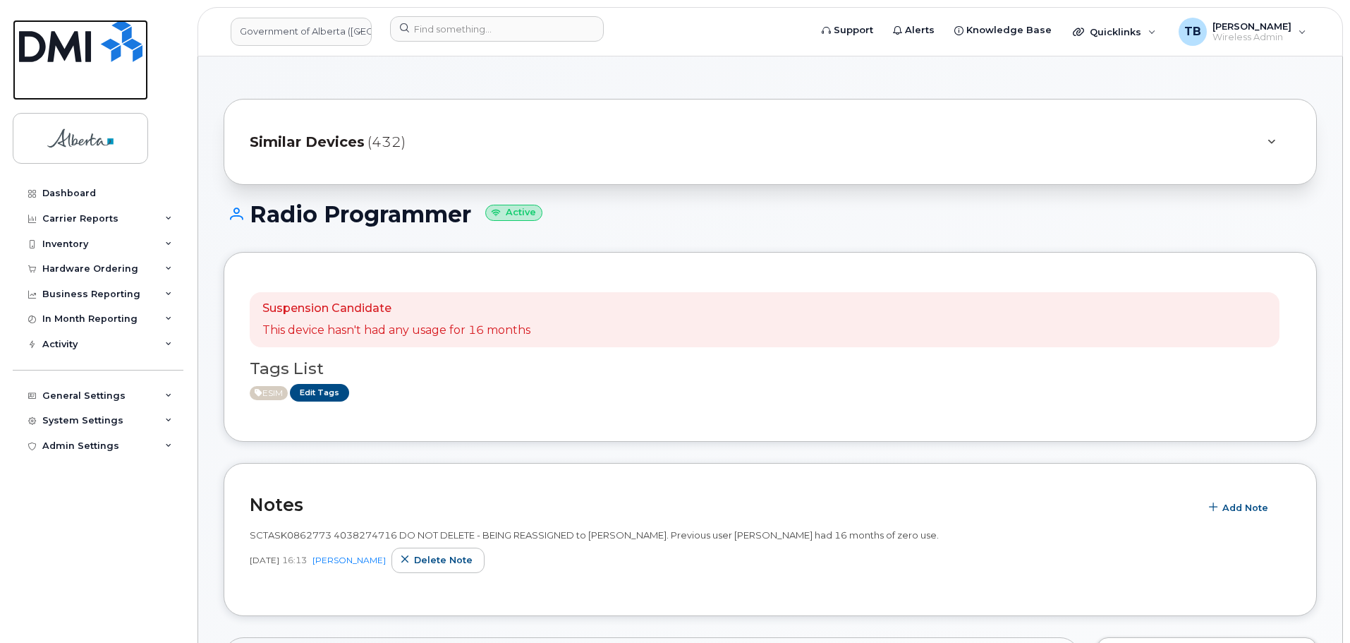
click at [75, 42] on img at bounding box center [80, 41] width 123 height 42
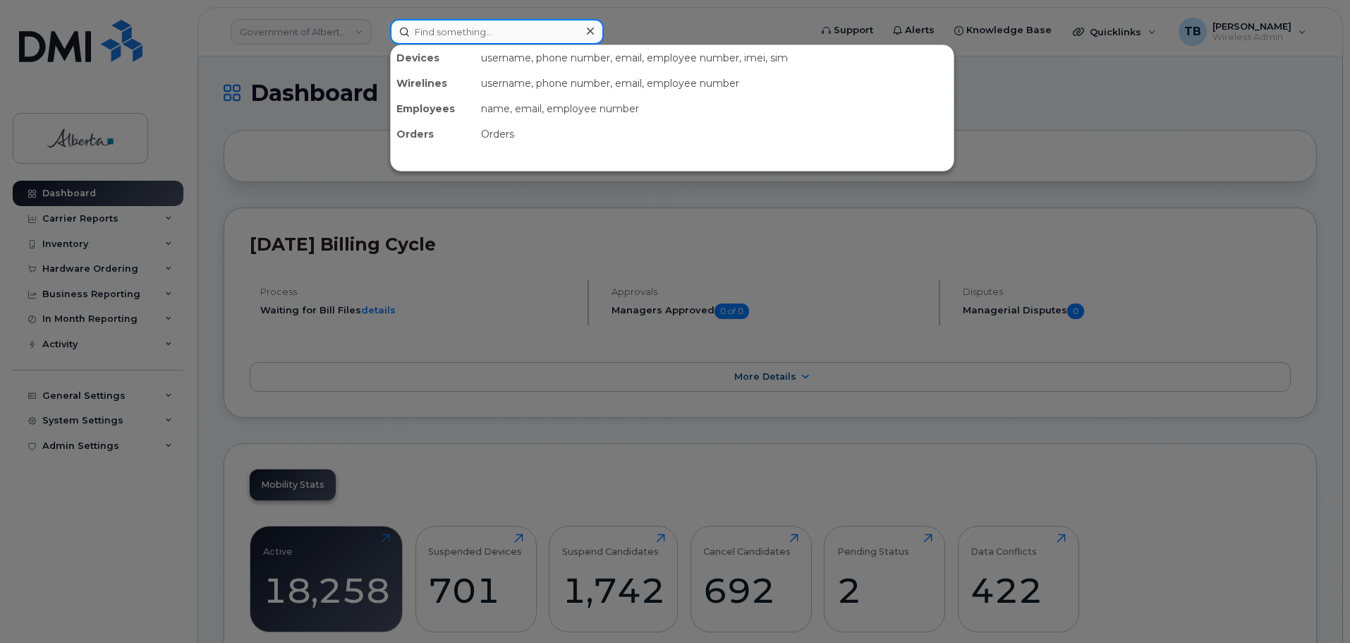
click at [418, 36] on input at bounding box center [497, 31] width 214 height 25
paste input "7804464256"
type input "7804464256"
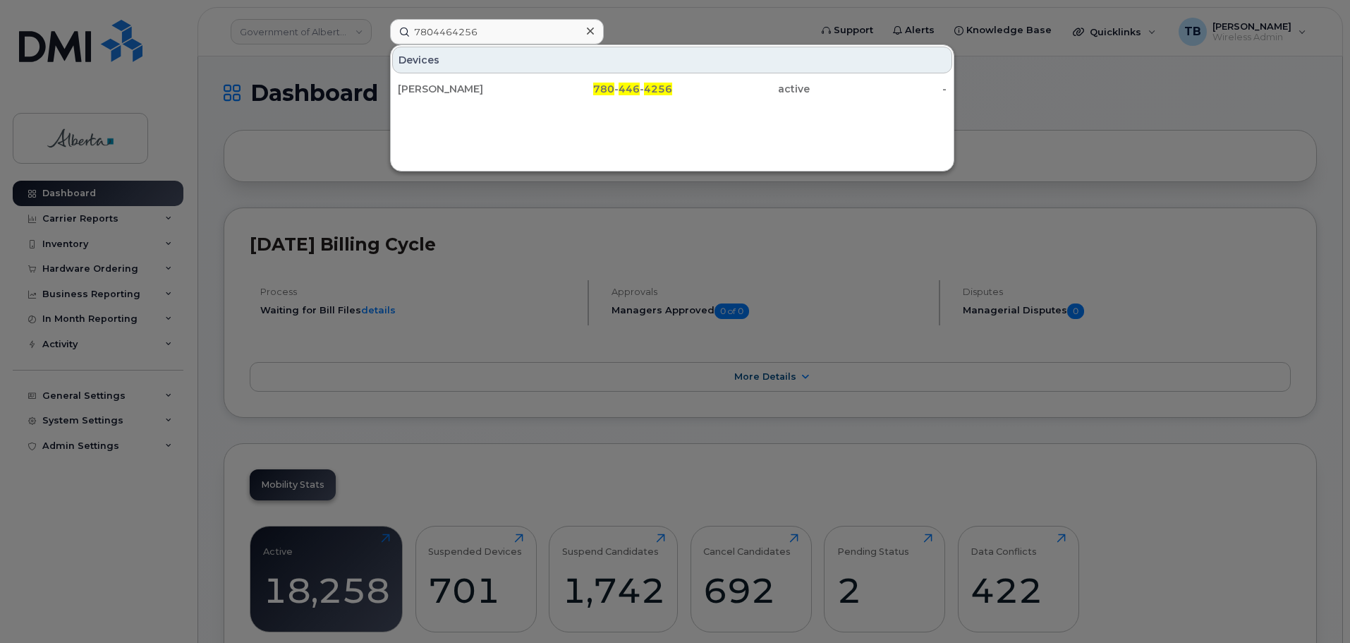
drag, startPoint x: 433, startPoint y: 87, endPoint x: 408, endPoint y: 115, distance: 37.5
click at [433, 87] on div "[PERSON_NAME]" at bounding box center [467, 89] width 138 height 14
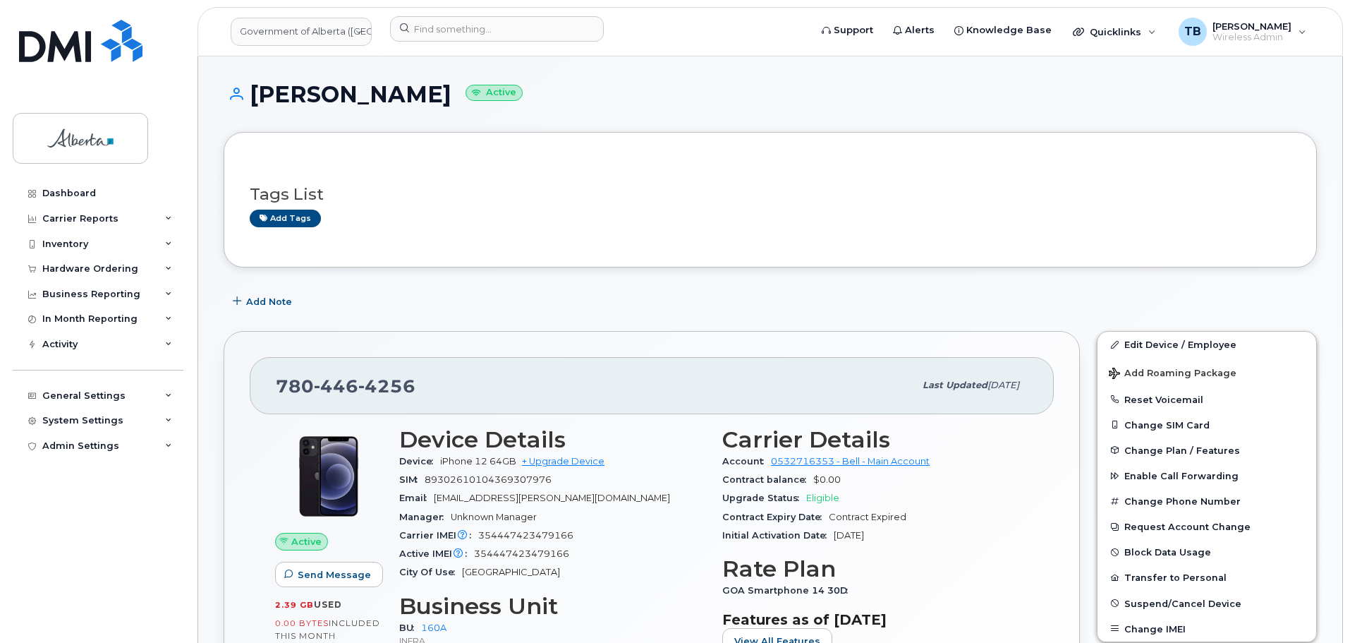
drag, startPoint x: 501, startPoint y: 90, endPoint x: 256, endPoint y: 95, distance: 244.8
click at [256, 95] on h1 "[PERSON_NAME] Active" at bounding box center [770, 94] width 1093 height 25
copy h1 "[PERSON_NAME]"
click at [253, 292] on button "Add Note" at bounding box center [264, 300] width 80 height 25
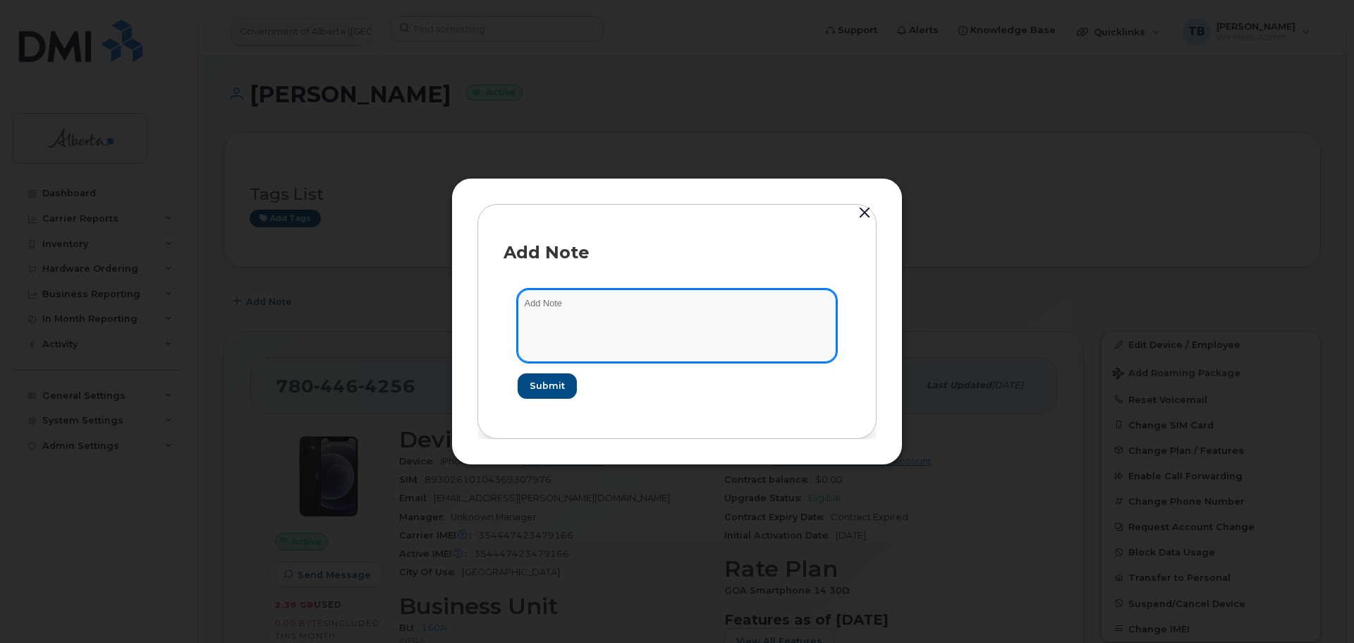
click at [569, 311] on textarea at bounding box center [677, 325] width 319 height 72
paste textarea "SCTASK0864592"
paste textarea "Plan User Transfer - 7804464256 iPhone 12 IMEI [TECHNICAL_ID] s/n H4YJJ6SZ0F00 …"
type textarea "SCTASK0864592 Plan User Transfer - 7804464256 iPhone 12 IMEI [TECHNICAL_ID] s/n…"
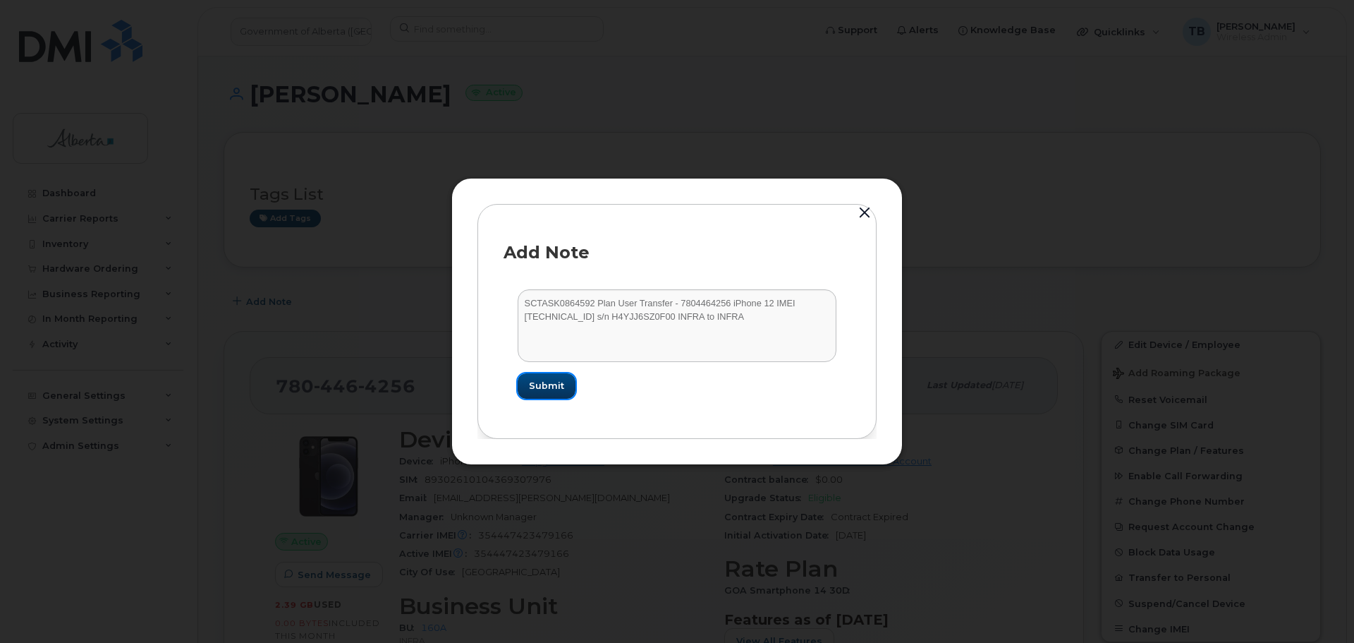
click at [545, 384] on span "Submit" at bounding box center [546, 385] width 35 height 13
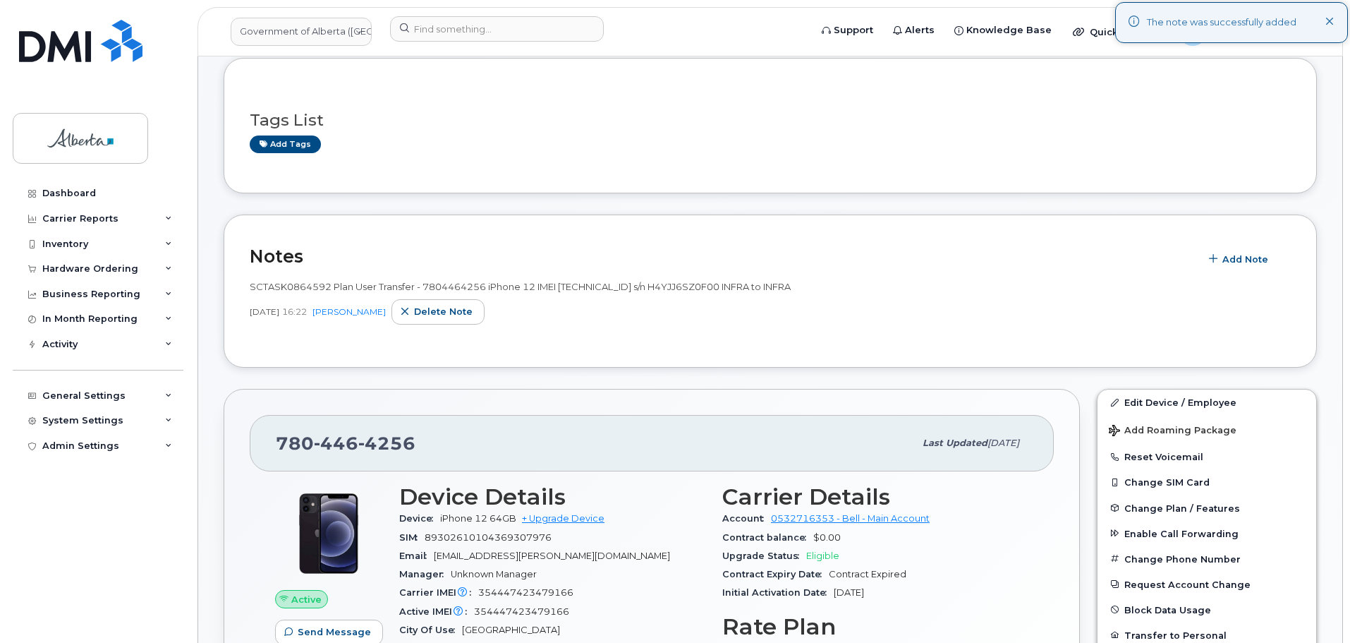
scroll to position [282, 0]
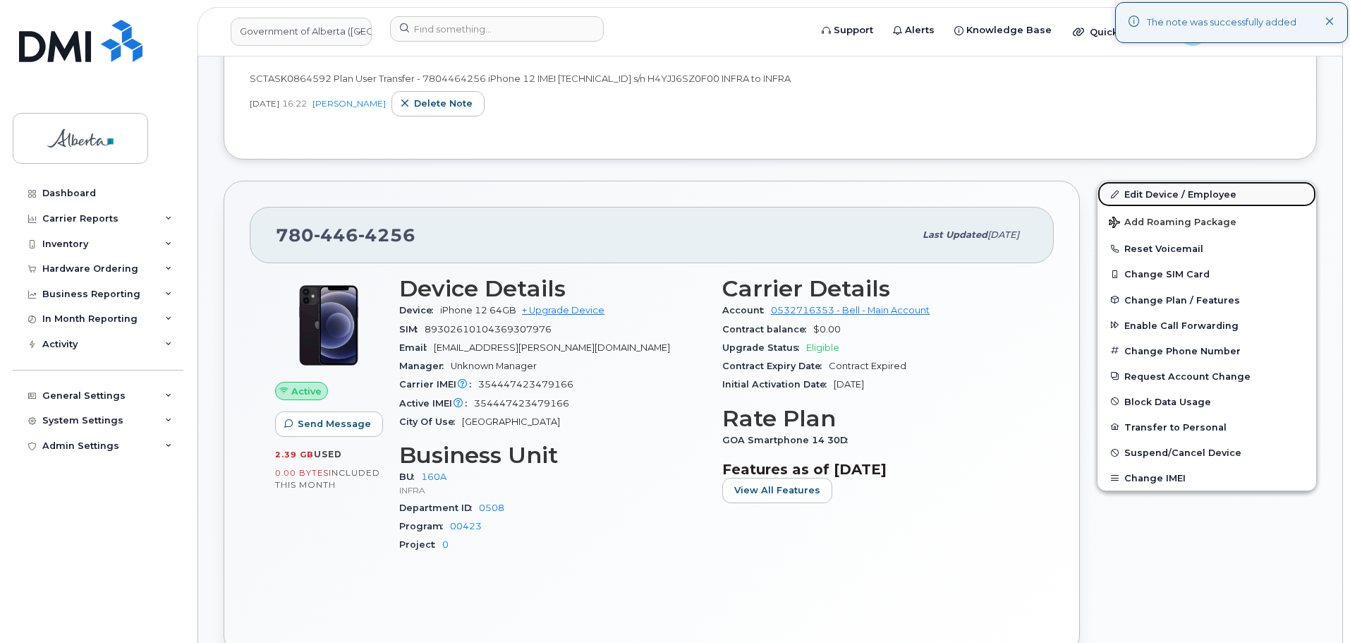
click at [1136, 190] on link "Edit Device / Employee" at bounding box center [1206, 193] width 219 height 25
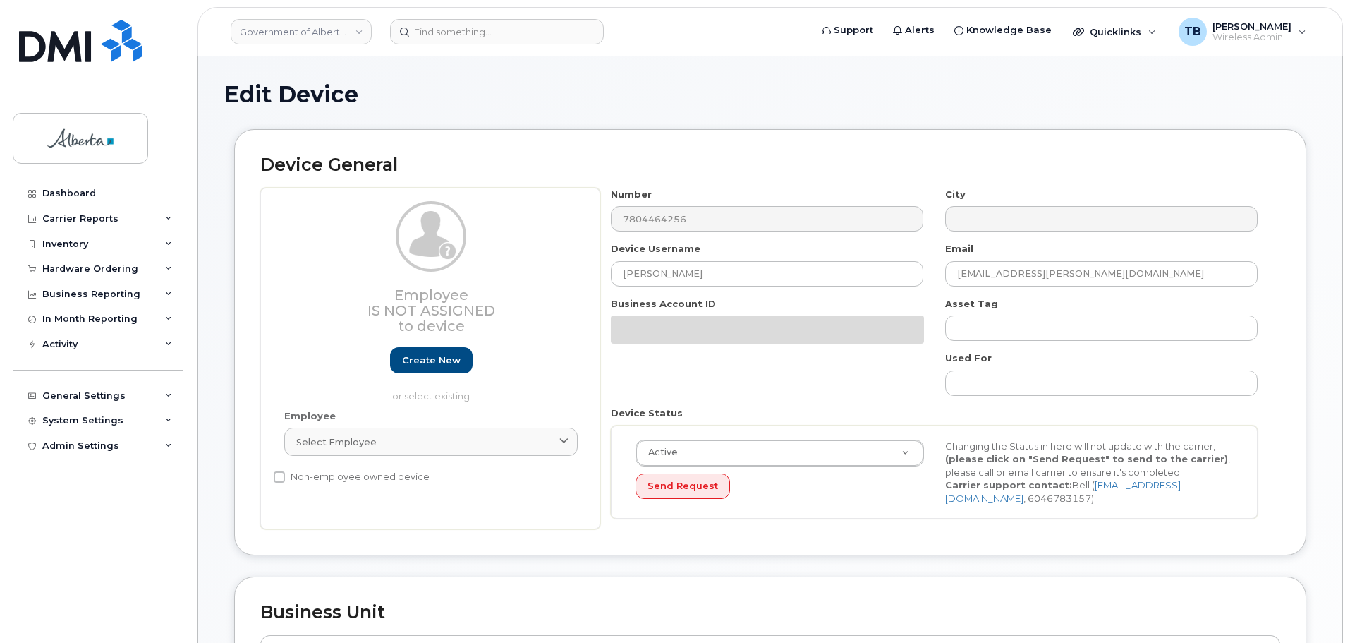
select select "4681665"
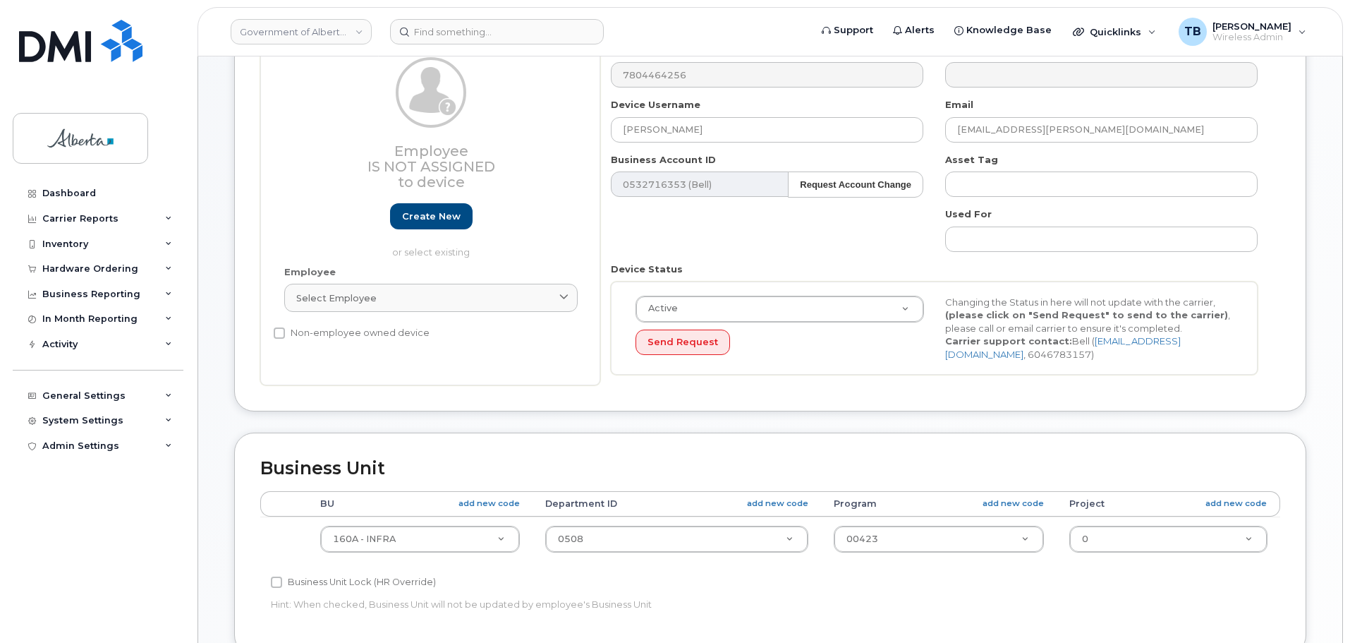
scroll to position [212, 0]
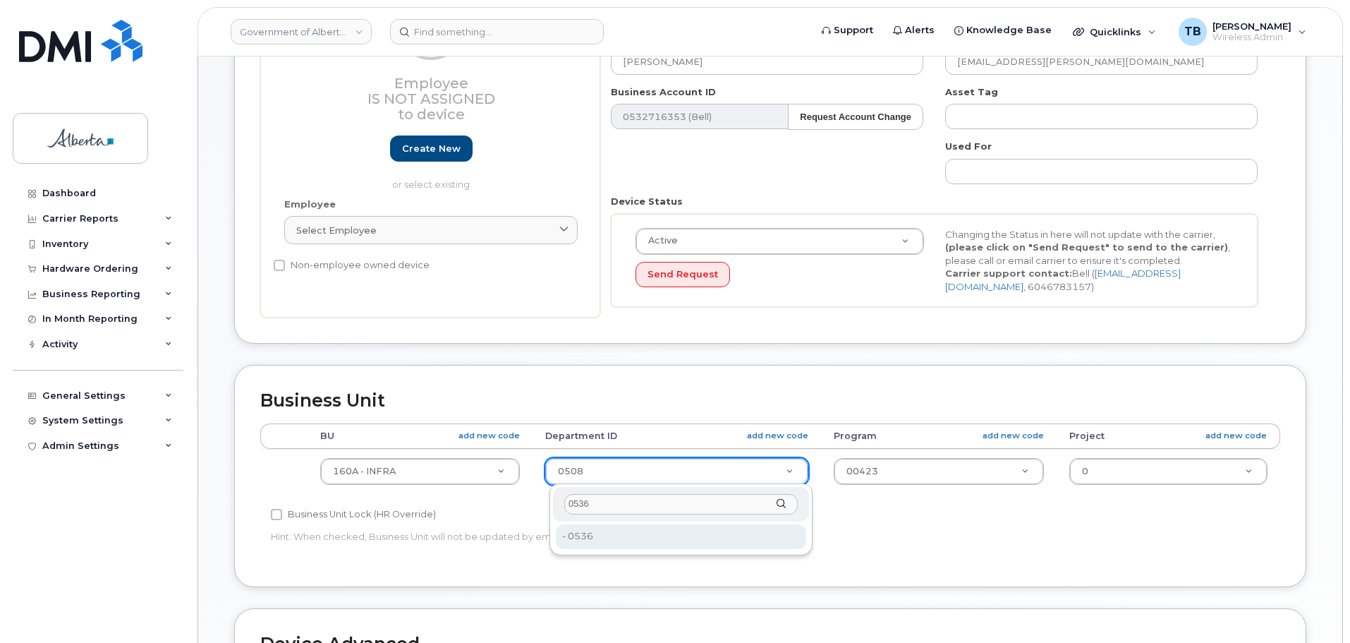
type input "0536"
drag, startPoint x: 597, startPoint y: 532, endPoint x: 882, endPoint y: 509, distance: 285.9
type input "4752312"
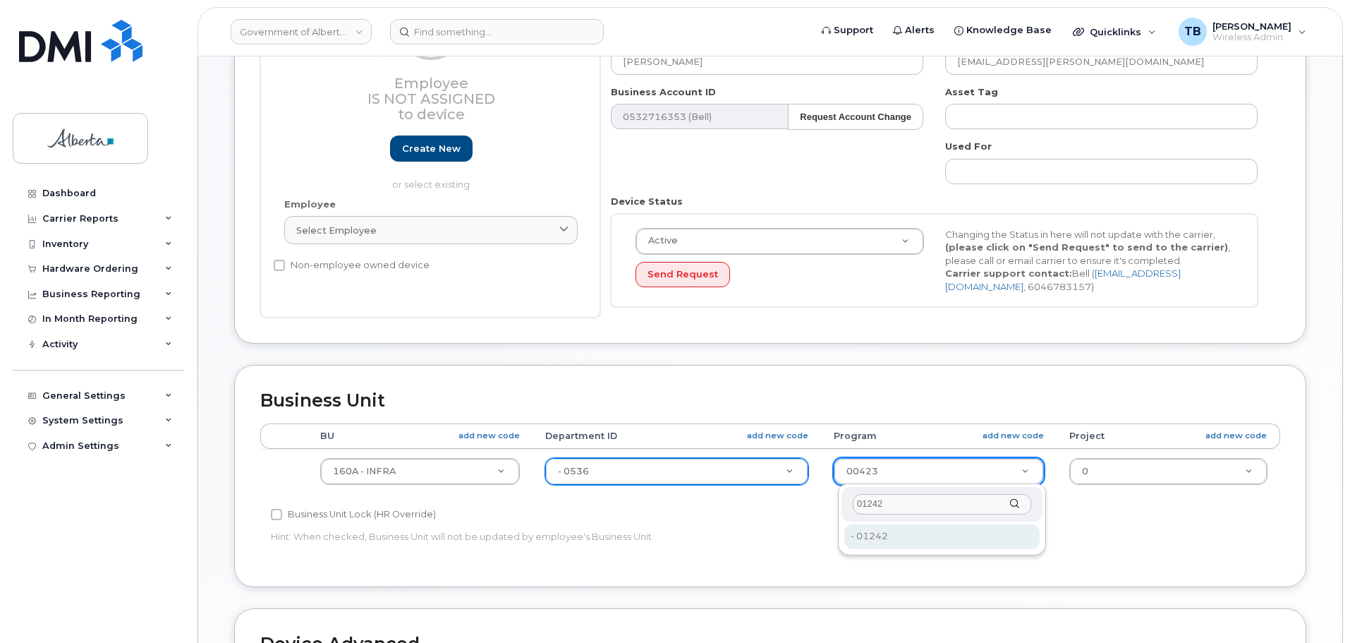
type input "01242"
drag, startPoint x: 901, startPoint y: 533, endPoint x: 1124, endPoint y: 509, distance: 223.5
type input "4753417"
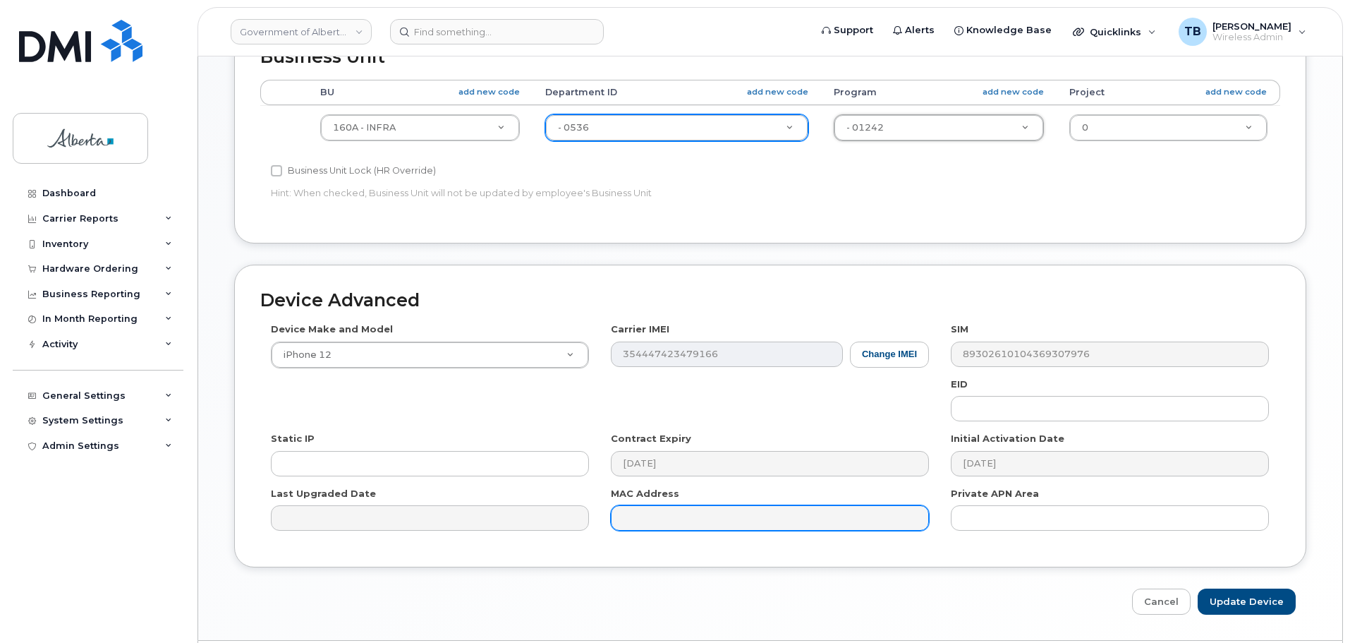
scroll to position [564, 0]
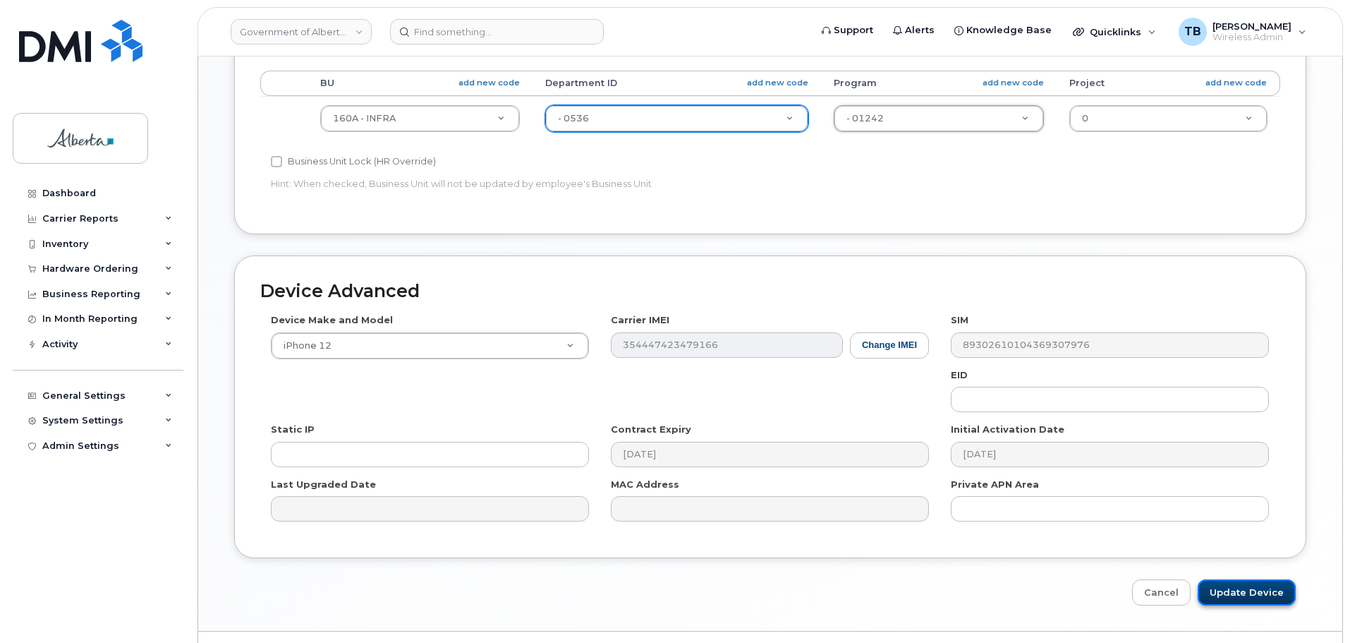
drag, startPoint x: 1240, startPoint y: 598, endPoint x: 401, endPoint y: 454, distance: 850.8
click at [1239, 598] on input "Update Device" at bounding box center [1247, 592] width 98 height 26
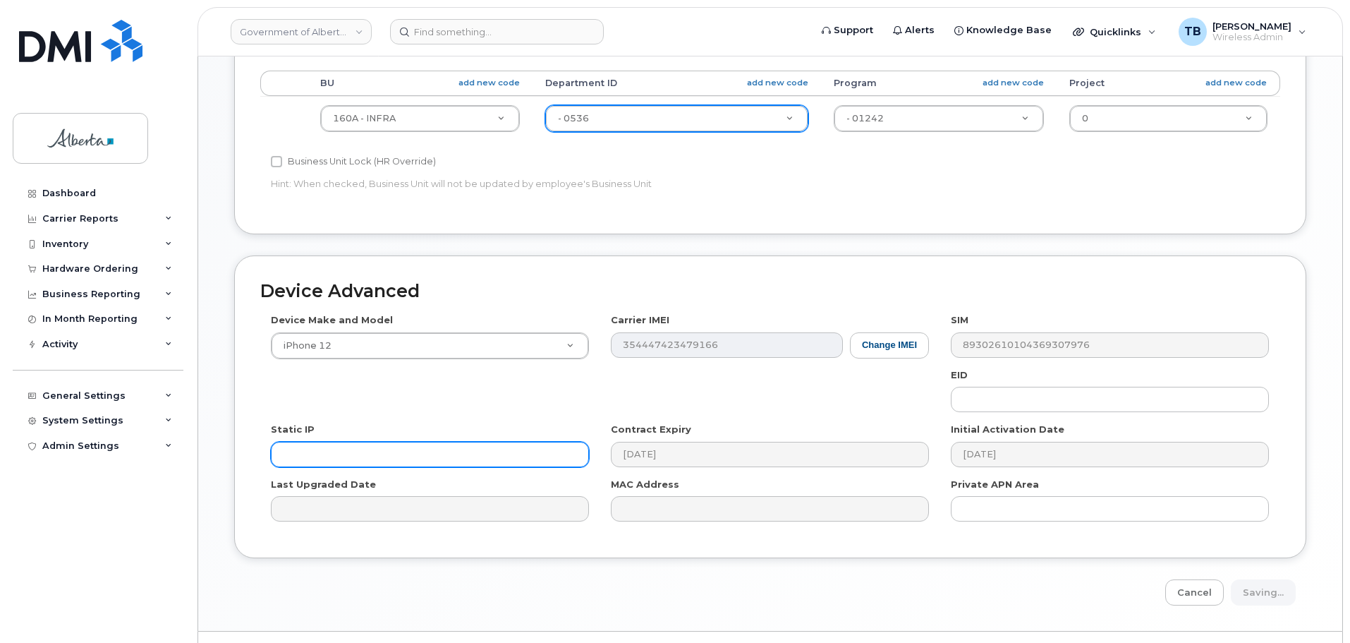
type input "Saving..."
